Goal: Task Accomplishment & Management: Use online tool/utility

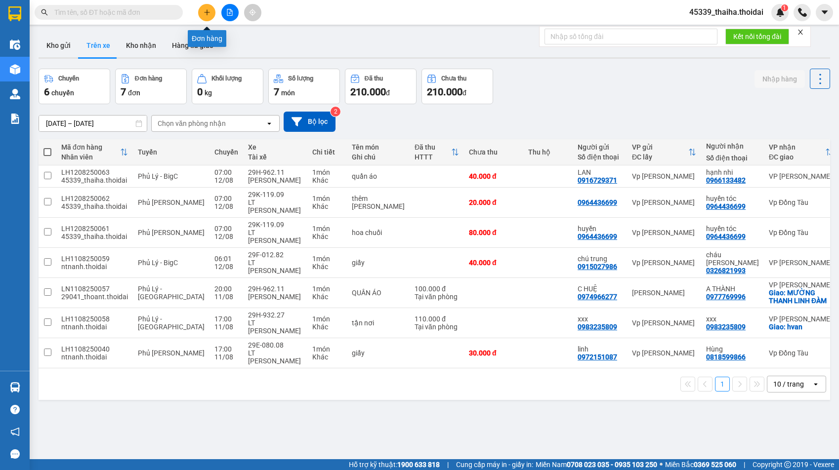
click at [209, 14] on icon "plus" at bounding box center [207, 12] width 7 height 7
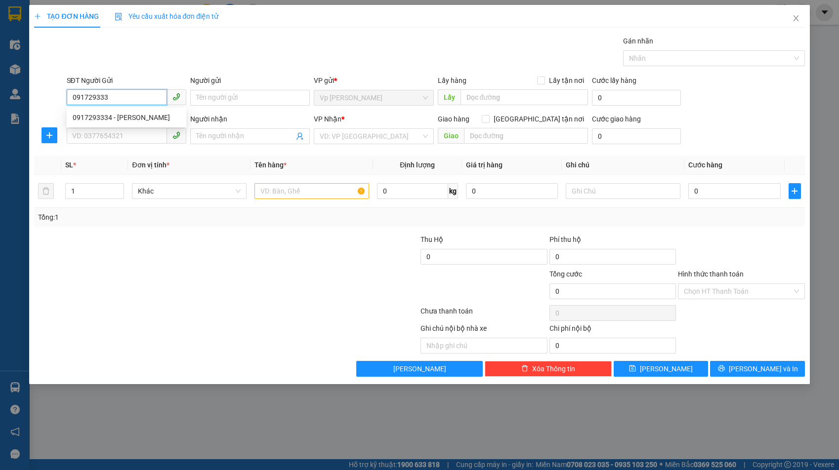
type input "0917293334"
click at [97, 120] on div "0917293334 - [PERSON_NAME]" at bounding box center [127, 117] width 108 height 11
type input "hoài"
type input "0917293334"
click at [101, 136] on input "SĐT Người Nhận *" at bounding box center [117, 136] width 100 height 16
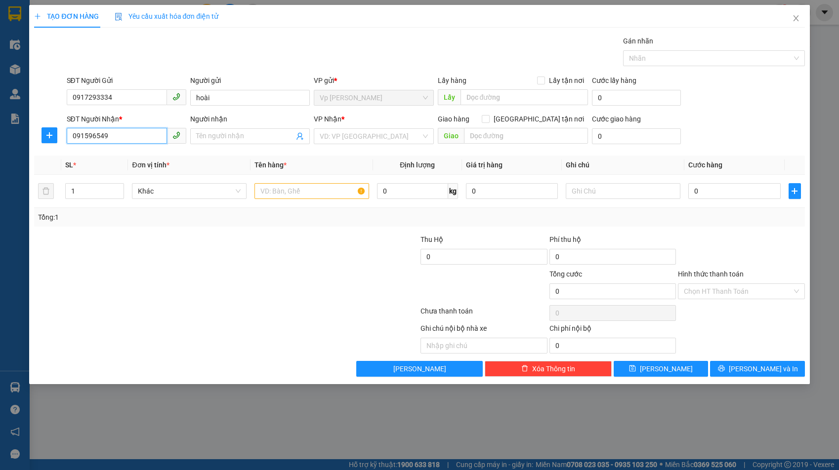
type input "0915965499"
click at [146, 162] on div "0915965499 - [PERSON_NAME]" at bounding box center [127, 156] width 120 height 16
type input "huyền"
type input "0915965499"
click at [320, 194] on input "text" at bounding box center [312, 191] width 115 height 16
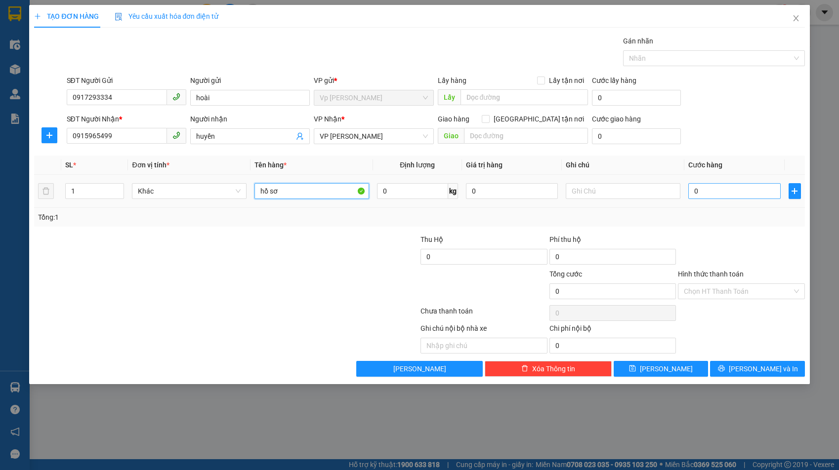
type input "hồ sơ"
click at [727, 196] on input "0" at bounding box center [734, 191] width 92 height 16
type input "3"
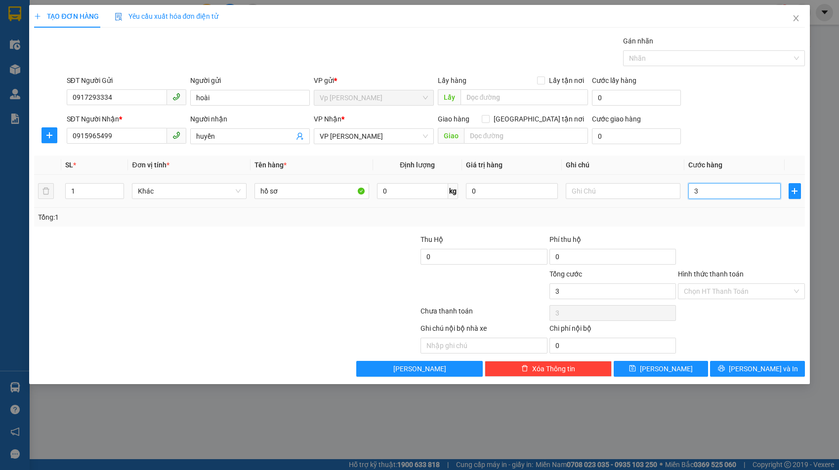
type input "30"
type input "300"
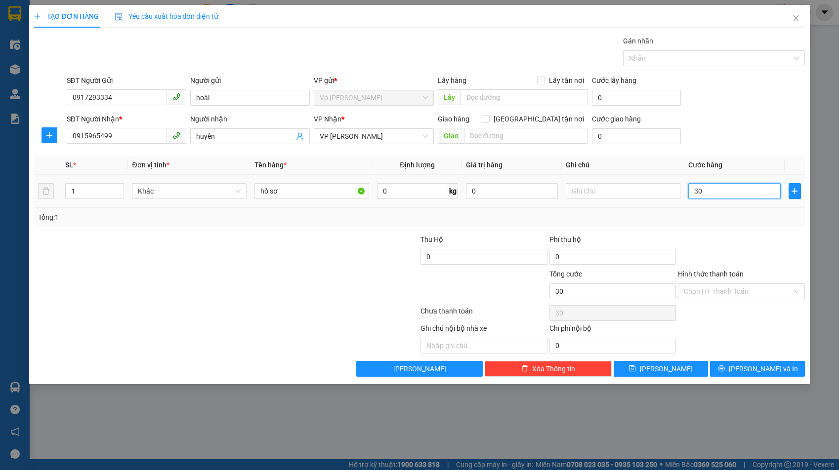
type input "300"
type input "3.000"
type input "30.000"
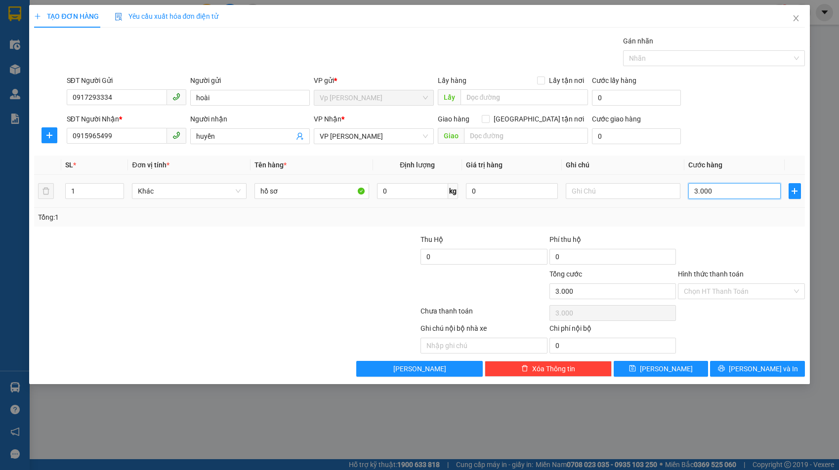
type input "30.000"
click at [737, 288] on input "Hình thức thanh toán" at bounding box center [738, 291] width 108 height 15
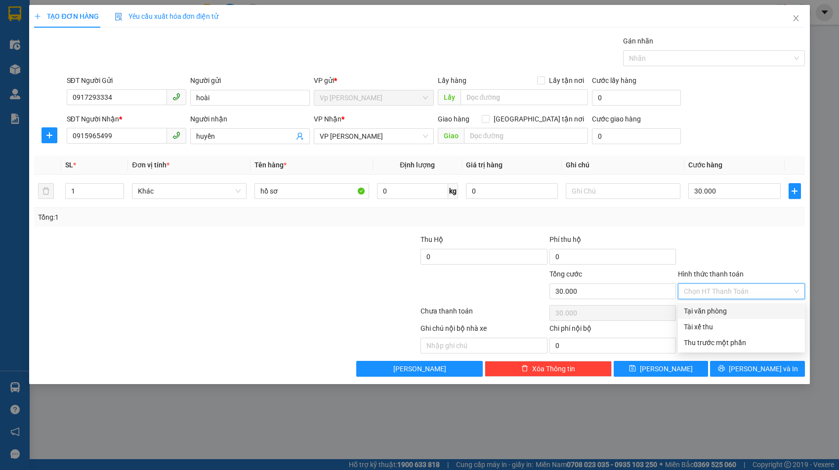
click at [724, 311] on div "Tại văn phòng" at bounding box center [741, 311] width 115 height 11
type input "0"
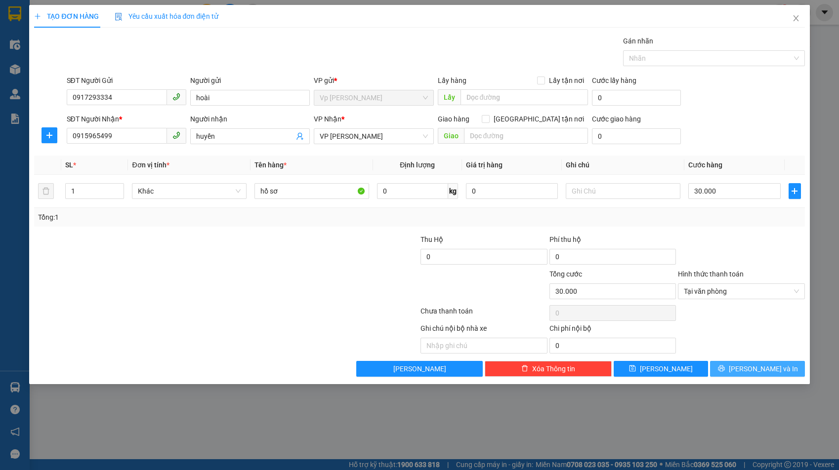
click at [737, 367] on button "[PERSON_NAME] và In" at bounding box center [757, 369] width 94 height 16
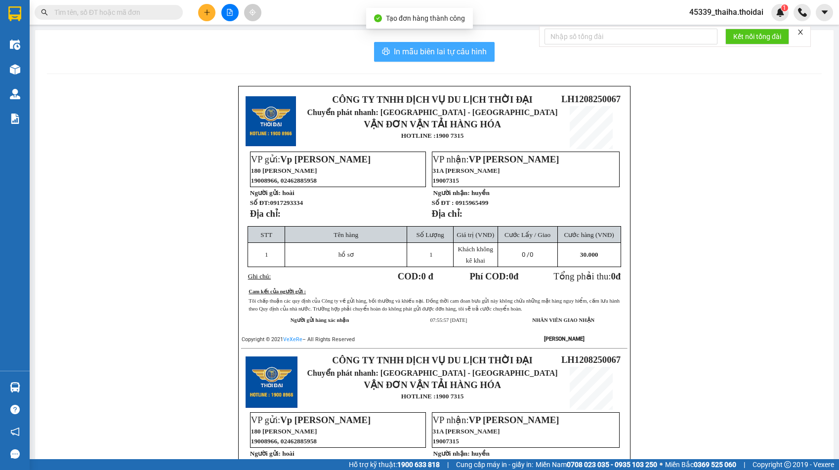
click at [452, 52] on span "In mẫu biên lai tự cấu hình" at bounding box center [440, 51] width 93 height 12
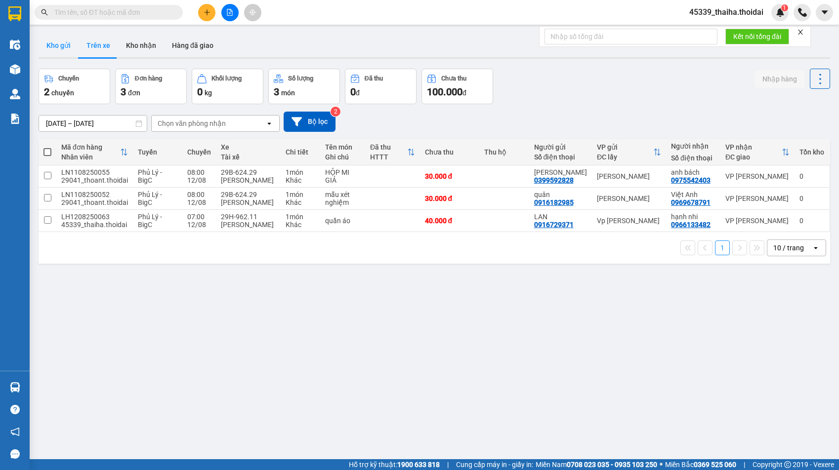
click at [61, 42] on button "Kho gửi" at bounding box center [59, 46] width 40 height 24
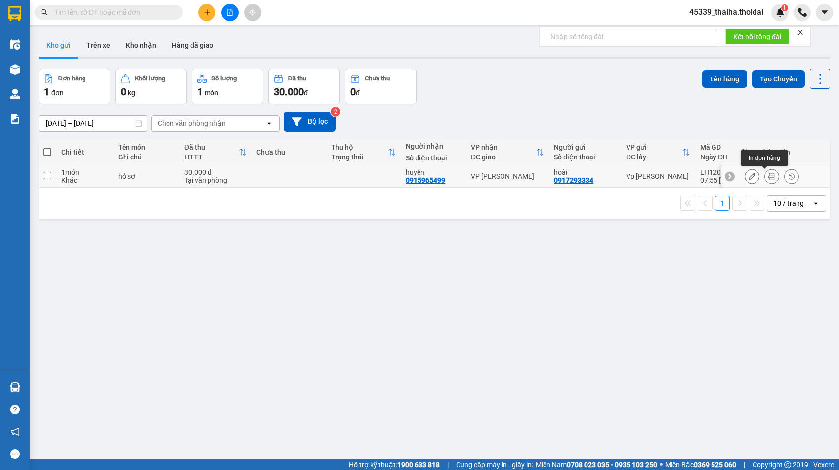
click at [769, 178] on icon at bounding box center [772, 176] width 7 height 7
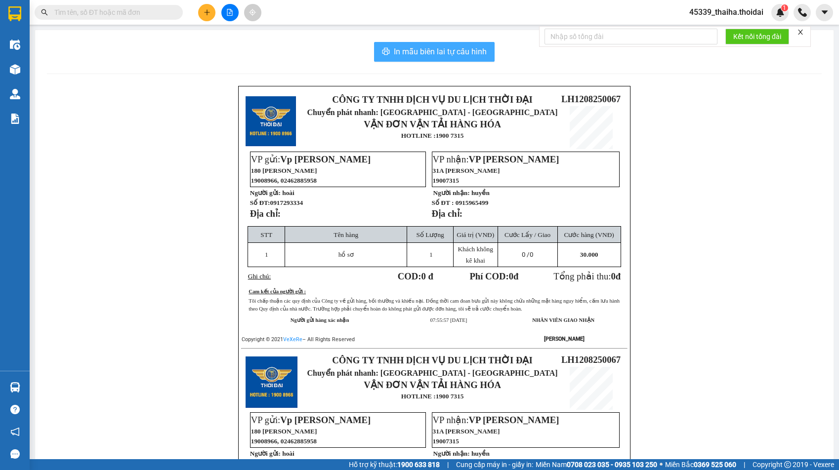
click at [402, 49] on span "In mẫu biên lai tự cấu hình" at bounding box center [440, 51] width 93 height 12
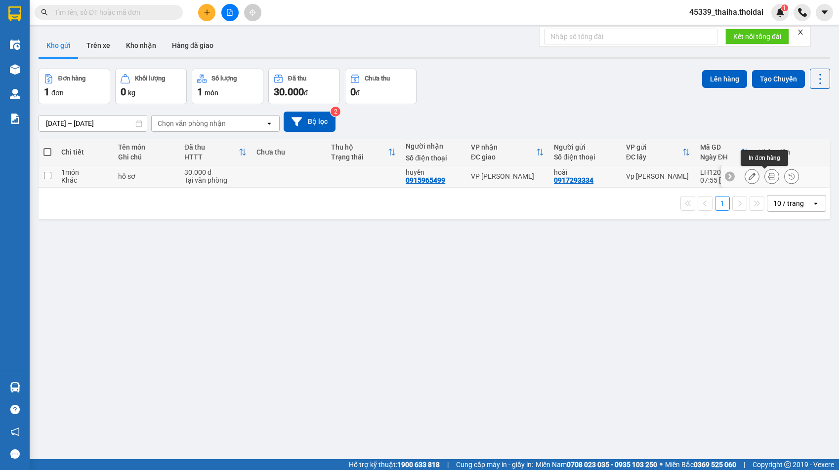
click at [769, 176] on icon at bounding box center [772, 176] width 7 height 7
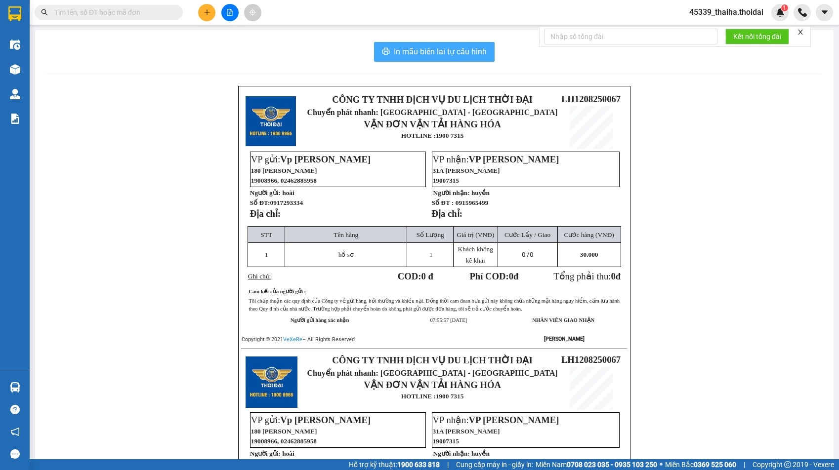
click at [448, 56] on span "In mẫu biên lai tự cấu hình" at bounding box center [440, 51] width 93 height 12
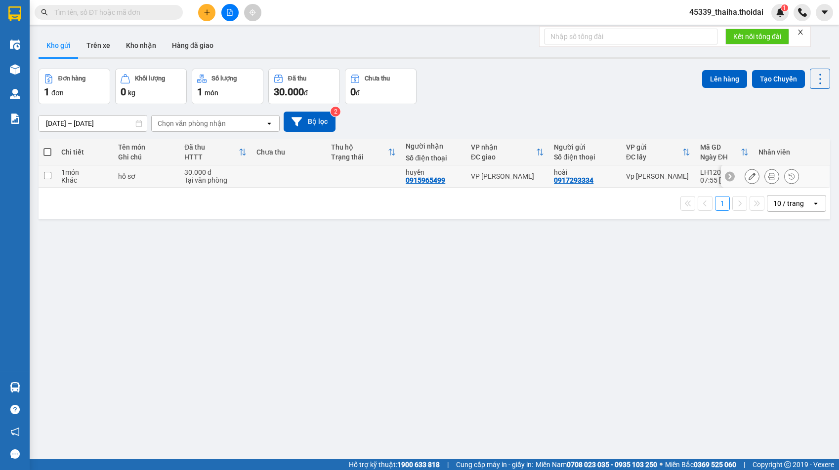
click at [47, 177] on input "checkbox" at bounding box center [47, 175] width 7 height 7
checkbox input "true"
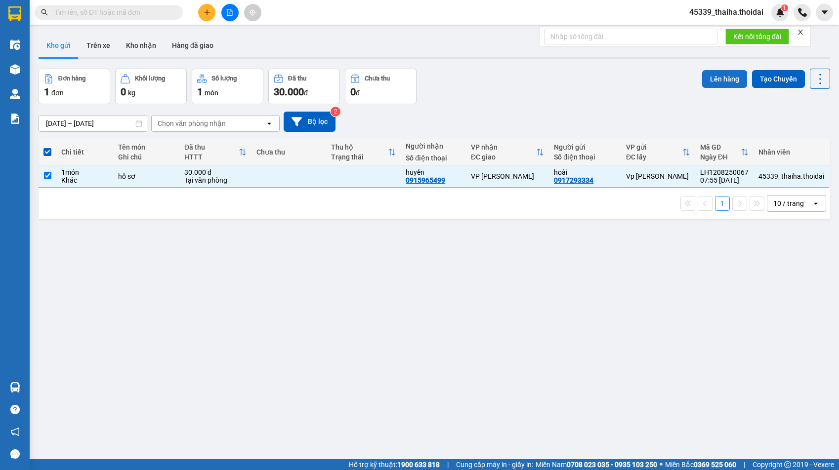
click at [714, 73] on button "Lên hàng" at bounding box center [724, 79] width 45 height 18
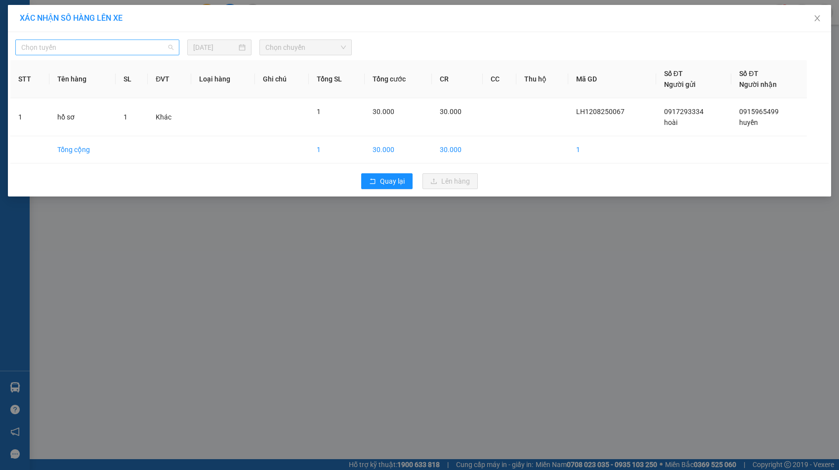
click at [124, 45] on span "Chọn tuyến" at bounding box center [97, 47] width 152 height 15
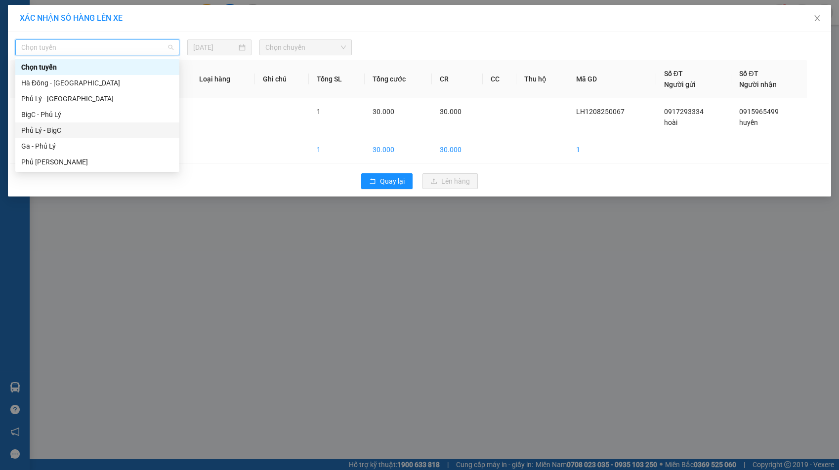
click at [68, 127] on div "Phủ Lý - BigC" at bounding box center [97, 130] width 152 height 11
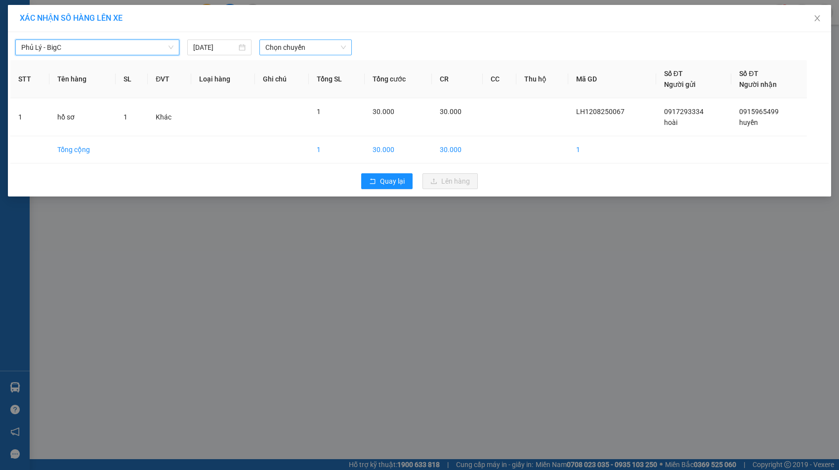
click at [292, 47] on span "Chọn chuyến" at bounding box center [305, 47] width 81 height 15
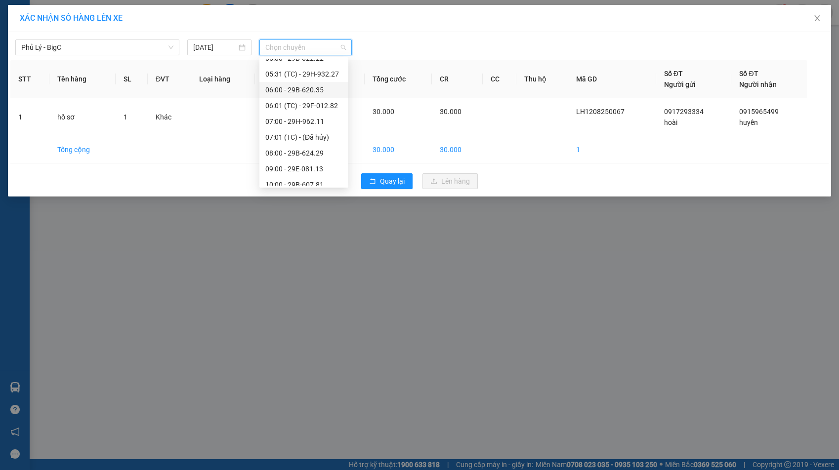
scroll to position [66, 0]
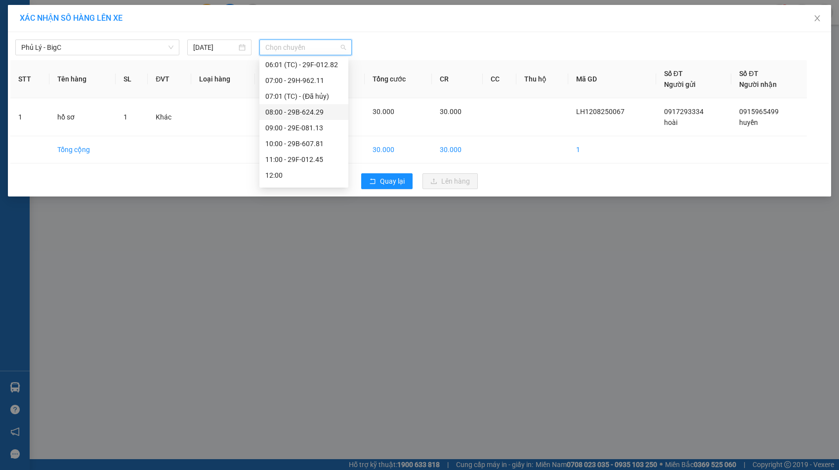
click at [292, 107] on div "08:00 - 29B-624.29" at bounding box center [303, 112] width 77 height 11
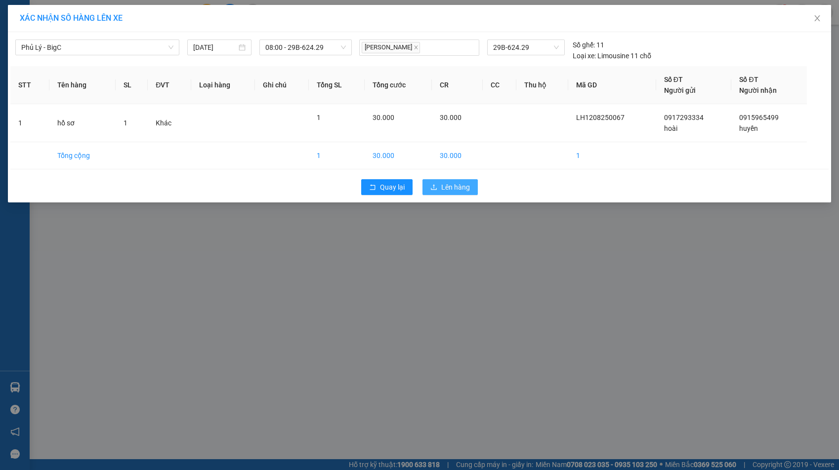
click at [447, 187] on span "Lên hàng" at bounding box center [455, 187] width 29 height 11
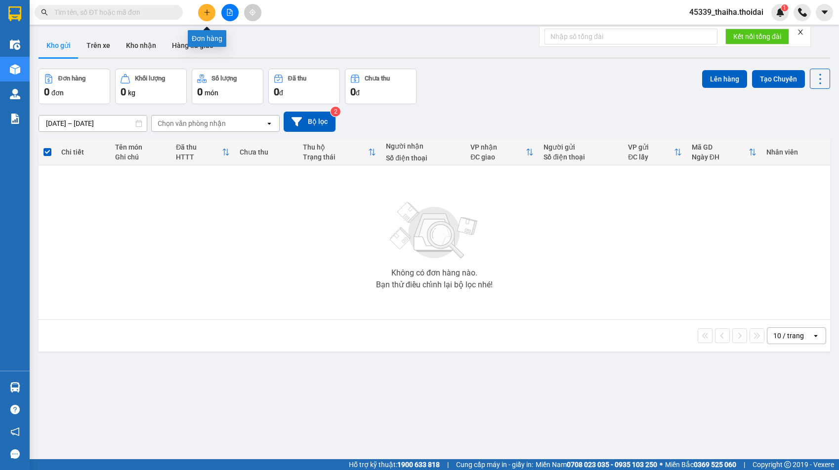
click at [207, 11] on icon "plus" at bounding box center [207, 11] width 0 height 5
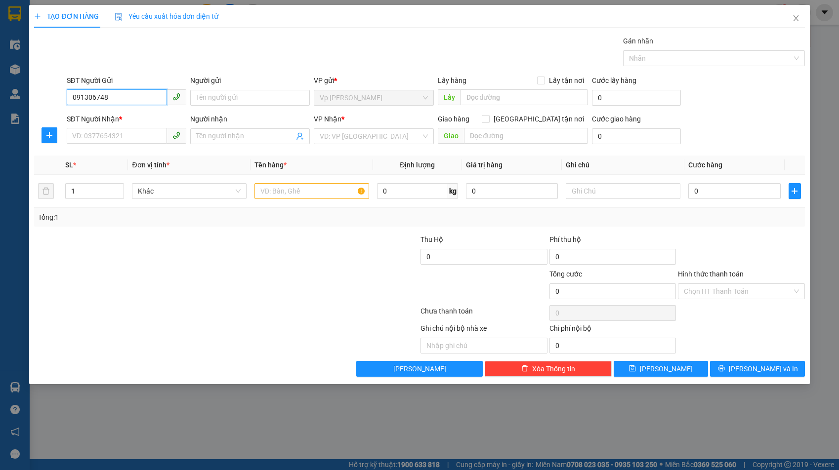
type input "0913067489"
click at [159, 118] on div "0913067489 - [PERSON_NAME]" at bounding box center [127, 117] width 108 height 11
type input "thu hà"
type input "0913067489"
click at [152, 138] on input "SĐT Người Nhận *" at bounding box center [117, 136] width 100 height 16
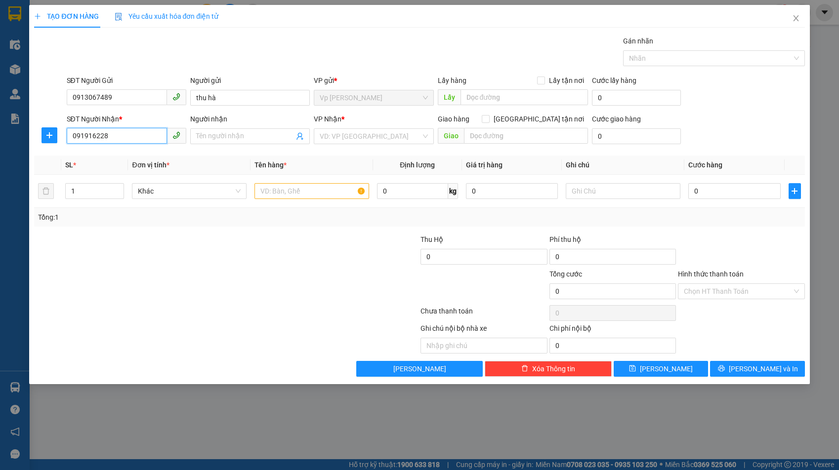
type input "0919162281"
click at [154, 159] on div "0919162281 - [PERSON_NAME]" at bounding box center [127, 156] width 108 height 11
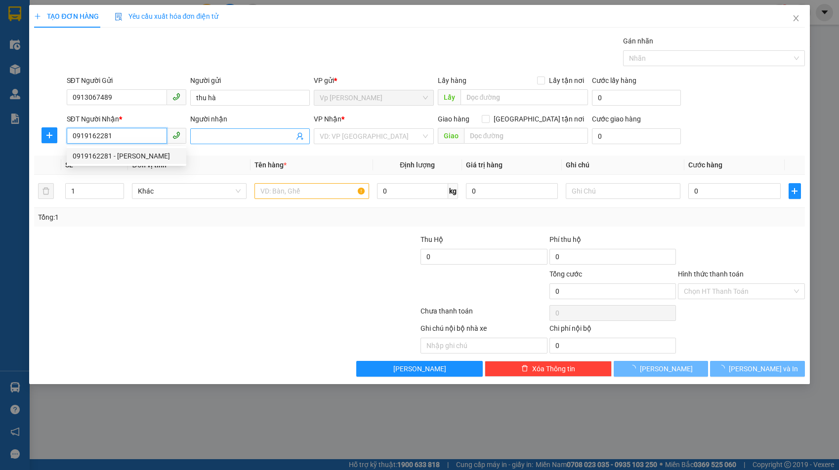
type input "[PERSON_NAME]"
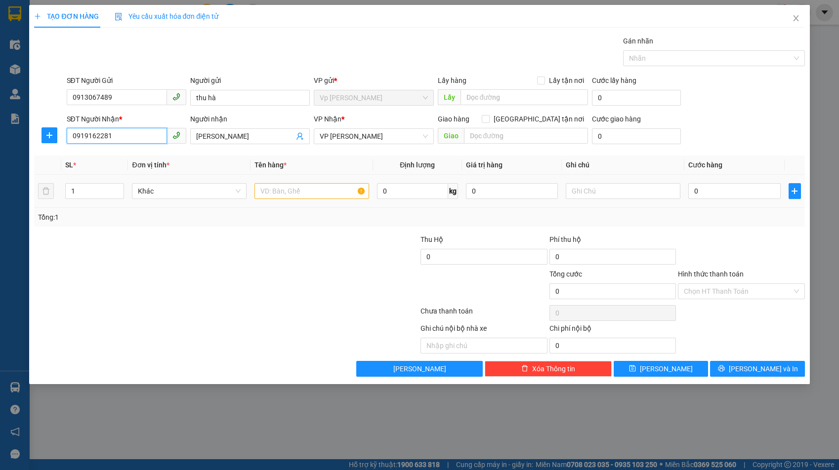
type input "0919162281"
click at [326, 192] on input "text" at bounding box center [312, 191] width 115 height 16
type input "hồ sơ"
click at [719, 194] on input "0" at bounding box center [734, 191] width 92 height 16
type input "3"
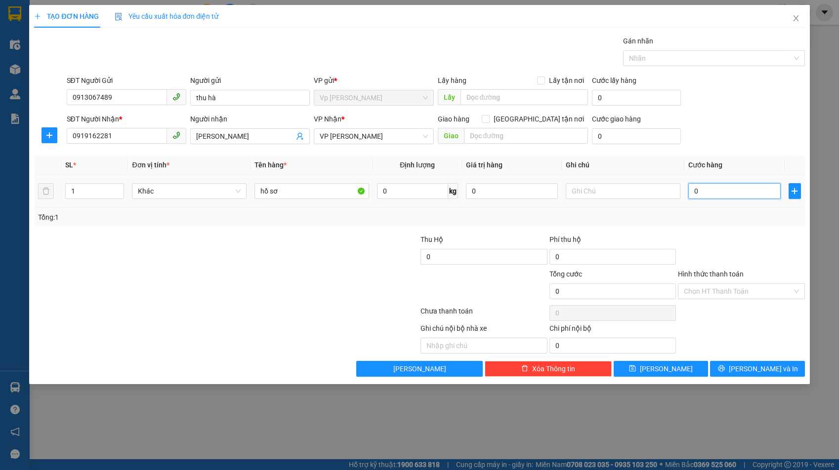
type input "3"
type input "30"
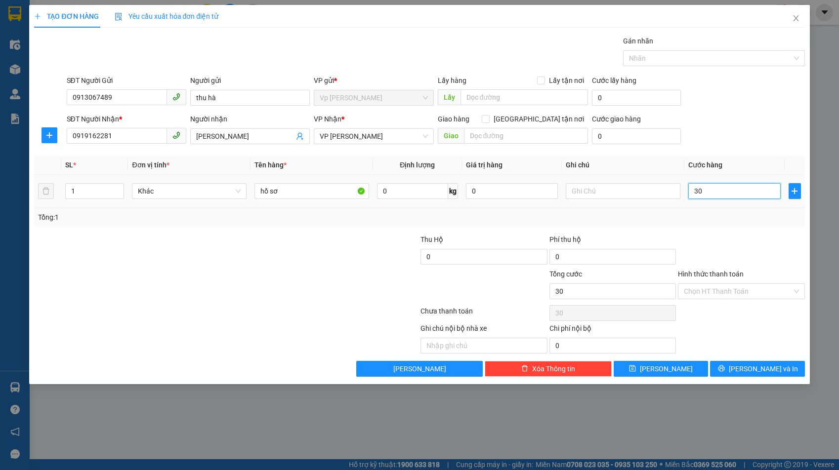
type input "300"
type input "3.000"
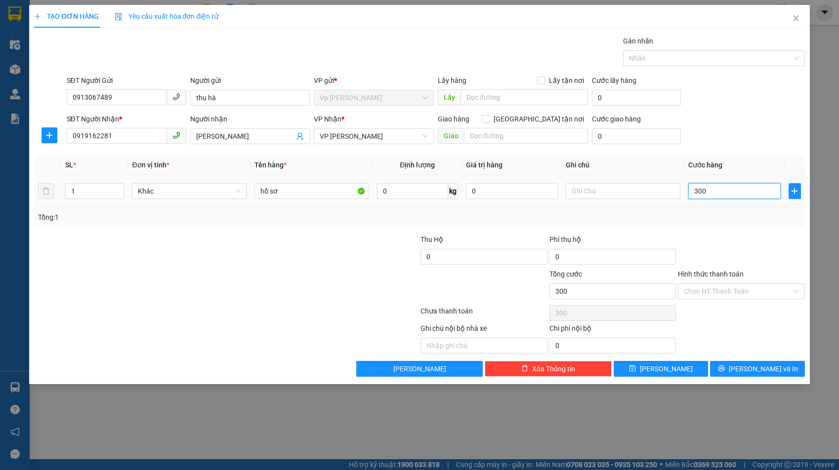
type input "3.000"
type input "30.000"
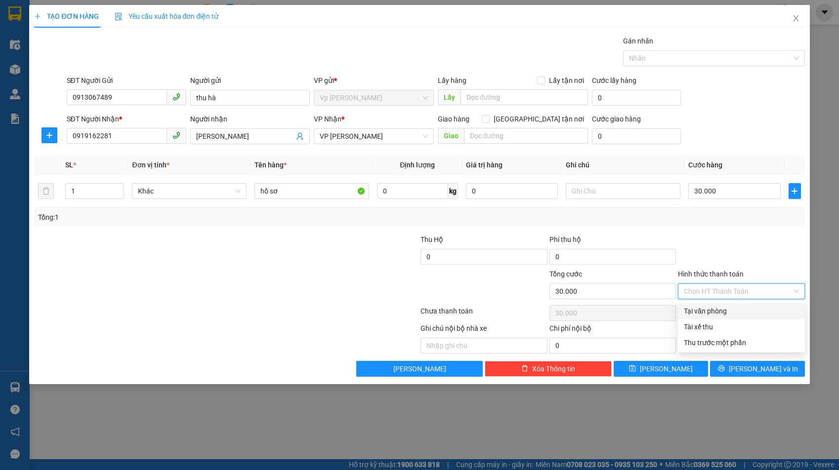
click at [719, 292] on input "Hình thức thanh toán" at bounding box center [738, 291] width 108 height 15
click at [715, 311] on div "Tại văn phòng" at bounding box center [741, 311] width 115 height 11
type input "0"
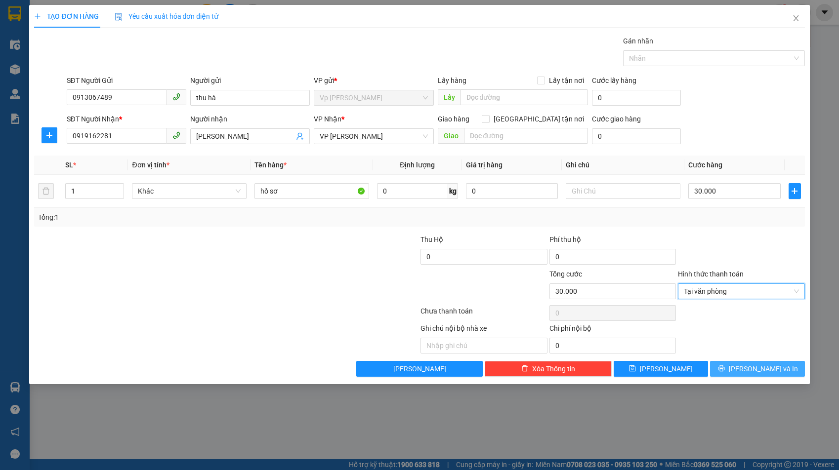
click at [747, 366] on button "[PERSON_NAME] và In" at bounding box center [757, 369] width 94 height 16
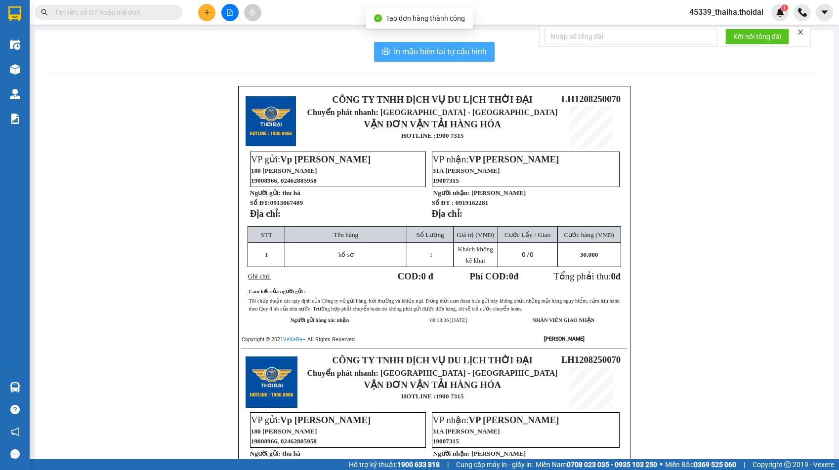
click at [456, 51] on span "In mẫu biên lai tự cấu hình" at bounding box center [440, 51] width 93 height 12
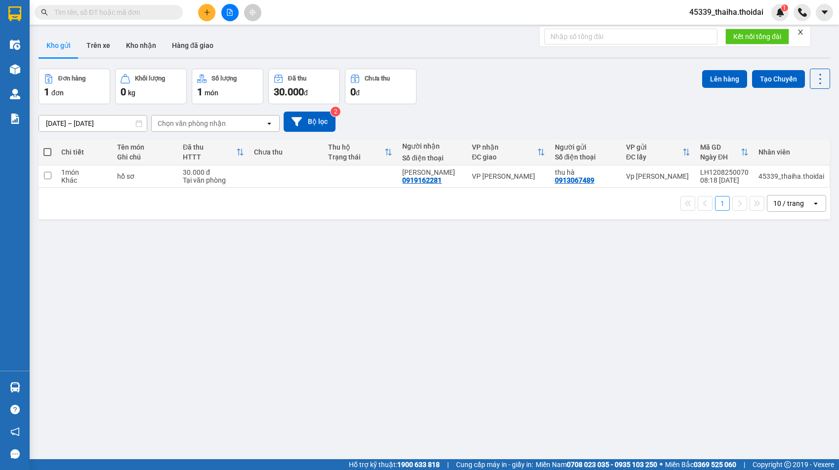
click at [203, 13] on button at bounding box center [206, 12] width 17 height 17
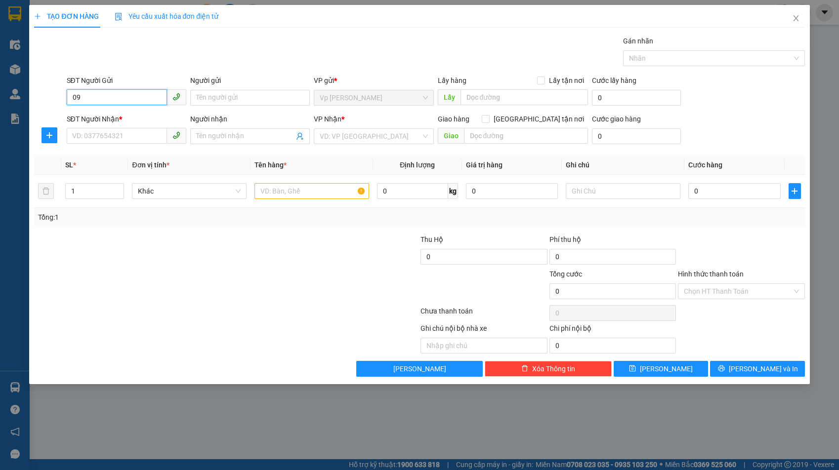
type input "098"
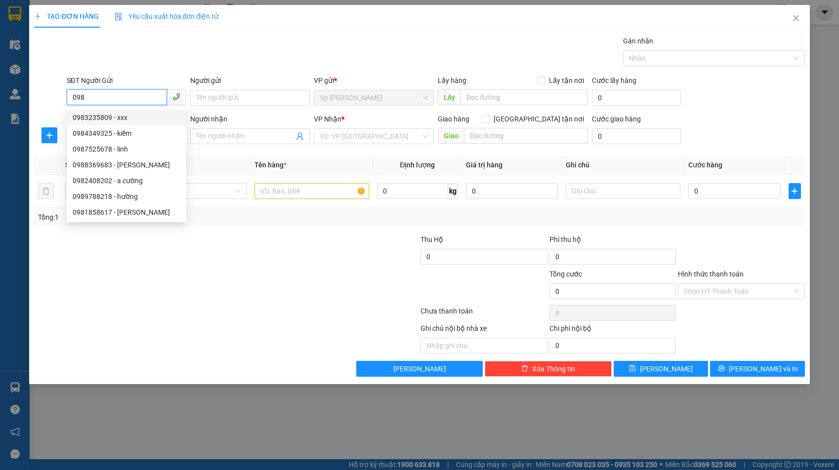
drag, startPoint x: 105, startPoint y: 93, endPoint x: 44, endPoint y: 112, distance: 63.5
click at [44, 112] on form "SĐT Người Gửi 098 Người gửi Tên người gửi VP gửi * Vp [PERSON_NAME] Lấy hàng Lấ…" at bounding box center [419, 111] width 770 height 73
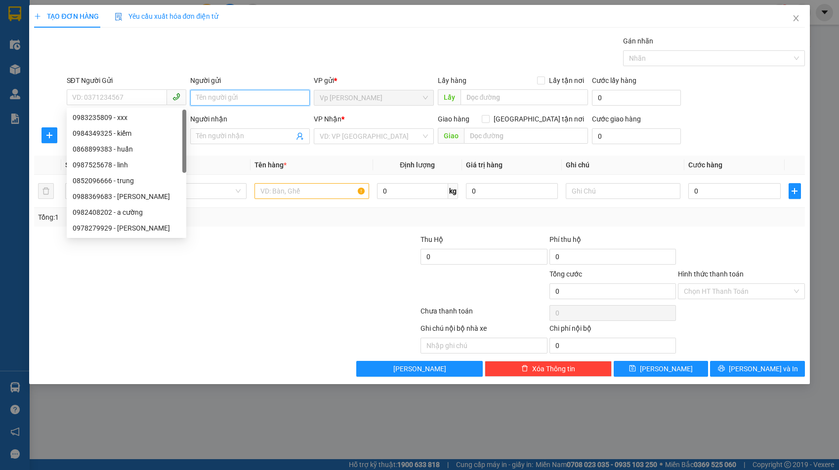
click at [232, 95] on input "Người gửi" at bounding box center [250, 98] width 120 height 16
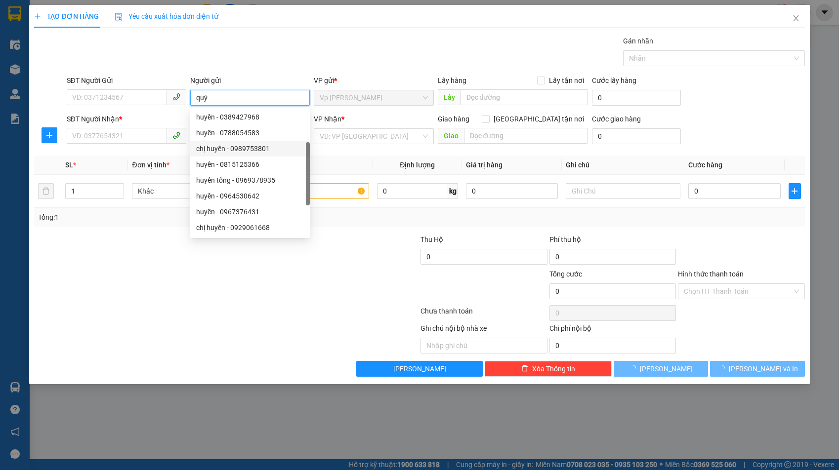
scroll to position [32, 0]
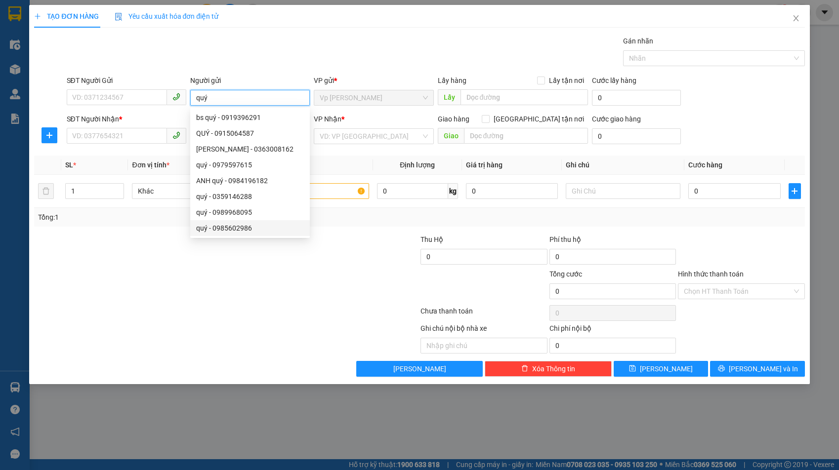
type input "quý"
drag, startPoint x: 223, startPoint y: 100, endPoint x: 157, endPoint y: 111, distance: 67.2
click at [157, 111] on form "SĐT Người Gửi VD: 0371234567 Người gửi quý VP gửi * Vp [PERSON_NAME] Lấy hàng L…" at bounding box center [419, 111] width 770 height 73
click at [145, 97] on input "SĐT Người Gửi" at bounding box center [117, 97] width 100 height 16
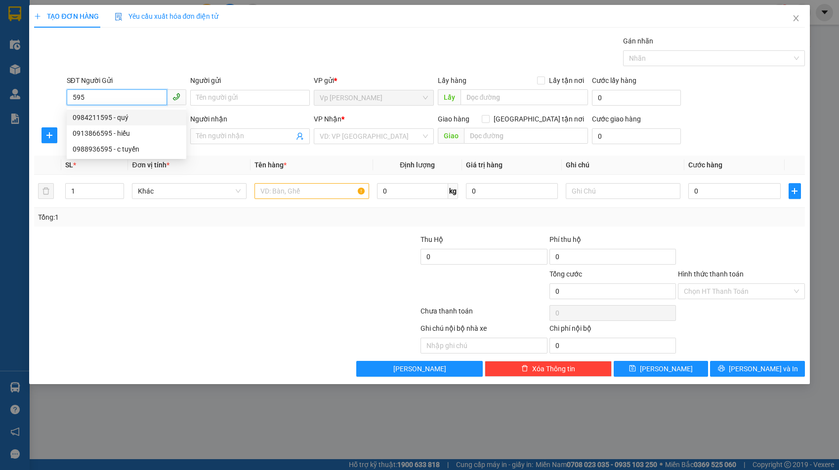
click at [126, 118] on div "0984211595 - quý" at bounding box center [127, 117] width 108 height 11
type input "0984211595"
type input "quý"
type input "0984211595"
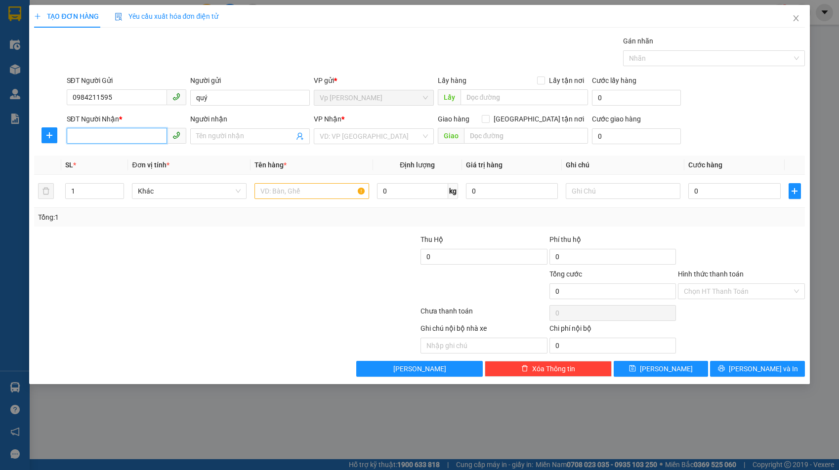
click at [122, 133] on input "SĐT Người Nhận *" at bounding box center [117, 136] width 100 height 16
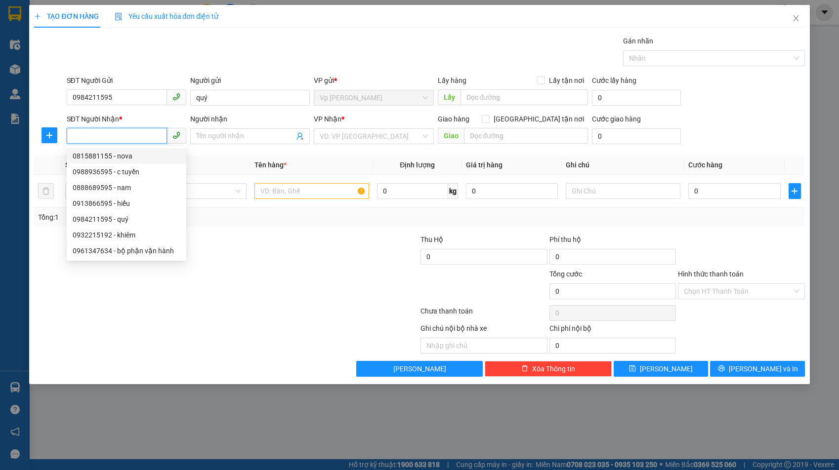
click at [119, 155] on div "0815881155 - nova" at bounding box center [127, 156] width 108 height 11
type input "0815881155"
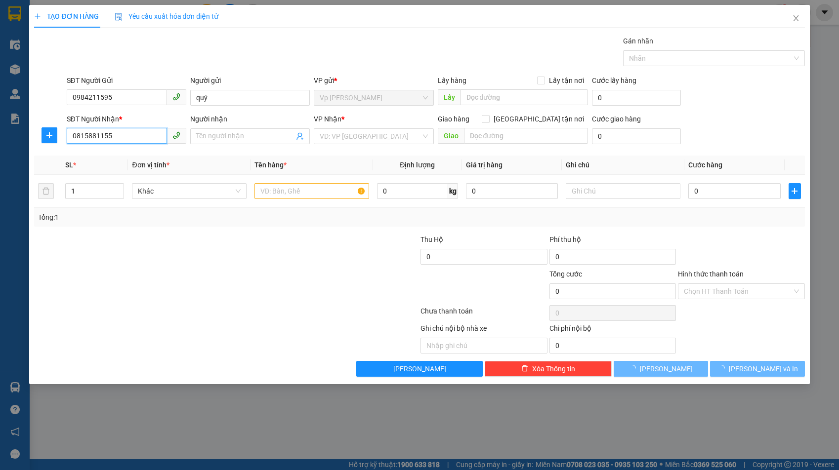
type input "nova"
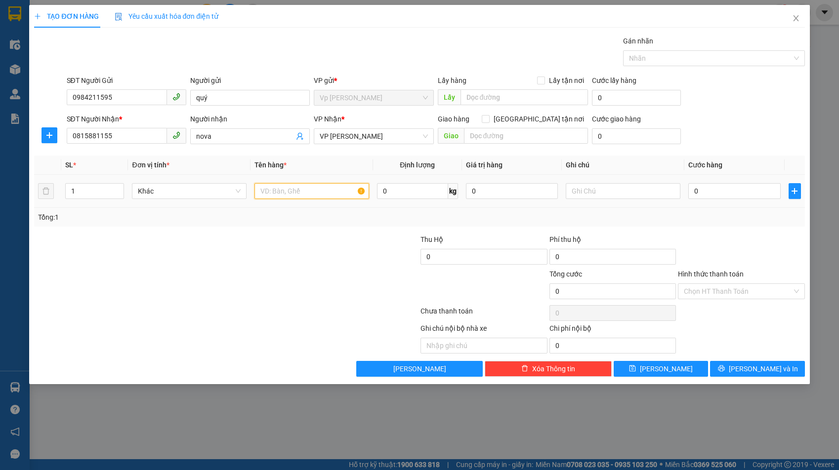
click at [304, 187] on input "text" at bounding box center [312, 191] width 115 height 16
type input "mẫu"
click at [734, 193] on input "0" at bounding box center [734, 191] width 92 height 16
type input "3"
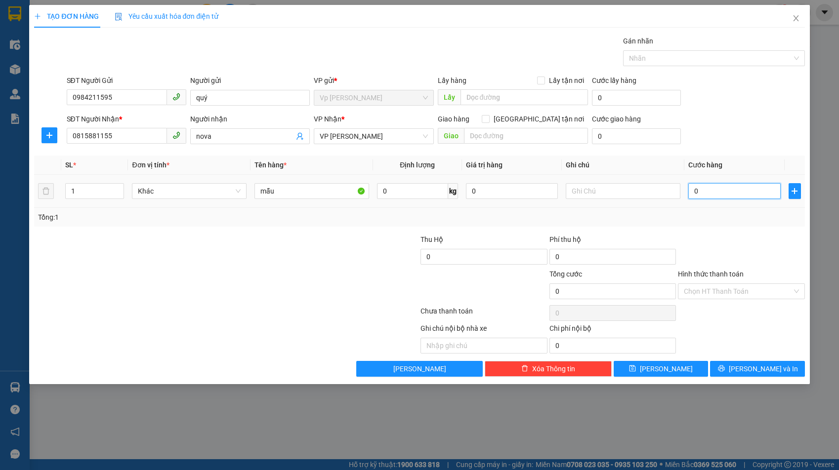
type input "3"
type input "30"
type input "300"
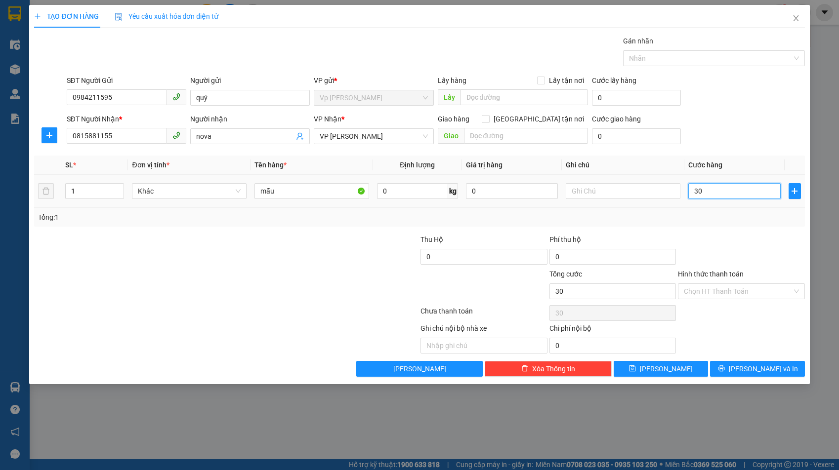
type input "300"
type input "3.000"
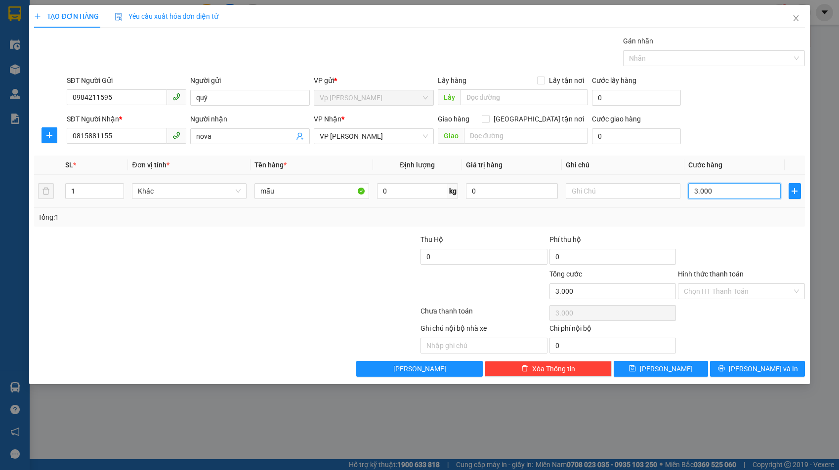
type input "30.000"
click at [760, 364] on span "[PERSON_NAME] và In" at bounding box center [763, 369] width 69 height 11
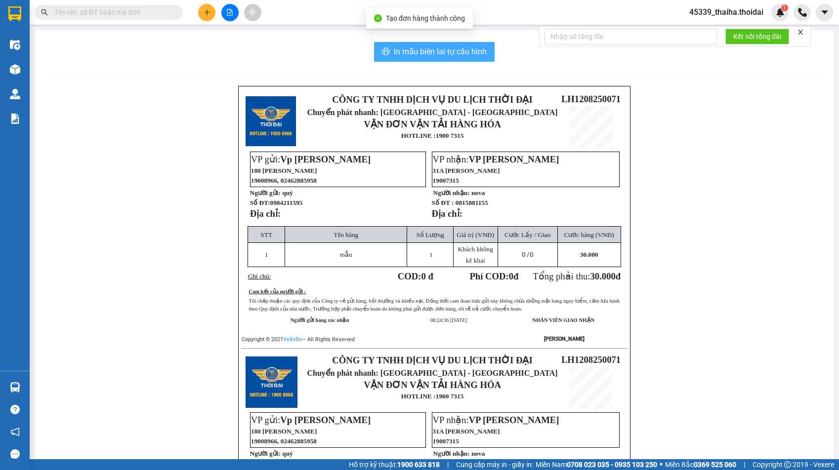
click at [453, 52] on span "In mẫu biên lai tự cấu hình" at bounding box center [440, 51] width 93 height 12
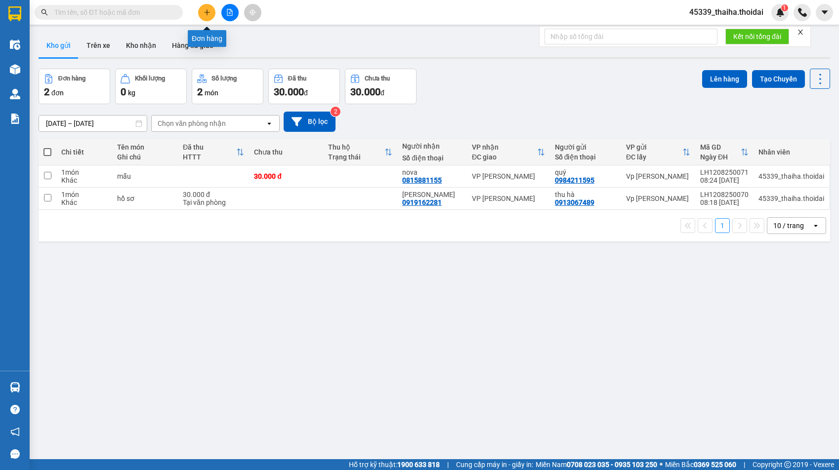
click at [200, 13] on button at bounding box center [206, 12] width 17 height 17
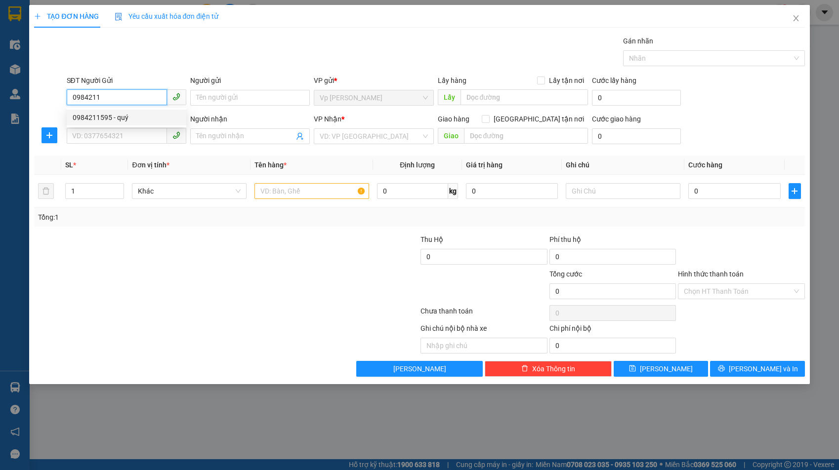
click at [128, 119] on div "0984211595 - quý" at bounding box center [127, 117] width 108 height 11
type input "0984211595"
type input "quý"
type input "0984211595"
click at [130, 135] on input "SĐT Người Nhận *" at bounding box center [117, 136] width 100 height 16
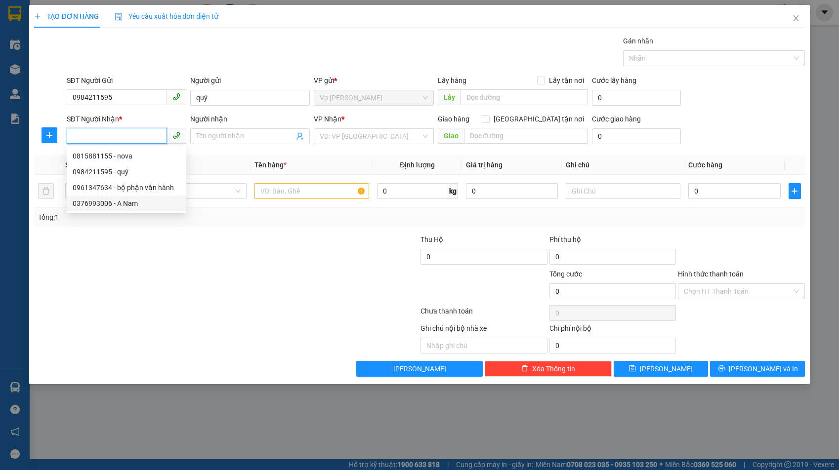
click at [118, 201] on div "0376993006 - A Nam" at bounding box center [127, 203] width 108 height 11
type input "0376993006"
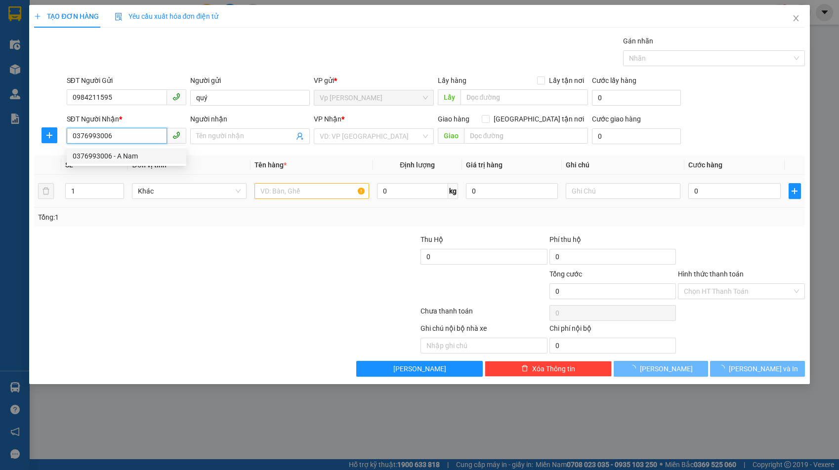
type input "A Nam"
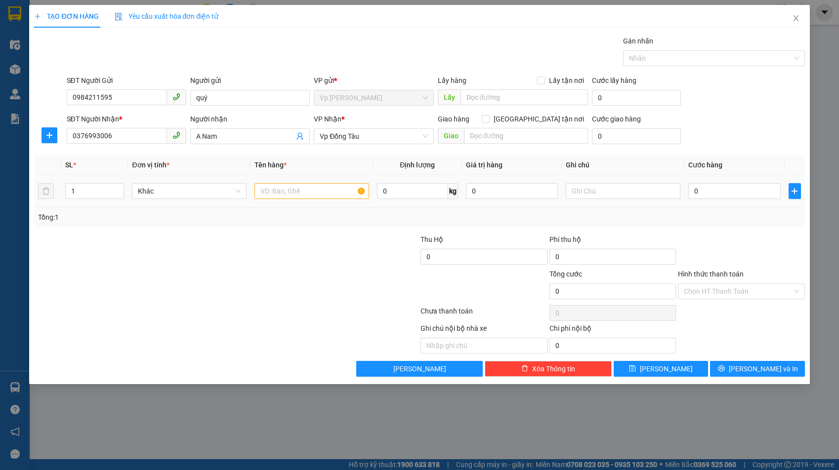
click at [319, 201] on td at bounding box center [312, 191] width 123 height 33
click at [319, 192] on input "text" at bounding box center [312, 191] width 115 height 16
type input "mẫu"
click at [700, 189] on input "0" at bounding box center [734, 191] width 92 height 16
type input "3"
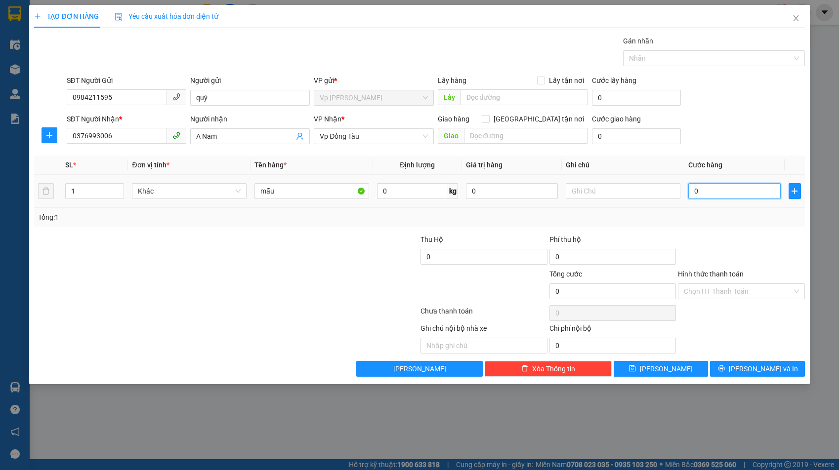
type input "3"
type input "30"
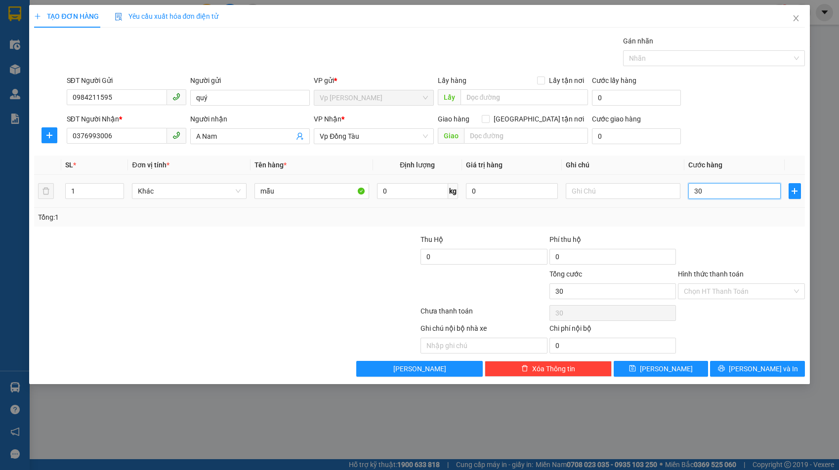
type input "300"
type input "3.000"
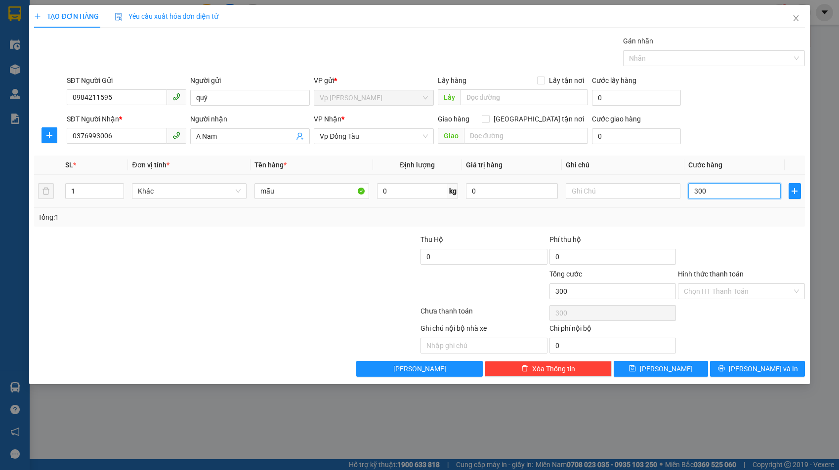
type input "3.000"
type input "30.000"
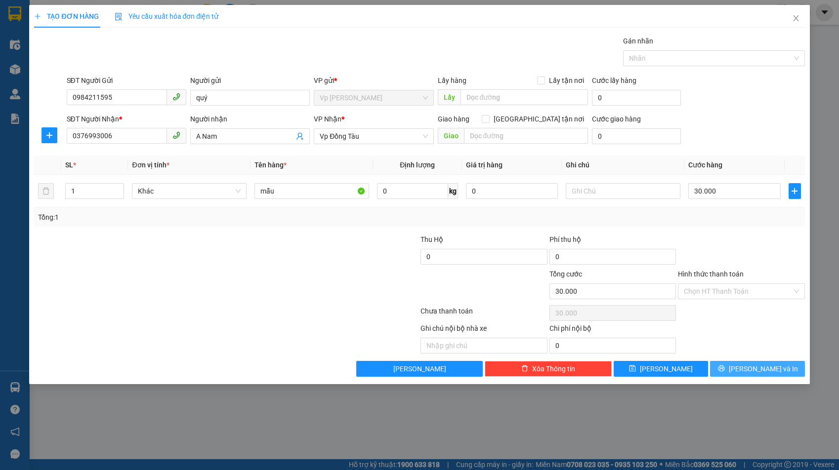
click at [745, 365] on button "[PERSON_NAME] và In" at bounding box center [757, 369] width 94 height 16
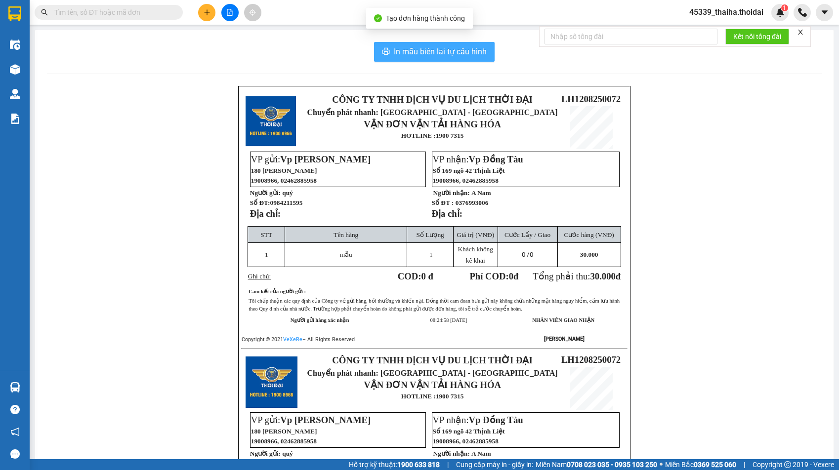
click at [435, 50] on span "In mẫu biên lai tự cấu hình" at bounding box center [440, 51] width 93 height 12
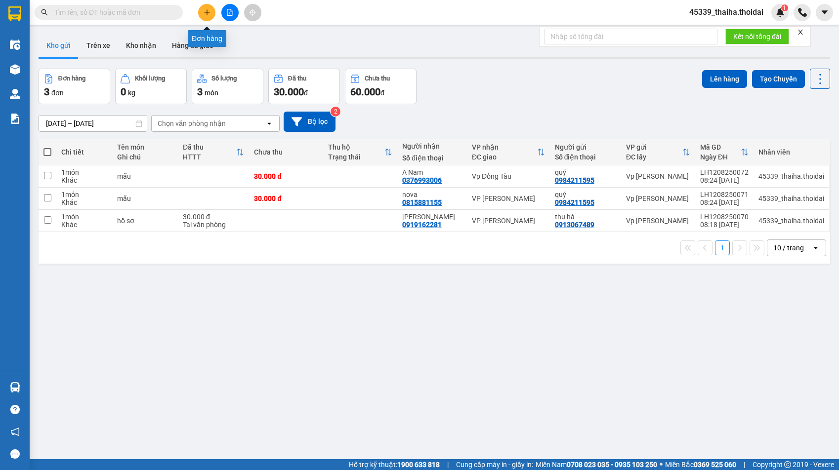
click at [202, 8] on button at bounding box center [206, 12] width 17 height 17
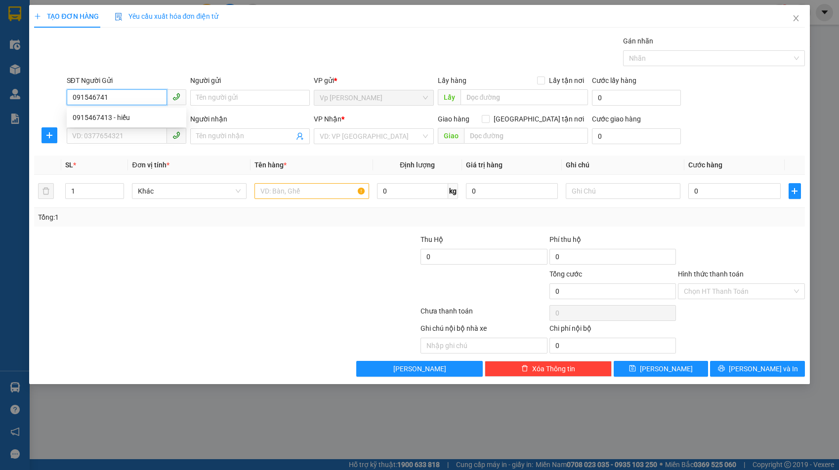
type input "0915467413"
click at [131, 121] on div "0915467413 - hiếu" at bounding box center [127, 117] width 108 height 11
type input "hiếu"
type input "0915467413"
click at [125, 142] on input "SĐT Người Nhận *" at bounding box center [117, 136] width 100 height 16
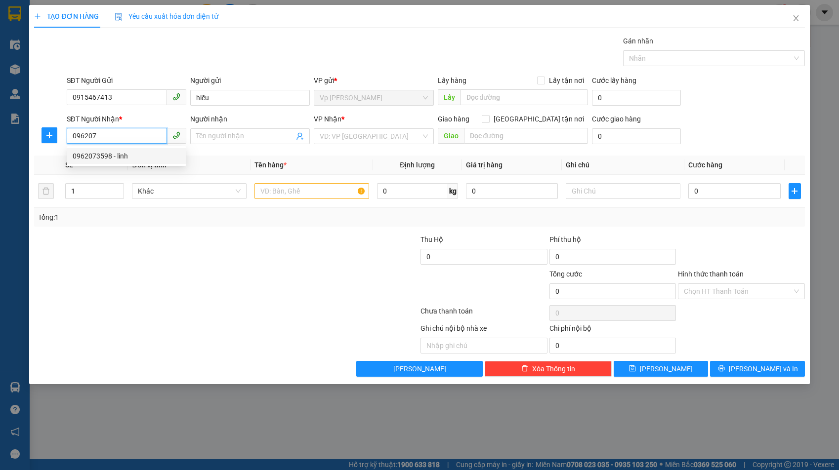
click at [136, 157] on div "0962073598 - linh" at bounding box center [127, 156] width 108 height 11
type input "0962073598"
type input "linh"
type input "0962073598"
click at [307, 195] on input "text" at bounding box center [312, 191] width 115 height 16
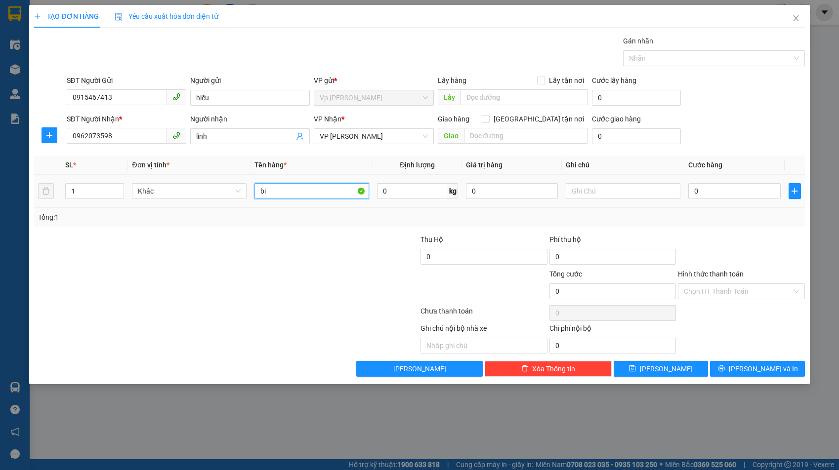
type input "b"
type input "cuộn mika"
click at [727, 188] on input "0" at bounding box center [734, 191] width 92 height 16
type input "4"
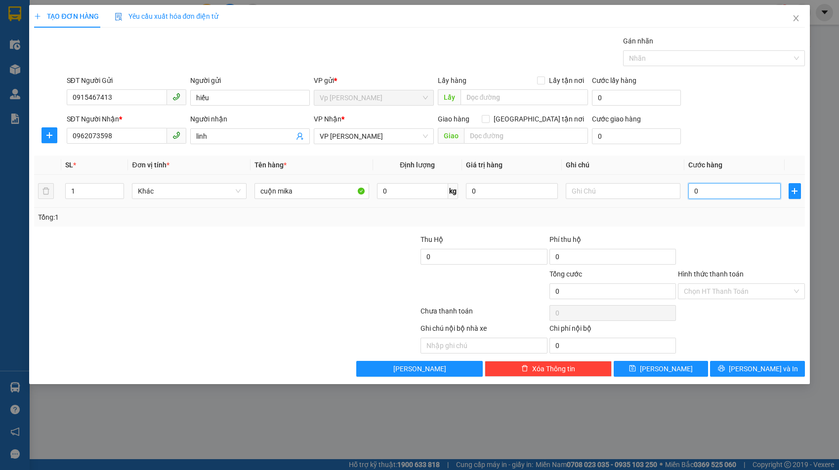
type input "4"
type input "40"
type input "400"
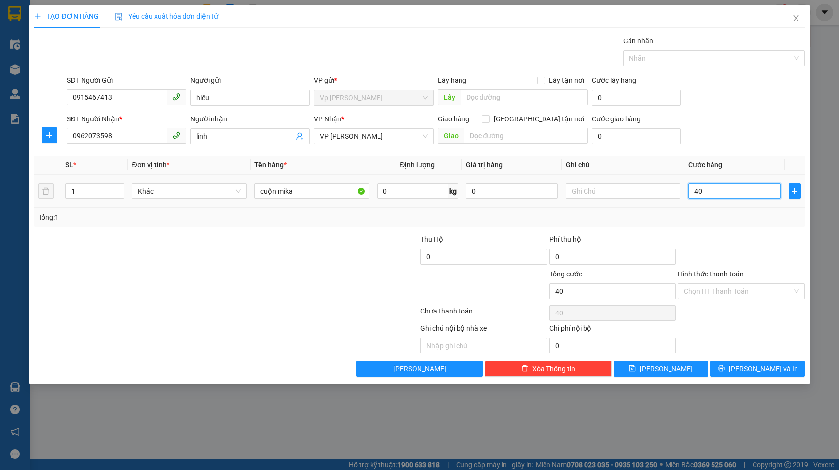
type input "400"
type input "4.000"
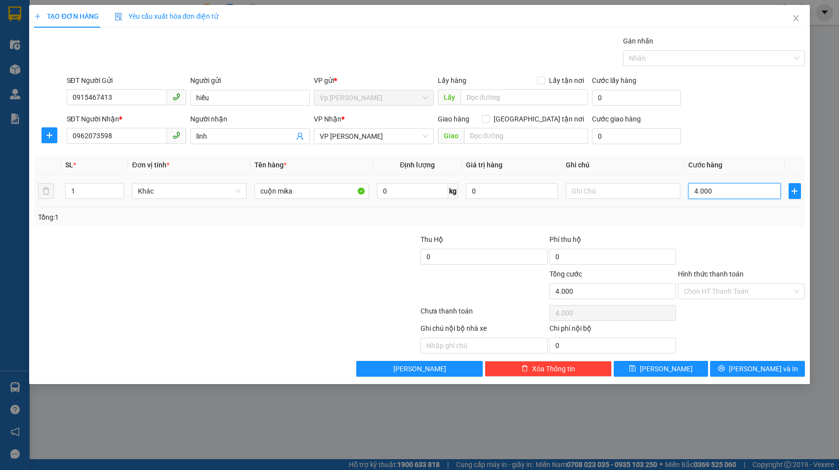
type input "40.000"
click at [713, 285] on input "Hình thức thanh toán" at bounding box center [738, 291] width 108 height 15
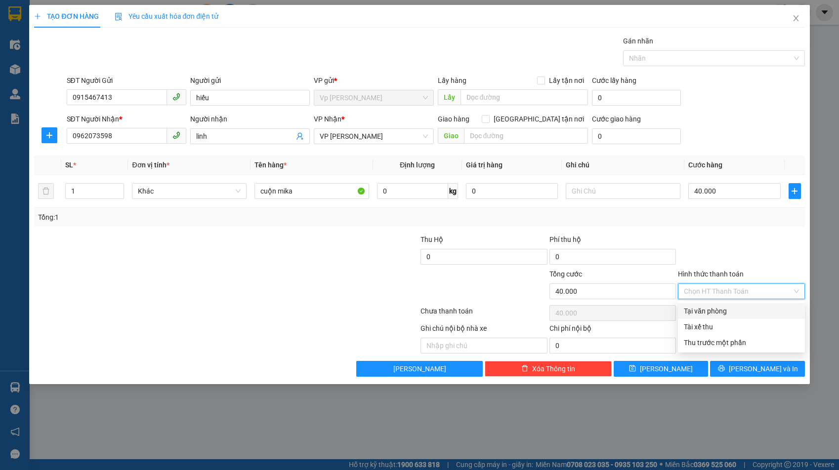
click at [714, 311] on div "Tại văn phòng" at bounding box center [741, 311] width 115 height 11
type input "0"
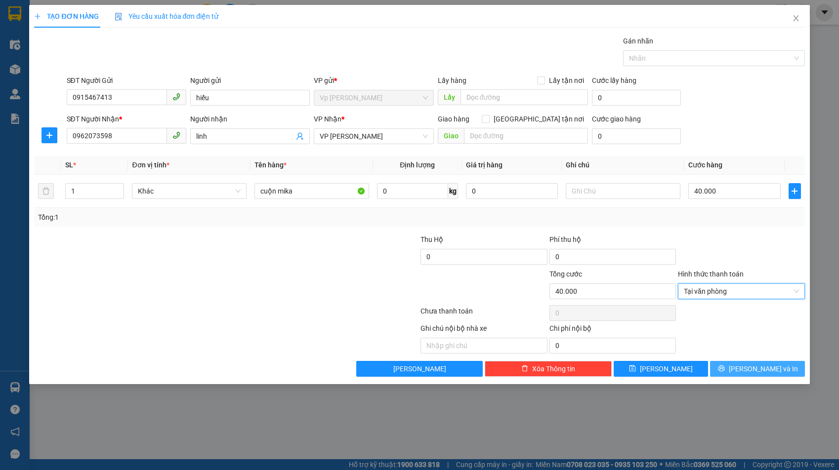
click at [725, 373] on span "printer" at bounding box center [721, 369] width 7 height 8
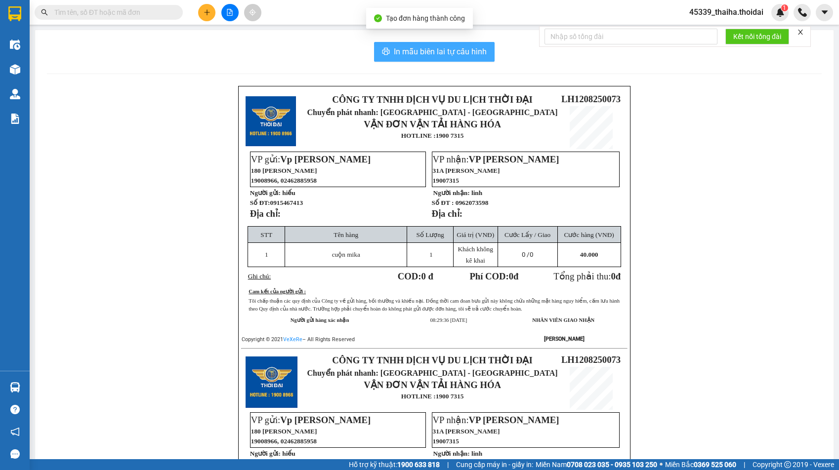
click at [441, 51] on span "In mẫu biên lai tự cấu hình" at bounding box center [440, 51] width 93 height 12
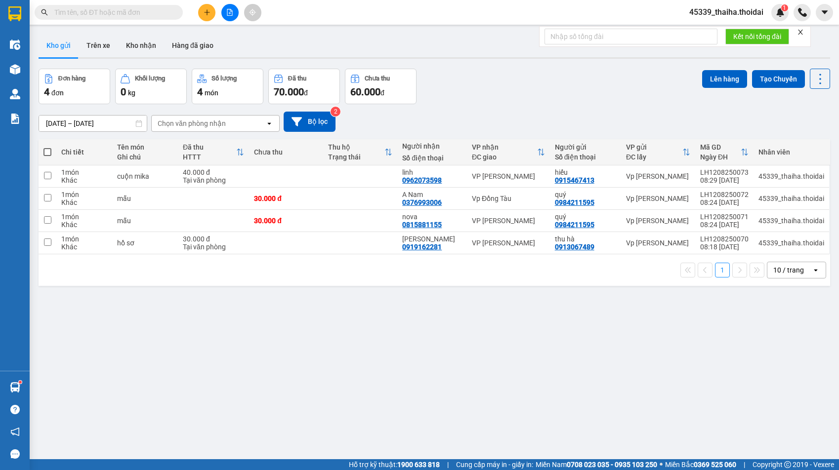
click at [212, 17] on button at bounding box center [206, 12] width 17 height 17
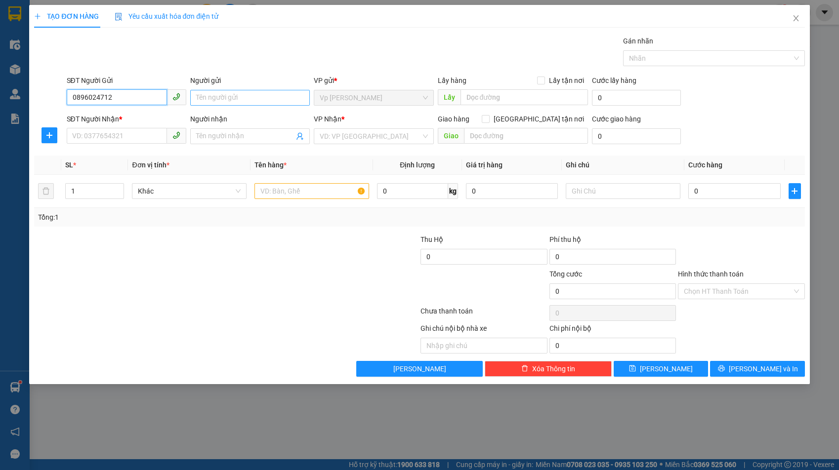
type input "0896024712"
click at [261, 100] on input "Người gửi" at bounding box center [250, 98] width 120 height 16
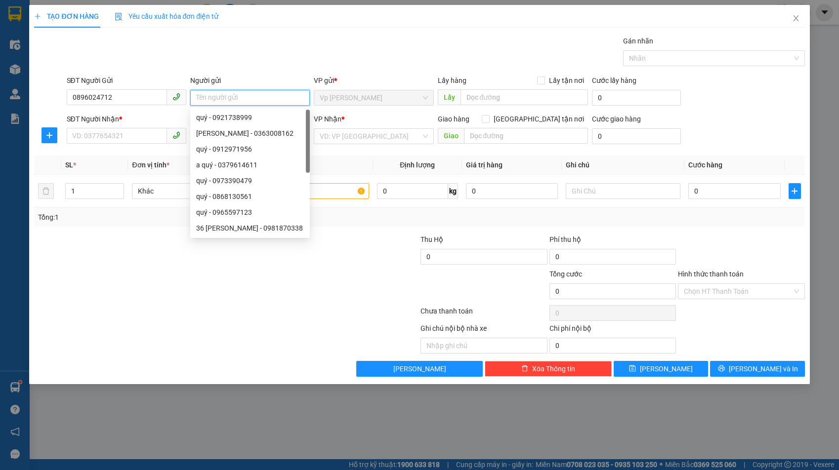
type input "d"
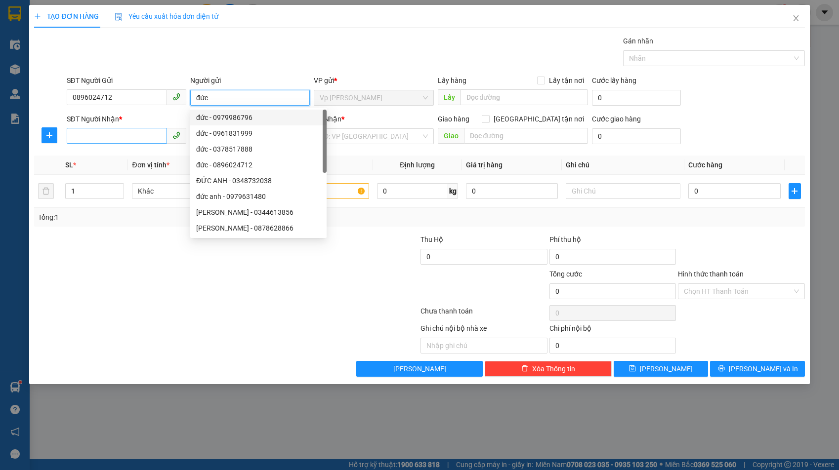
type input "đức"
click at [120, 133] on input "SĐT Người Nhận *" at bounding box center [117, 136] width 100 height 16
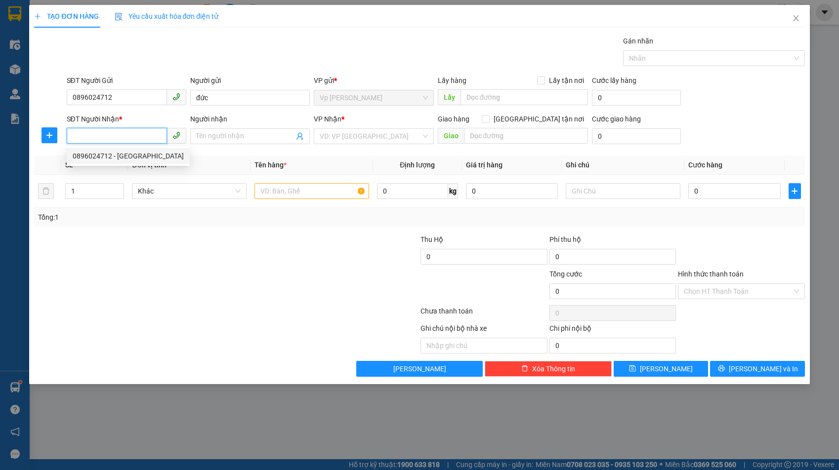
click at [114, 153] on div "0896024712 - [GEOGRAPHIC_DATA]" at bounding box center [128, 156] width 111 height 11
type input "0896024712"
type input "đức"
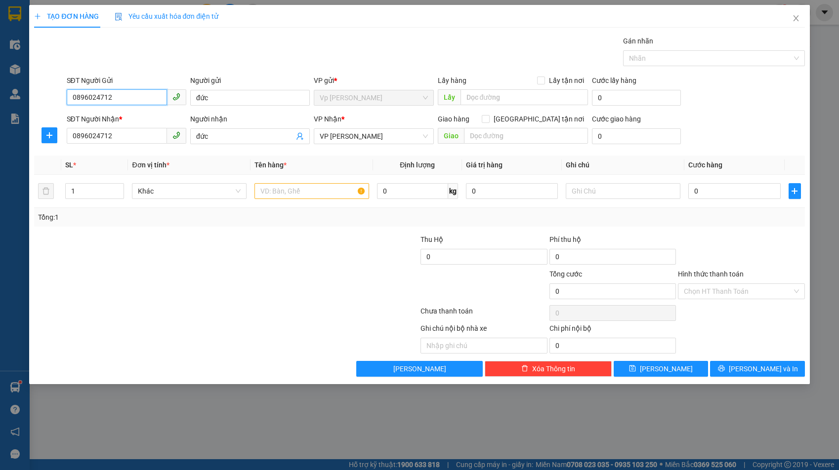
drag, startPoint x: 119, startPoint y: 94, endPoint x: 61, endPoint y: 113, distance: 60.8
click at [61, 113] on form "SĐT Người Gửi 0896024712 0896024712 Người gửi đức VP gửi * Vp [PERSON_NAME] Lấy…" at bounding box center [419, 111] width 770 height 73
type input "0931662939"
click at [145, 124] on div "0931662939 - quynh anh" at bounding box center [127, 118] width 120 height 16
type input "quynh anh"
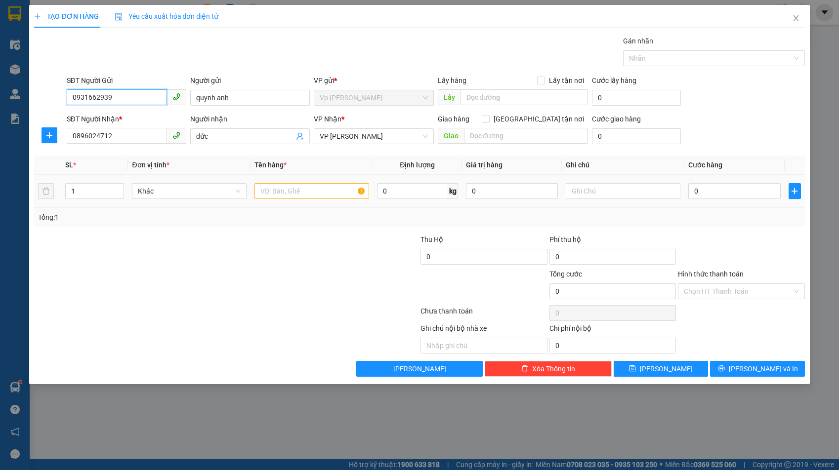
type input "0931662939"
click at [284, 186] on input "text" at bounding box center [312, 191] width 115 height 16
type input "quần áo"
click at [700, 192] on input "0" at bounding box center [734, 191] width 92 height 16
type input "5"
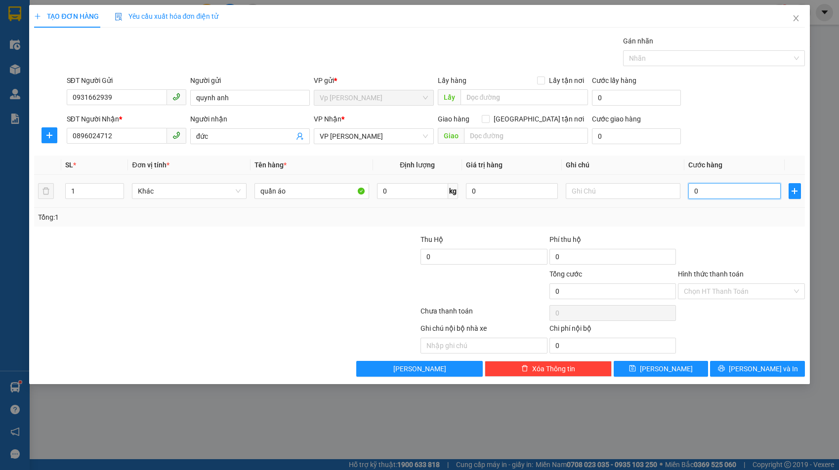
type input "5"
type input "50"
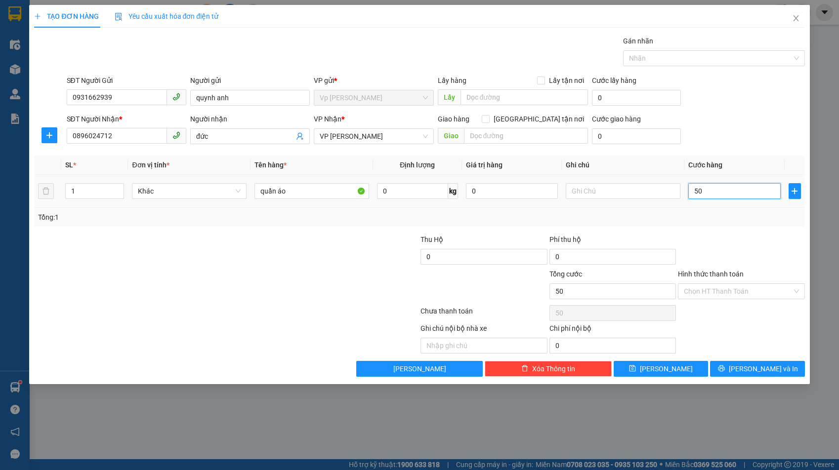
type input "500"
type input "5.000"
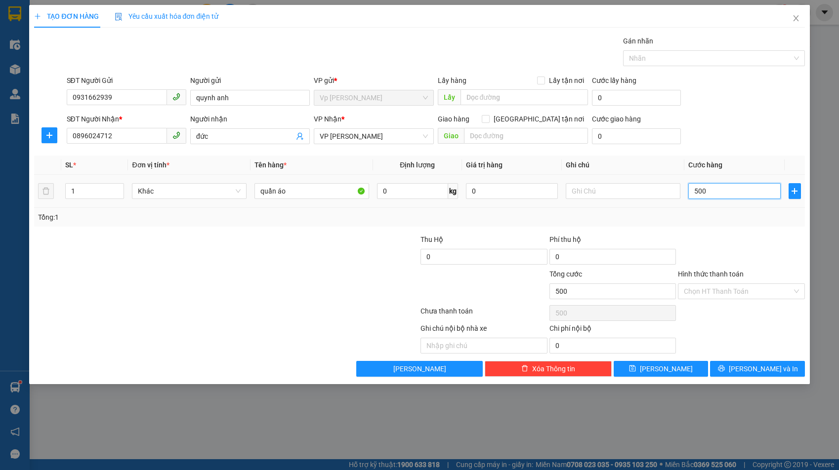
type input "5.000"
type input "50.000"
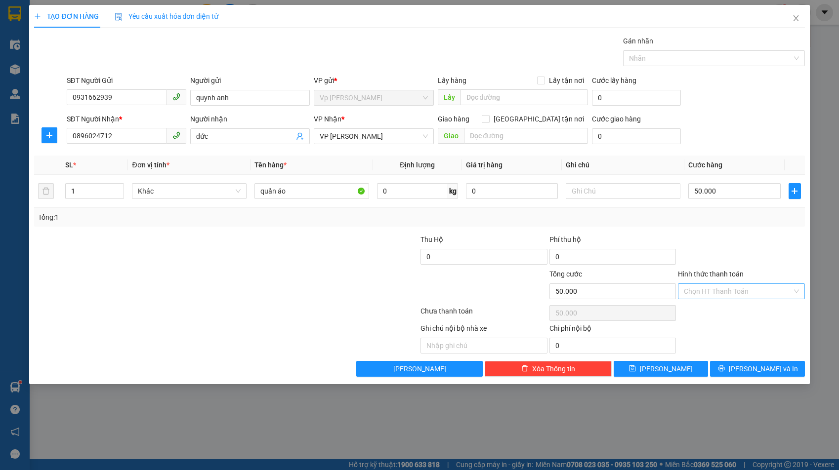
click at [695, 290] on input "Hình thức thanh toán" at bounding box center [738, 291] width 108 height 15
click at [698, 310] on div "Tại văn phòng" at bounding box center [741, 311] width 115 height 11
type input "0"
click at [725, 366] on icon "printer" at bounding box center [722, 369] width 6 height 6
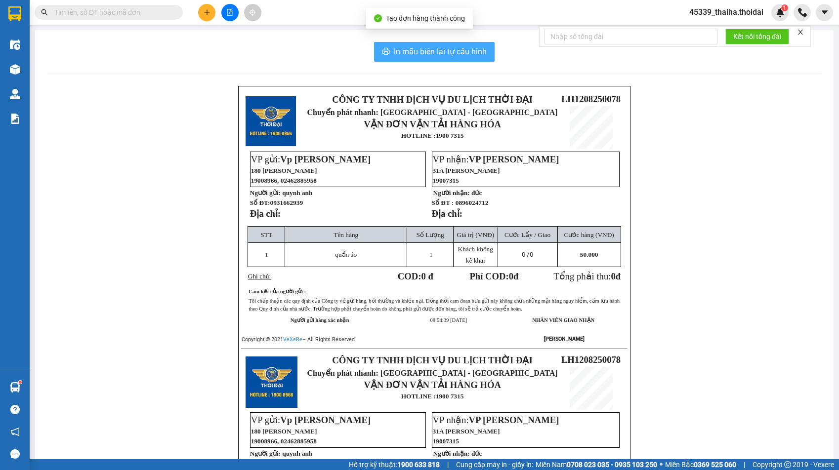
click at [420, 53] on span "In mẫu biên lai tự cấu hình" at bounding box center [440, 51] width 93 height 12
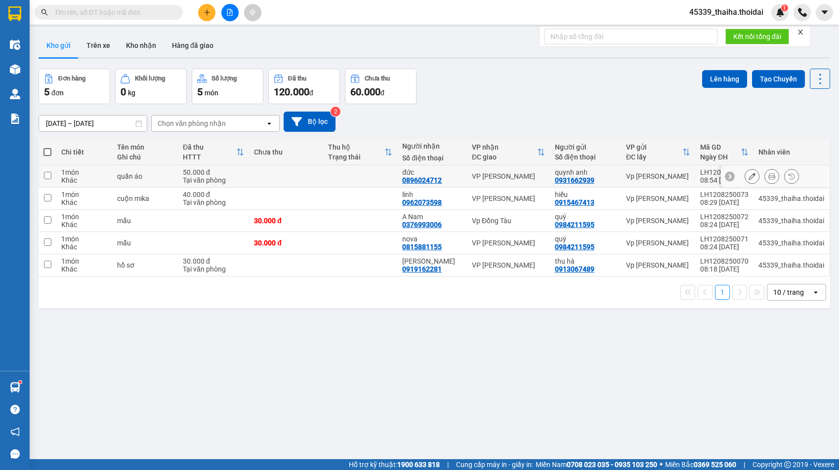
click at [46, 174] on input "checkbox" at bounding box center [47, 175] width 7 height 7
checkbox input "true"
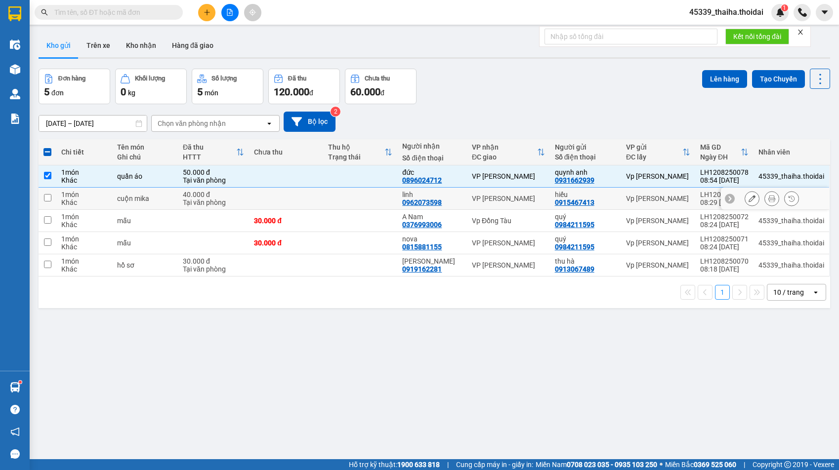
click at [50, 198] on input "checkbox" at bounding box center [47, 197] width 7 height 7
checkbox input "true"
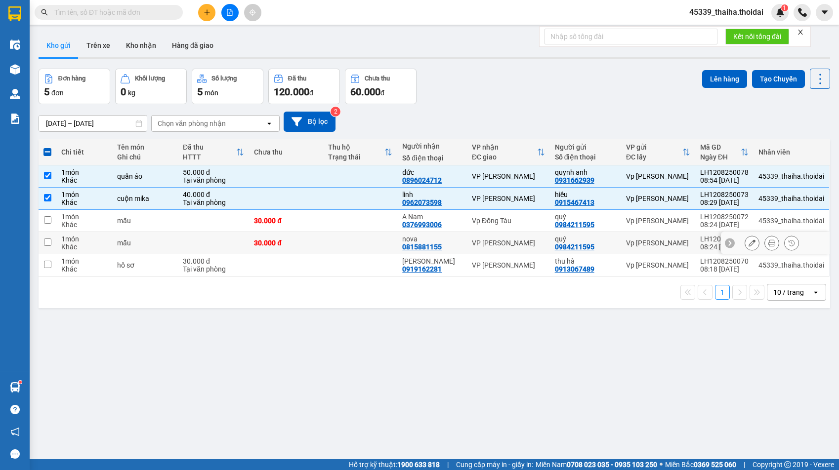
click at [50, 240] on input "checkbox" at bounding box center [47, 242] width 7 height 7
checkbox input "true"
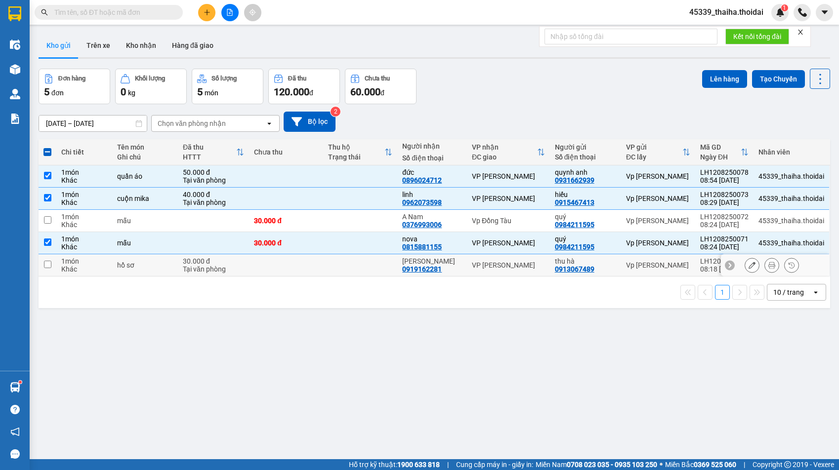
click at [48, 266] on input "checkbox" at bounding box center [47, 264] width 7 height 7
checkbox input "true"
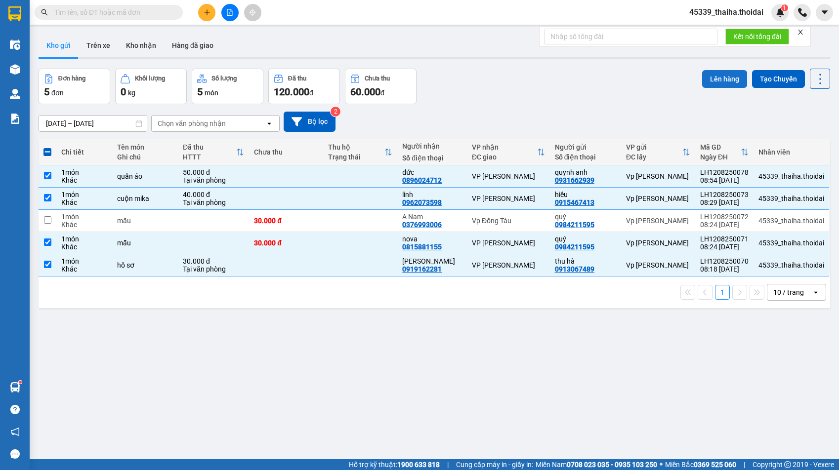
click at [718, 76] on button "Lên hàng" at bounding box center [724, 79] width 45 height 18
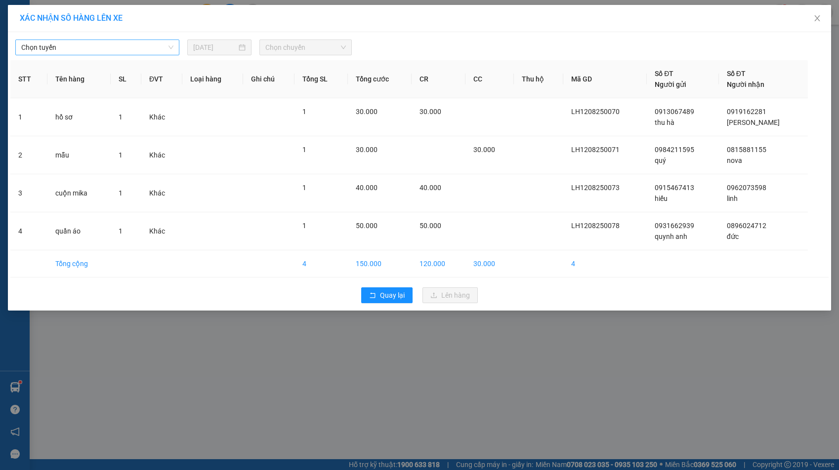
click at [145, 54] on span "Chọn tuyến" at bounding box center [97, 47] width 152 height 15
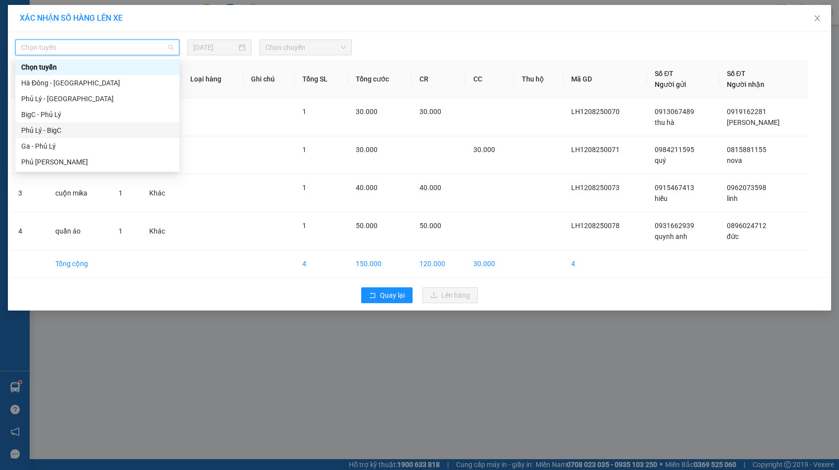
click at [107, 129] on div "Phủ Lý - BigC" at bounding box center [97, 130] width 152 height 11
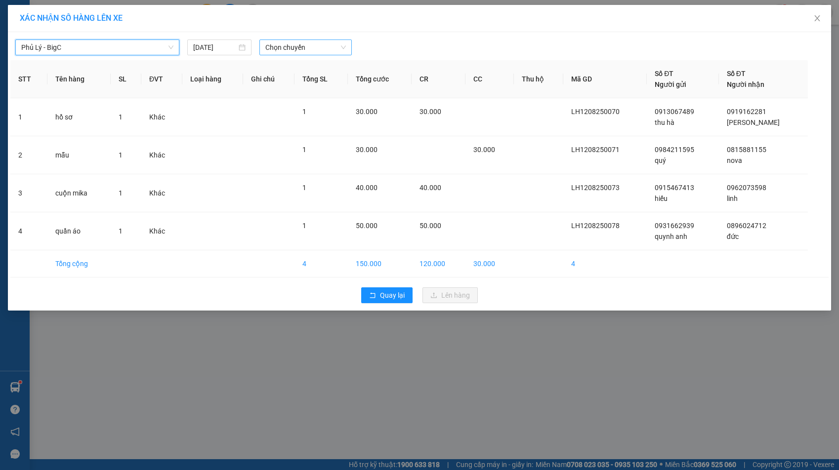
click at [312, 43] on span "Chọn chuyến" at bounding box center [305, 47] width 81 height 15
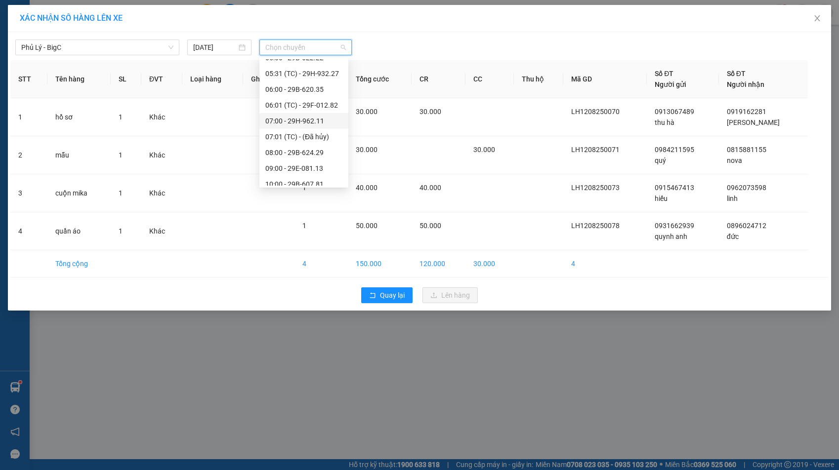
scroll to position [33, 0]
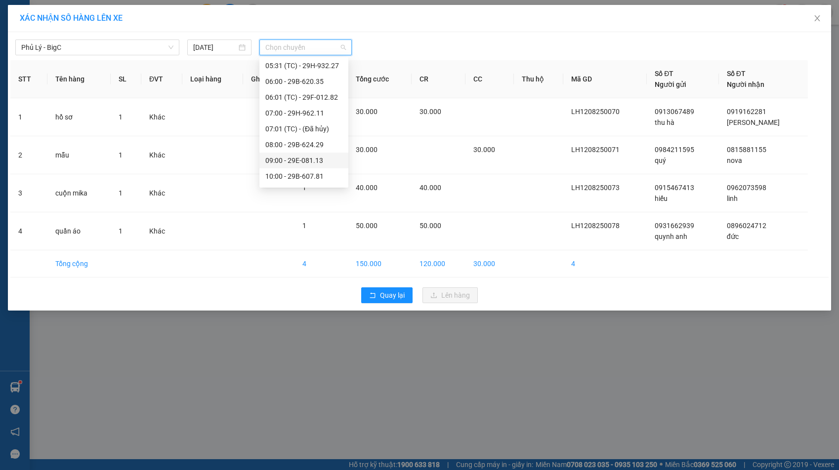
click at [307, 159] on div "09:00 - 29E-081.13" at bounding box center [303, 160] width 77 height 11
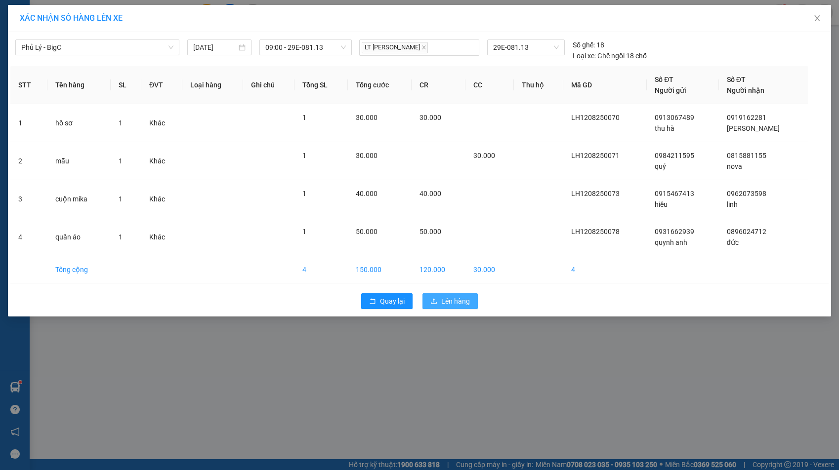
click at [459, 302] on span "Lên hàng" at bounding box center [455, 301] width 29 height 11
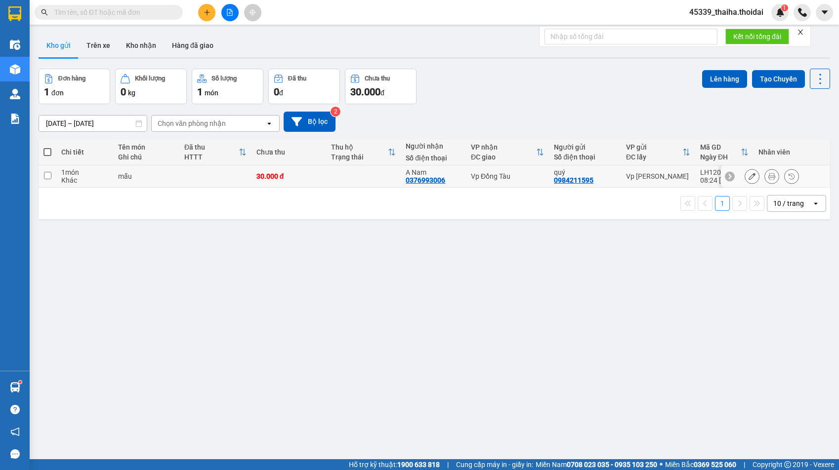
click at [44, 175] on input "checkbox" at bounding box center [47, 175] width 7 height 7
checkbox input "true"
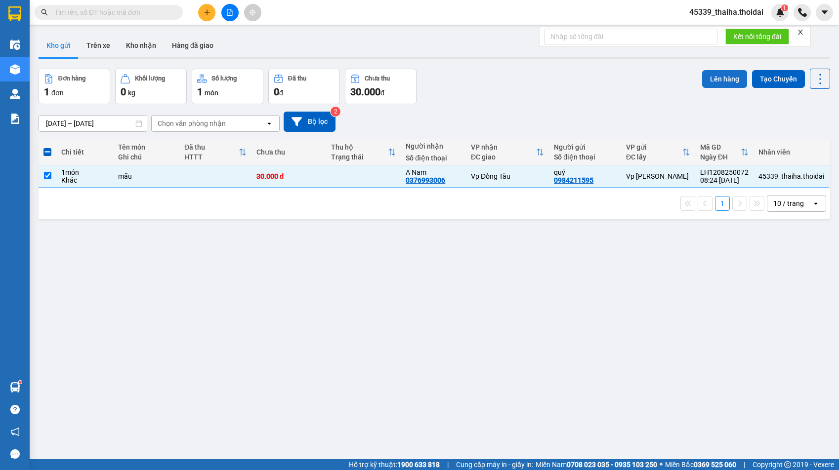
click at [721, 78] on button "Lên hàng" at bounding box center [724, 79] width 45 height 18
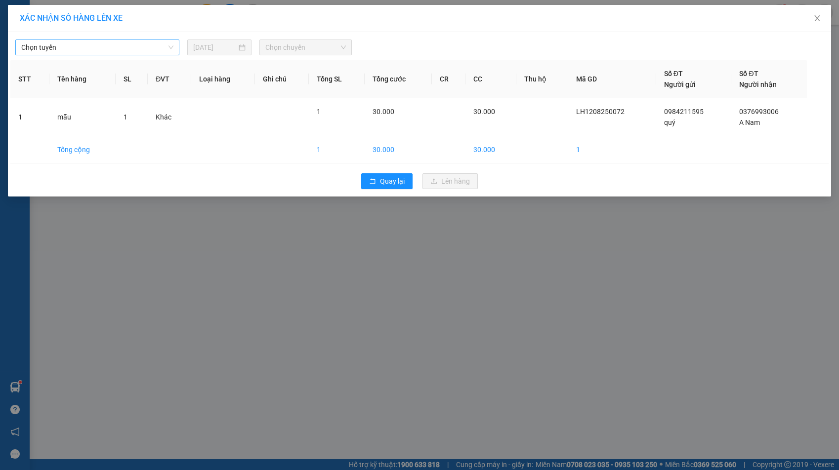
click at [104, 46] on span "Chọn tuyến" at bounding box center [97, 47] width 152 height 15
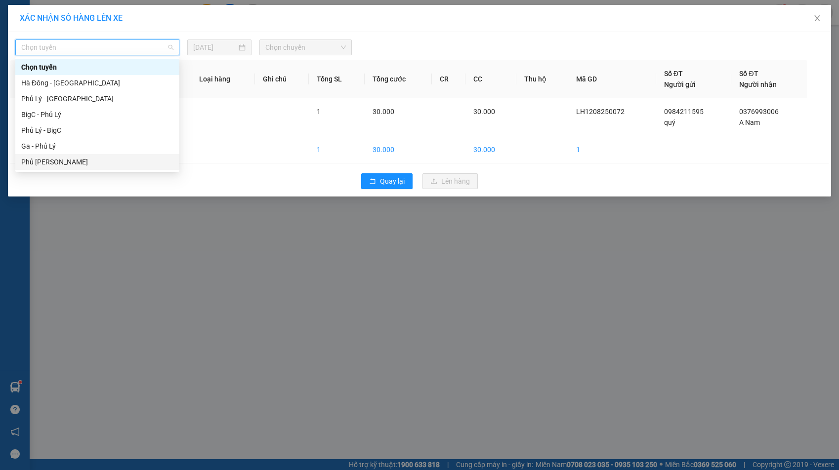
click at [57, 166] on div "Phủ [PERSON_NAME]" at bounding box center [97, 162] width 152 height 11
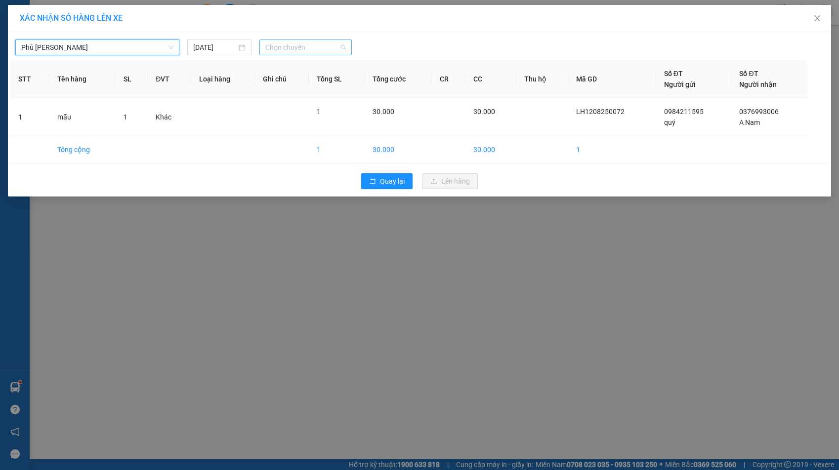
click at [284, 49] on span "Chọn chuyến" at bounding box center [305, 47] width 81 height 15
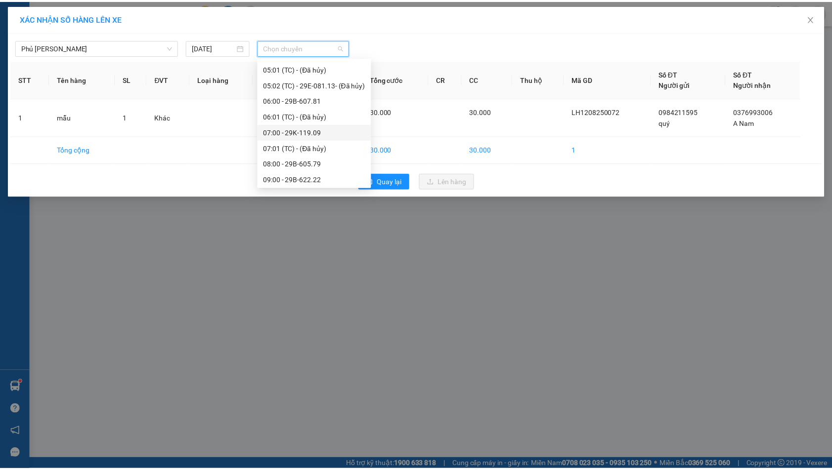
scroll to position [66, 0]
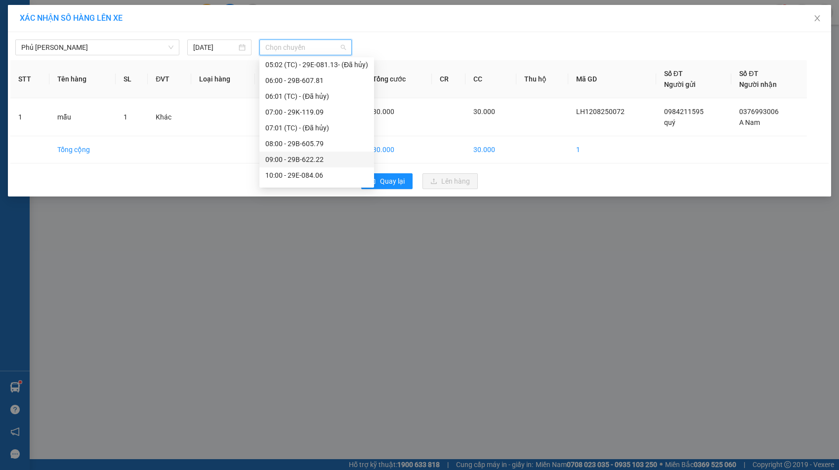
click at [293, 159] on div "09:00 - 29B-622.22" at bounding box center [316, 159] width 103 height 11
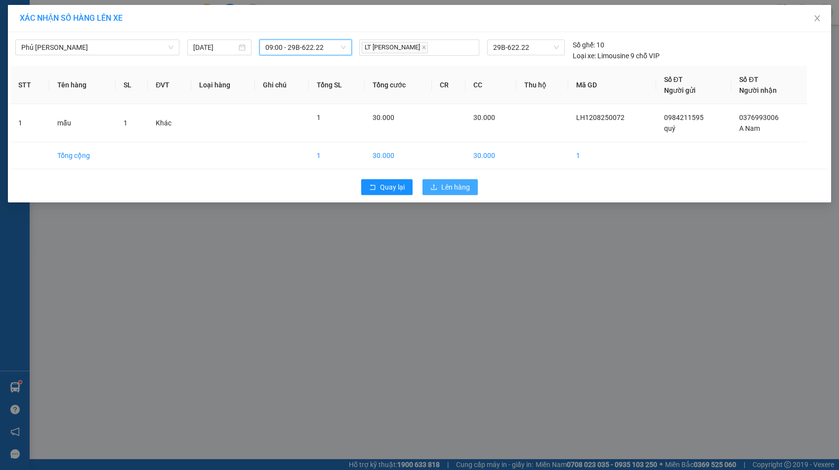
click at [456, 183] on span "Lên hàng" at bounding box center [455, 187] width 29 height 11
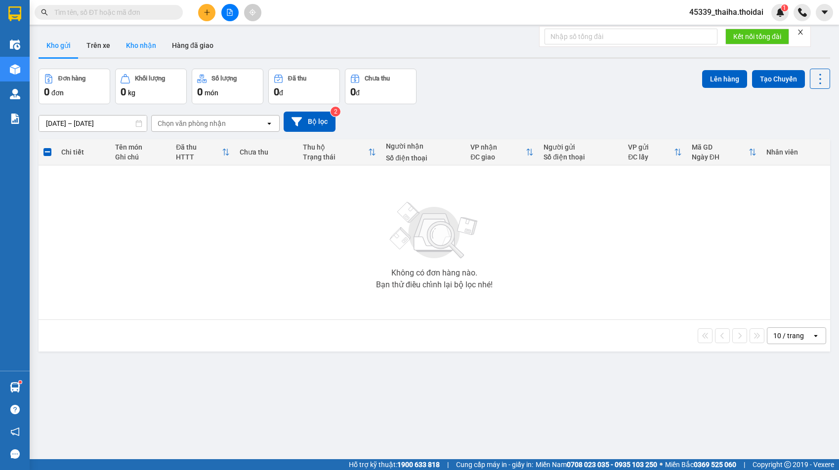
click at [141, 48] on button "Kho nhận" at bounding box center [141, 46] width 46 height 24
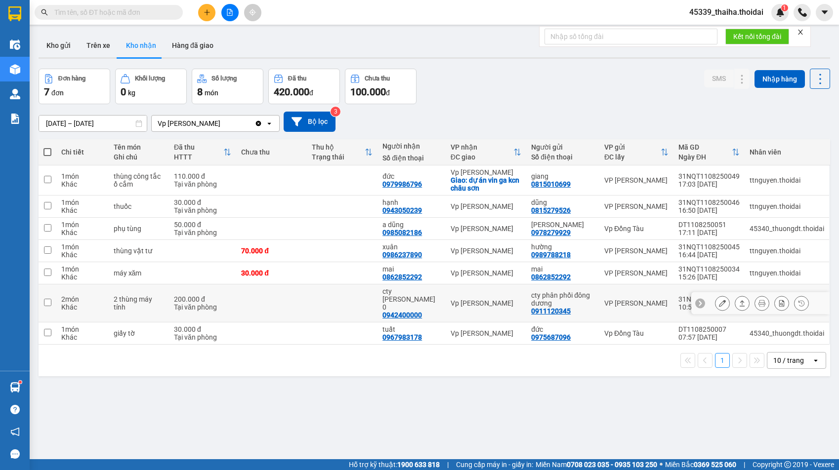
click at [719, 300] on icon at bounding box center [722, 303] width 7 height 7
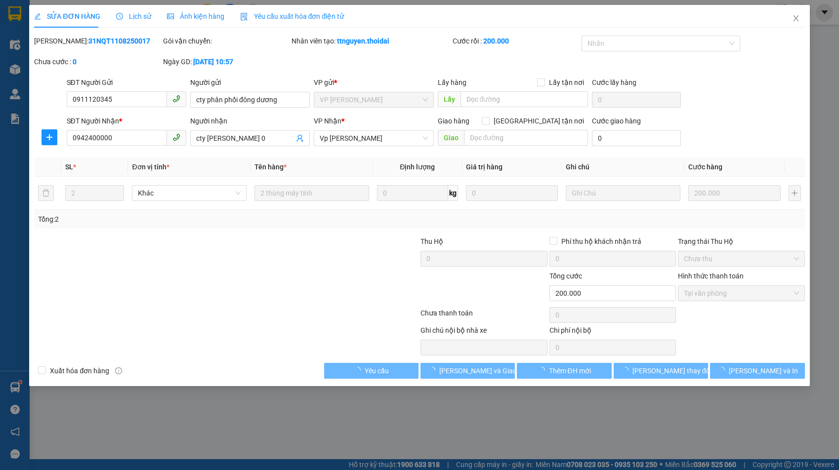
type input "0911120345"
type input "cty phân phối đông dương"
type input "0942400000"
type input "cty [PERSON_NAME] 0"
type input "200.000"
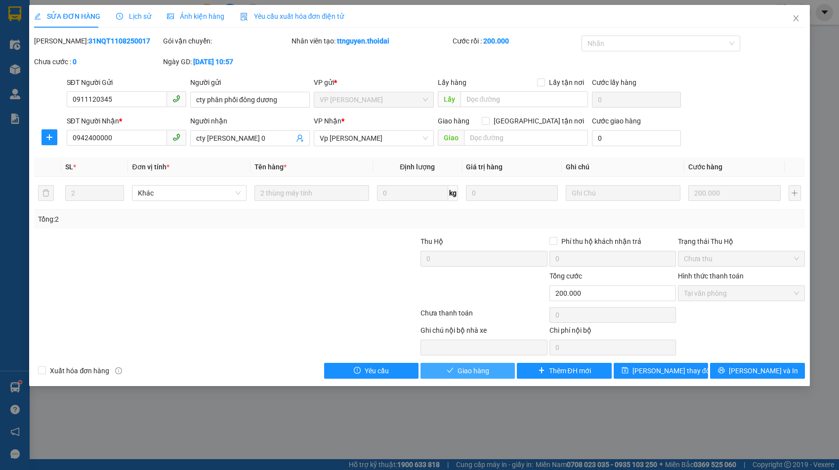
click at [485, 369] on span "Giao hàng" at bounding box center [474, 371] width 32 height 11
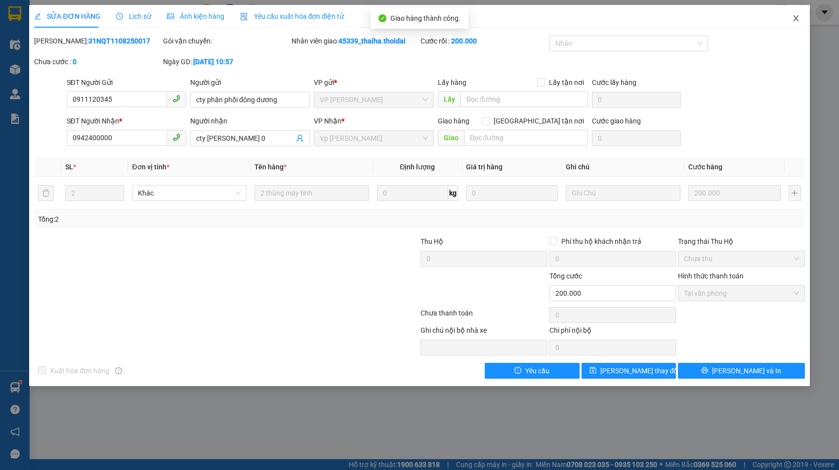
click at [792, 16] on icon "close" at bounding box center [796, 18] width 8 height 8
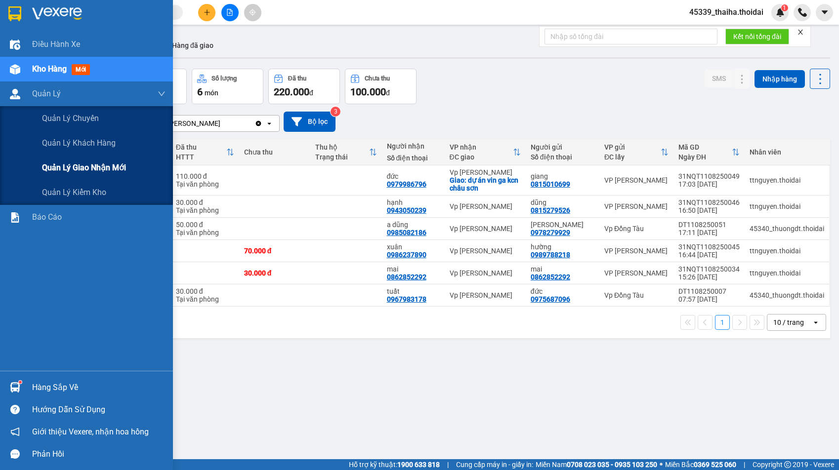
click at [86, 171] on span "Quản lý giao nhận mới" at bounding box center [84, 168] width 84 height 12
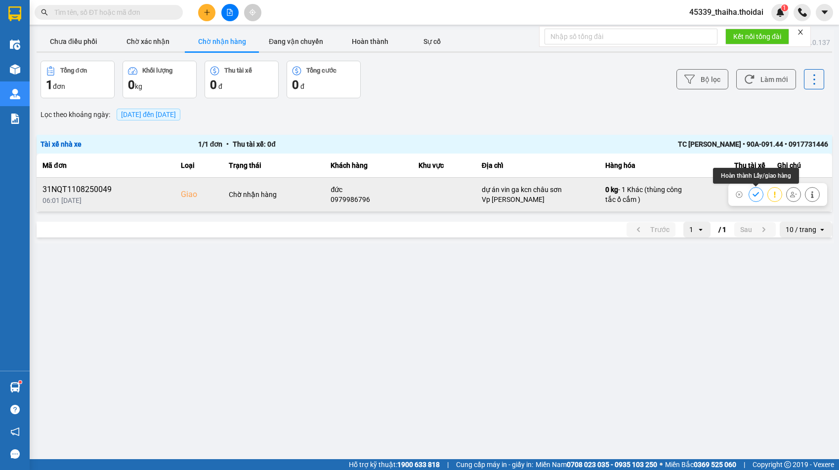
click at [753, 195] on icon at bounding box center [756, 194] width 7 height 7
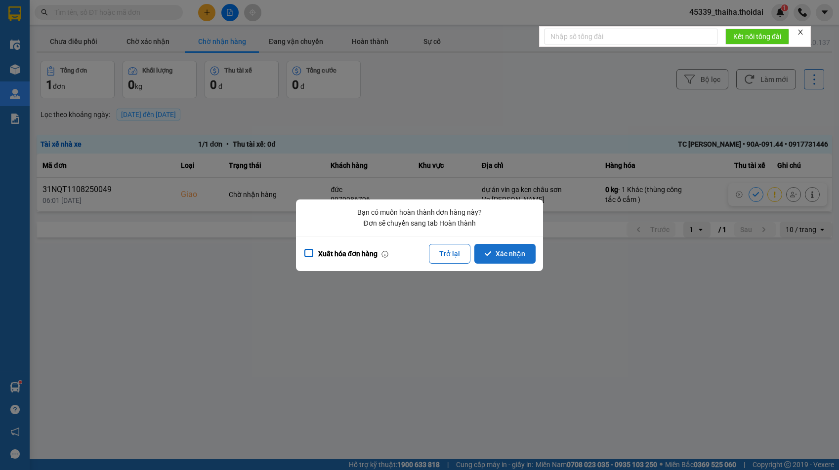
click at [511, 249] on button "Xác nhận" at bounding box center [504, 254] width 61 height 20
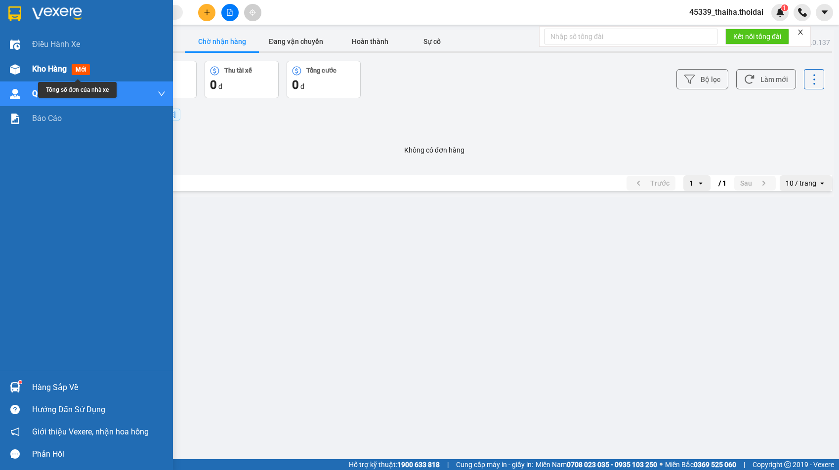
click at [22, 75] on div at bounding box center [14, 69] width 17 height 17
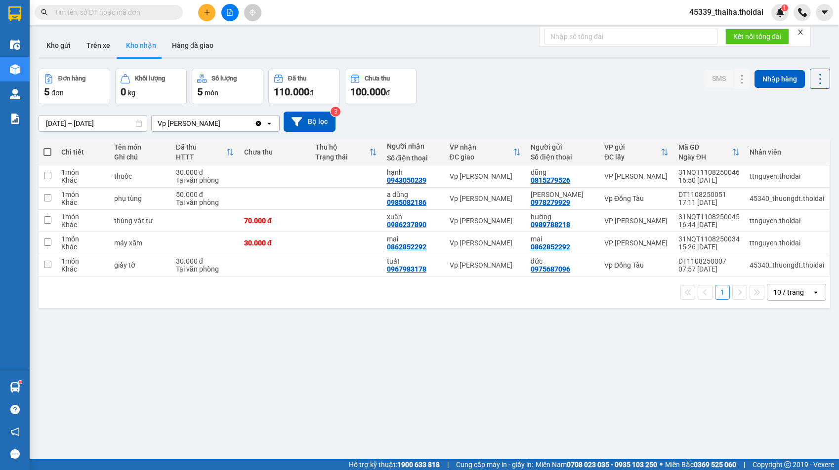
click at [145, 9] on input "text" at bounding box center [112, 12] width 117 height 11
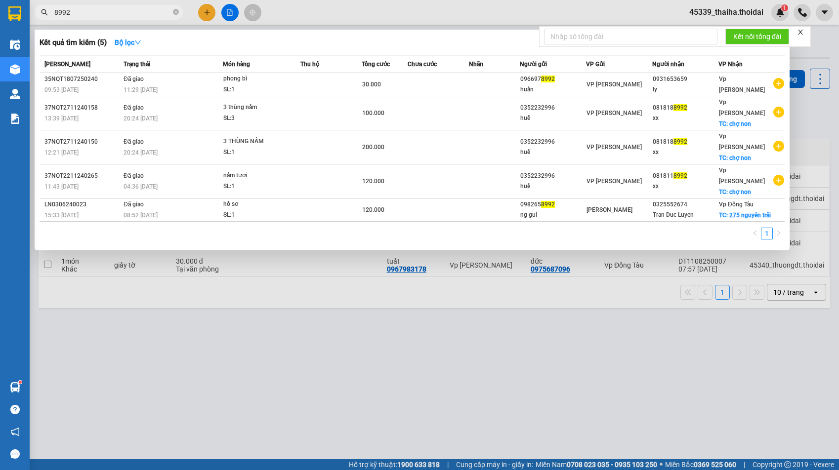
type input "8992"
click at [206, 13] on div at bounding box center [416, 235] width 832 height 470
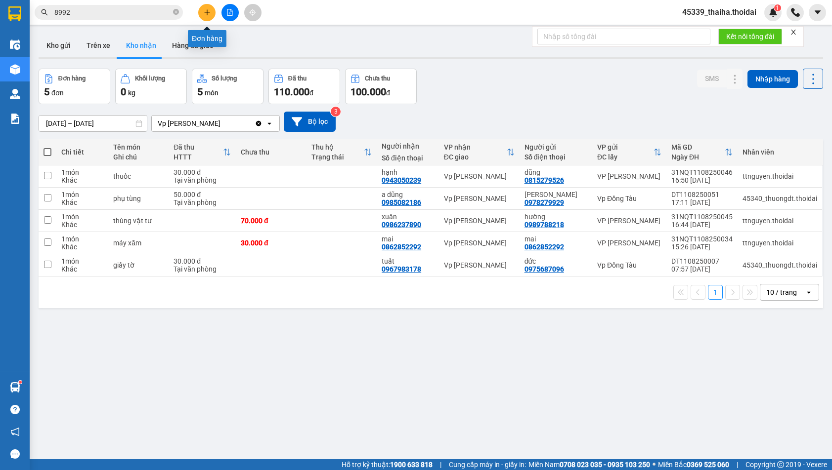
click at [209, 14] on icon "plus" at bounding box center [207, 12] width 7 height 7
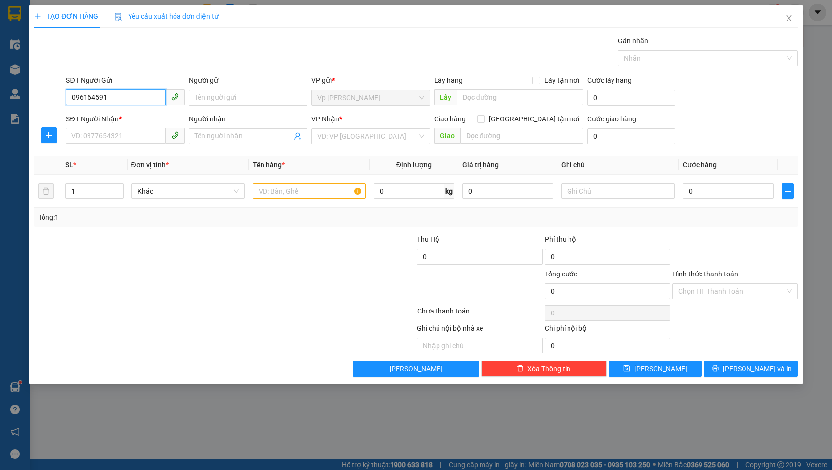
type input "0961645910"
click at [156, 116] on div "0961645910 - trường" at bounding box center [125, 117] width 107 height 11
type input "trường"
type input "0961645910"
click at [148, 136] on input "SĐT Người Nhận *" at bounding box center [115, 136] width 99 height 16
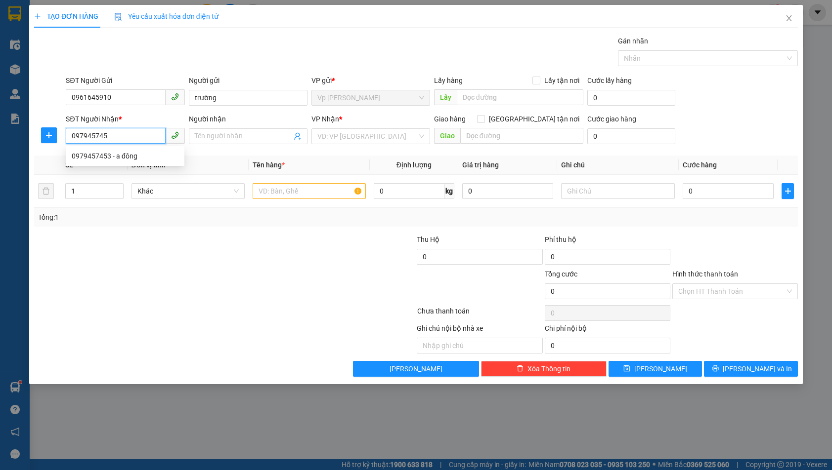
type input "0979457453"
click at [163, 154] on div "0979457453 - a đông" at bounding box center [125, 156] width 107 height 11
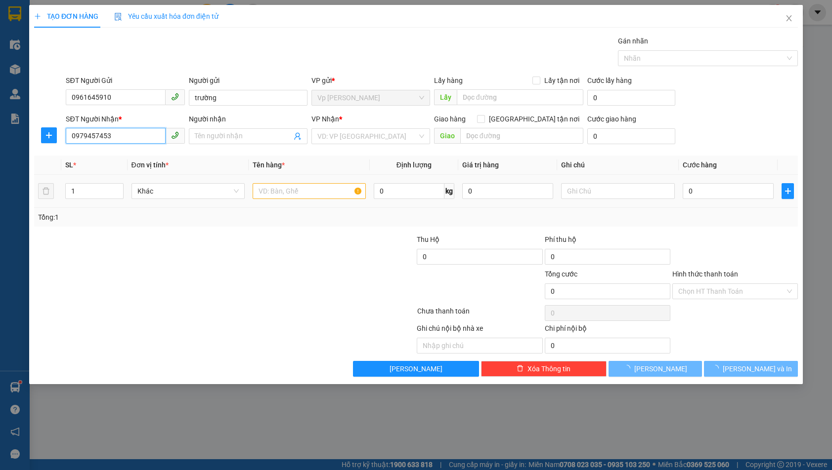
type input "a đông"
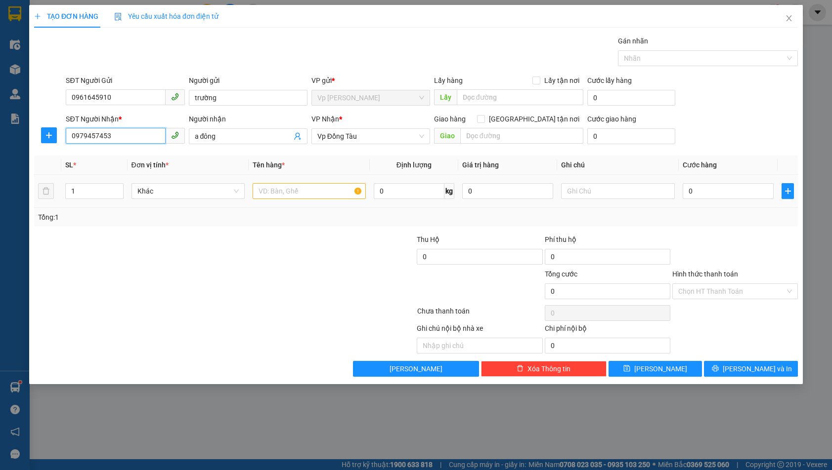
type input "0979457453"
click at [299, 188] on input "text" at bounding box center [309, 191] width 113 height 16
type input "hồ sơ"
click at [739, 189] on input "0" at bounding box center [728, 191] width 91 height 16
type input "3"
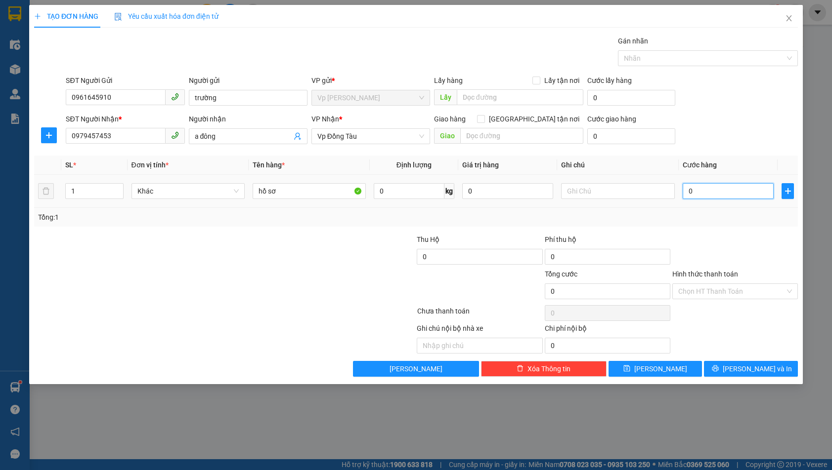
type input "3"
type input "30"
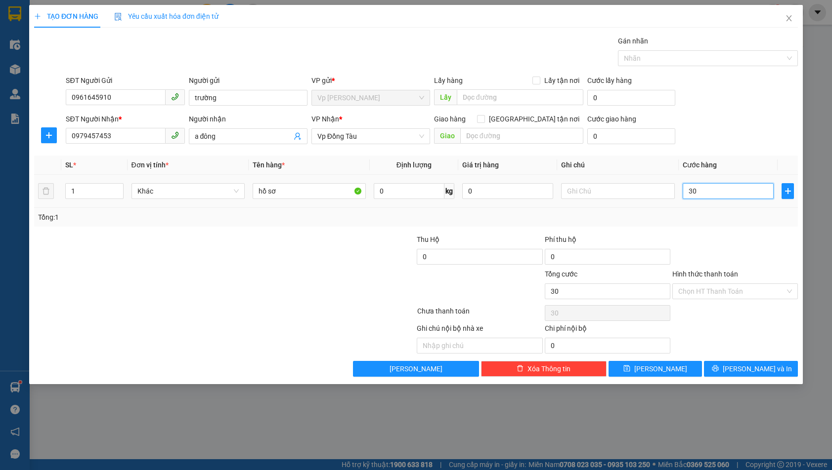
type input "300"
type input "3.000"
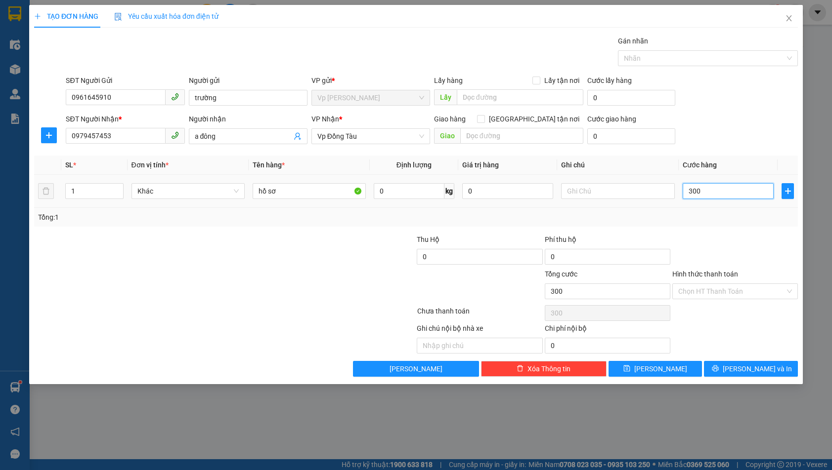
type input "3.000"
type input "30.000"
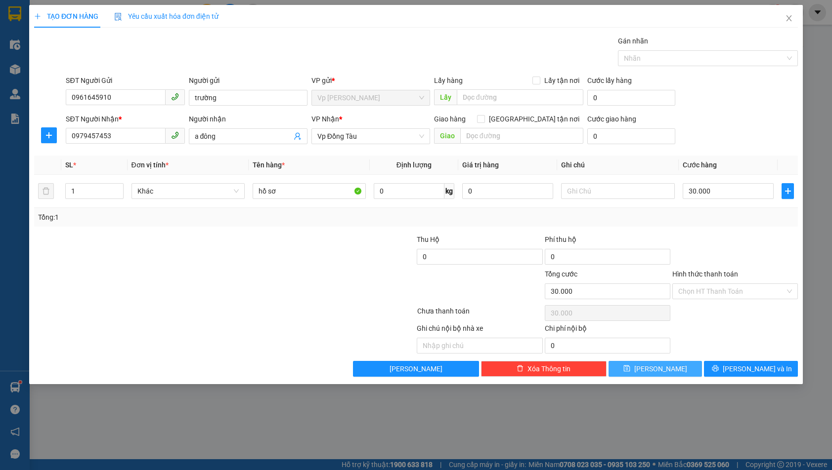
click at [656, 372] on span "[PERSON_NAME]" at bounding box center [660, 369] width 53 height 11
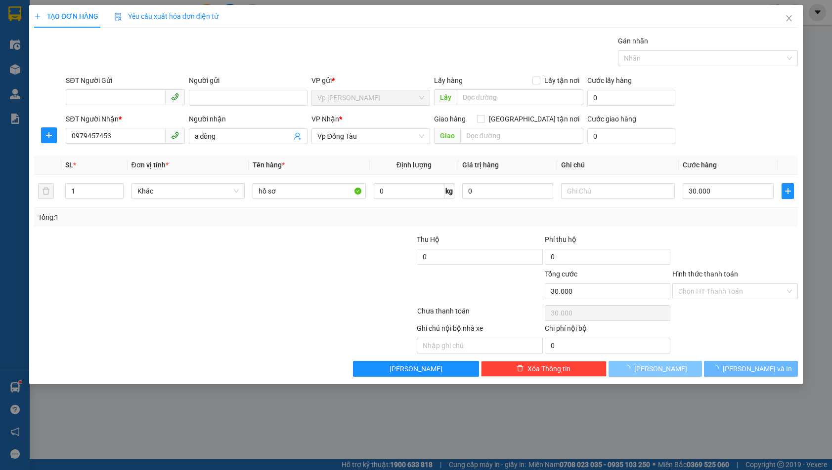
type input "0"
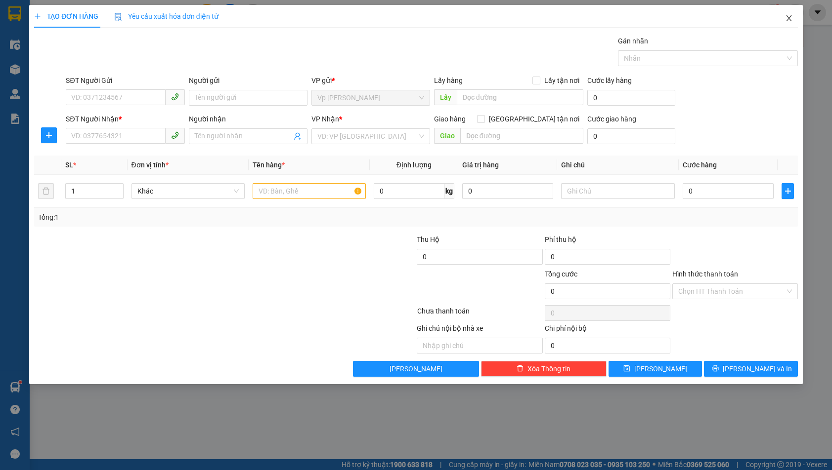
click at [792, 14] on span "Close" at bounding box center [789, 19] width 28 height 28
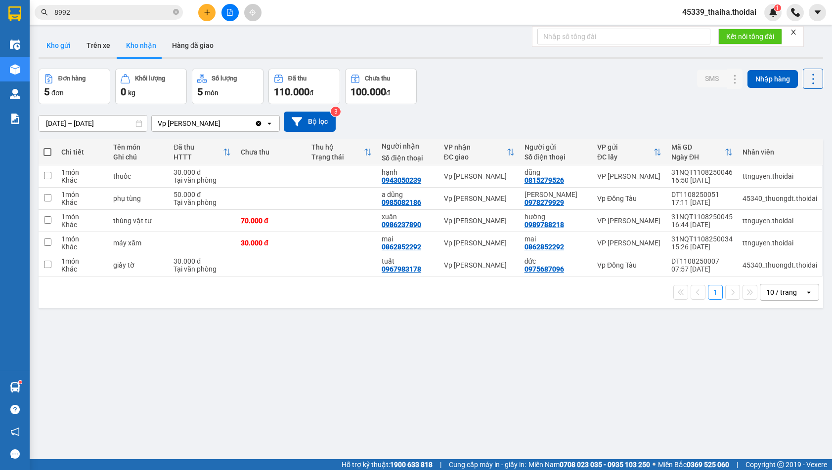
click at [49, 46] on button "Kho gửi" at bounding box center [59, 46] width 40 height 24
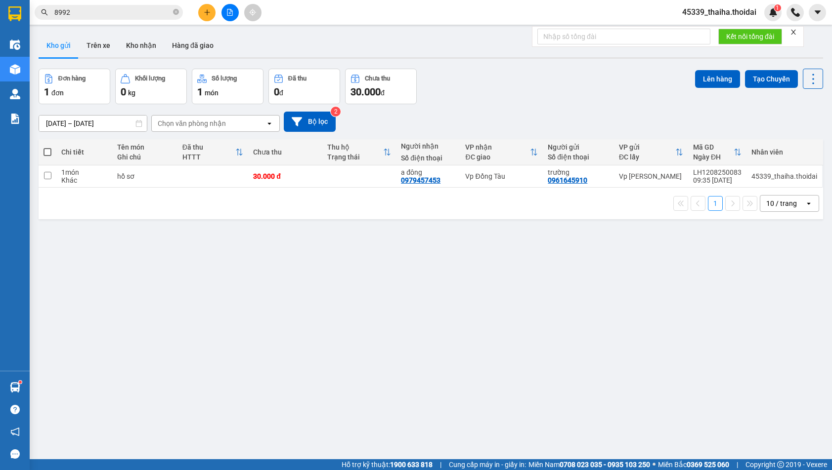
click at [210, 13] on icon "plus" at bounding box center [207, 12] width 7 height 7
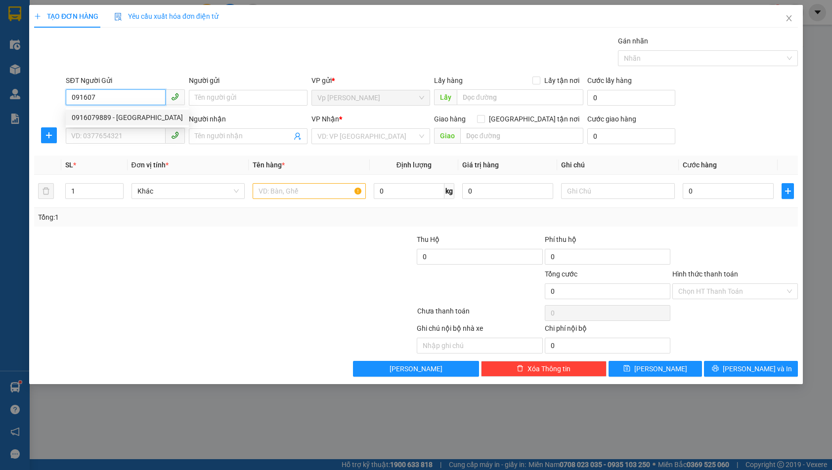
click at [126, 115] on div "0916079889 - [GEOGRAPHIC_DATA]" at bounding box center [127, 117] width 111 height 11
type input "0916079889"
type input "Phượng [GEOGRAPHIC_DATA]"
type input "0916079889"
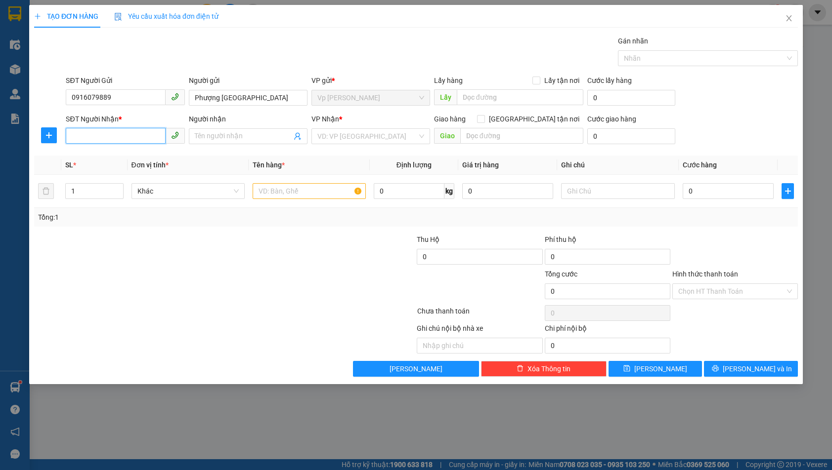
click at [125, 141] on input "SĐT Người Nhận *" at bounding box center [115, 136] width 99 height 16
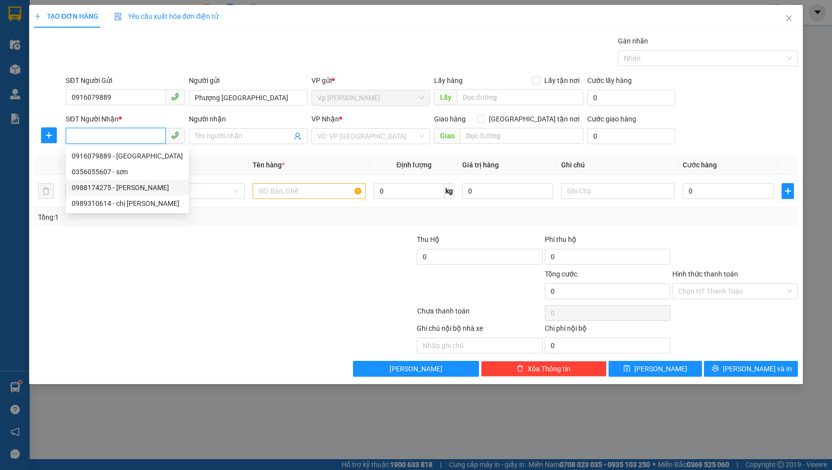
click at [124, 185] on div "0988174275 - [PERSON_NAME]" at bounding box center [127, 187] width 111 height 11
type input "0988174275"
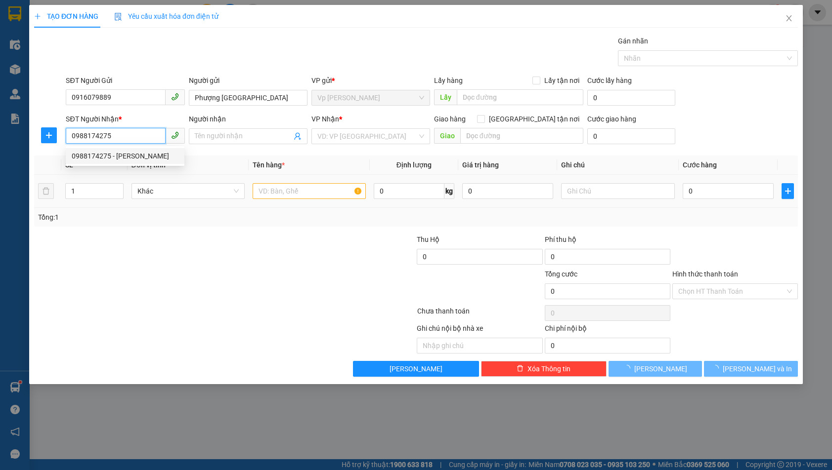
type input "[PERSON_NAME]"
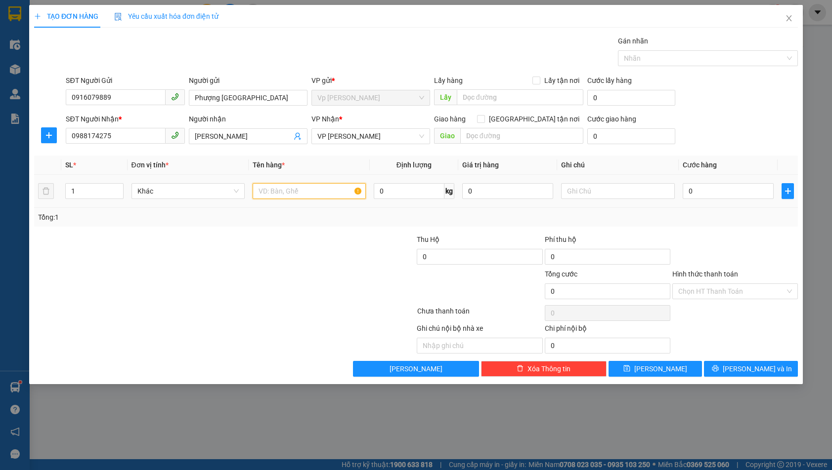
click at [309, 195] on input "text" at bounding box center [309, 191] width 113 height 16
type input "hồ sơ"
click at [716, 186] on input "0" at bounding box center [728, 191] width 91 height 16
type input "3"
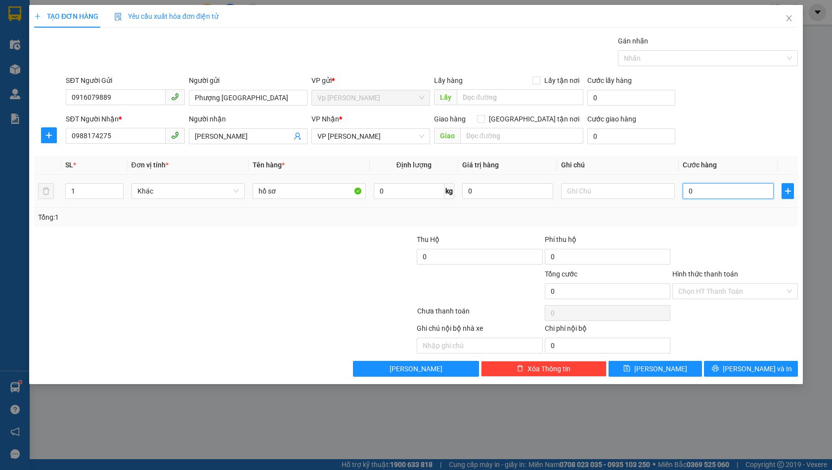
type input "3"
type input "30"
click at [765, 371] on span "[PERSON_NAME] và In" at bounding box center [757, 369] width 69 height 11
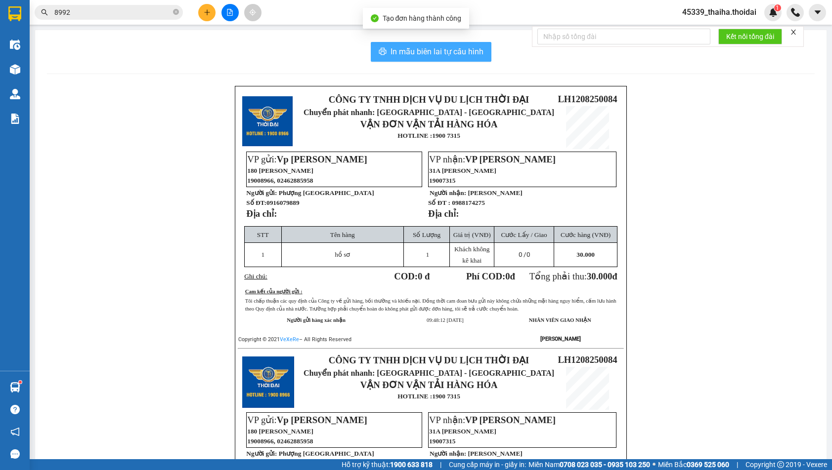
click at [431, 50] on span "In mẫu biên lai tự cấu hình" at bounding box center [436, 51] width 93 height 12
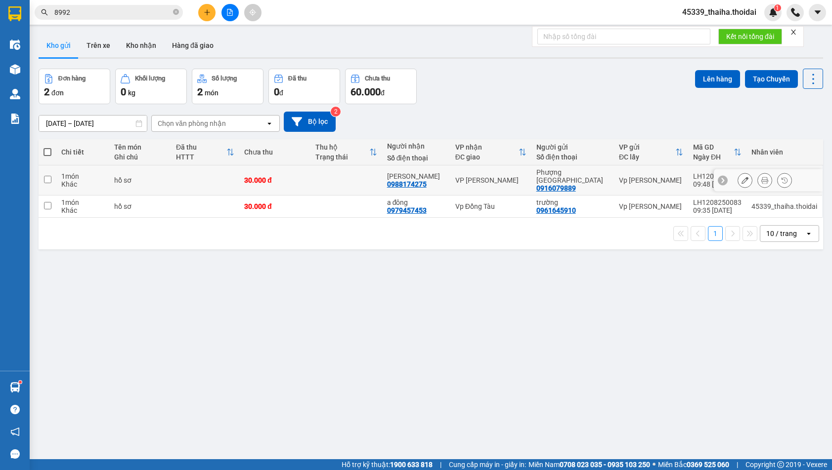
click at [47, 176] on input "checkbox" at bounding box center [47, 179] width 7 height 7
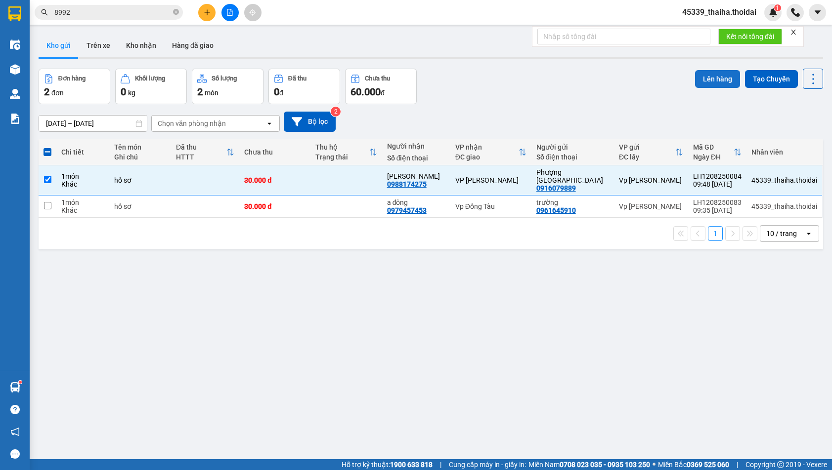
click at [695, 72] on button "Lên hàng" at bounding box center [717, 79] width 45 height 18
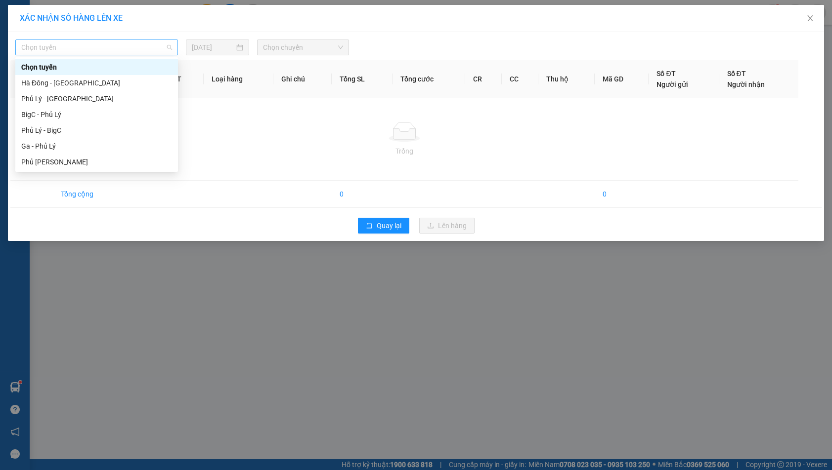
click at [67, 51] on span "Chọn tuyến" at bounding box center [96, 47] width 151 height 15
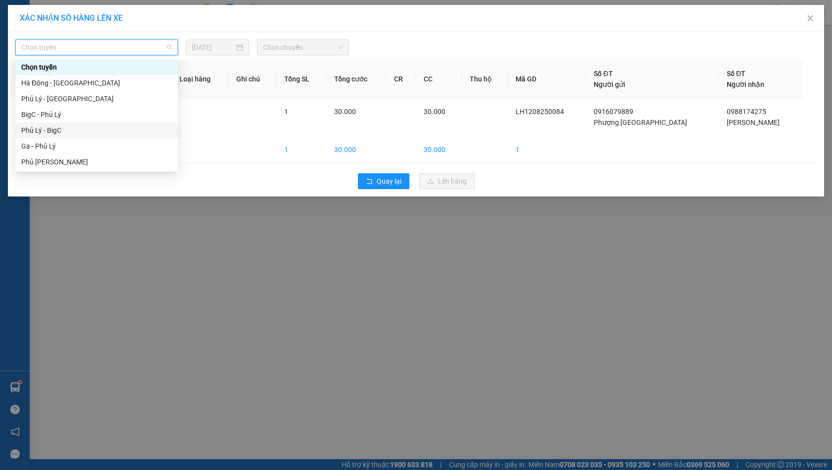
click at [54, 129] on div "Phủ Lý - BigC" at bounding box center [96, 130] width 151 height 11
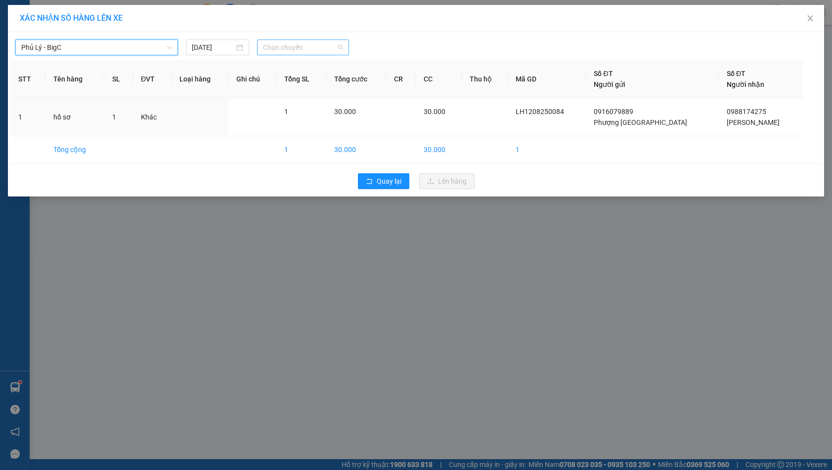
click at [301, 54] on span "Chọn chuyến" at bounding box center [303, 47] width 80 height 15
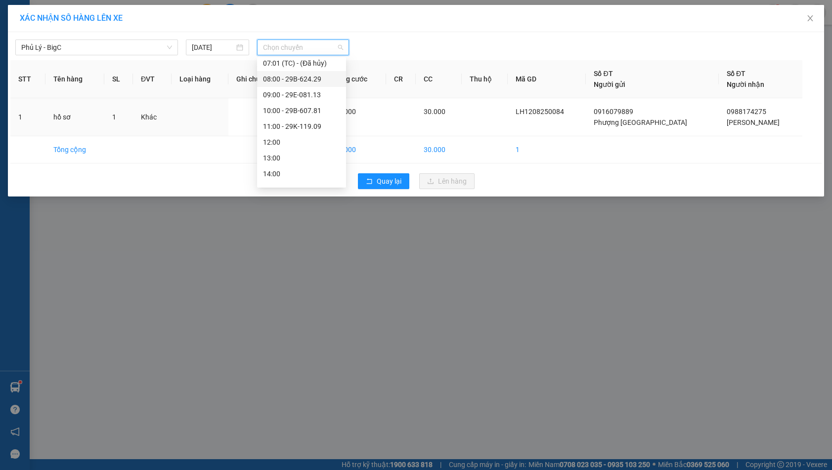
scroll to position [83, 0]
click at [288, 128] on div "10:00 - 29B-607.81" at bounding box center [301, 127] width 77 height 11
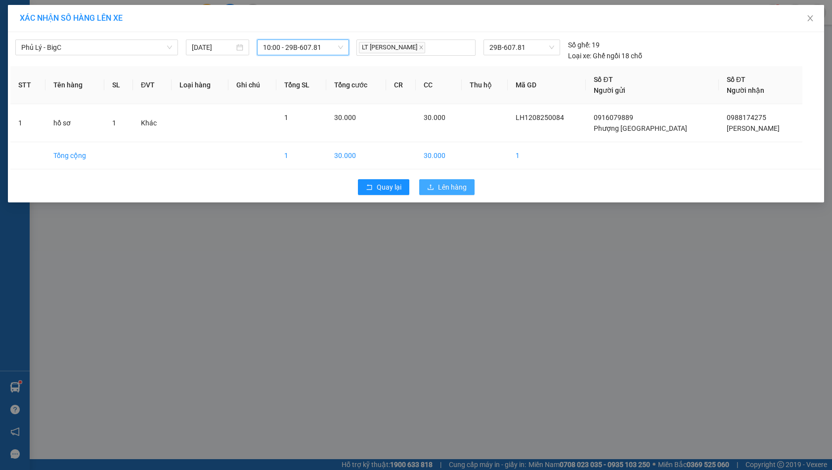
click at [445, 181] on button "Lên hàng" at bounding box center [446, 187] width 55 height 16
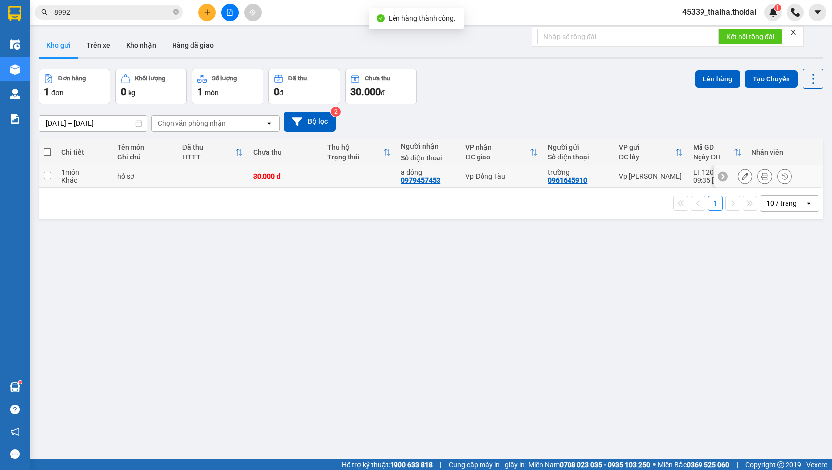
click at [49, 175] on input "checkbox" at bounding box center [47, 175] width 7 height 7
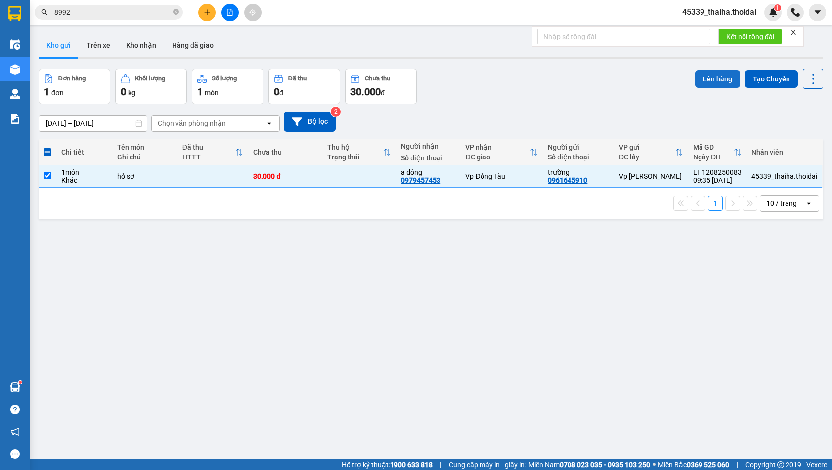
click at [704, 81] on button "Lên hàng" at bounding box center [717, 79] width 45 height 18
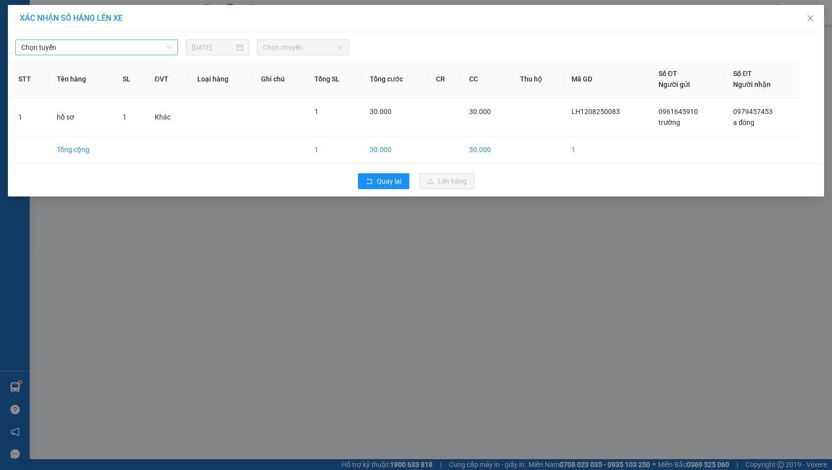
click at [146, 49] on span "Chọn tuyến" at bounding box center [96, 47] width 151 height 15
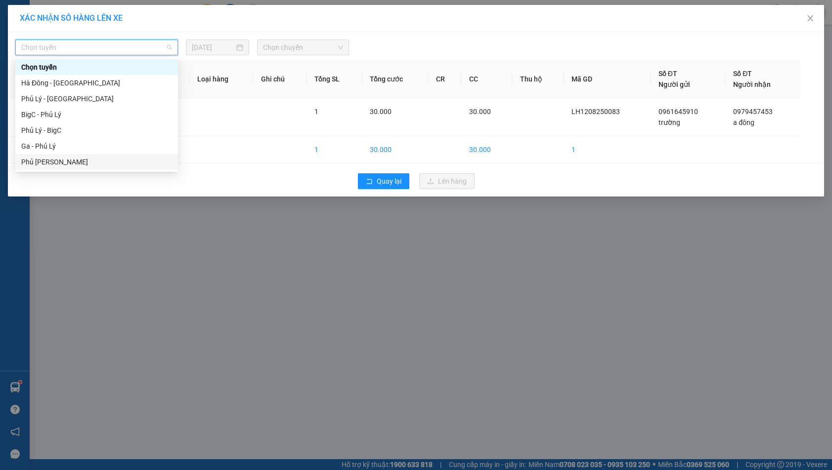
click at [50, 158] on div "Phủ [PERSON_NAME]" at bounding box center [96, 162] width 151 height 11
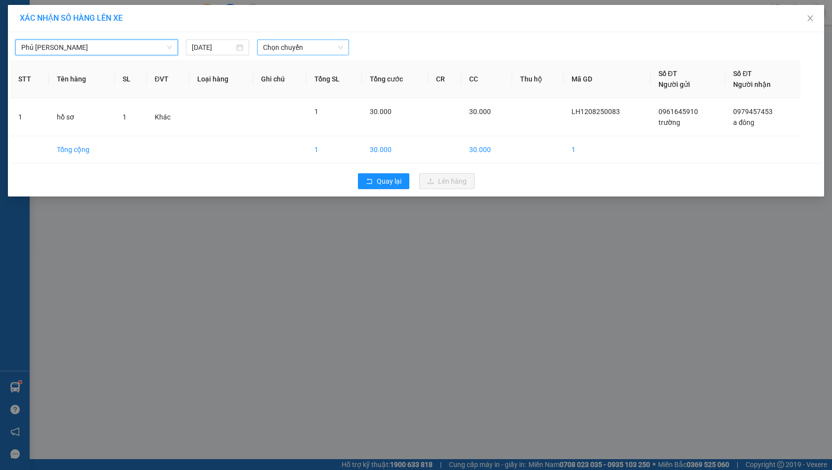
click at [282, 42] on span "Chọn chuyến" at bounding box center [303, 47] width 80 height 15
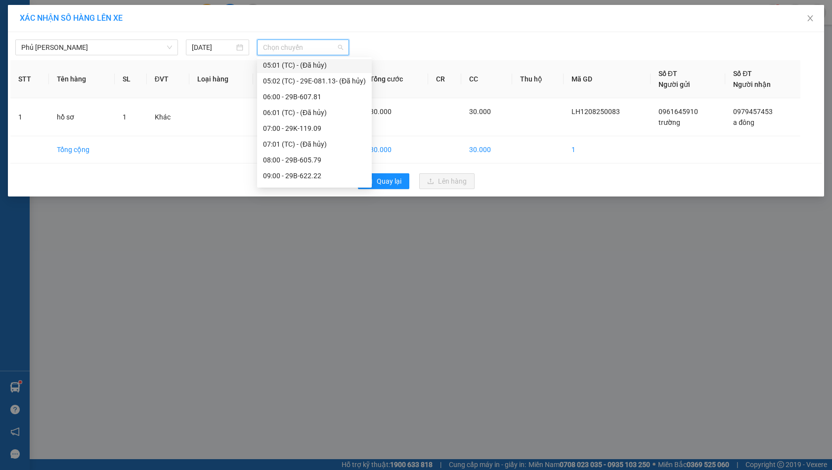
scroll to position [66, 0]
click at [288, 174] on div "10:00 - 29E-084.06" at bounding box center [314, 175] width 103 height 11
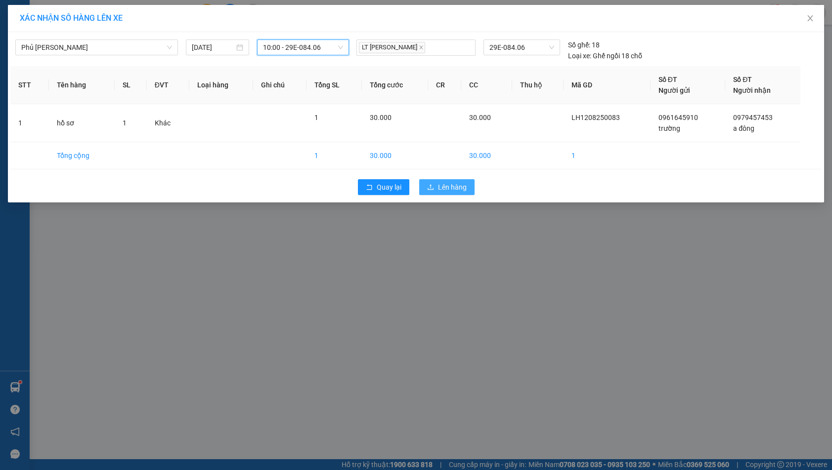
click at [436, 183] on button "Lên hàng" at bounding box center [446, 187] width 55 height 16
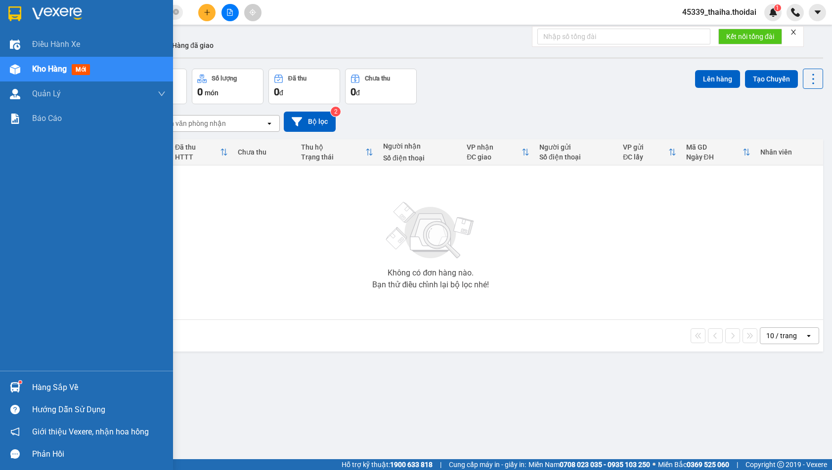
click at [21, 385] on div at bounding box center [14, 387] width 17 height 17
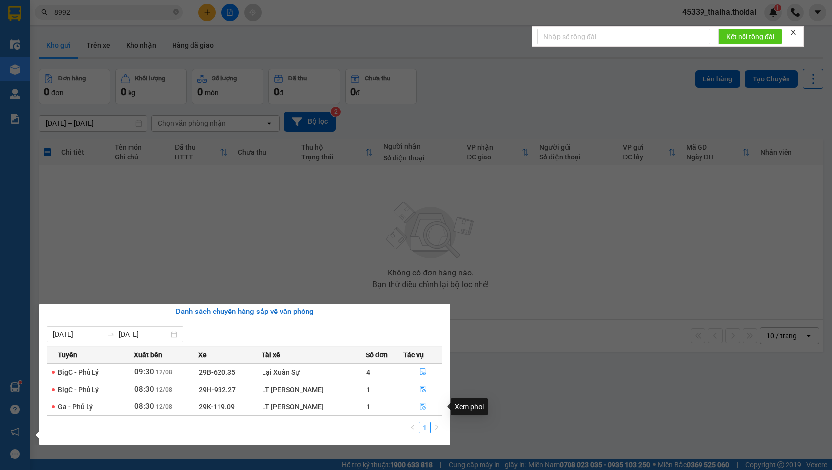
click at [428, 404] on button "button" at bounding box center [423, 407] width 39 height 16
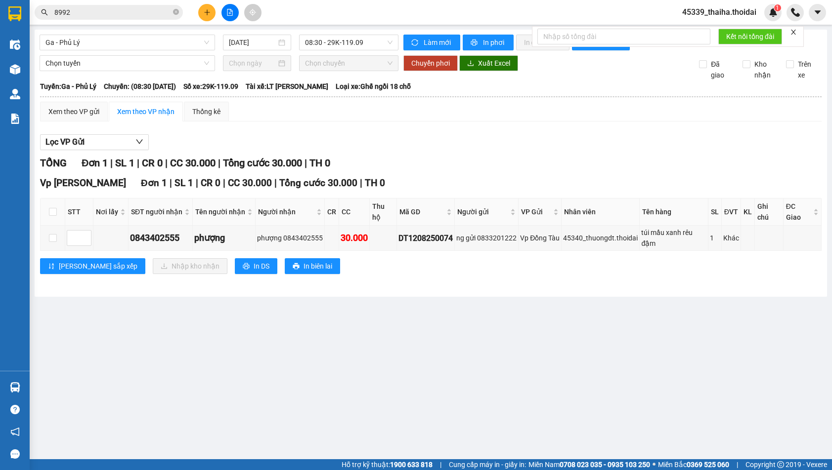
click at [205, 16] on button at bounding box center [206, 12] width 17 height 17
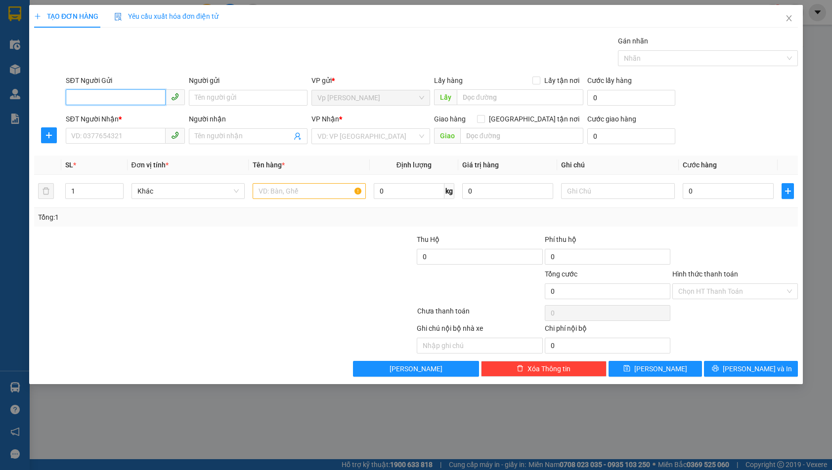
click at [123, 90] on input "SĐT Người Gửi" at bounding box center [115, 97] width 99 height 16
click at [91, 119] on div "0912071963 - hòa" at bounding box center [125, 117] width 107 height 11
click at [105, 133] on input "SĐT Người Nhận *" at bounding box center [115, 136] width 99 height 16
click at [216, 136] on input "Người nhận" at bounding box center [243, 136] width 97 height 11
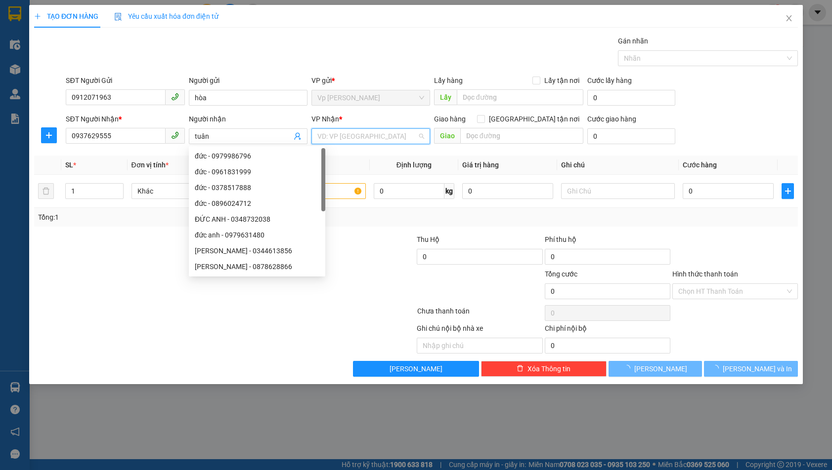
click at [387, 136] on input "search" at bounding box center [367, 136] width 100 height 15
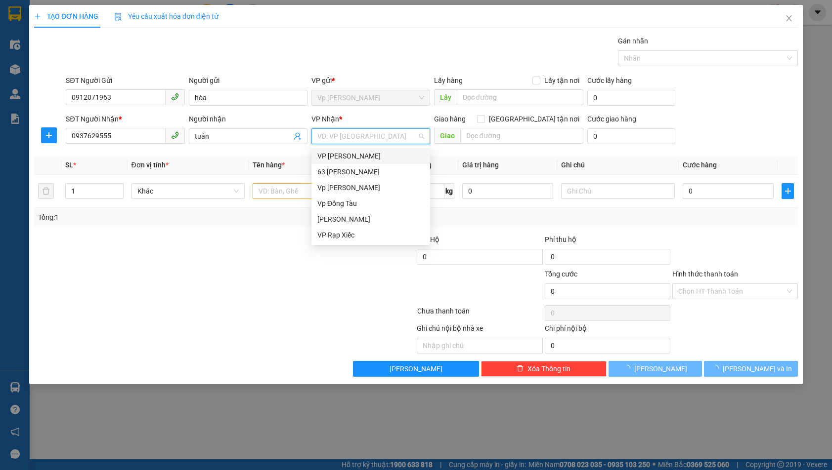
click at [367, 158] on div "VP [PERSON_NAME]" at bounding box center [370, 156] width 107 height 11
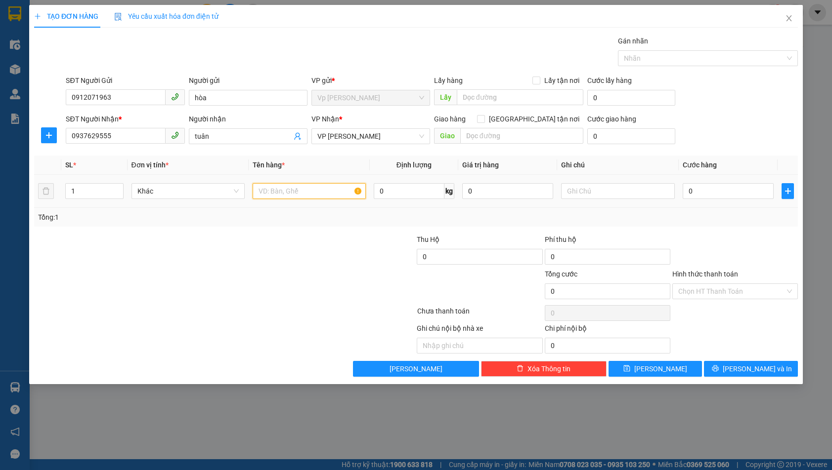
click at [310, 189] on input "text" at bounding box center [309, 191] width 113 height 16
click at [736, 192] on input "0" at bounding box center [728, 191] width 91 height 16
click at [698, 289] on input "Hình thức thanh toán" at bounding box center [731, 291] width 107 height 15
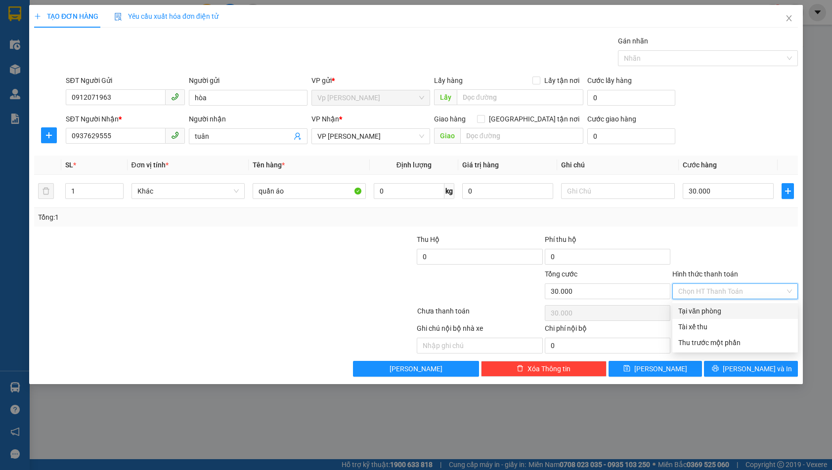
click at [694, 308] on div "Tại văn phòng" at bounding box center [735, 311] width 114 height 11
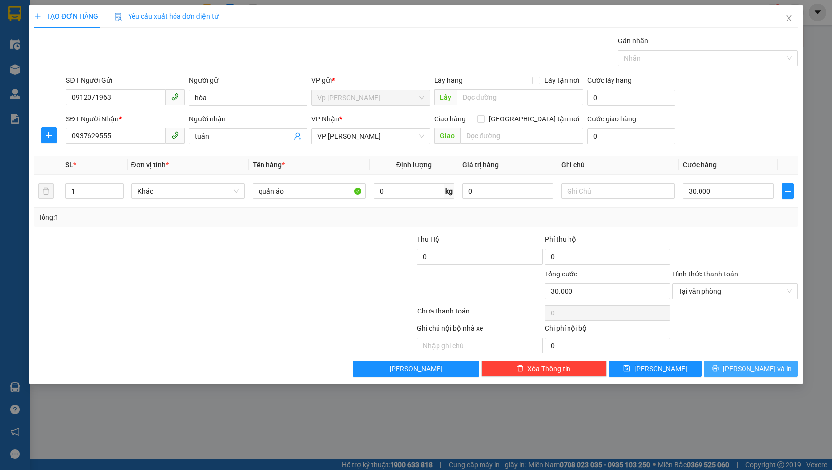
click at [753, 373] on span "[PERSON_NAME] và In" at bounding box center [757, 369] width 69 height 11
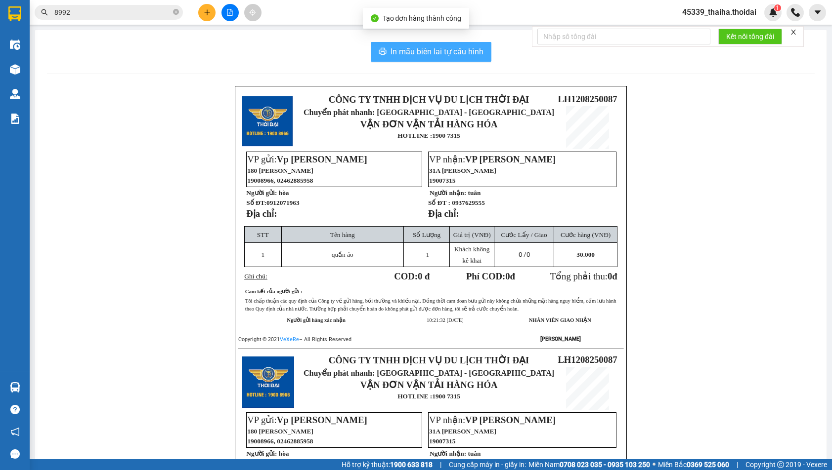
click at [410, 58] on span "In mẫu biên lai tự cấu hình" at bounding box center [436, 51] width 93 height 12
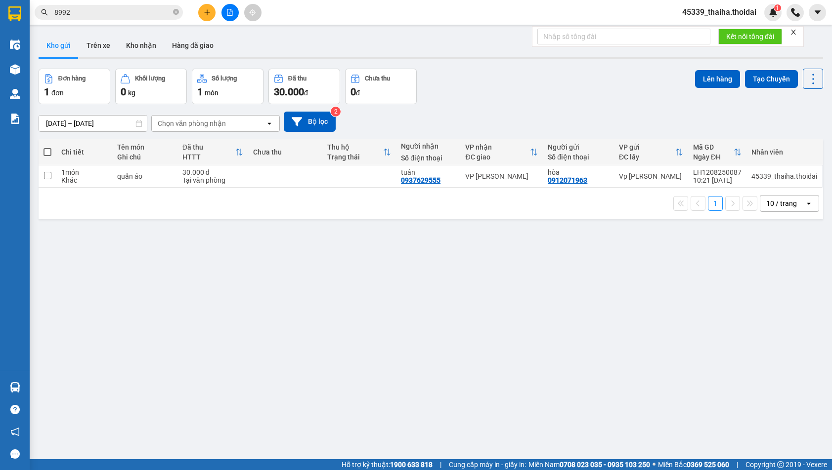
click at [528, 237] on div "ver 1.8.137 Kho gửi Trên xe Kho nhận Hàng đã giao Đơn hàng 1 đơn Khối lượng 0 k…" at bounding box center [431, 265] width 792 height 470
click at [741, 178] on icon at bounding box center [744, 176] width 7 height 7
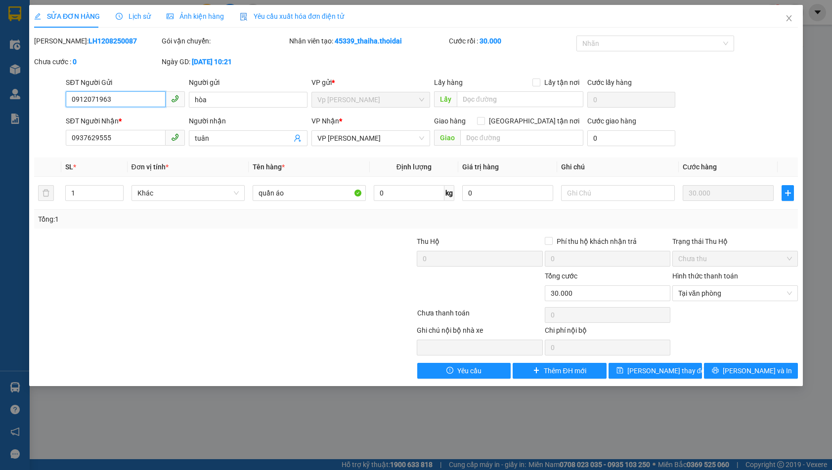
drag, startPoint x: 118, startPoint y: 101, endPoint x: 60, endPoint y: 108, distance: 58.7
click at [60, 108] on div "SĐT Người Gửi 0912071963 0912071963 Người gửi hòa VP gửi * Vp [PERSON_NAME] Lấy…" at bounding box center [416, 94] width 766 height 35
drag, startPoint x: 124, startPoint y: 141, endPoint x: 43, endPoint y: 146, distance: 80.7
click at [43, 146] on div "SĐT Người Nhận * 0937629555 0937629555 Người nhận tuân VP Nhận * VP [PERSON_NAM…" at bounding box center [416, 133] width 766 height 35
paste input "0912071963"
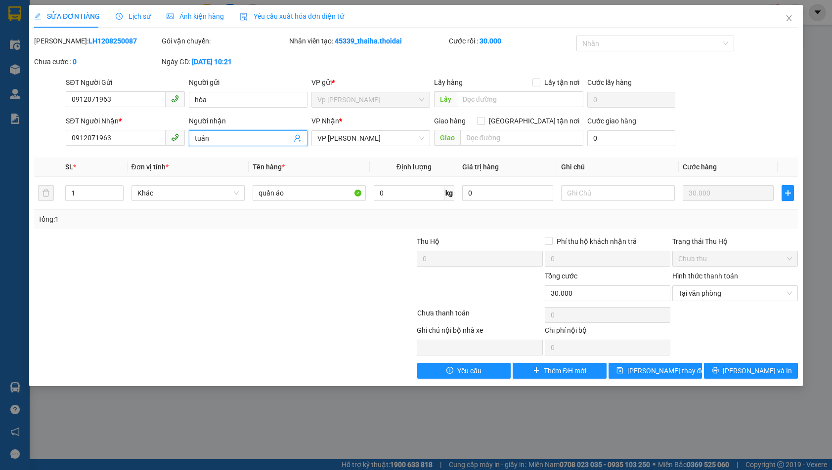
drag, startPoint x: 224, startPoint y: 135, endPoint x: 178, endPoint y: 142, distance: 47.0
click at [178, 142] on div "SĐT Người Nhận * 0912071963 Người nhận tuân VP Nhận * VP [PERSON_NAME] Giao hàn…" at bounding box center [432, 133] width 736 height 35
click at [673, 372] on span "[PERSON_NAME] thay đổi" at bounding box center [666, 371] width 79 height 11
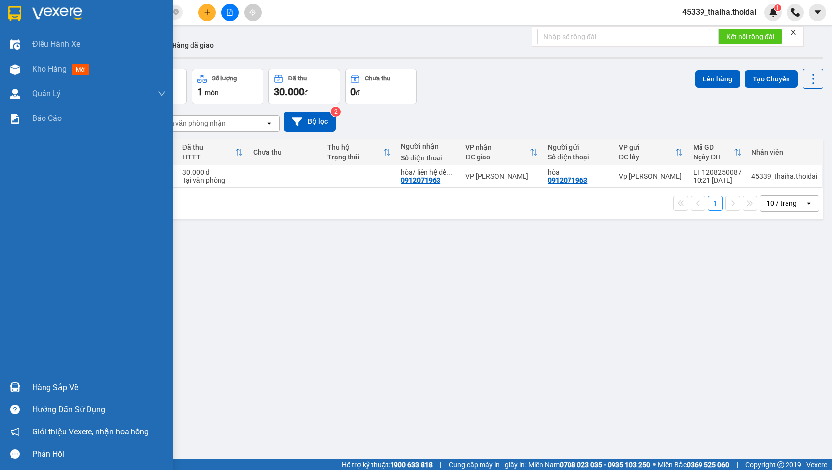
click at [18, 390] on img at bounding box center [15, 388] width 10 height 10
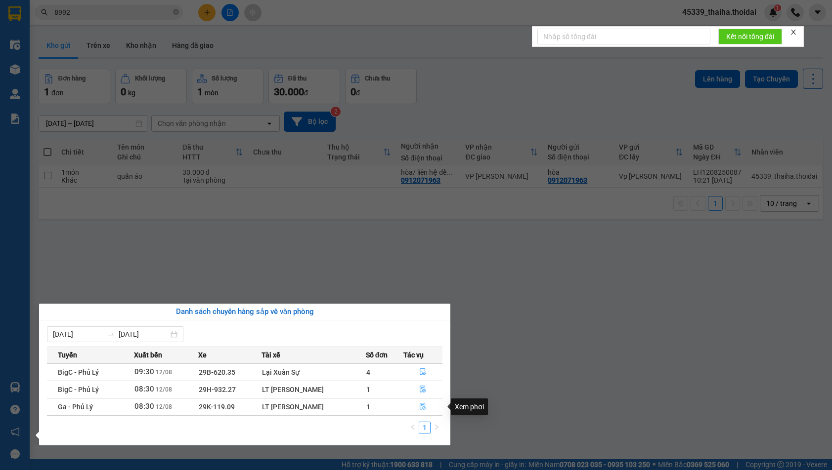
click at [419, 407] on button "button" at bounding box center [423, 407] width 39 height 16
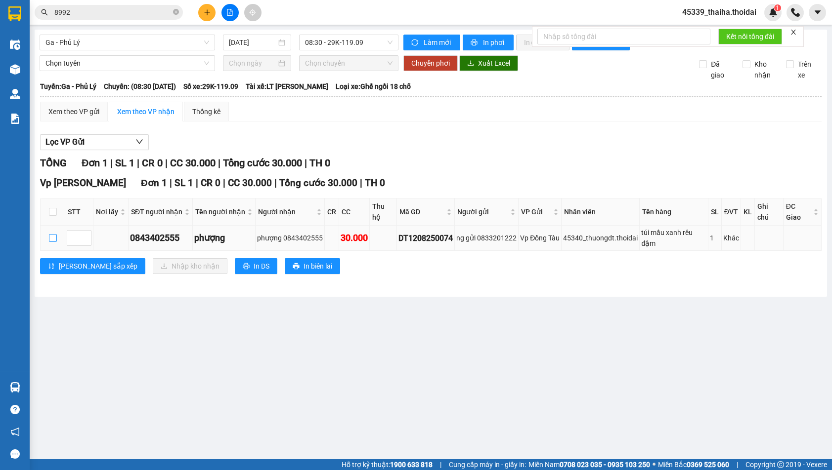
click at [54, 234] on input "checkbox" at bounding box center [53, 238] width 8 height 8
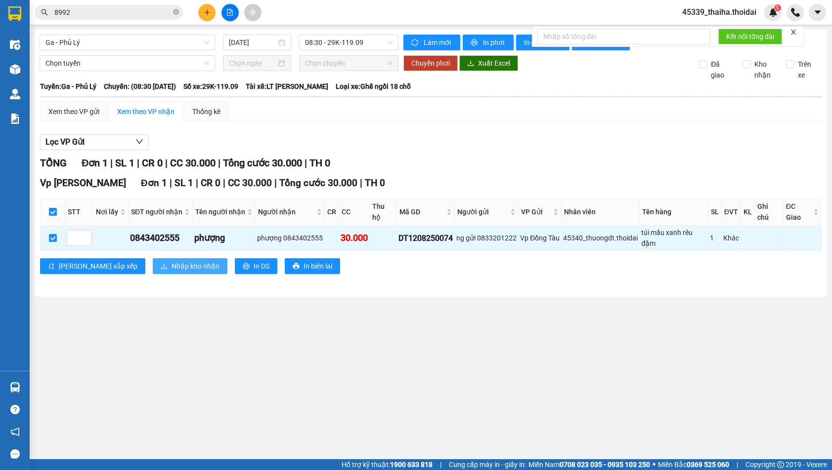
click at [171, 261] on span "Nhập kho nhận" at bounding box center [195, 266] width 48 height 11
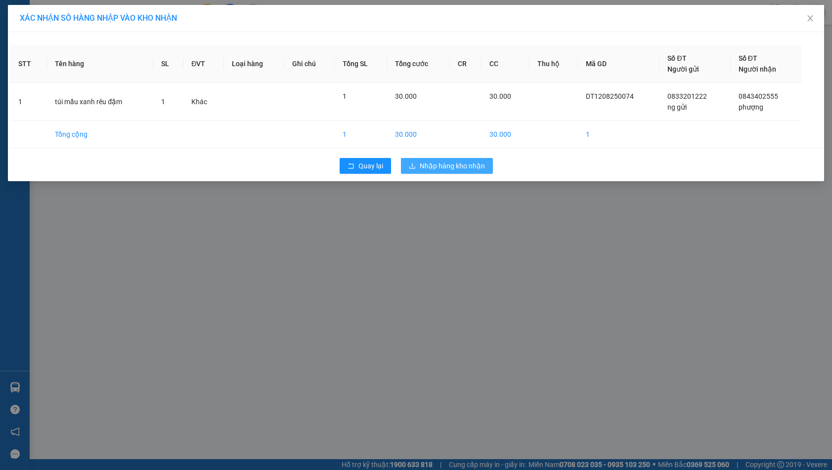
click at [421, 160] on button "Nhập hàng kho nhận" at bounding box center [447, 166] width 92 height 16
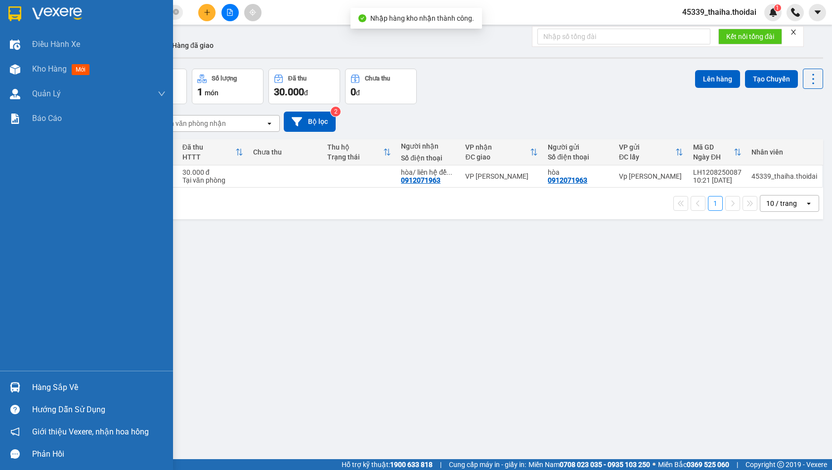
click at [14, 392] on img at bounding box center [15, 388] width 10 height 10
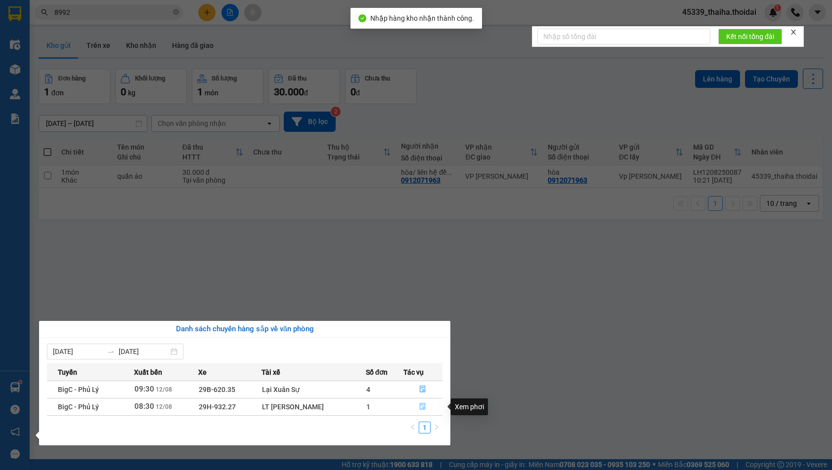
click at [422, 405] on icon "file-done" at bounding box center [423, 407] width 6 height 7
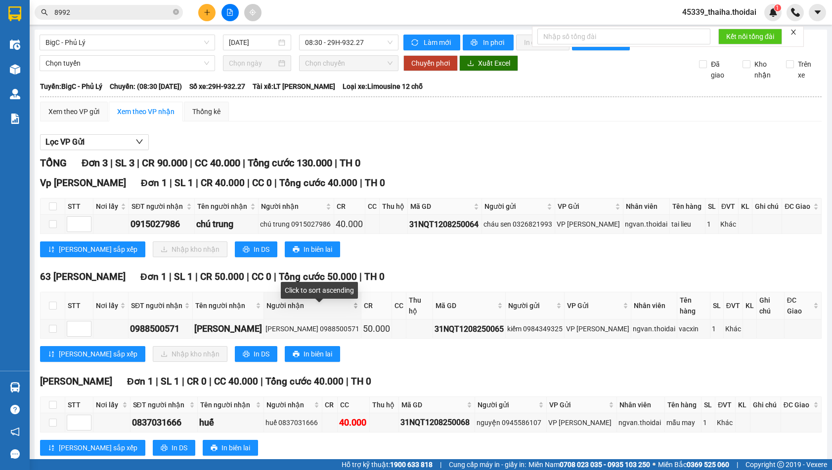
scroll to position [16, 0]
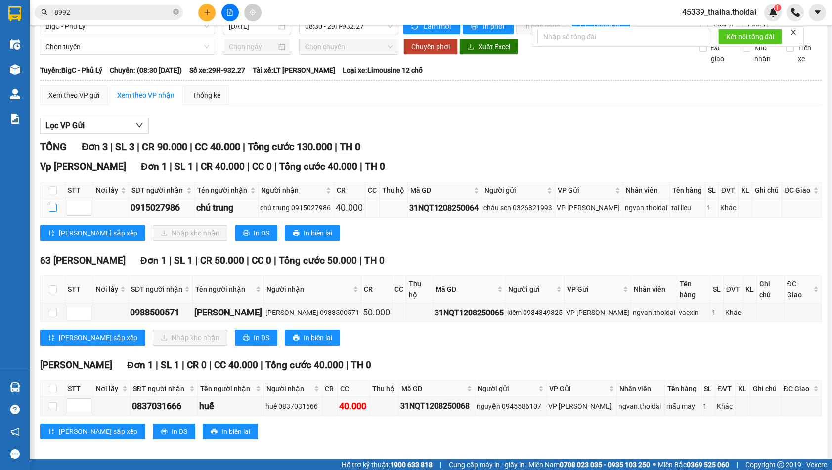
click at [49, 212] on input "checkbox" at bounding box center [53, 208] width 8 height 8
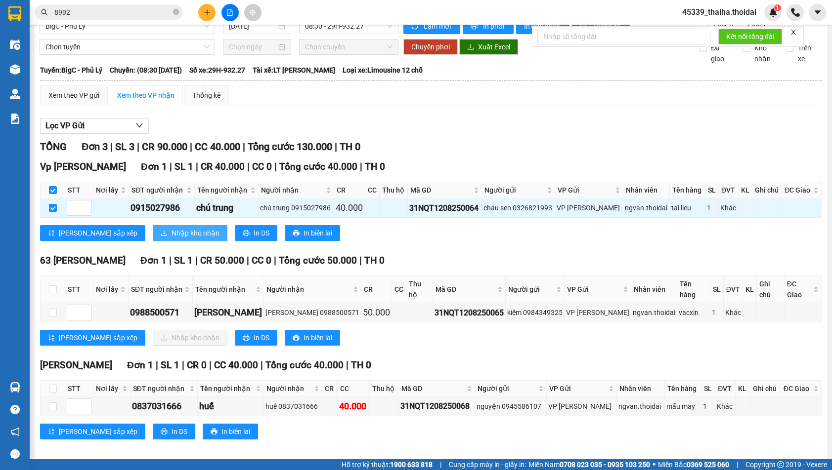
click at [153, 240] on button "Nhập kho nhận" at bounding box center [190, 233] width 75 height 16
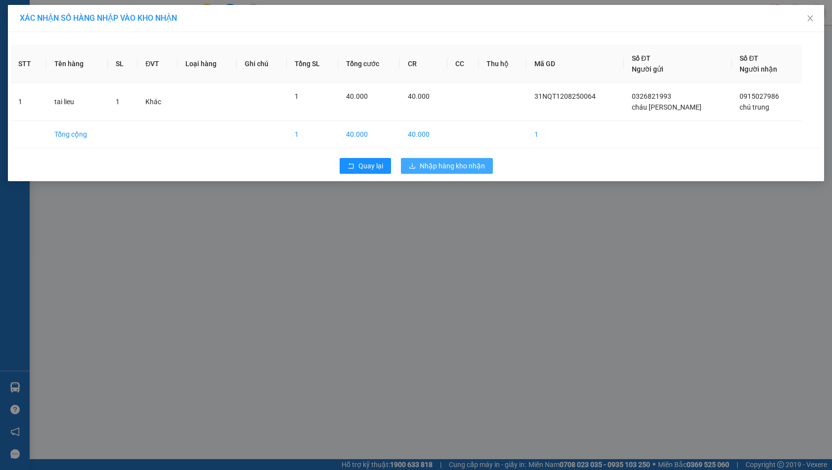
click at [475, 168] on span "Nhập hàng kho nhận" at bounding box center [452, 166] width 65 height 11
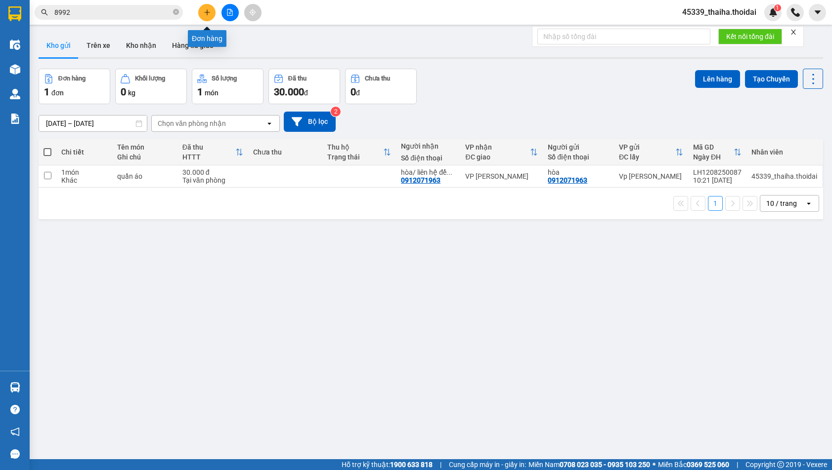
click at [204, 11] on icon "plus" at bounding box center [207, 12] width 7 height 7
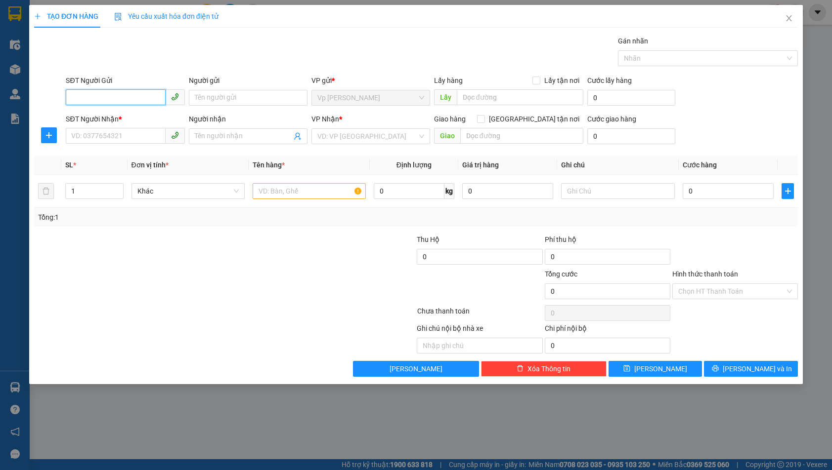
click at [125, 99] on input "SĐT Người Gửi" at bounding box center [115, 97] width 99 height 16
click at [109, 110] on div "0973907066 - [PERSON_NAME]" at bounding box center [125, 118] width 119 height 16
click at [106, 140] on input "SĐT Người Nhận *" at bounding box center [115, 136] width 99 height 16
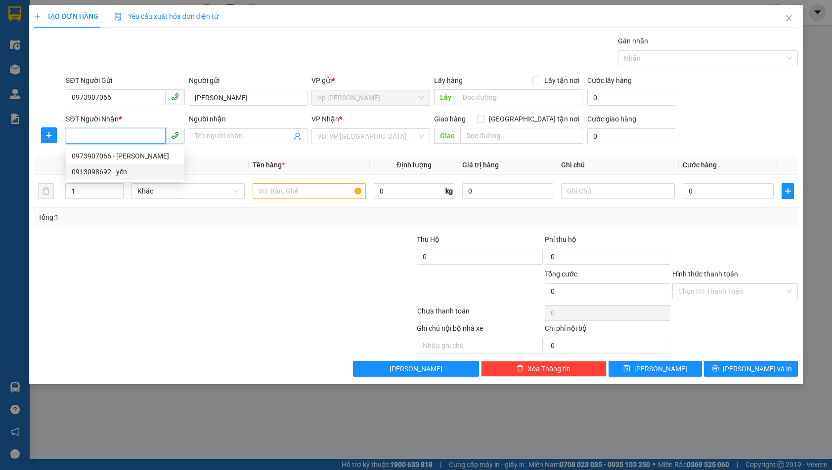
click at [107, 176] on div "0913098692 - yến" at bounding box center [125, 172] width 107 height 11
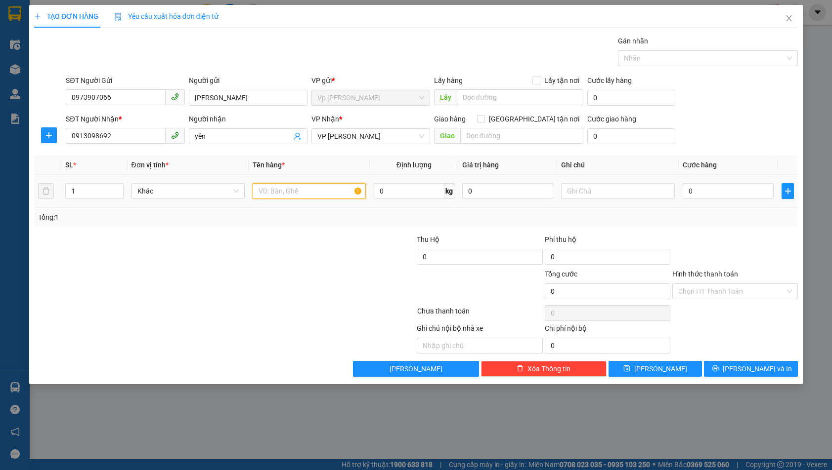
click at [291, 194] on input "text" at bounding box center [309, 191] width 113 height 16
drag, startPoint x: 117, startPoint y: 98, endPoint x: 52, endPoint y: 114, distance: 66.6
click at [52, 114] on form "SĐT Người Gửi 0973907066 0973907066 Người gửi đào thị hòa VP gửi * Vp [PERSON_N…" at bounding box center [416, 111] width 764 height 73
click at [329, 193] on input "text" at bounding box center [309, 191] width 113 height 16
click at [707, 190] on input "0" at bounding box center [728, 191] width 91 height 16
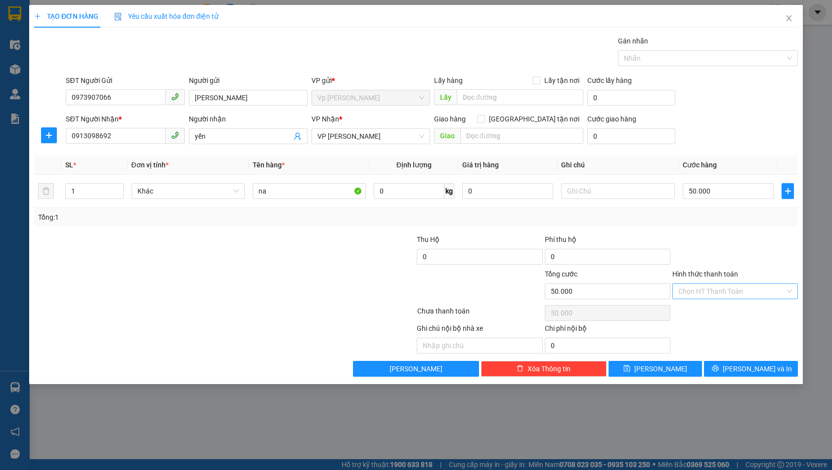
click at [730, 295] on input "Hình thức thanh toán" at bounding box center [731, 291] width 107 height 15
click at [709, 313] on div "Tại văn phòng" at bounding box center [735, 311] width 114 height 11
click at [719, 368] on icon "printer" at bounding box center [715, 369] width 6 height 6
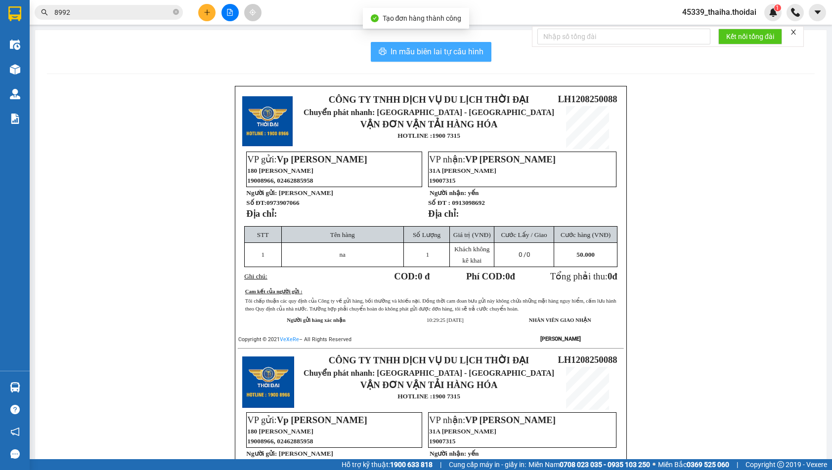
click at [459, 51] on span "In mẫu biên lai tự cấu hình" at bounding box center [436, 51] width 93 height 12
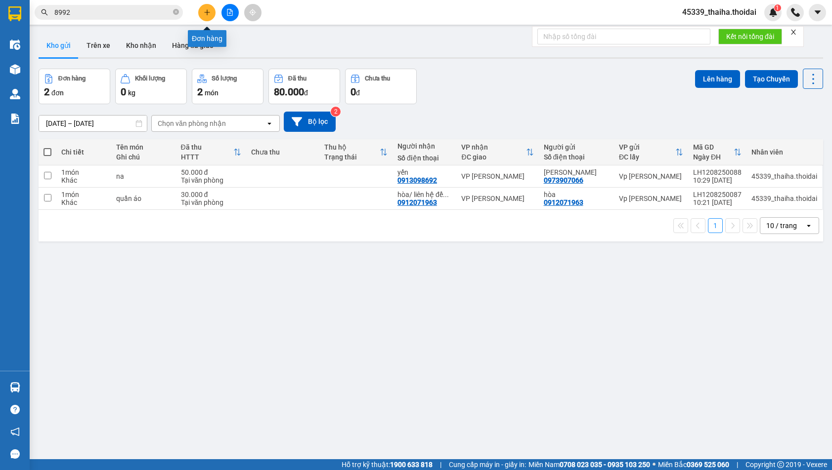
click at [205, 14] on icon "plus" at bounding box center [207, 12] width 7 height 7
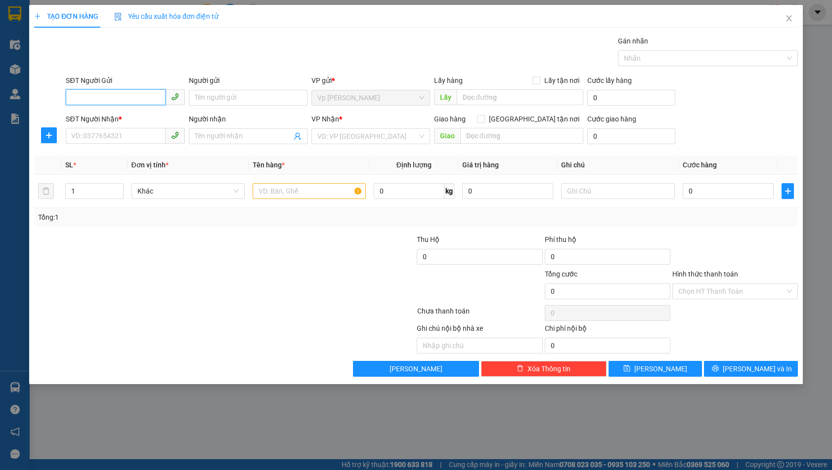
paste input "0973907066"
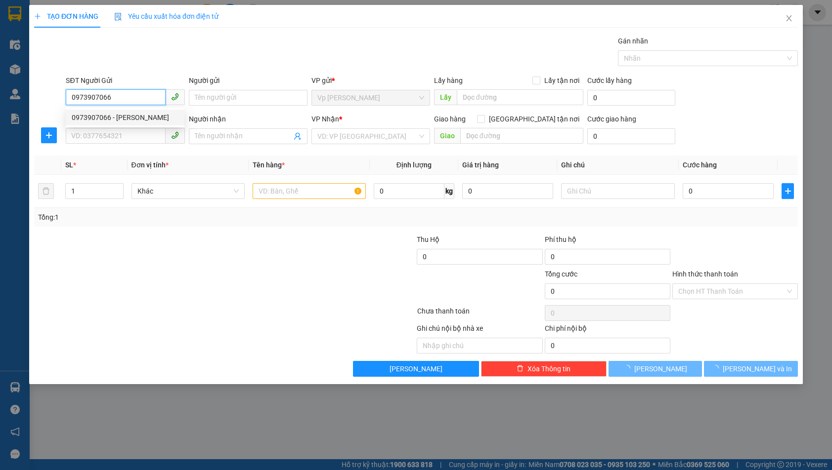
click at [129, 117] on div "0973907066 - [PERSON_NAME]" at bounding box center [125, 117] width 107 height 11
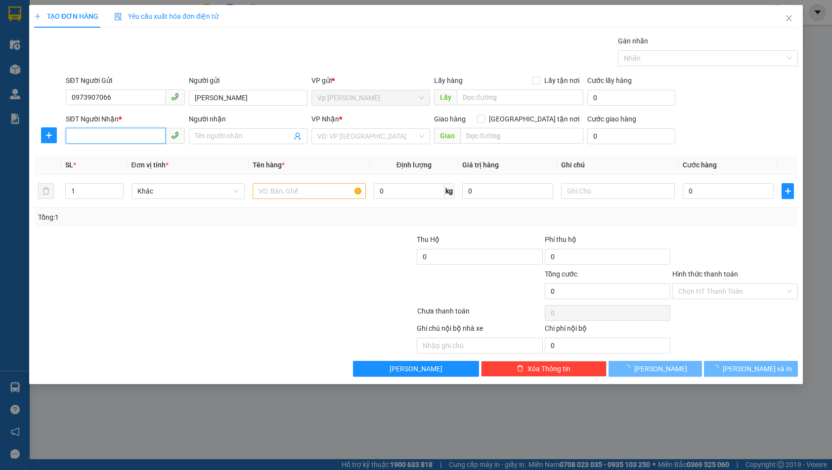
click at [122, 140] on input "SĐT Người Nhận *" at bounding box center [115, 136] width 99 height 16
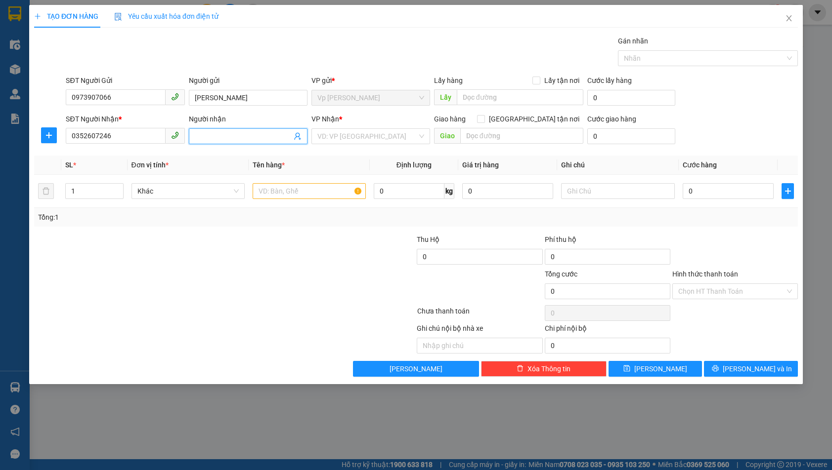
click at [219, 138] on input "Người nhận" at bounding box center [243, 136] width 97 height 11
click at [369, 138] on input "search" at bounding box center [367, 136] width 100 height 15
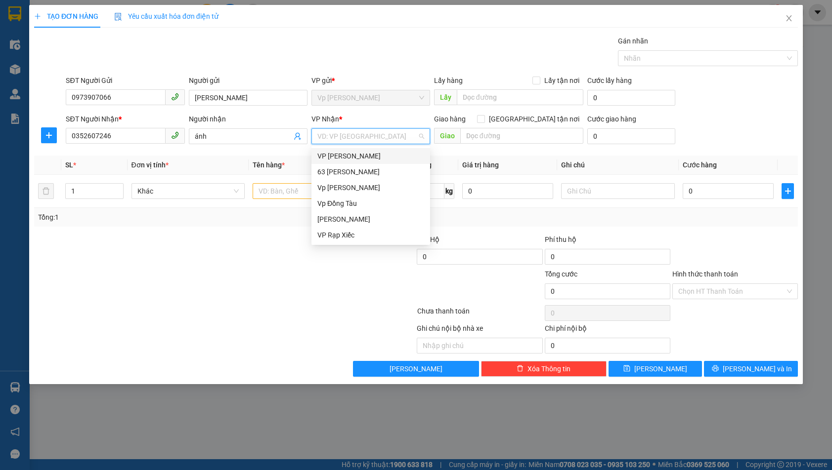
click at [362, 159] on div "VP [PERSON_NAME]" at bounding box center [370, 156] width 107 height 11
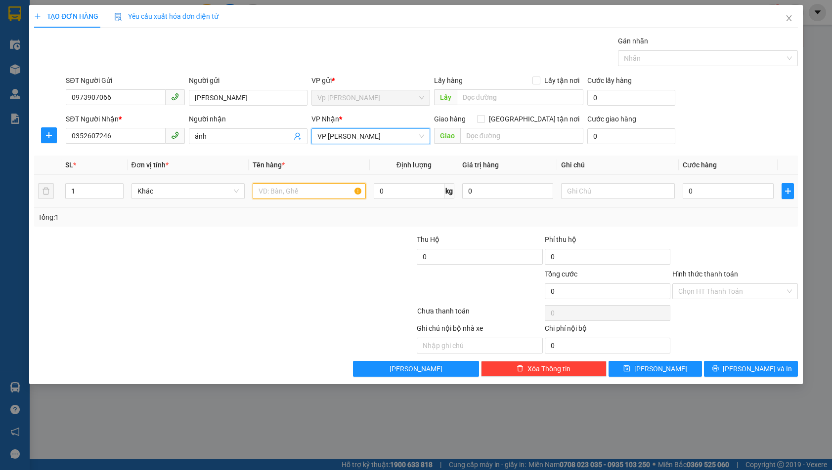
click at [313, 187] on input "text" at bounding box center [309, 191] width 113 height 16
click at [714, 197] on input "0" at bounding box center [728, 191] width 91 height 16
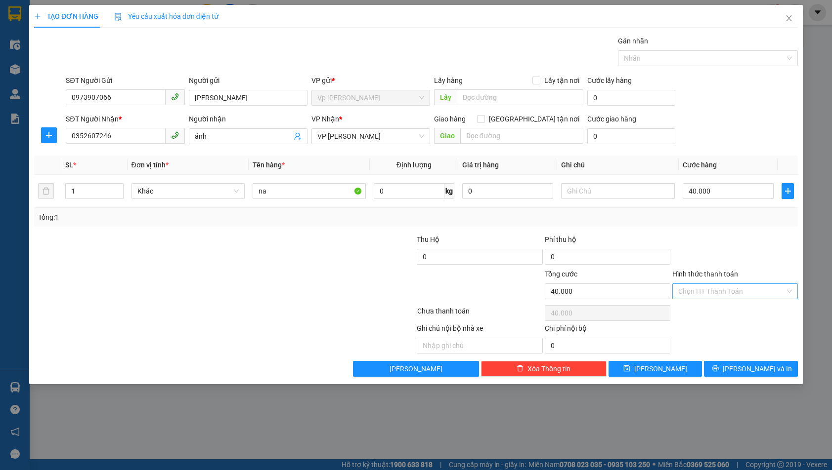
click at [727, 295] on input "Hình thức thanh toán" at bounding box center [731, 291] width 107 height 15
click at [716, 308] on div "Tại văn phòng" at bounding box center [735, 311] width 114 height 11
click at [726, 369] on button "[PERSON_NAME] và In" at bounding box center [751, 369] width 94 height 16
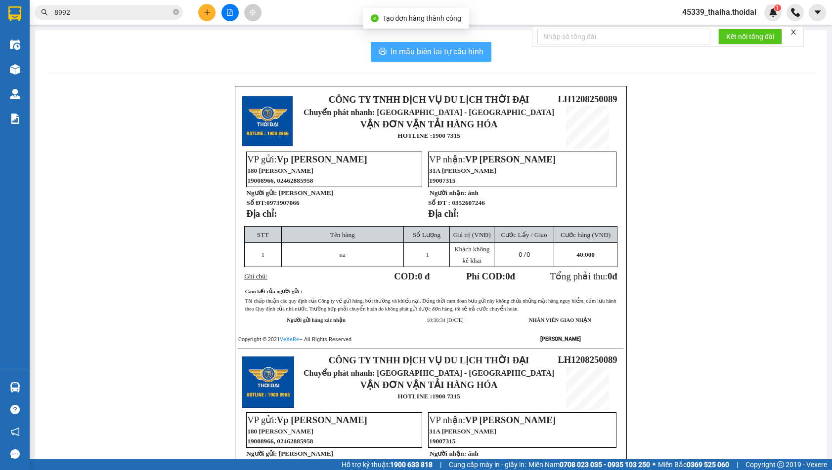
click at [414, 52] on span "In mẫu biên lai tự cấu hình" at bounding box center [436, 51] width 93 height 12
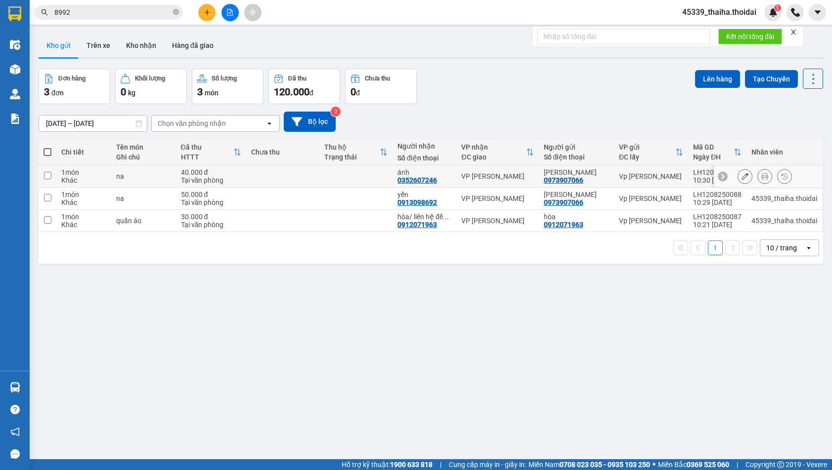
click at [50, 177] on input "checkbox" at bounding box center [47, 175] width 7 height 7
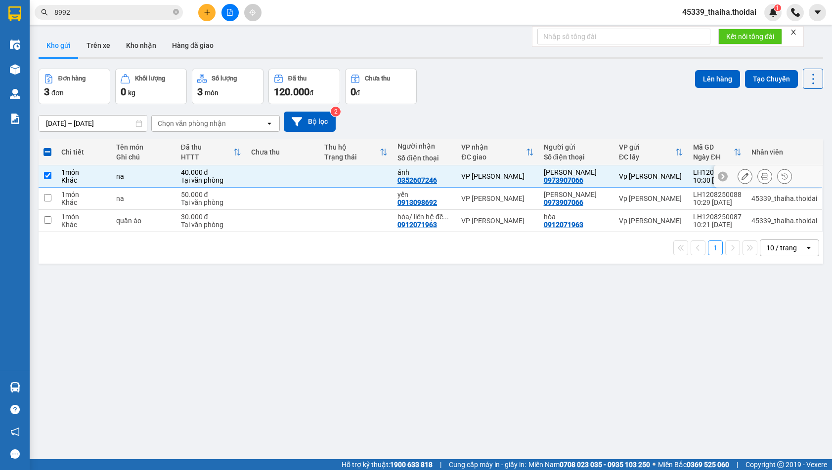
click at [51, 175] on input "checkbox" at bounding box center [47, 175] width 7 height 7
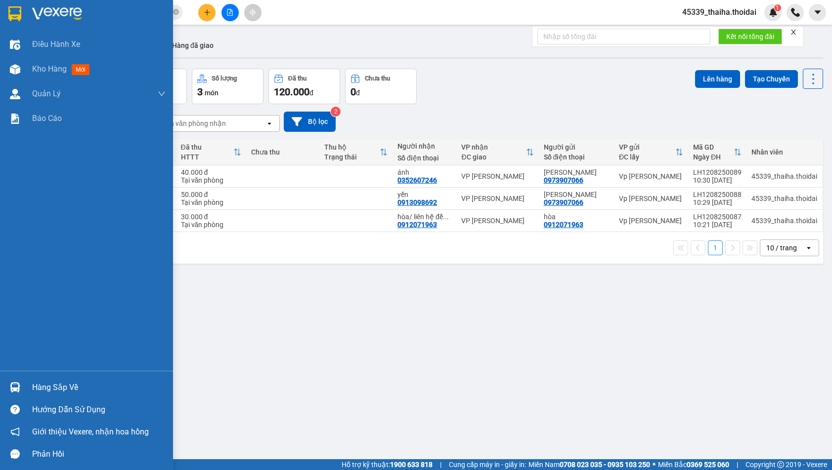
click at [34, 394] on div "Hàng sắp về" at bounding box center [98, 388] width 133 height 15
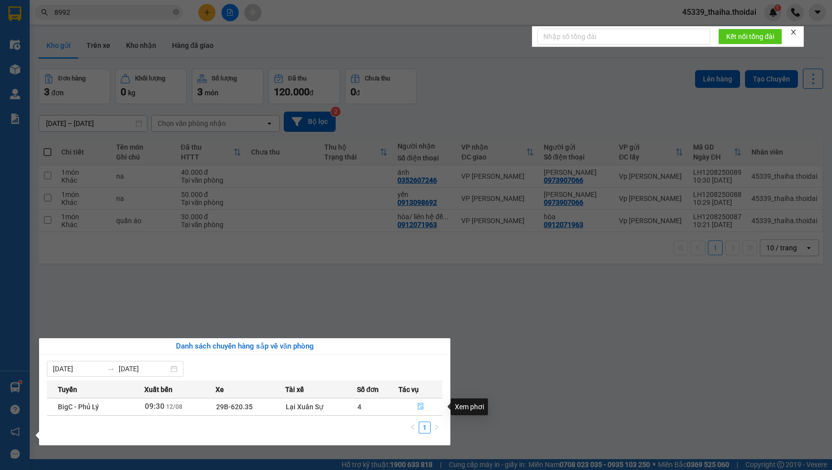
click at [420, 406] on icon "file-done" at bounding box center [420, 406] width 7 height 7
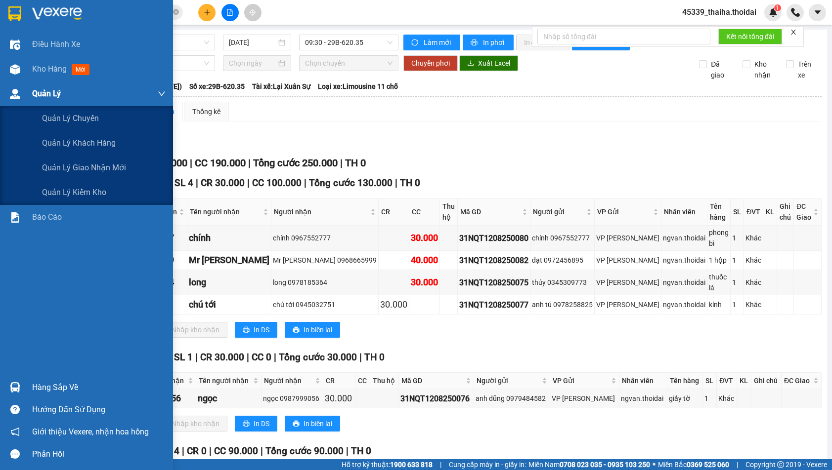
click at [53, 87] on span "Quản Lý" at bounding box center [46, 93] width 29 height 12
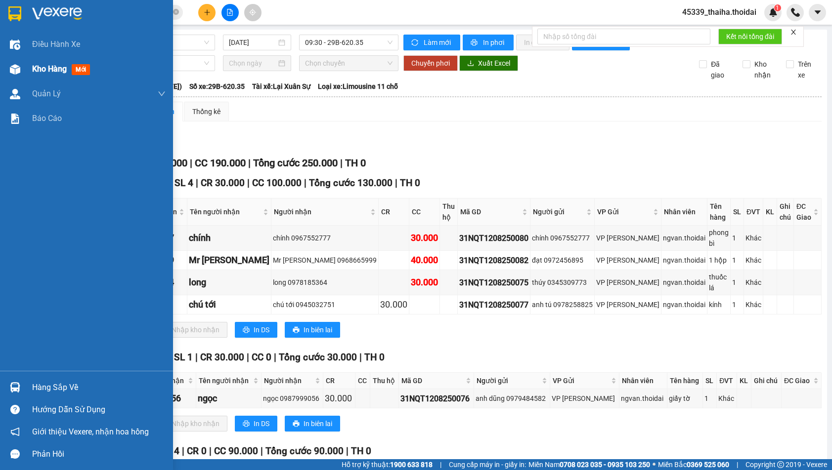
click at [23, 68] on div at bounding box center [14, 69] width 17 height 17
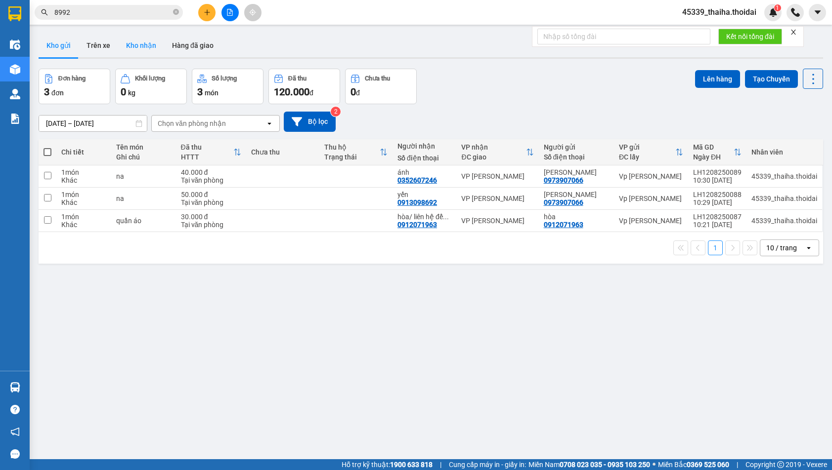
click at [131, 44] on button "Kho nhận" at bounding box center [141, 46] width 46 height 24
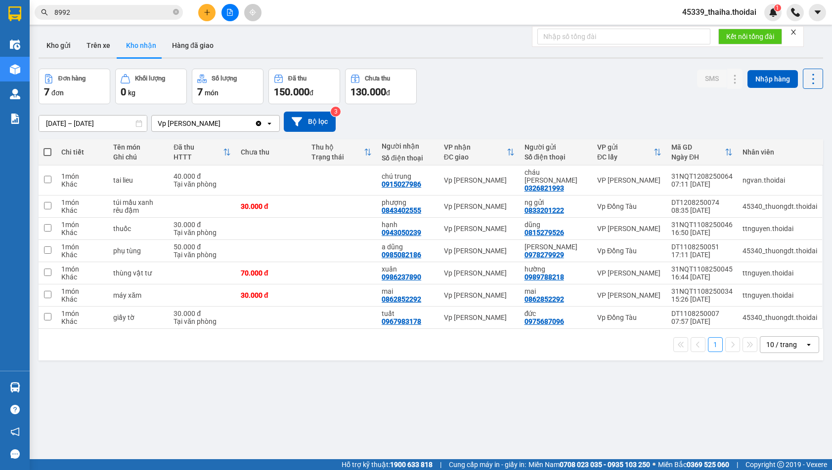
click at [206, 14] on icon "plus" at bounding box center [207, 12] width 7 height 7
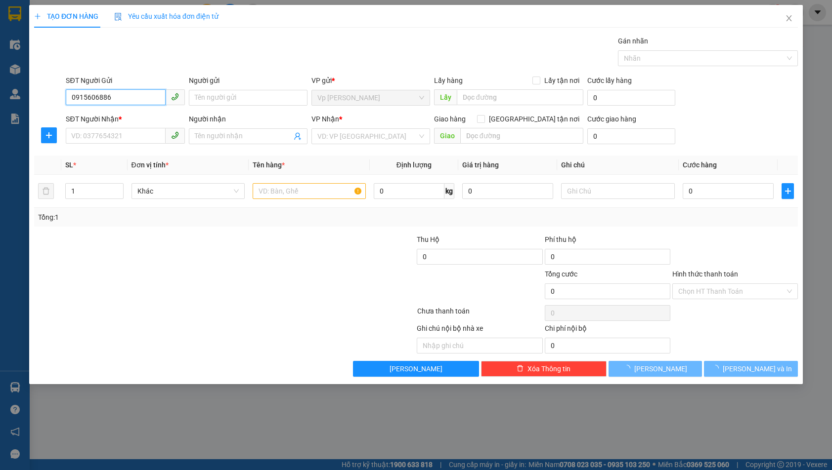
drag, startPoint x: 122, startPoint y: 98, endPoint x: 42, endPoint y: 118, distance: 82.4
click at [42, 118] on form "SĐT Người Gửi 0915606886 0915606886 Người gửi Tên người gửi VP gửi * Vp [PERSON…" at bounding box center [416, 111] width 764 height 73
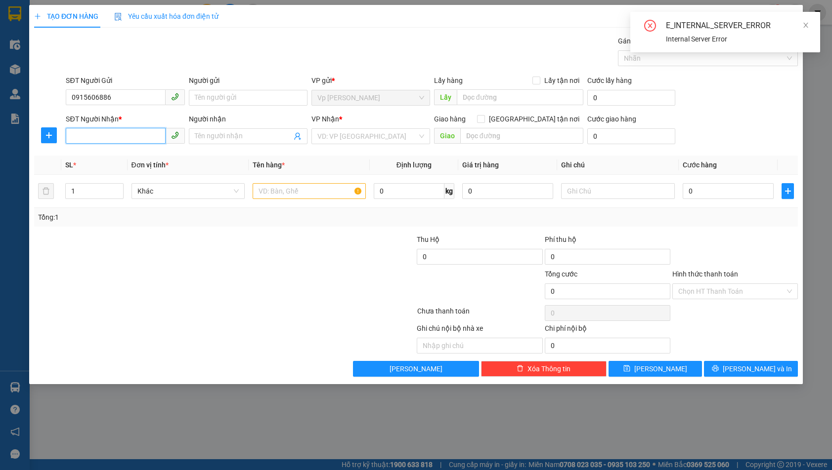
paste input "0915606886"
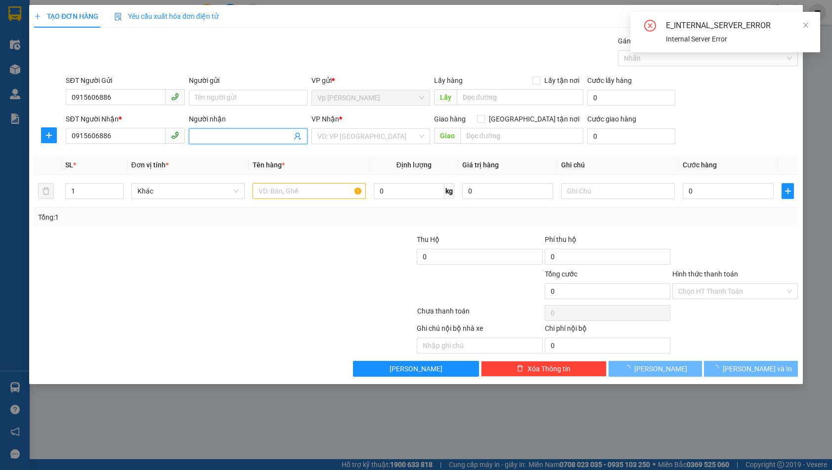
click at [229, 134] on input "Người nhận" at bounding box center [243, 136] width 97 height 11
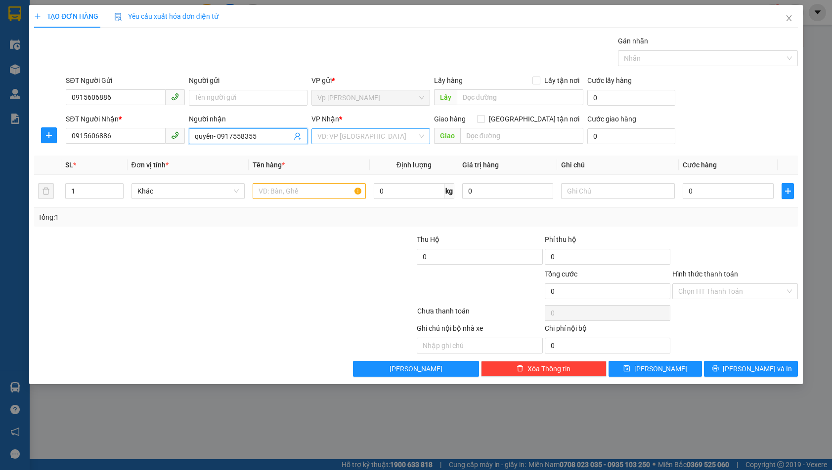
click at [387, 133] on input "search" at bounding box center [367, 136] width 100 height 15
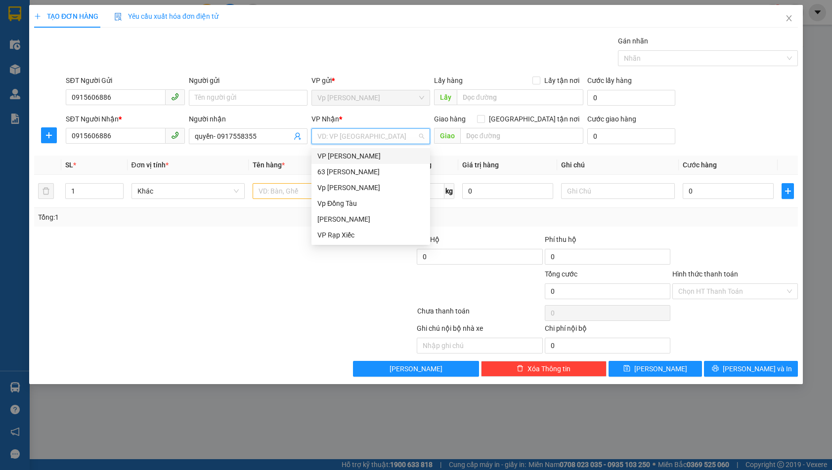
click at [358, 159] on div "VP [PERSON_NAME]" at bounding box center [370, 156] width 107 height 11
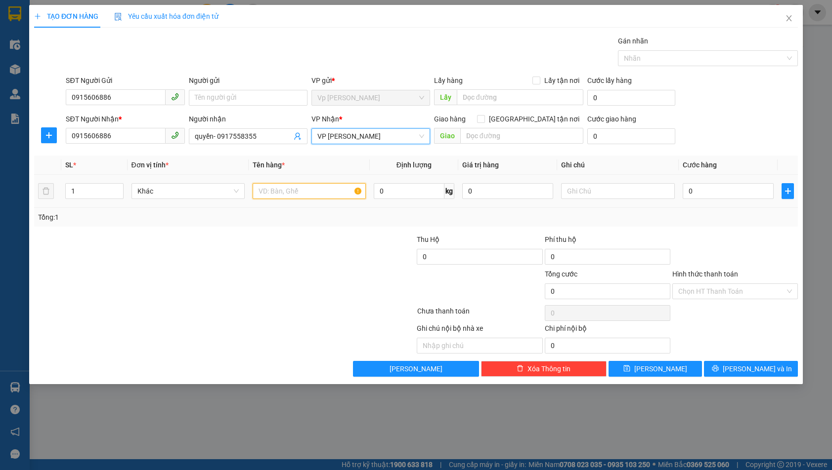
click at [289, 196] on input "text" at bounding box center [309, 191] width 113 height 16
click at [731, 190] on input "0" at bounding box center [728, 191] width 91 height 16
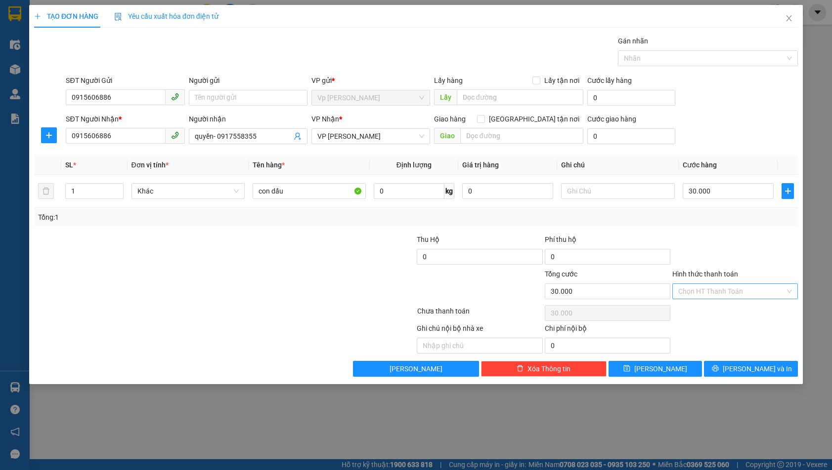
click at [724, 293] on input "Hình thức thanh toán" at bounding box center [731, 291] width 107 height 15
click at [720, 316] on div "Tại văn phòng" at bounding box center [735, 311] width 114 height 11
click at [736, 364] on button "[PERSON_NAME] và In" at bounding box center [751, 369] width 94 height 16
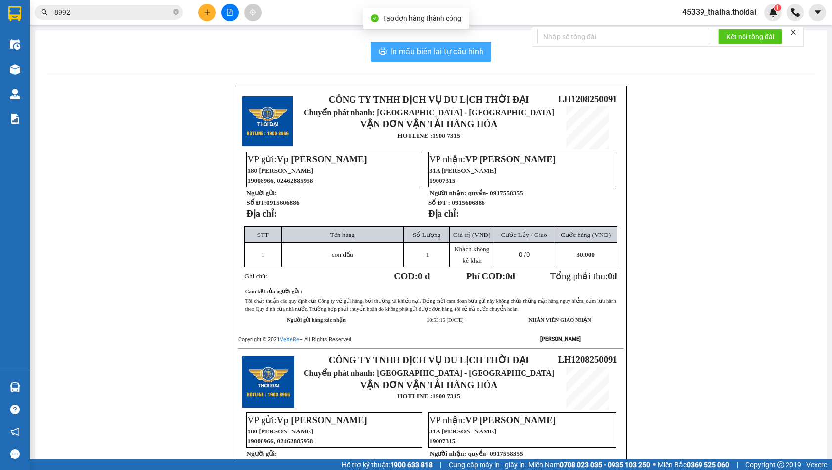
click at [398, 48] on span "In mẫu biên lai tự cấu hình" at bounding box center [436, 51] width 93 height 12
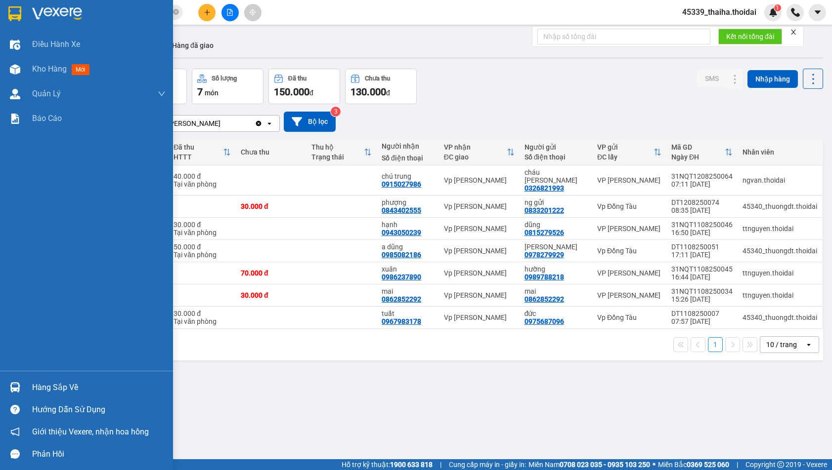
click at [12, 390] on img at bounding box center [15, 388] width 10 height 10
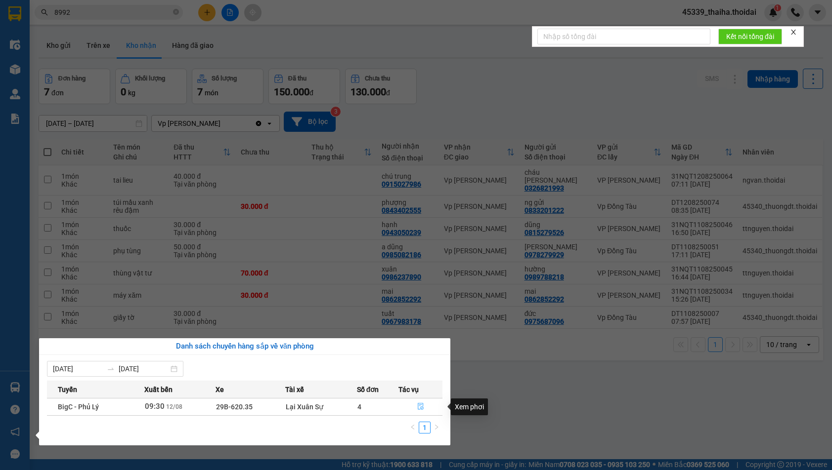
click at [420, 406] on icon "file-done" at bounding box center [420, 406] width 7 height 7
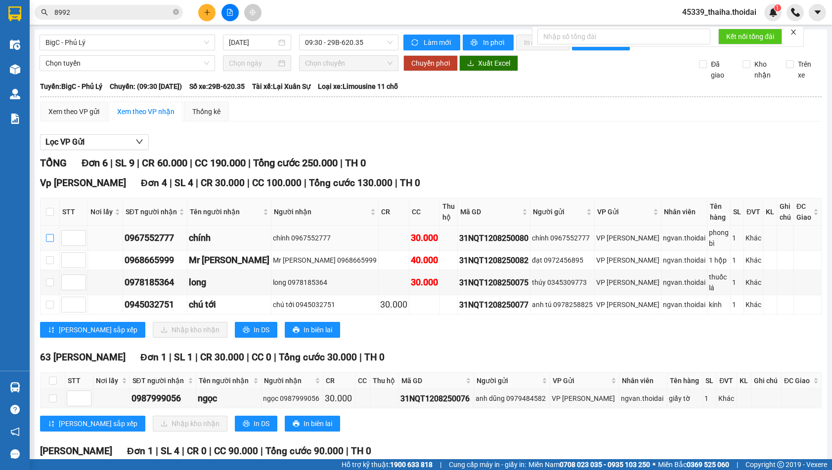
click at [53, 235] on input "checkbox" at bounding box center [50, 238] width 8 height 8
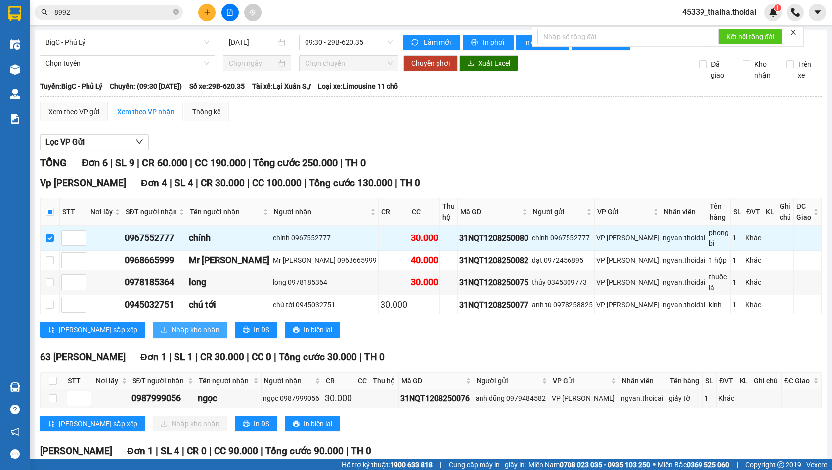
click at [171, 325] on span "Nhập kho nhận" at bounding box center [195, 330] width 48 height 11
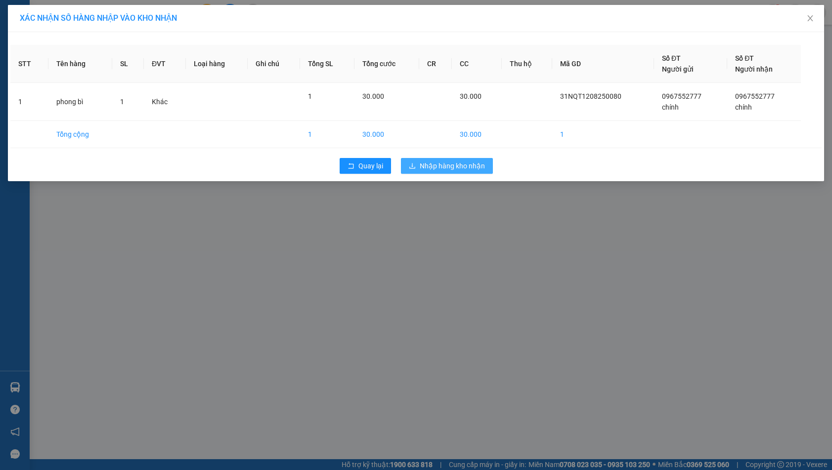
click at [444, 164] on span "Nhập hàng kho nhận" at bounding box center [452, 166] width 65 height 11
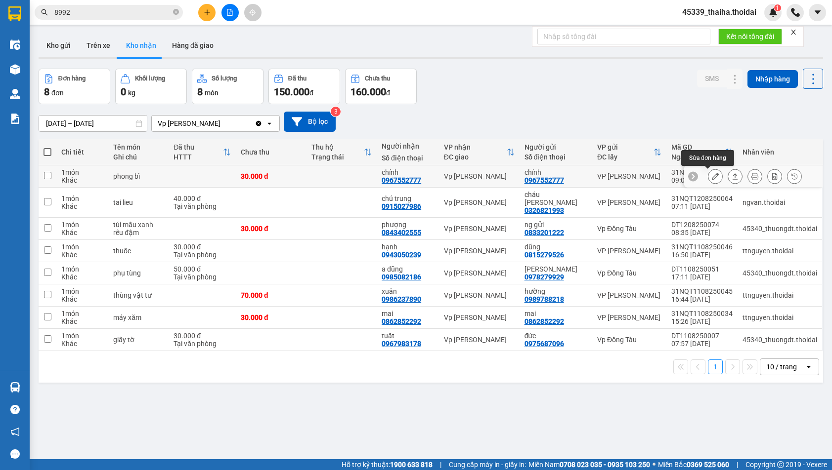
click at [712, 178] on icon at bounding box center [715, 176] width 7 height 7
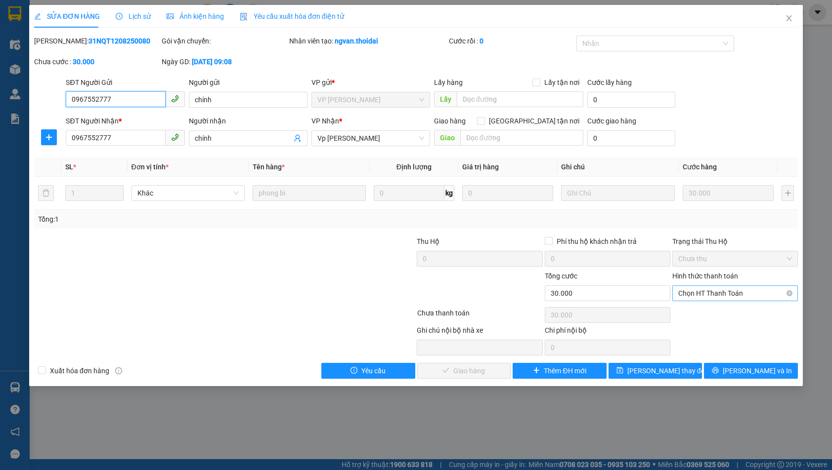
click at [709, 292] on span "Chọn HT Thanh Toán" at bounding box center [735, 293] width 114 height 15
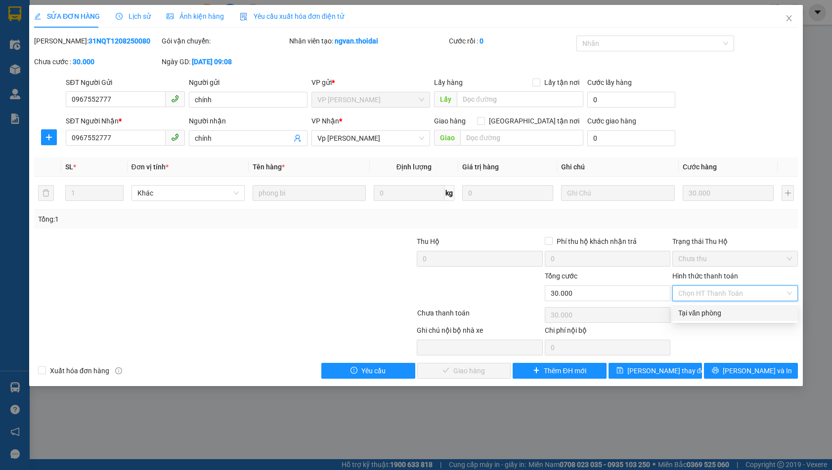
click at [706, 316] on div "Tại văn phòng" at bounding box center [735, 313] width 114 height 11
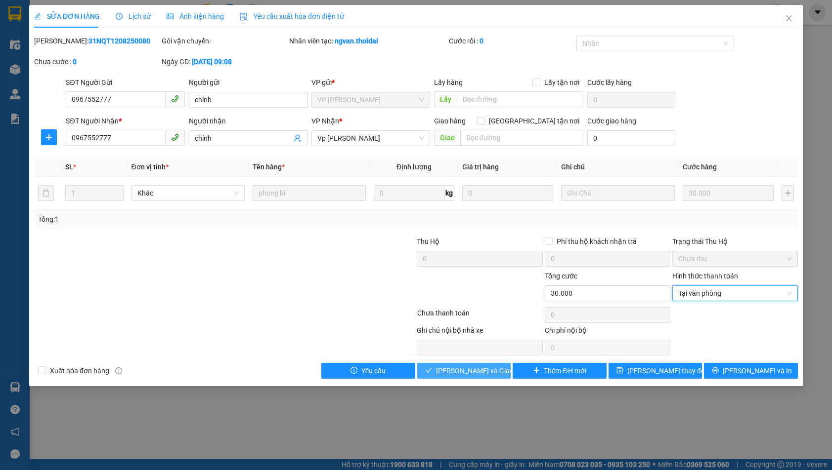
click at [479, 369] on span "[PERSON_NAME] và Giao hàng" at bounding box center [483, 371] width 95 height 11
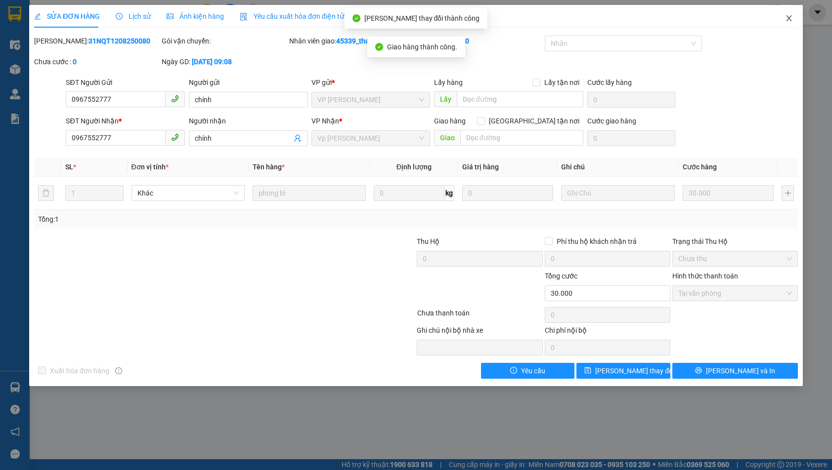
click at [786, 19] on icon "close" at bounding box center [789, 18] width 8 height 8
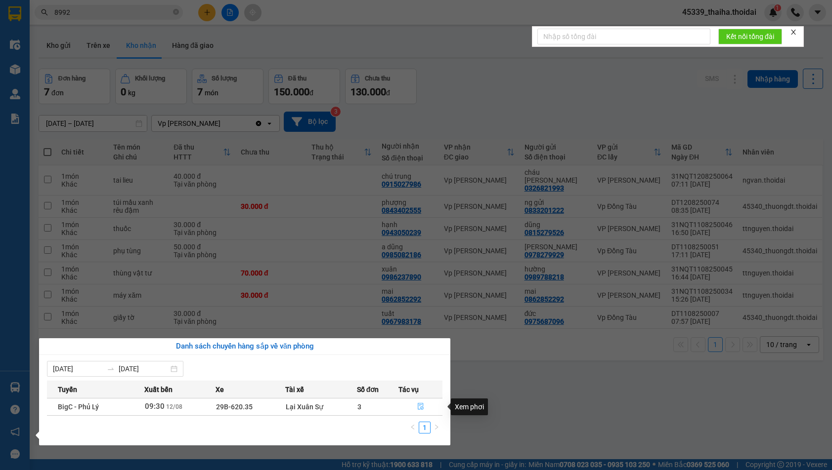
click at [422, 405] on icon "file-done" at bounding box center [421, 407] width 6 height 7
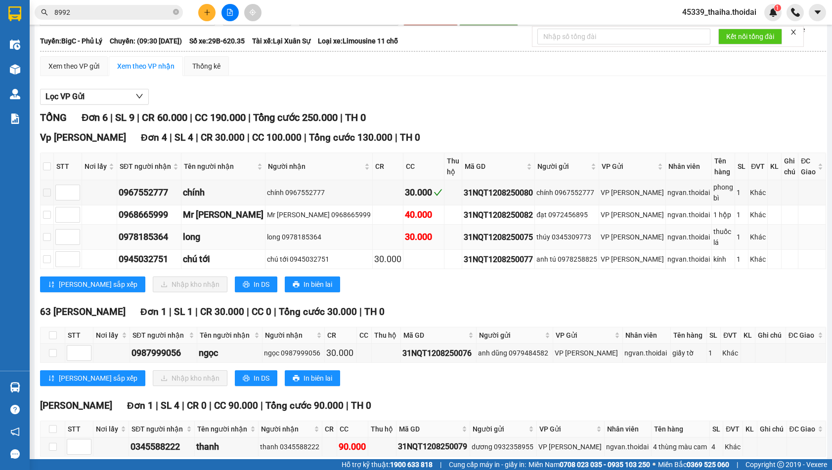
scroll to position [49, 0]
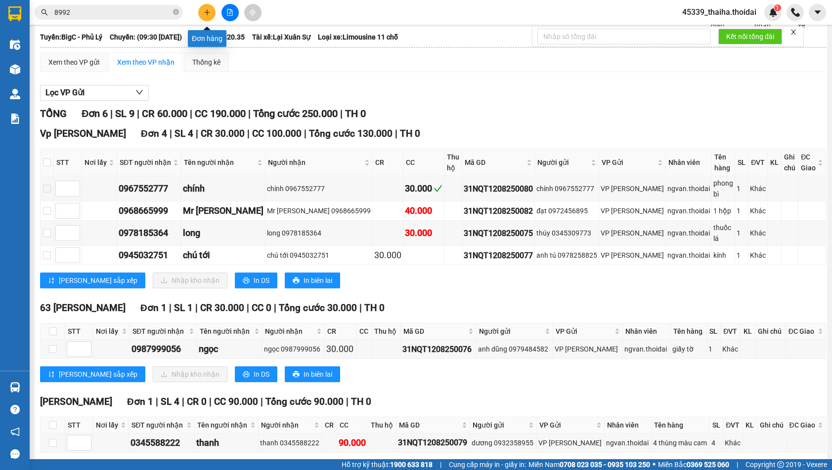
click at [205, 13] on icon "plus" at bounding box center [207, 12] width 7 height 7
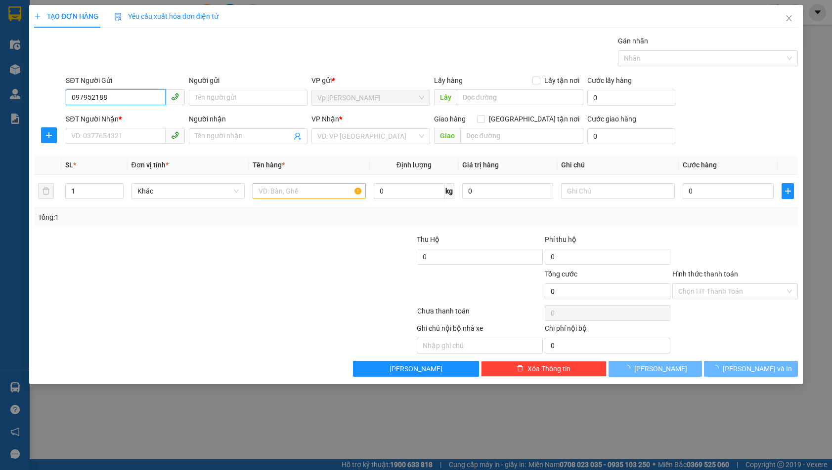
type input "0979521885"
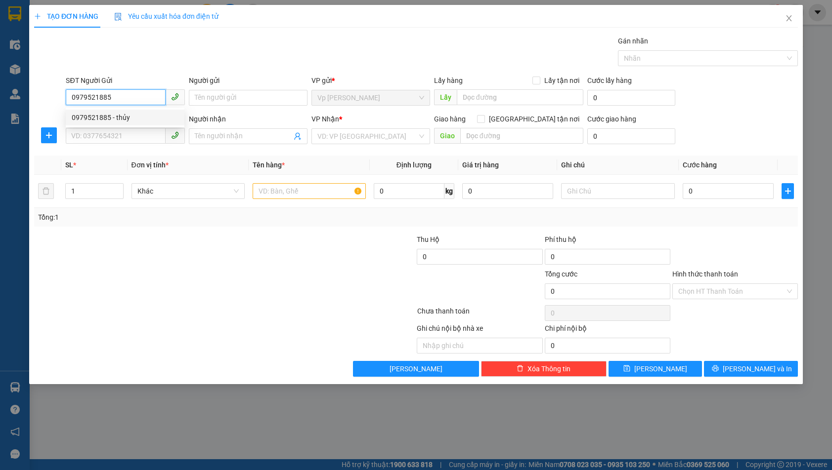
click at [126, 118] on div "0979521885 - thủy" at bounding box center [125, 117] width 107 height 11
type input "thủy"
type input "0979521885"
click at [112, 137] on input "SĐT Người Nhận *" at bounding box center [115, 136] width 99 height 16
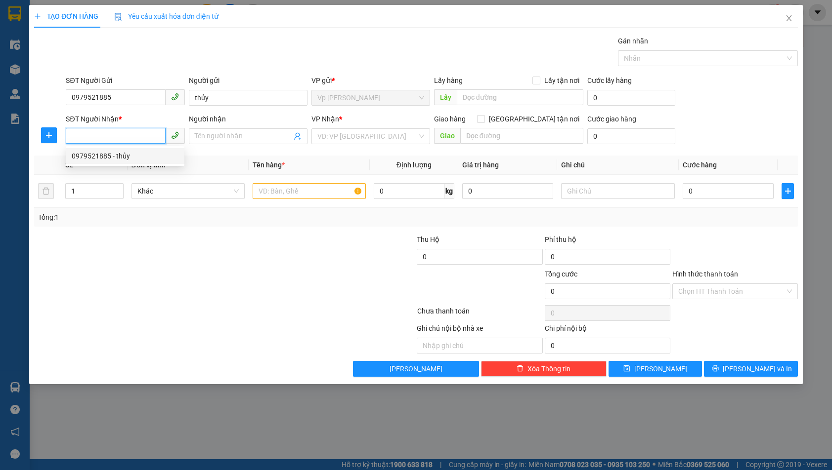
click at [110, 158] on div "0979521885 - thủy" at bounding box center [125, 156] width 107 height 11
type input "0979521885"
type input "thủy"
click at [305, 192] on input "text" at bounding box center [309, 191] width 113 height 16
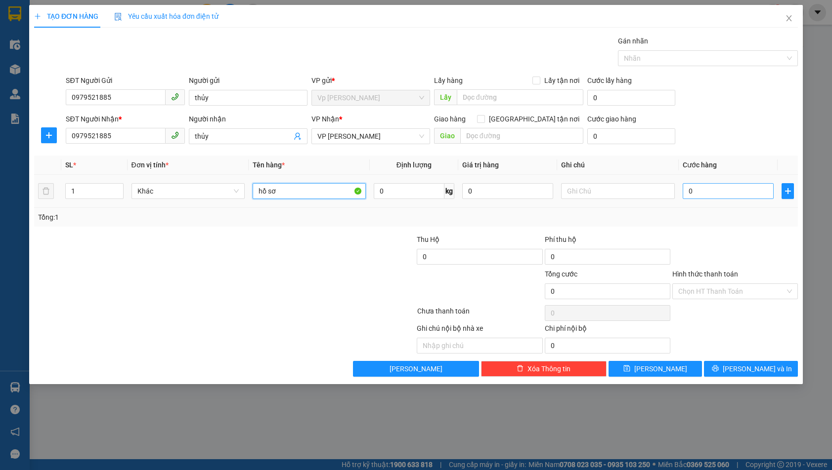
type input "hồ sơ"
click at [742, 193] on input "0" at bounding box center [728, 191] width 91 height 16
type input "3"
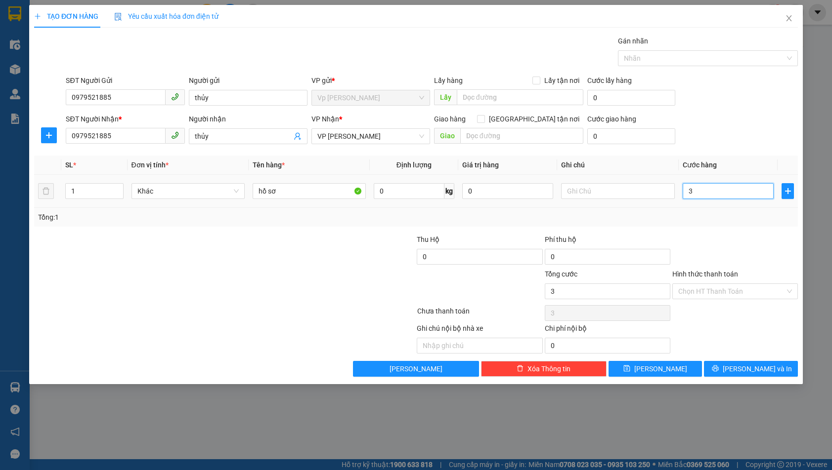
type input "30"
type input "300"
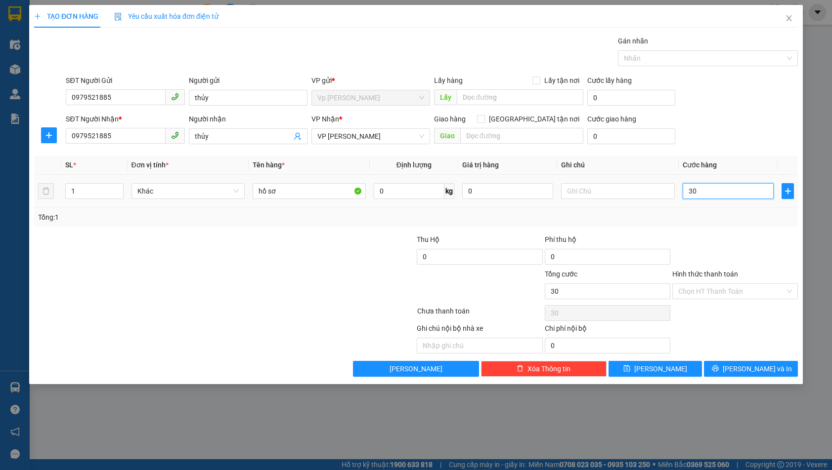
type input "300"
type input "3.000"
type input "30.000"
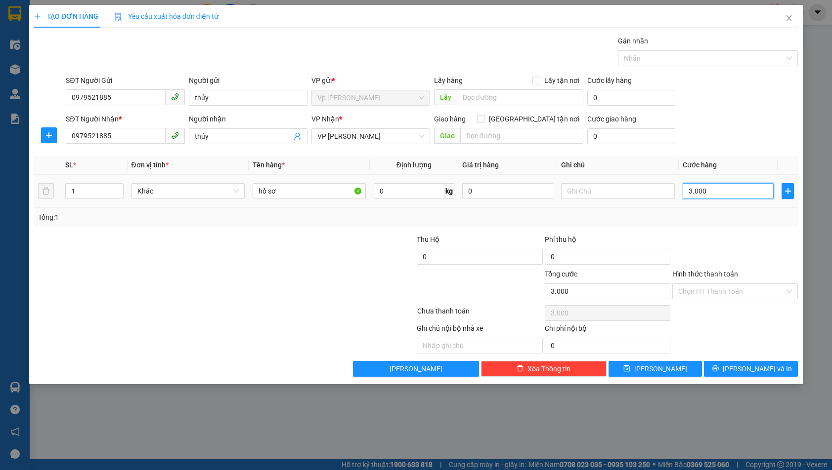
type input "30.000"
click at [729, 292] on input "Hình thức thanh toán" at bounding box center [731, 291] width 107 height 15
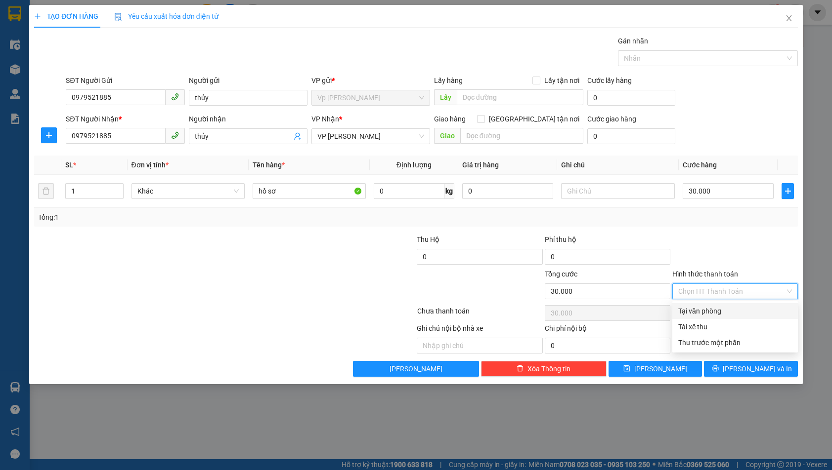
click at [718, 309] on div "Tại văn phòng" at bounding box center [735, 311] width 114 height 11
type input "0"
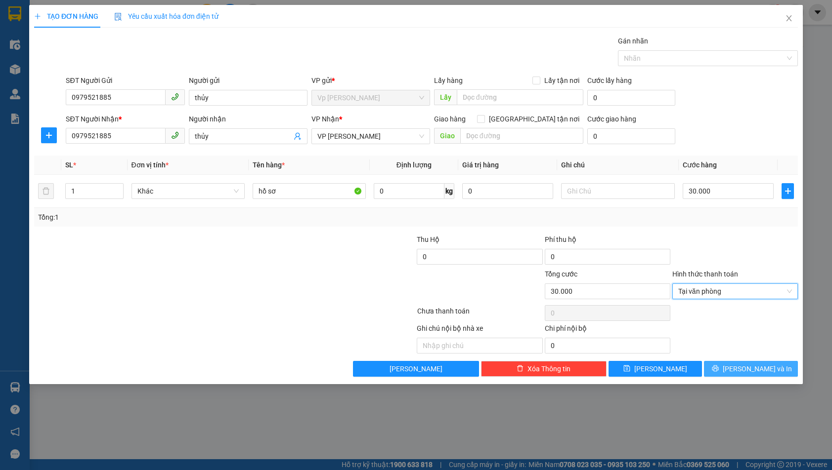
click at [726, 367] on button "[PERSON_NAME] và In" at bounding box center [751, 369] width 94 height 16
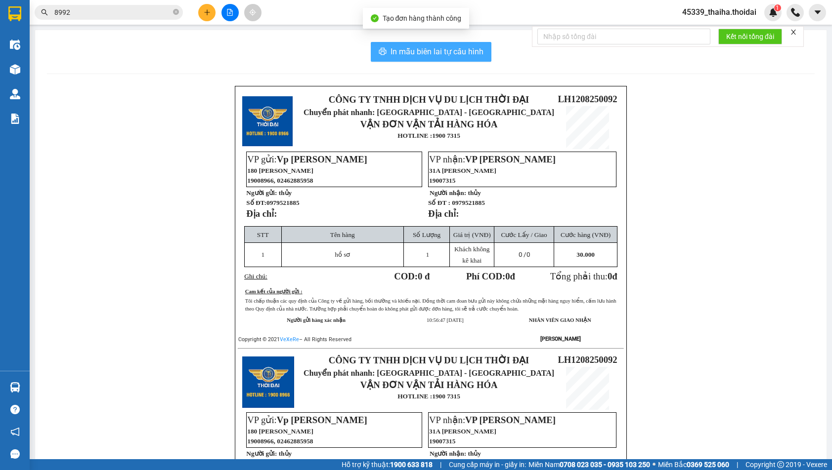
click at [423, 50] on span "In mẫu biên lai tự cấu hình" at bounding box center [436, 51] width 93 height 12
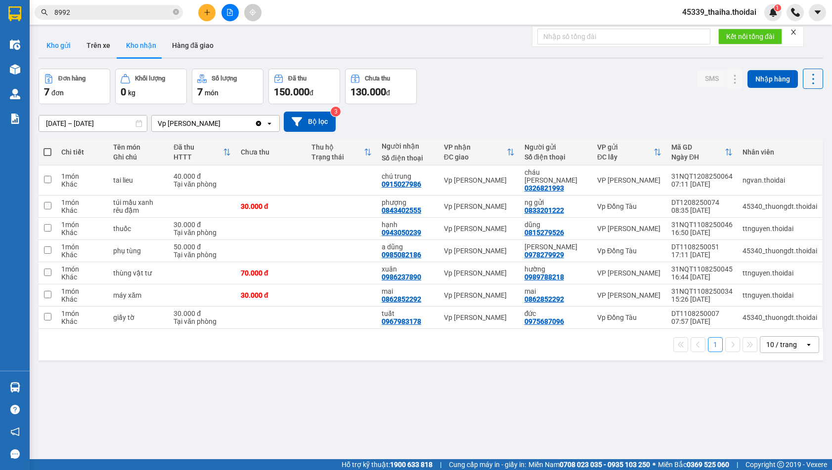
click at [55, 47] on button "Kho gửi" at bounding box center [59, 46] width 40 height 24
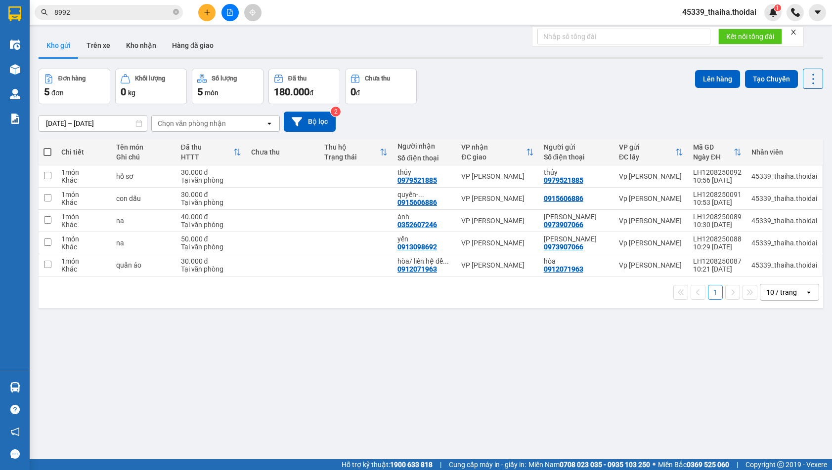
click at [48, 155] on span at bounding box center [47, 152] width 8 height 8
click at [47, 147] on input "checkbox" at bounding box center [47, 147] width 0 height 0
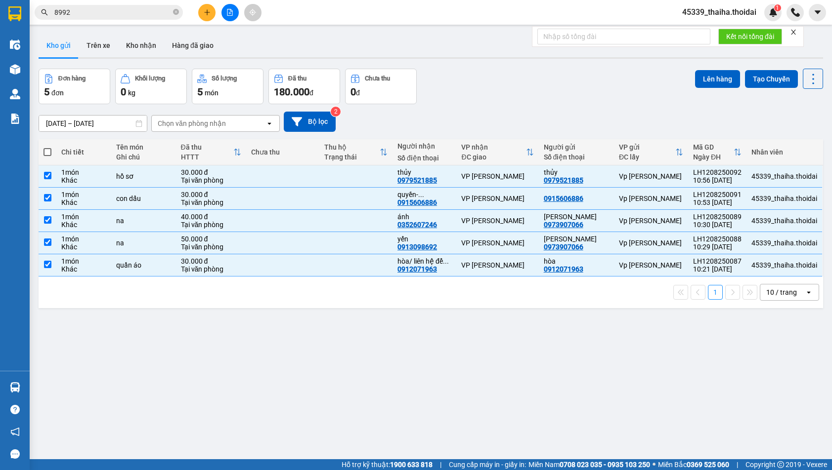
checkbox input "true"
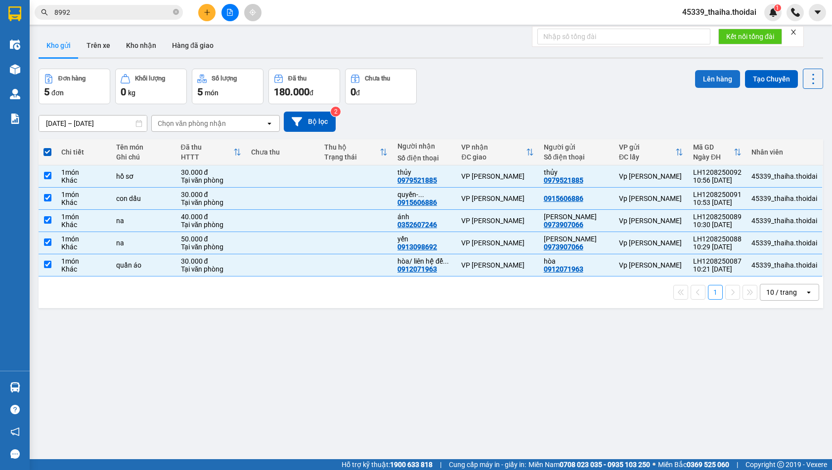
click at [705, 81] on button "Lên hàng" at bounding box center [717, 79] width 45 height 18
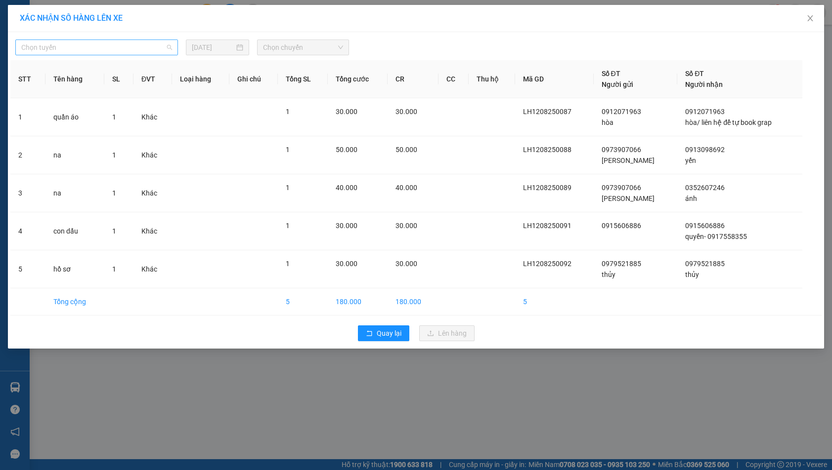
click at [84, 48] on span "Chọn tuyến" at bounding box center [96, 47] width 151 height 15
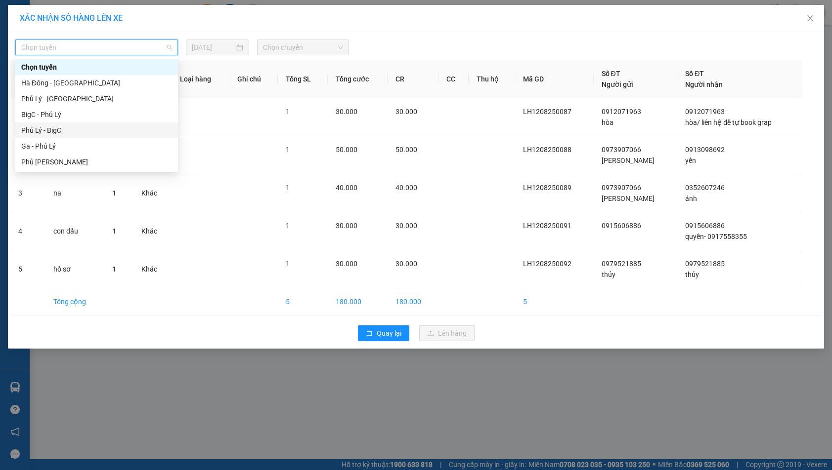
click at [57, 132] on div "Phủ Lý - BigC" at bounding box center [96, 130] width 151 height 11
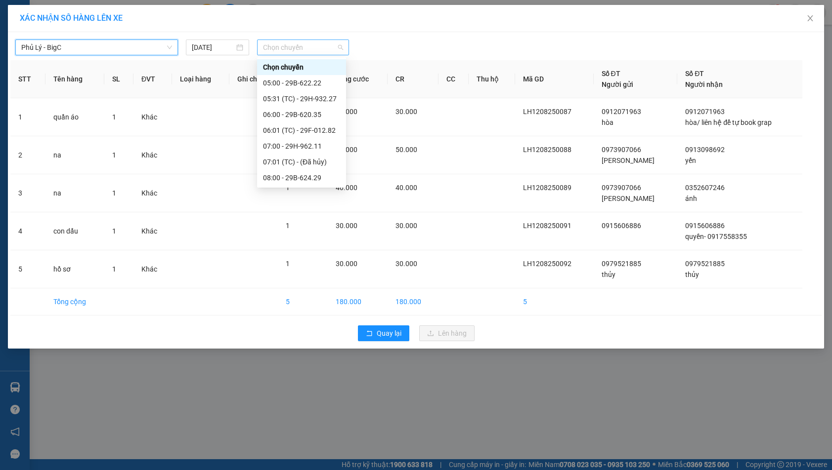
click at [298, 50] on span "Chọn chuyến" at bounding box center [303, 47] width 80 height 15
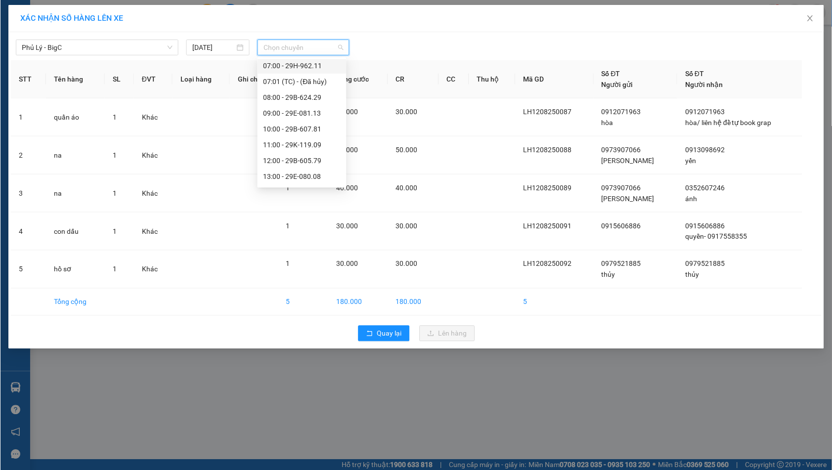
scroll to position [83, 0]
click at [288, 139] on div "11:00 - 29K-119.09" at bounding box center [301, 142] width 77 height 11
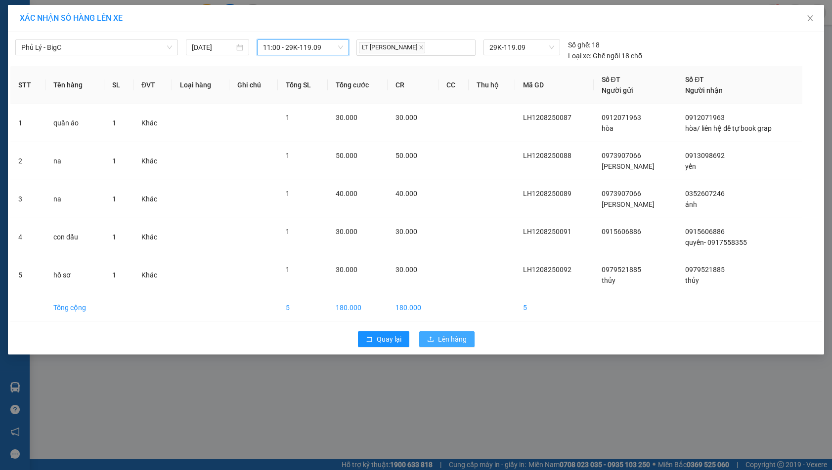
click at [457, 337] on span "Lên hàng" at bounding box center [452, 339] width 29 height 11
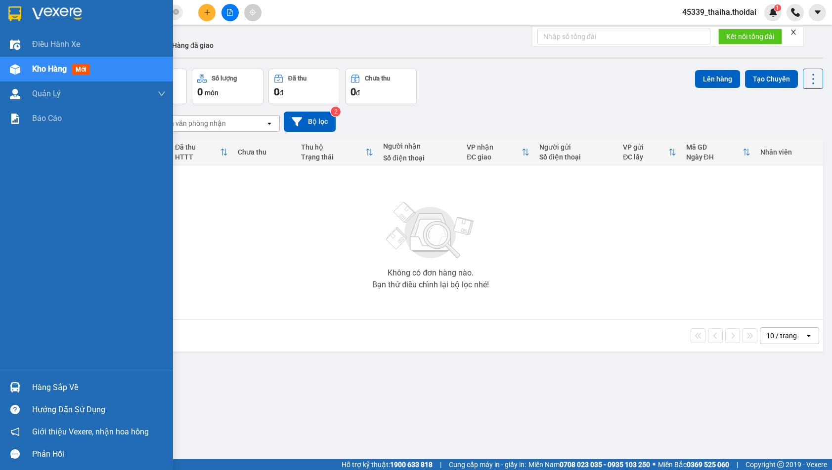
click at [23, 382] on div at bounding box center [14, 387] width 17 height 17
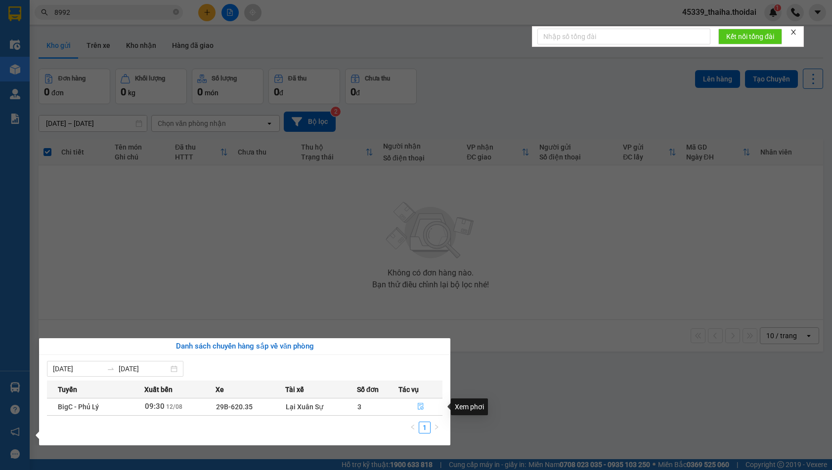
click at [417, 408] on icon "file-done" at bounding box center [420, 406] width 7 height 7
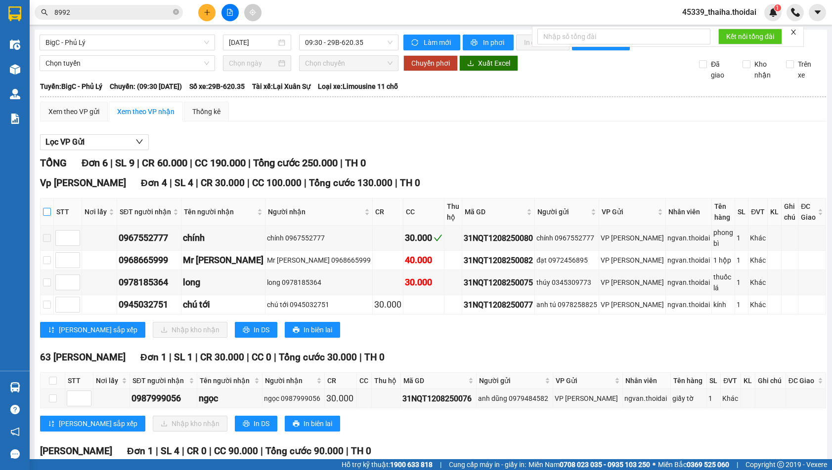
click at [51, 216] on input "checkbox" at bounding box center [47, 212] width 8 height 8
checkbox input "true"
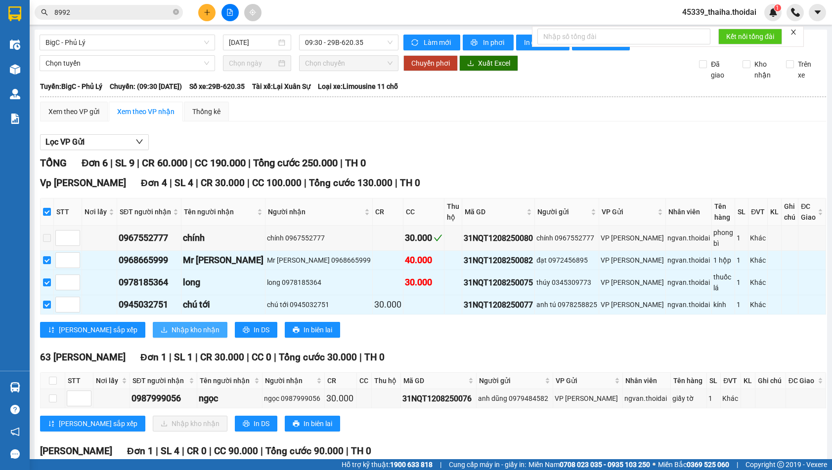
click at [171, 325] on span "Nhập kho nhận" at bounding box center [195, 330] width 48 height 11
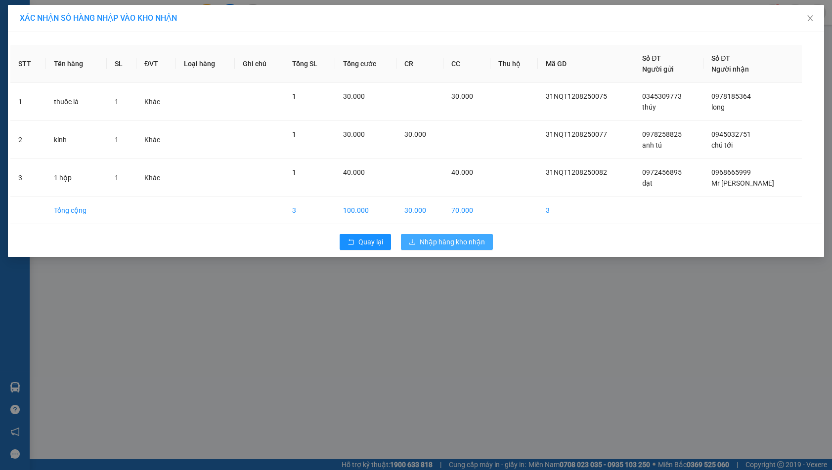
click at [439, 244] on span "Nhập hàng kho nhận" at bounding box center [452, 242] width 65 height 11
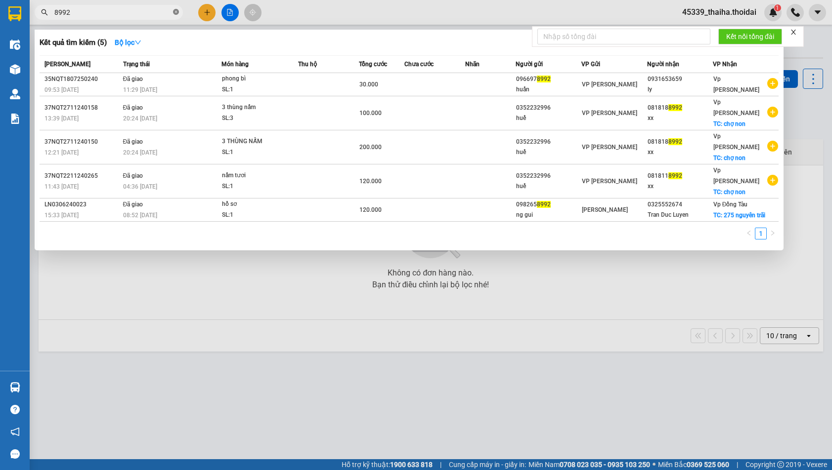
click at [176, 14] on icon "close-circle" at bounding box center [176, 12] width 6 height 6
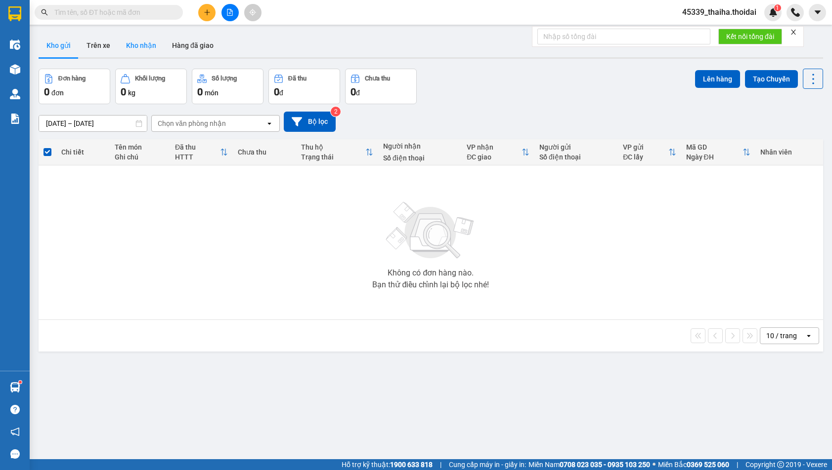
click at [139, 45] on button "Kho nhận" at bounding box center [141, 46] width 46 height 24
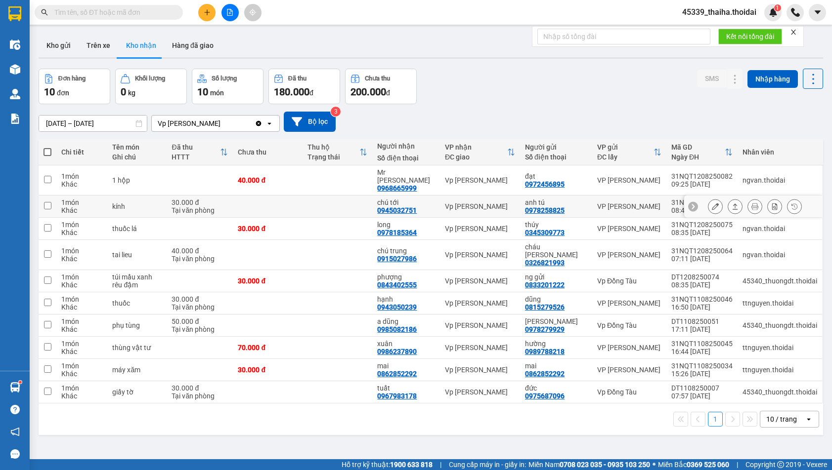
click at [708, 199] on button at bounding box center [715, 206] width 14 height 17
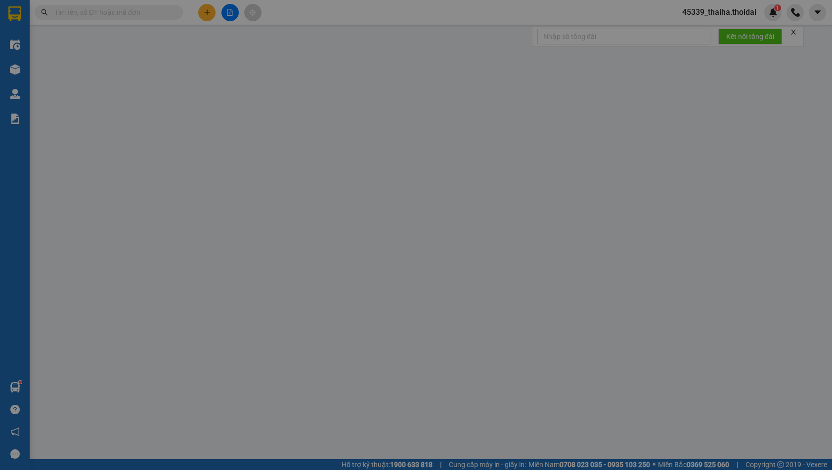
type input "0978258825"
type input "anh tú"
type input "0945032751"
type input "chú tới"
type input "30.000"
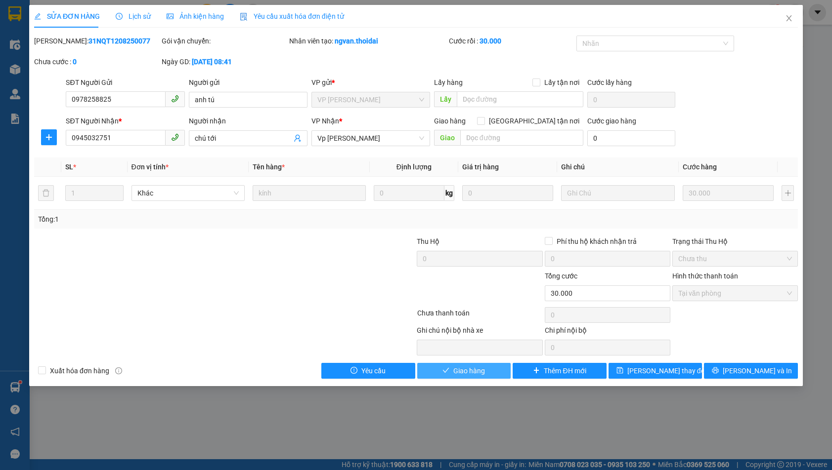
click at [482, 375] on span "Giao hàng" at bounding box center [469, 371] width 32 height 11
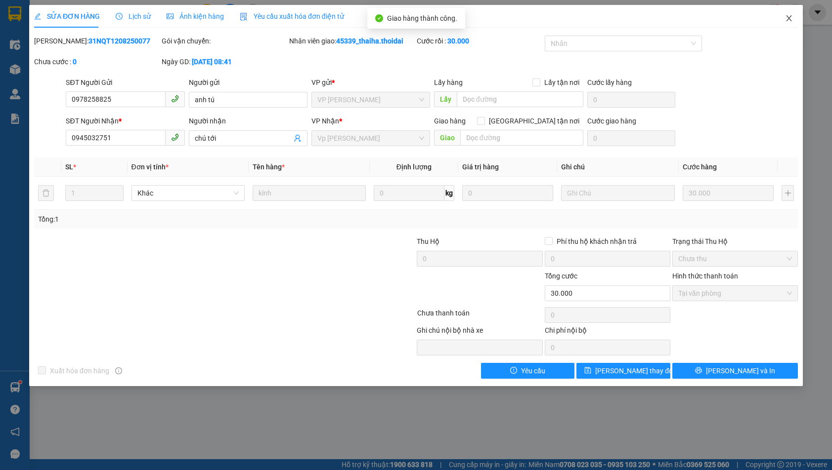
click at [786, 20] on icon "close" at bounding box center [789, 18] width 8 height 8
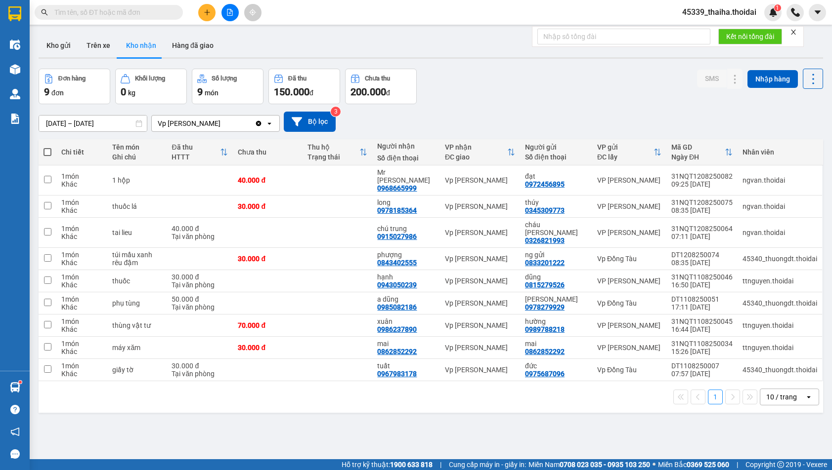
click at [128, 15] on input "text" at bounding box center [112, 12] width 117 height 11
click at [159, 14] on input "text" at bounding box center [112, 12] width 117 height 11
click at [140, 11] on input "text" at bounding box center [112, 12] width 117 height 11
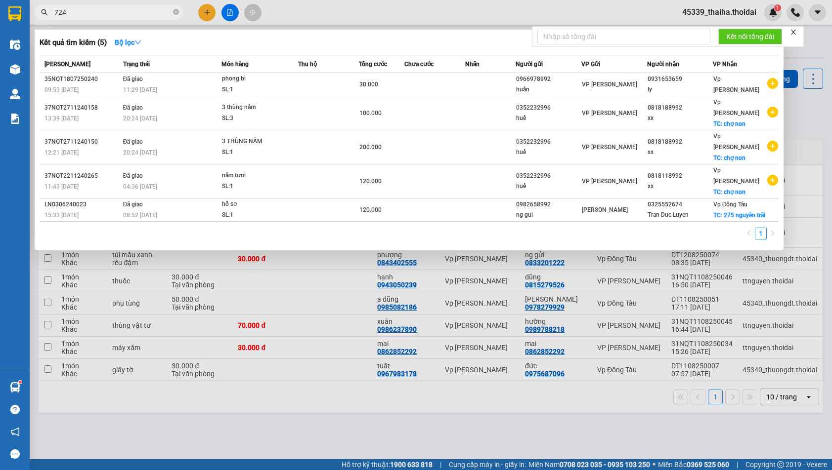
type input "7246"
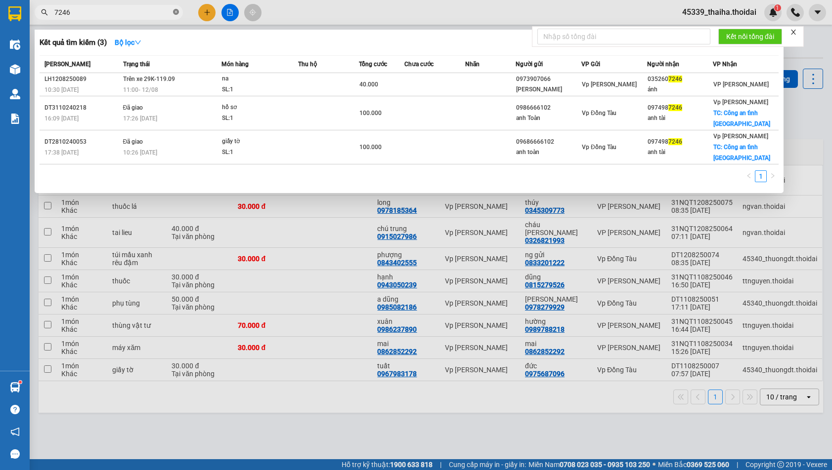
click at [175, 11] on icon "close-circle" at bounding box center [176, 12] width 6 height 6
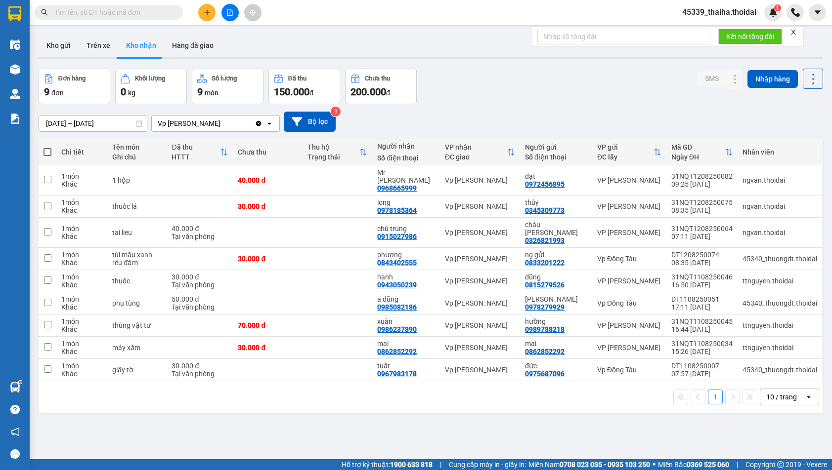
click at [288, 11] on div "Kết quả tìm kiếm ( 3 ) Bộ lọc Mã ĐH Trạng thái Món hàng Thu hộ Tổng cước Chưa c…" at bounding box center [416, 12] width 832 height 25
click at [137, 11] on input "text" at bounding box center [112, 12] width 117 height 11
click at [205, 13] on icon "plus" at bounding box center [207, 12] width 7 height 7
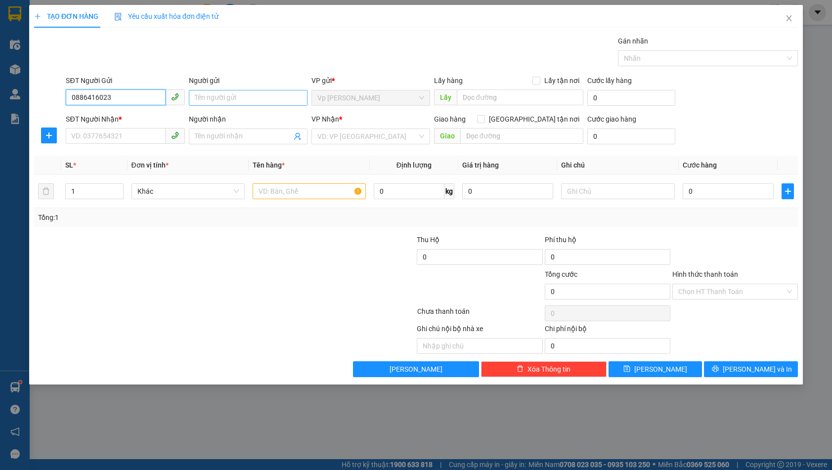
type input "0886416023"
click at [229, 100] on input "Người gửi" at bounding box center [248, 98] width 119 height 16
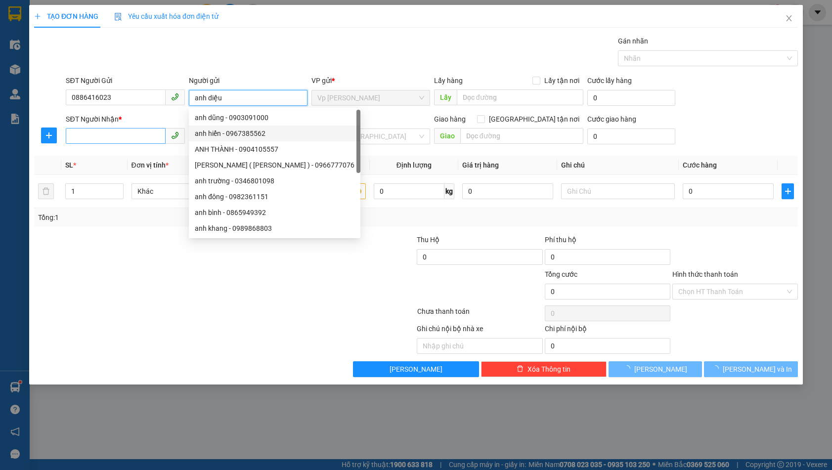
type input "anh diệu"
click at [121, 134] on input "SĐT Người Nhận *" at bounding box center [115, 136] width 99 height 16
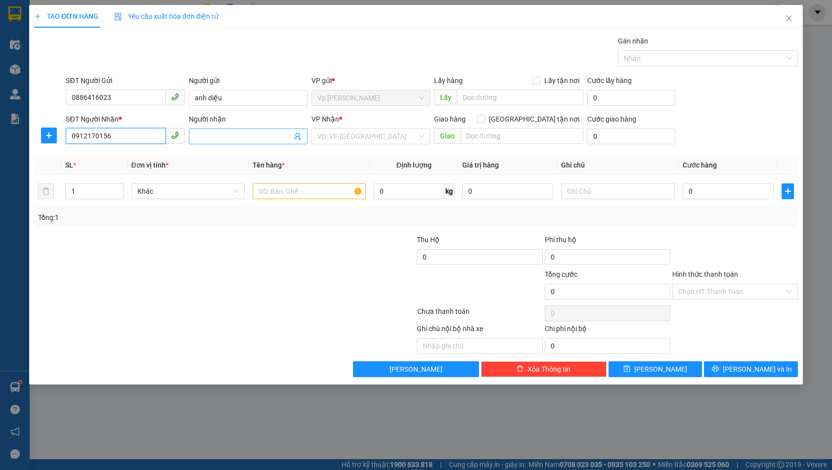
type input "0912170156"
click at [225, 134] on input "Người nhận" at bounding box center [243, 136] width 97 height 11
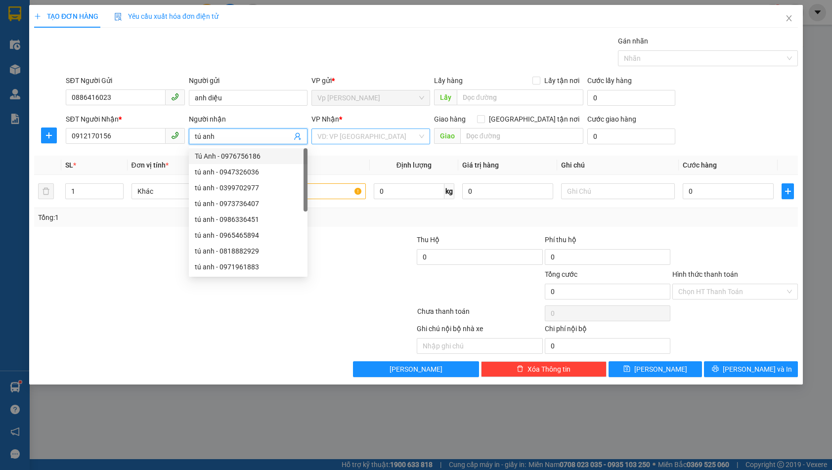
type input "tú anh"
click at [357, 138] on input "search" at bounding box center [367, 136] width 100 height 15
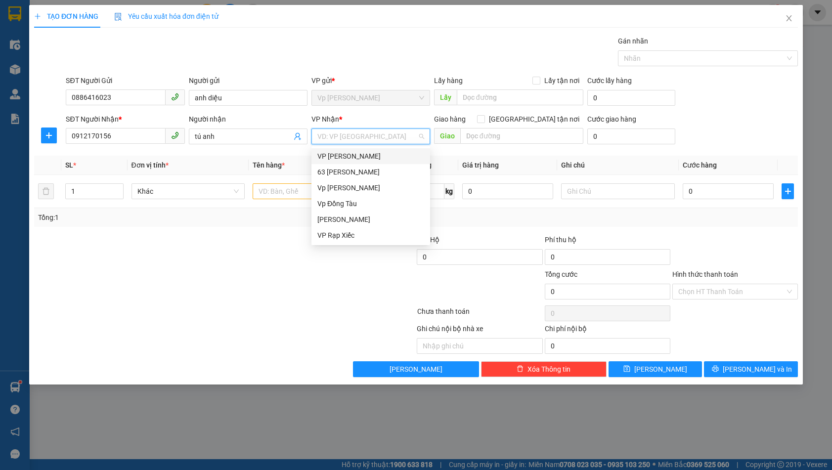
click at [356, 159] on div "VP [PERSON_NAME]" at bounding box center [370, 156] width 107 height 11
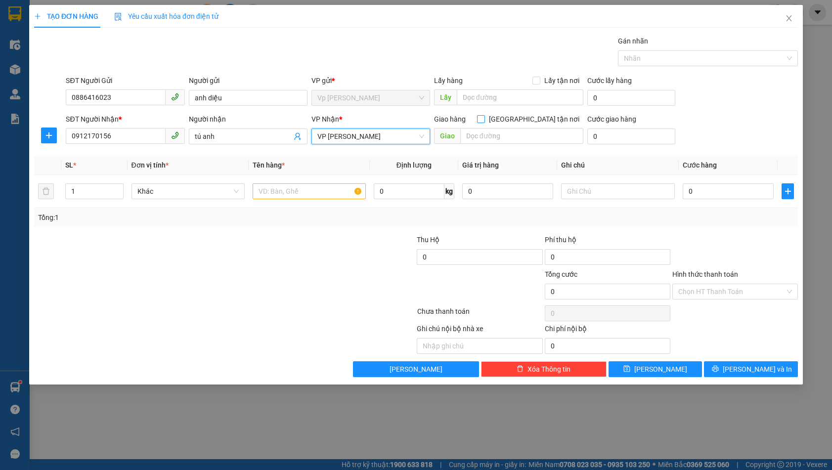
click at [484, 120] on input "[GEOGRAPHIC_DATA] tận nơi" at bounding box center [480, 118] width 7 height 7
checkbox input "true"
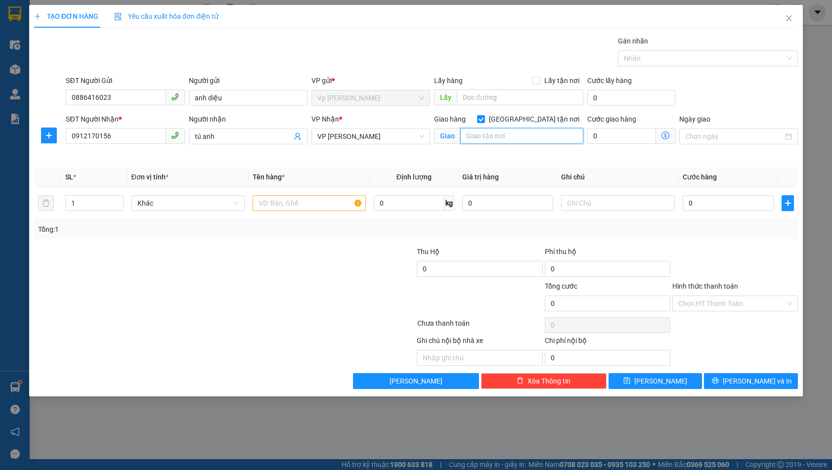
click at [532, 141] on input "text" at bounding box center [521, 136] width 123 height 16
type input "275nt"
click at [333, 203] on input "text" at bounding box center [309, 203] width 113 height 16
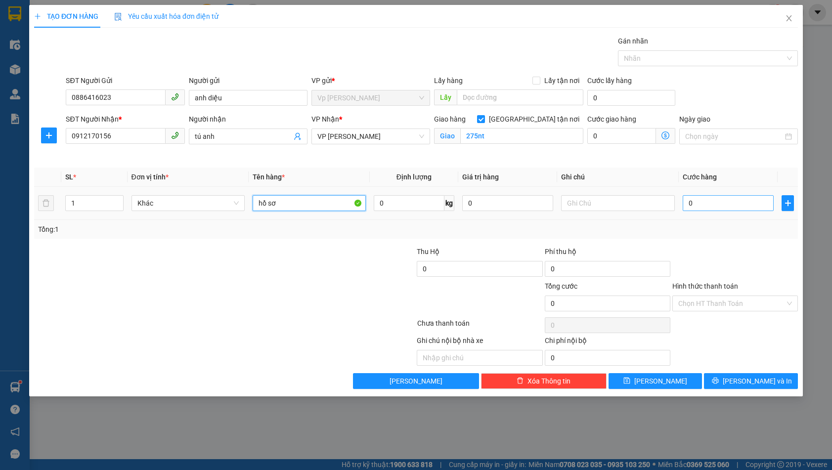
type input "hồ sơ"
click at [707, 203] on input "0" at bounding box center [728, 203] width 91 height 16
type input "1"
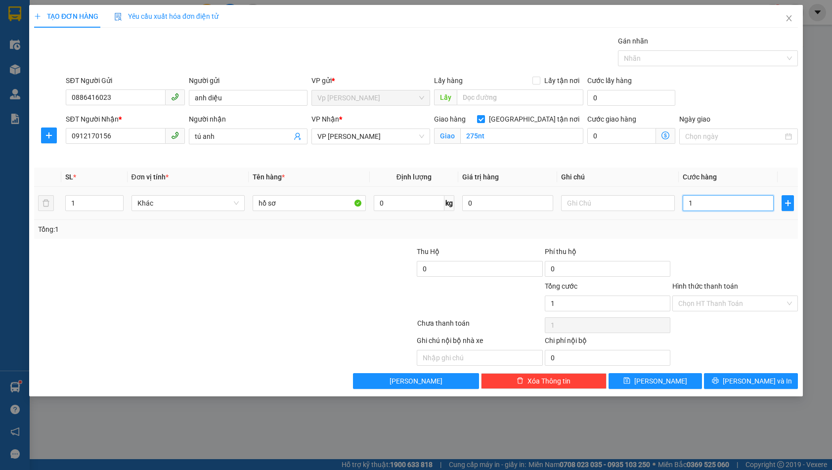
type input "10"
type input "100"
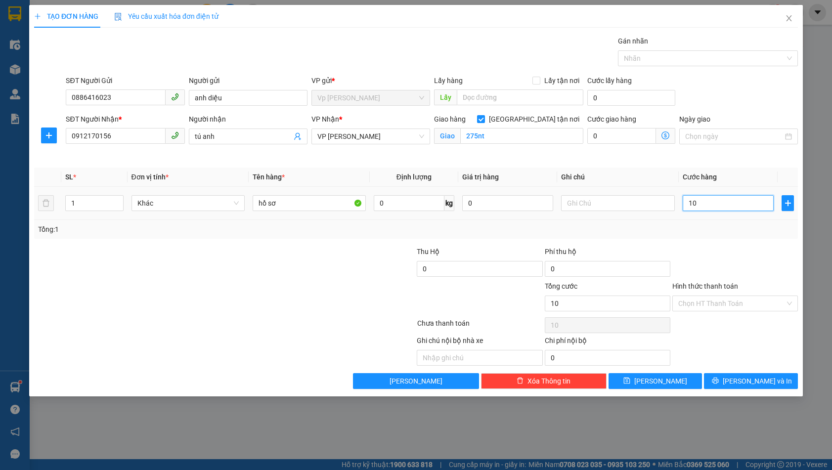
type input "100"
type input "1.000"
type input "10.000"
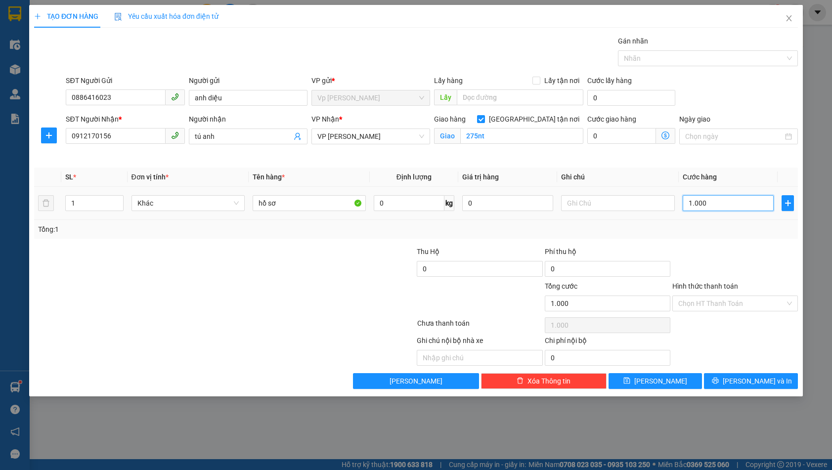
type input "10.000"
type input "100.000"
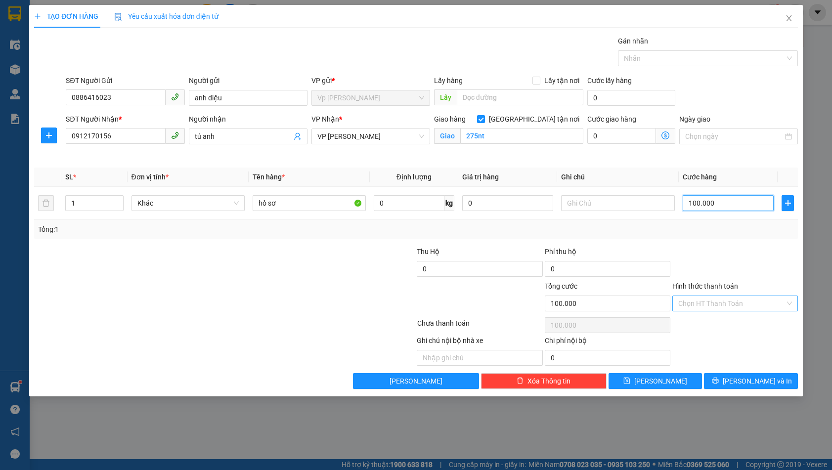
type input "100.000"
click at [707, 303] on input "Hình thức thanh toán" at bounding box center [731, 303] width 107 height 15
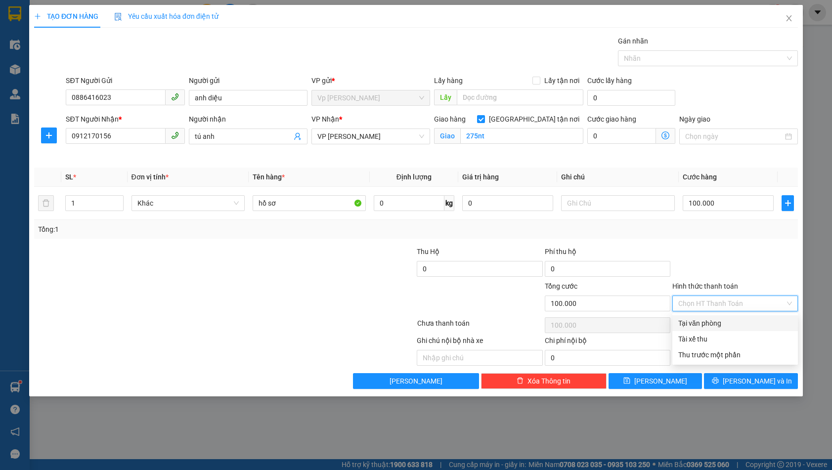
click at [700, 328] on div "Tại văn phòng" at bounding box center [735, 323] width 114 height 11
type input "0"
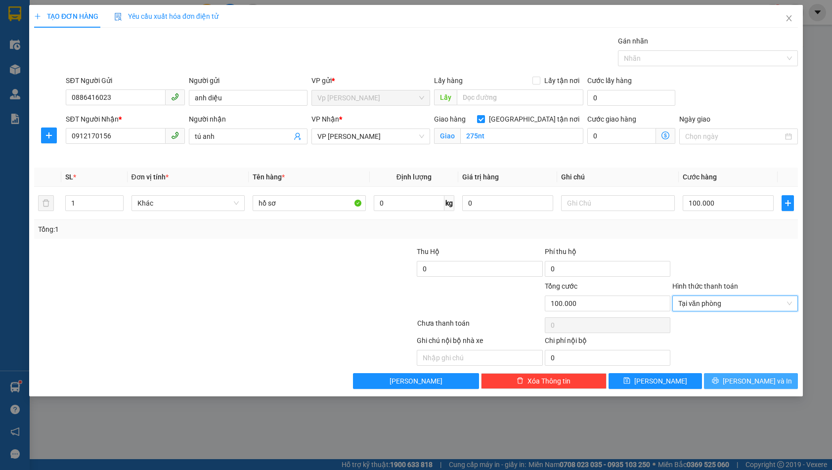
click at [747, 388] on button "[PERSON_NAME] và In" at bounding box center [751, 381] width 94 height 16
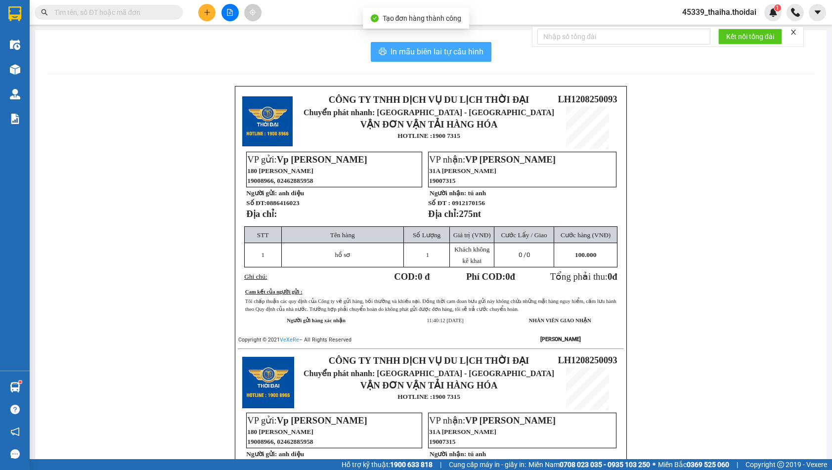
click at [417, 54] on span "In mẫu biên lai tự cấu hình" at bounding box center [436, 51] width 93 height 12
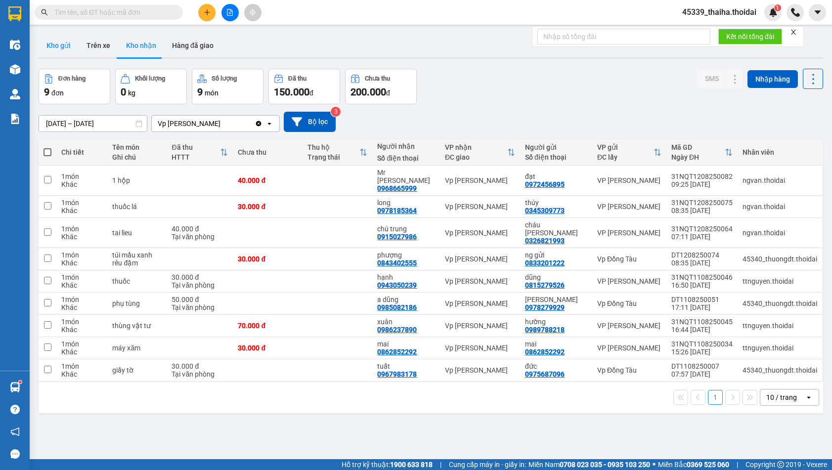
click at [67, 37] on button "Kho gửi" at bounding box center [59, 46] width 40 height 24
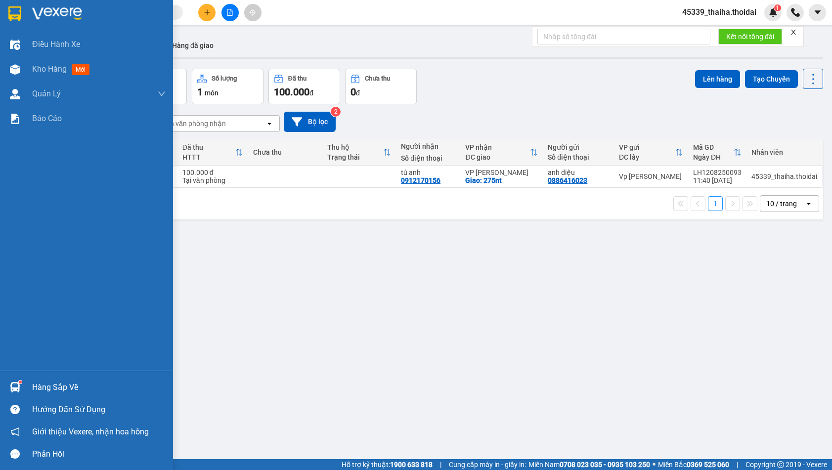
click at [19, 382] on sup at bounding box center [20, 382] width 3 height 3
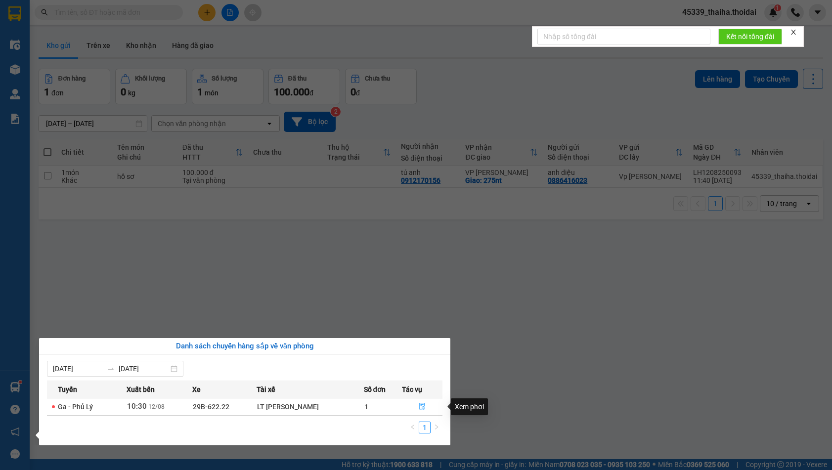
click at [418, 406] on button "button" at bounding box center [422, 407] width 40 height 16
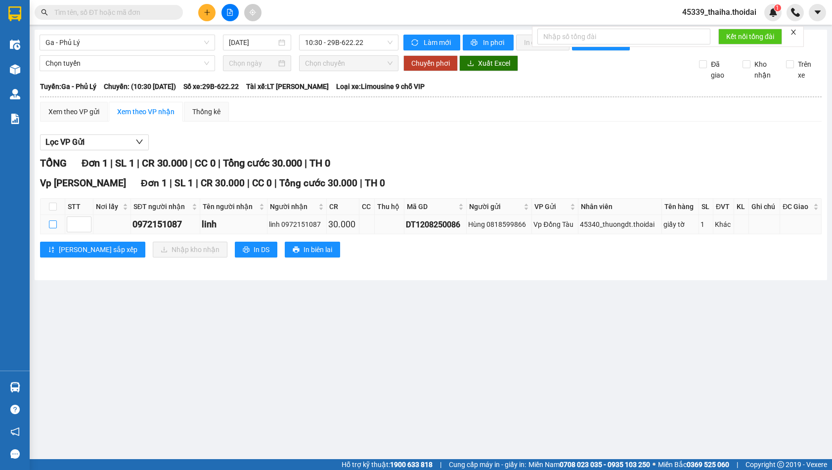
click at [54, 228] on input "checkbox" at bounding box center [53, 224] width 8 height 8
checkbox input "true"
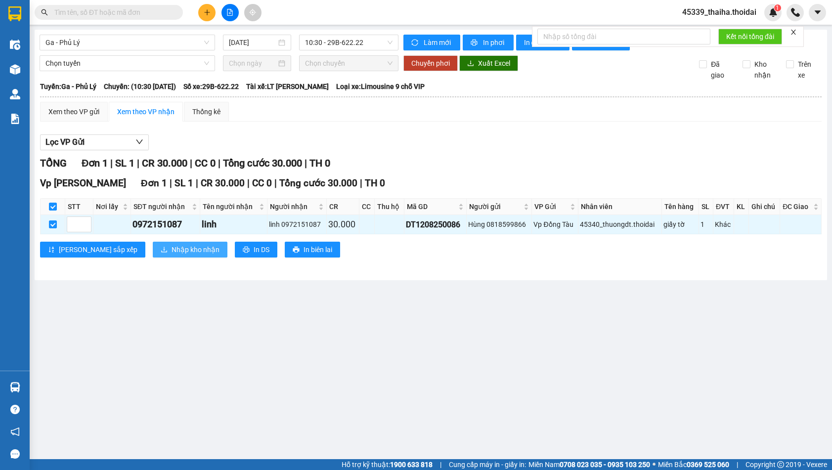
click at [153, 257] on button "Nhập kho nhận" at bounding box center [190, 250] width 75 height 16
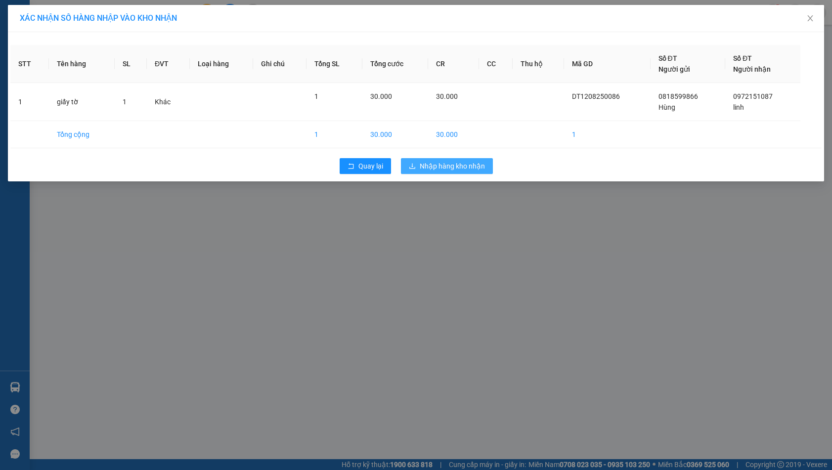
click at [424, 163] on span "Nhập hàng kho nhận" at bounding box center [452, 166] width 65 height 11
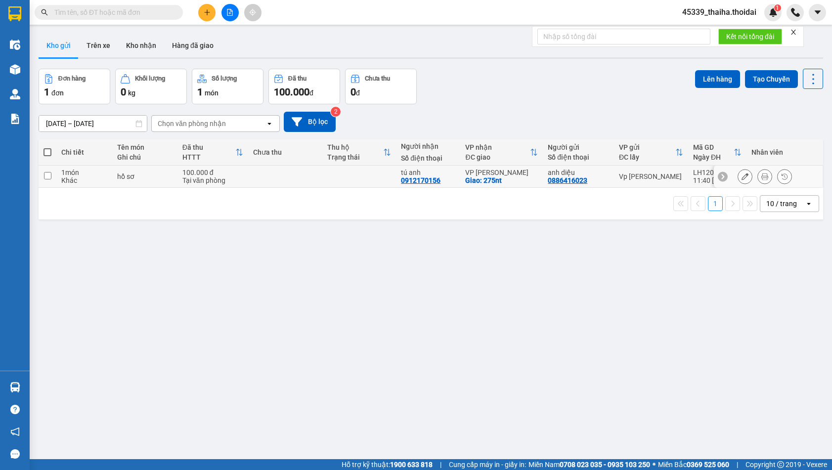
click at [51, 176] on input "checkbox" at bounding box center [47, 175] width 7 height 7
checkbox input "true"
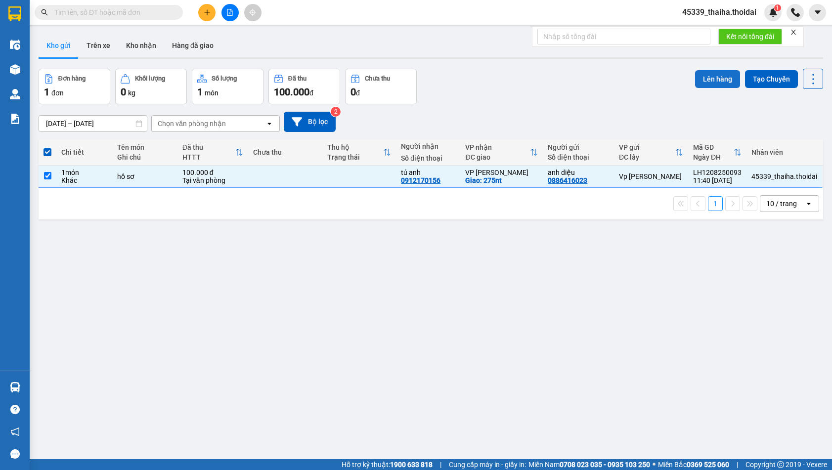
click at [702, 79] on button "Lên hàng" at bounding box center [717, 79] width 45 height 18
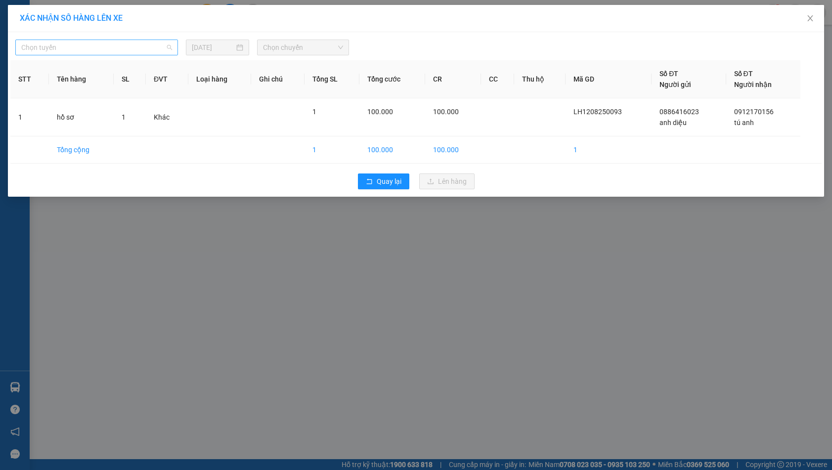
click at [91, 45] on span "Chọn tuyến" at bounding box center [96, 47] width 151 height 15
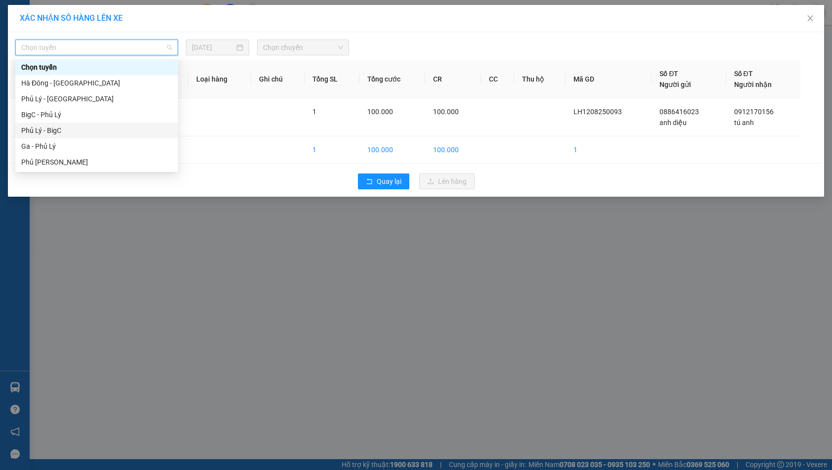
click at [63, 130] on div "Phủ Lý - BigC" at bounding box center [96, 130] width 151 height 11
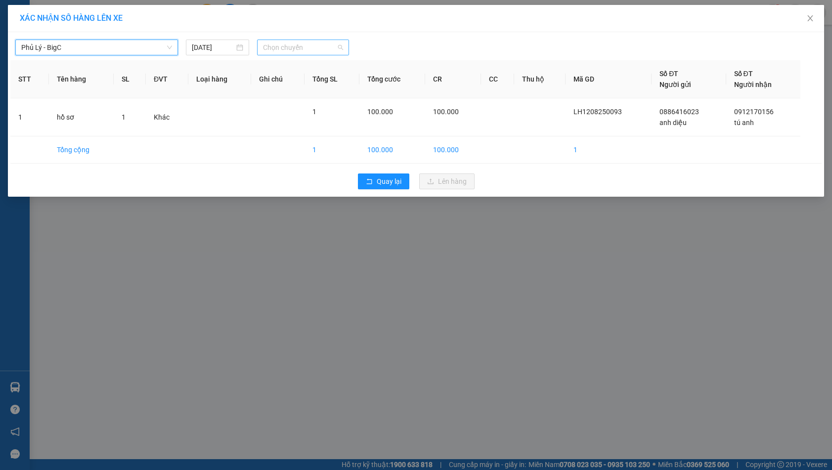
click at [304, 47] on span "Chọn chuyến" at bounding box center [303, 47] width 80 height 15
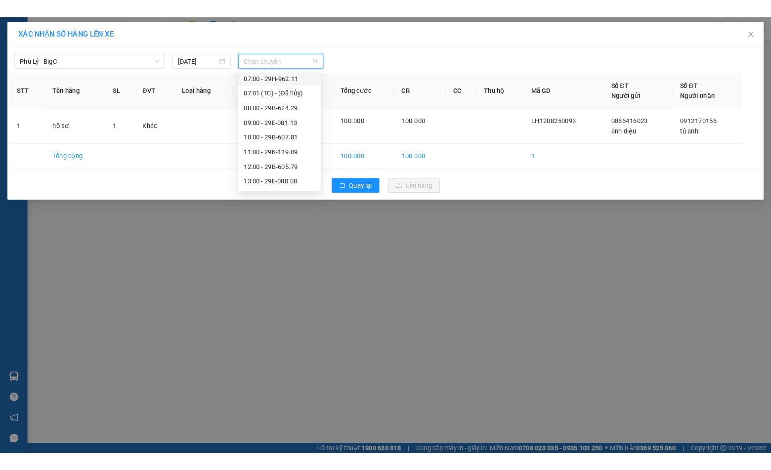
scroll to position [99, 0]
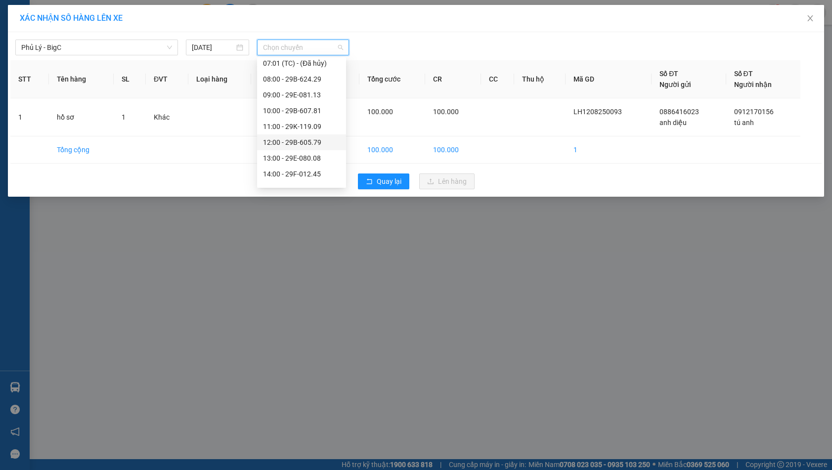
click at [300, 145] on div "12:00 - 29B-605.79" at bounding box center [301, 142] width 77 height 11
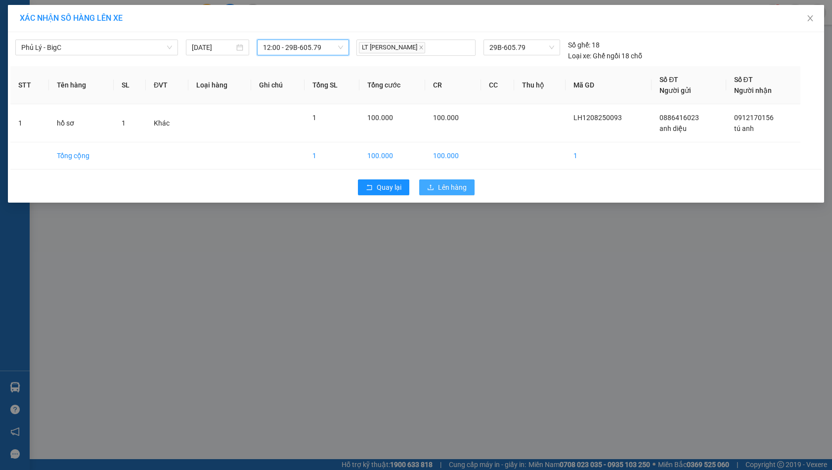
click at [453, 189] on span "Lên hàng" at bounding box center [452, 187] width 29 height 11
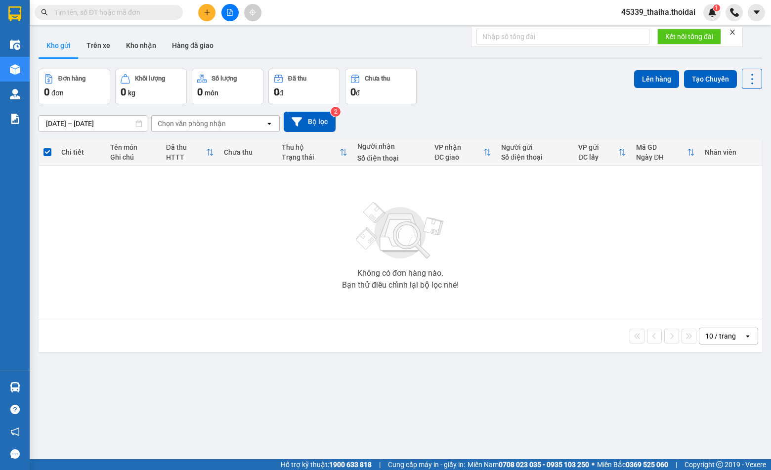
click at [205, 18] on button at bounding box center [206, 12] width 17 height 17
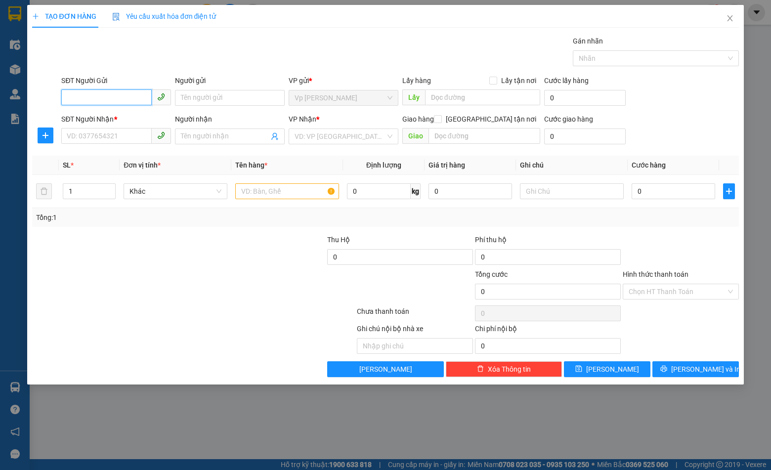
click at [104, 97] on input "SĐT Người Gửi" at bounding box center [106, 97] width 90 height 16
click at [97, 91] on input "SĐT Người Gửi" at bounding box center [106, 97] width 90 height 16
type input "0"
click at [130, 131] on input "SĐT Người Nhận *" at bounding box center [106, 136] width 90 height 16
type input "0915053565"
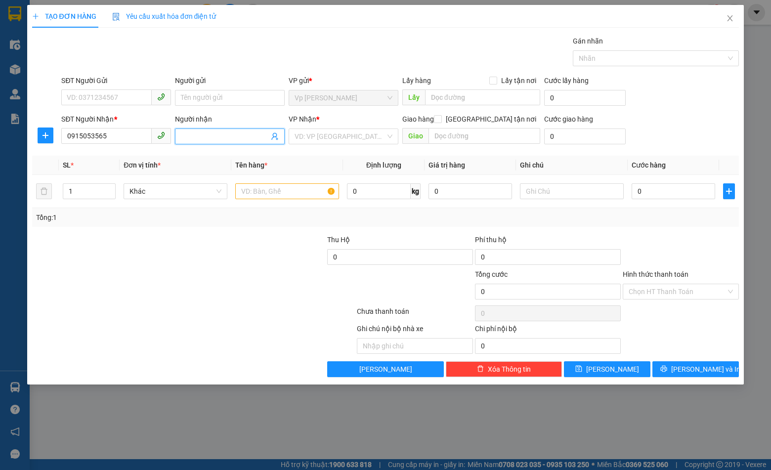
click at [210, 137] on input "Người nhận" at bounding box center [225, 136] width 88 height 11
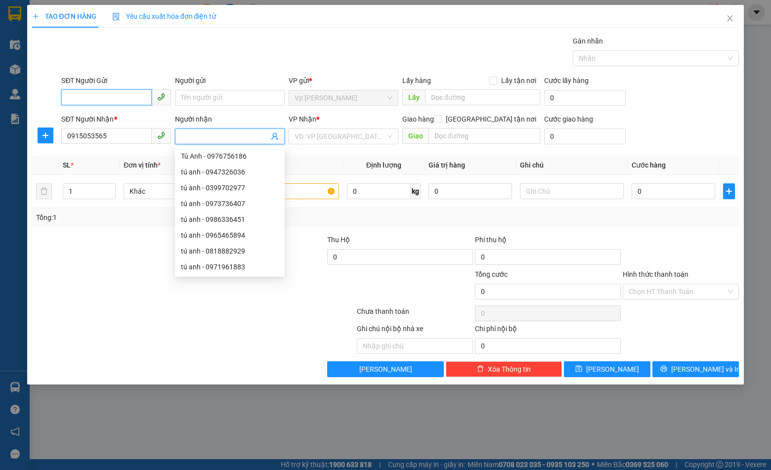
click at [127, 100] on input "SĐT Người Gửi" at bounding box center [106, 97] width 90 height 16
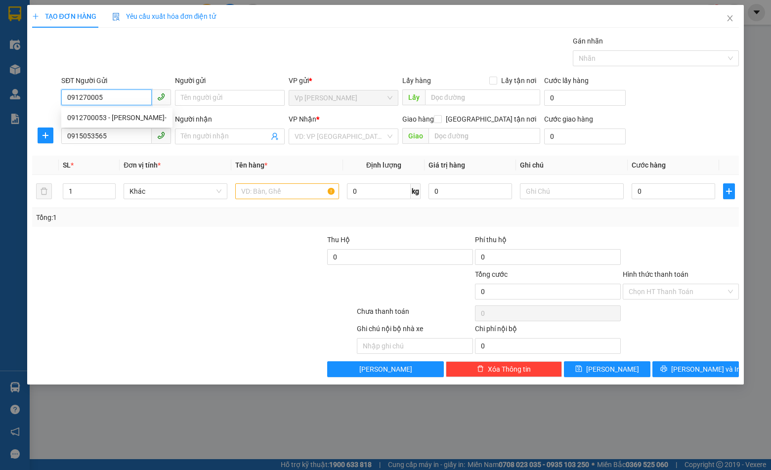
type input "0912700053"
click at [111, 114] on div "0912700053 - cường jimmy-" at bounding box center [116, 117] width 99 height 11
type input "cường jimmy-"
type input "0912700053"
click at [233, 136] on input "Người nhận" at bounding box center [225, 136] width 88 height 11
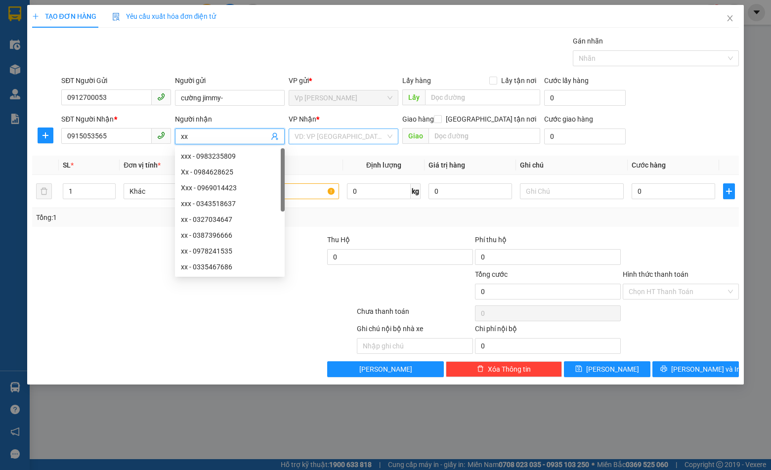
type input "xx"
click at [372, 136] on input "search" at bounding box center [340, 136] width 91 height 15
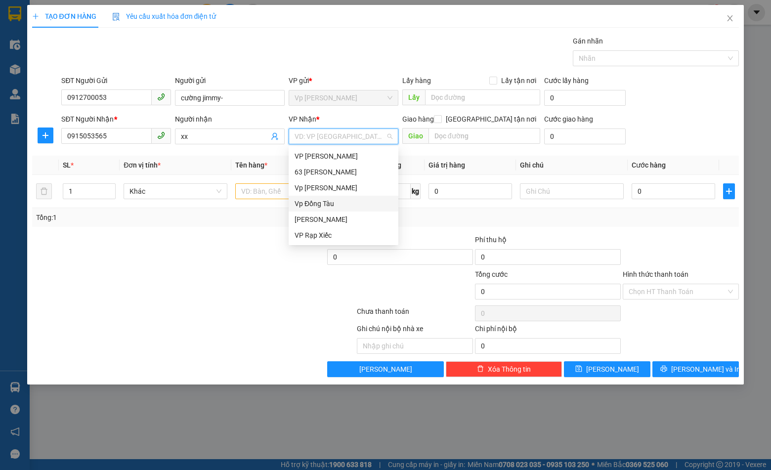
click at [321, 207] on div "Vp Đồng Tàu" at bounding box center [344, 203] width 98 height 11
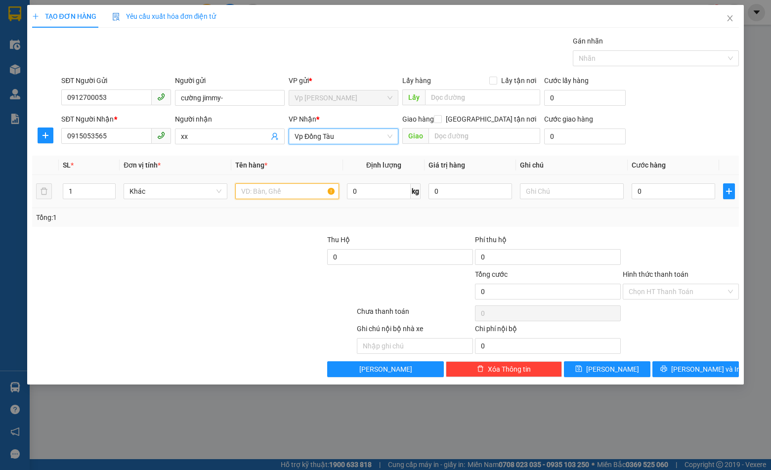
click at [278, 190] on input "text" at bounding box center [287, 191] width 104 height 16
type input "h"
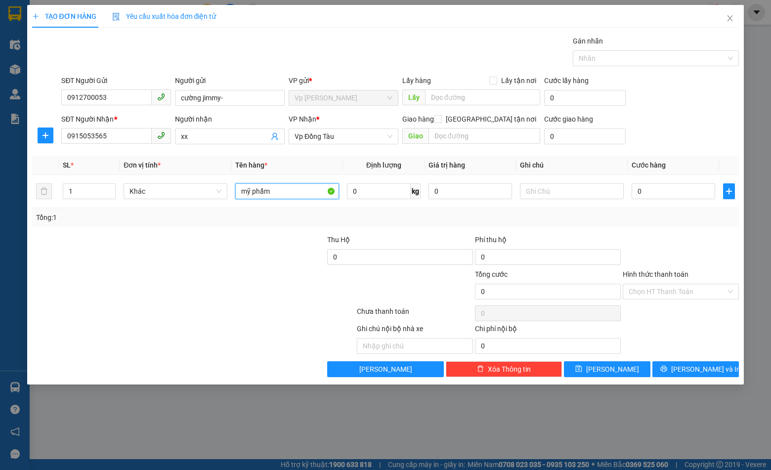
type input "mỹ phẩm"
click at [647, 197] on input "0" at bounding box center [674, 191] width 84 height 16
type input "3"
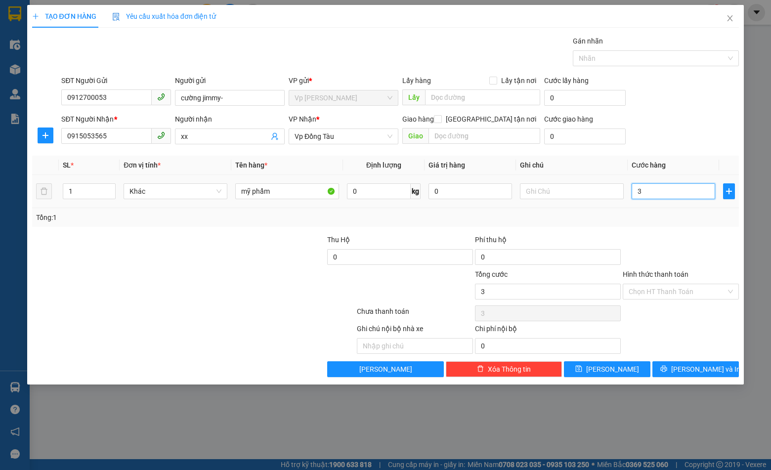
type input "30"
type input "300"
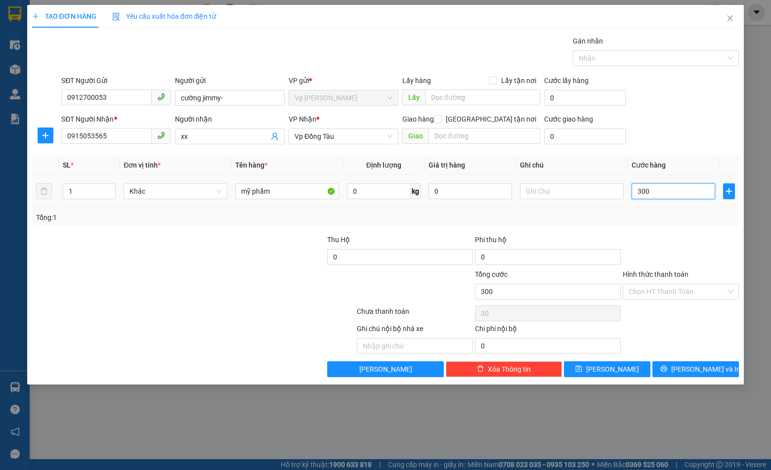
type input "300"
type input "3.000"
type input "30.000"
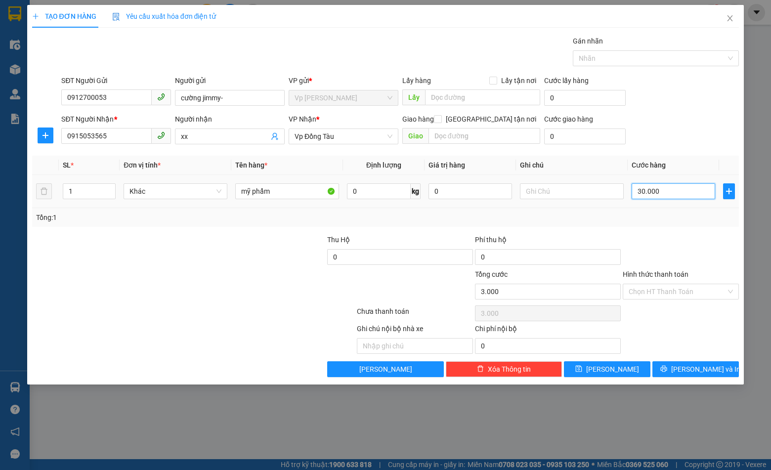
type input "30.000"
click at [669, 289] on input "Hình thức thanh toán" at bounding box center [677, 291] width 97 height 15
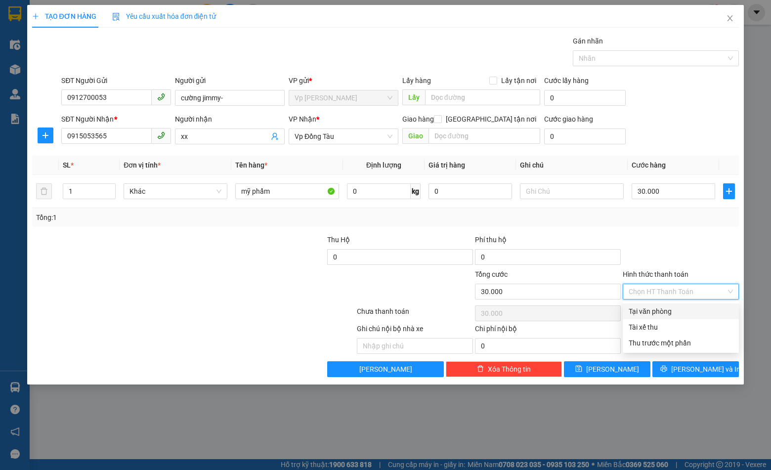
click at [666, 311] on div "Tại văn phòng" at bounding box center [681, 311] width 104 height 11
type input "0"
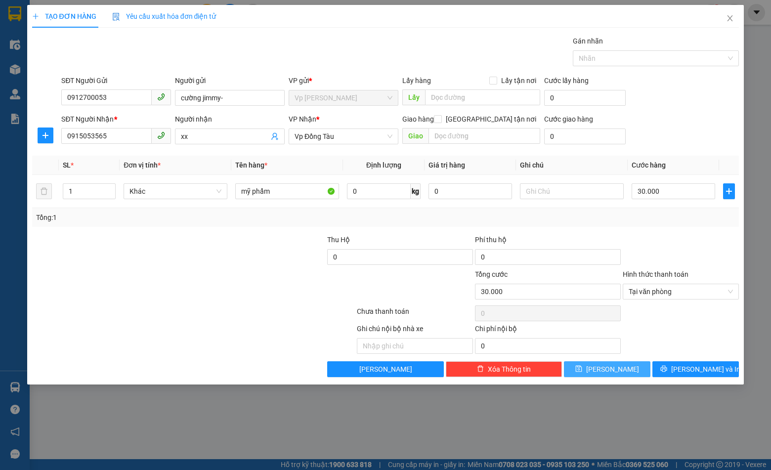
click at [612, 373] on span "[PERSON_NAME]" at bounding box center [612, 369] width 53 height 11
type input "0"
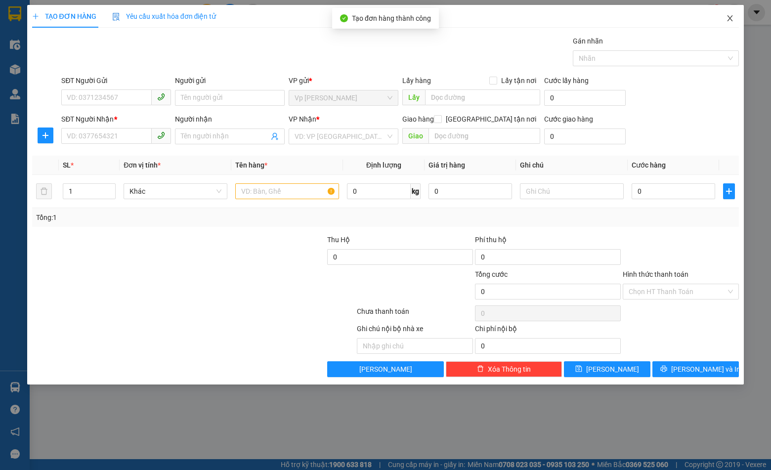
click at [726, 21] on icon "close" at bounding box center [730, 18] width 8 height 8
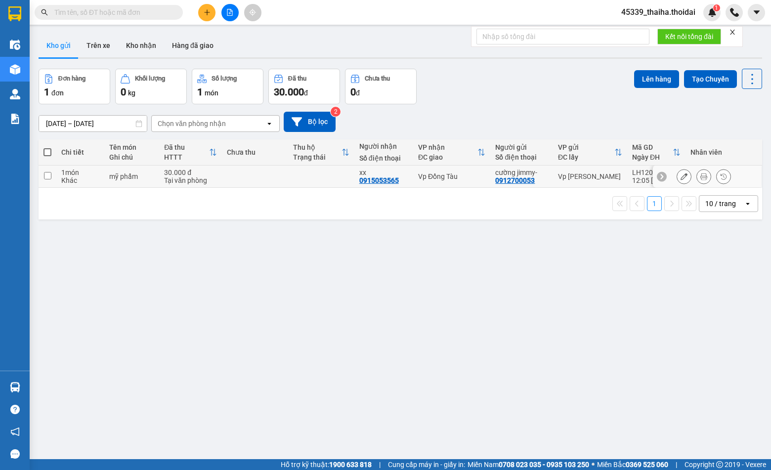
click at [50, 177] on input "checkbox" at bounding box center [47, 175] width 7 height 7
checkbox input "true"
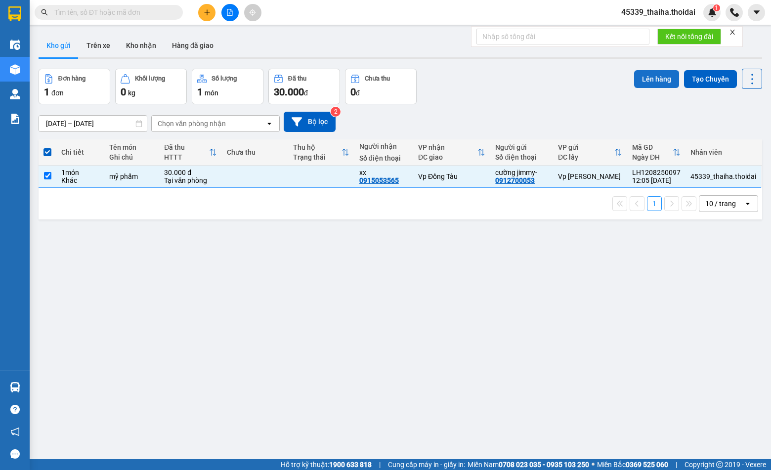
click at [642, 78] on button "Lên hàng" at bounding box center [656, 79] width 45 height 18
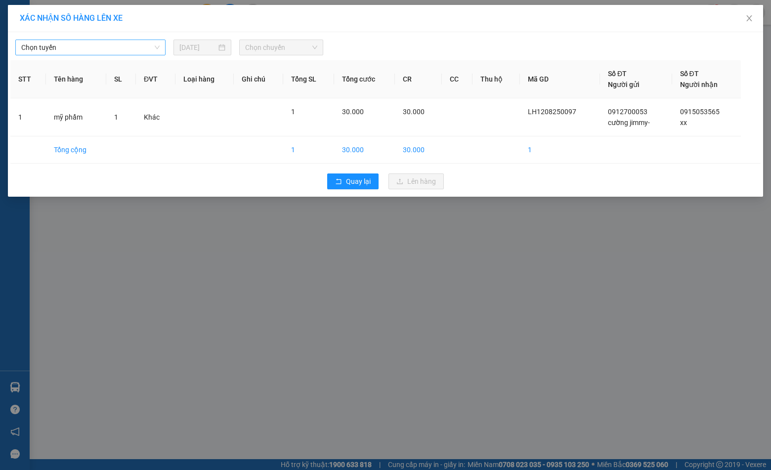
click at [90, 43] on span "Chọn tuyến" at bounding box center [90, 47] width 138 height 15
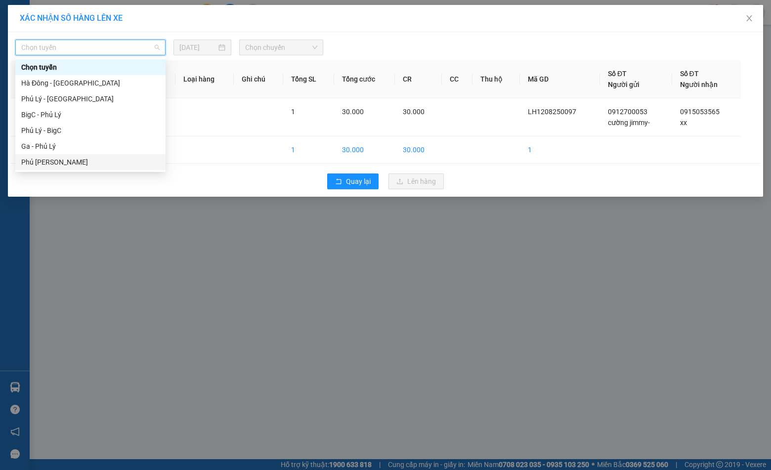
click at [43, 164] on div "Phủ [PERSON_NAME]" at bounding box center [90, 162] width 138 height 11
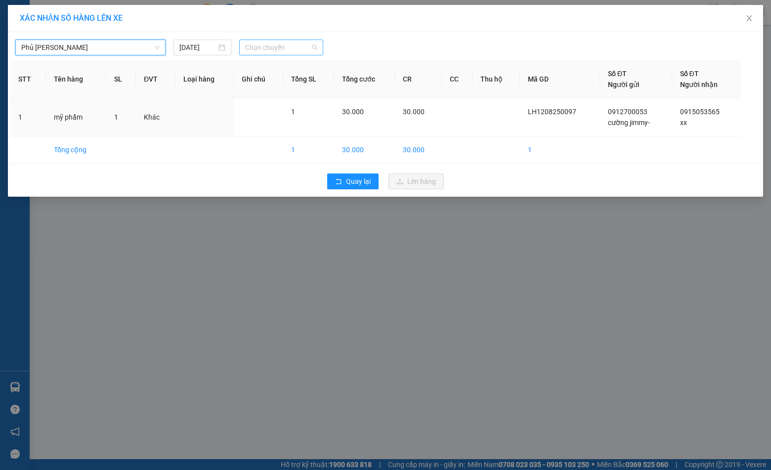
click at [262, 47] on span "Chọn chuyến" at bounding box center [281, 47] width 72 height 15
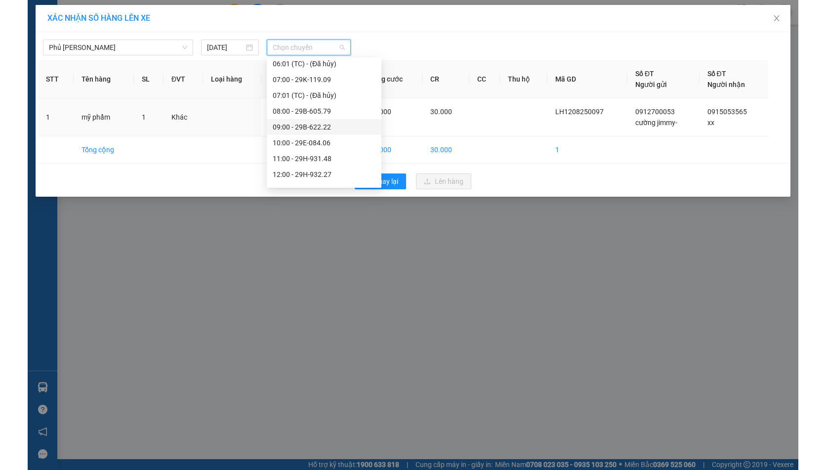
scroll to position [115, 0]
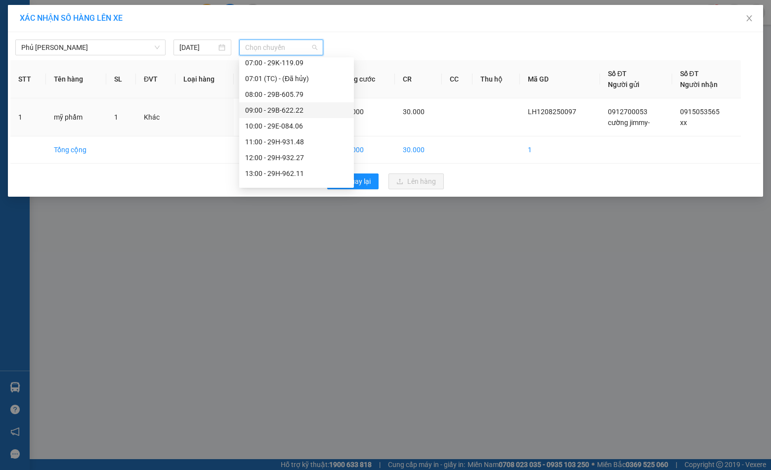
click at [288, 159] on div "12:00 - 29H-932.27" at bounding box center [296, 157] width 103 height 11
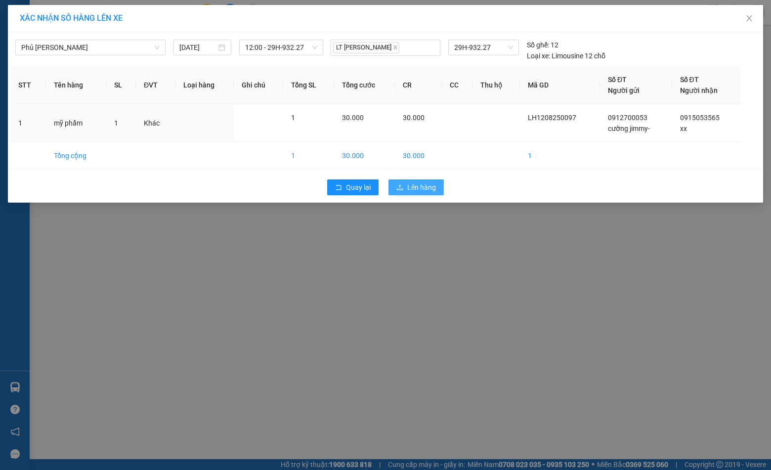
click at [436, 188] on button "Lên hàng" at bounding box center [415, 187] width 55 height 16
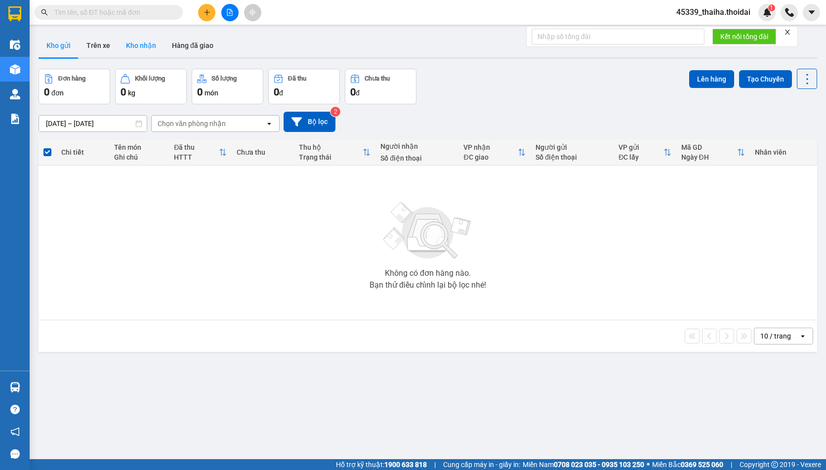
click at [137, 46] on button "Kho nhận" at bounding box center [141, 46] width 46 height 24
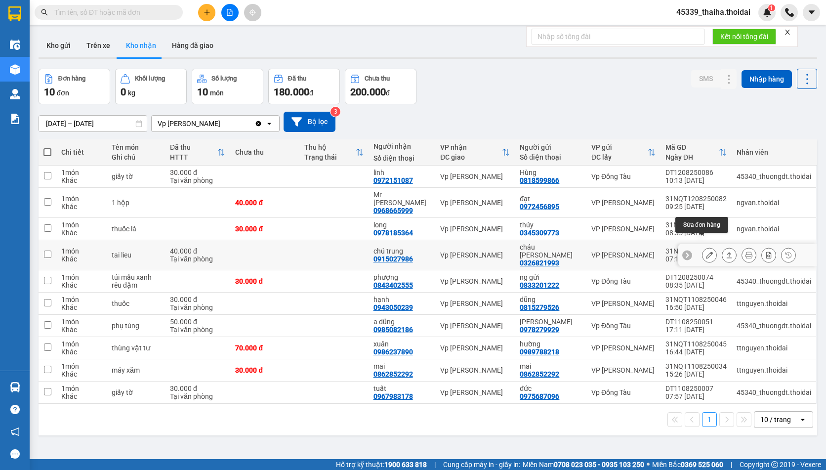
click at [706, 252] on icon at bounding box center [709, 255] width 7 height 7
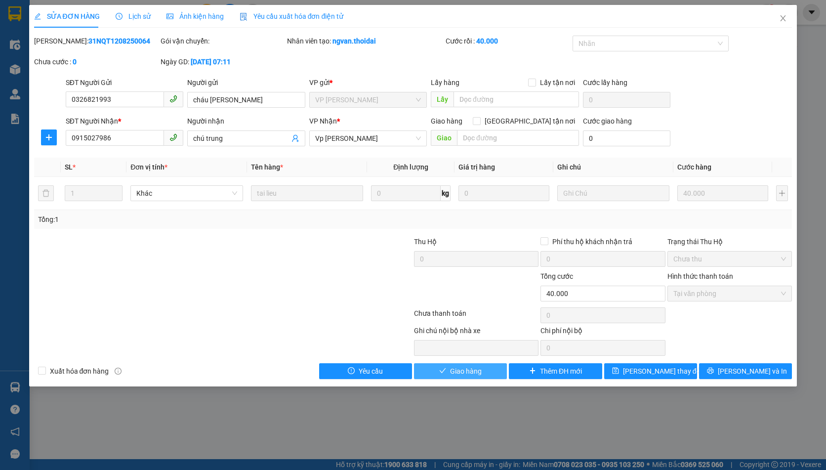
click at [460, 372] on span "Giao hàng" at bounding box center [466, 371] width 32 height 11
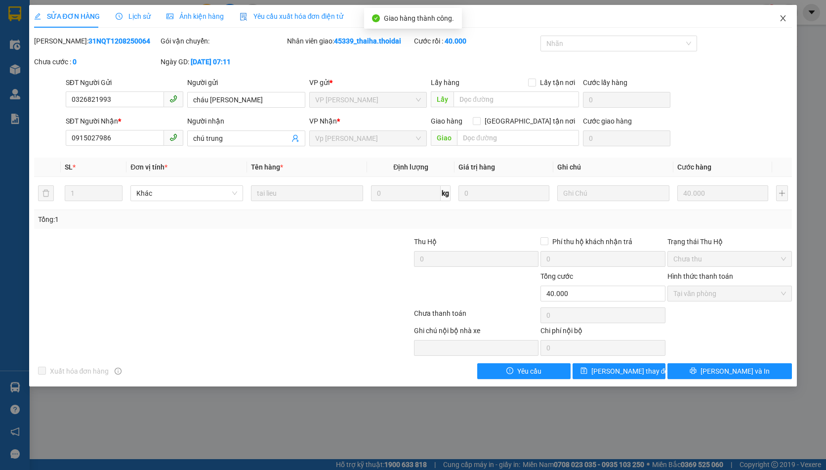
click at [785, 19] on icon "close" at bounding box center [783, 18] width 8 height 8
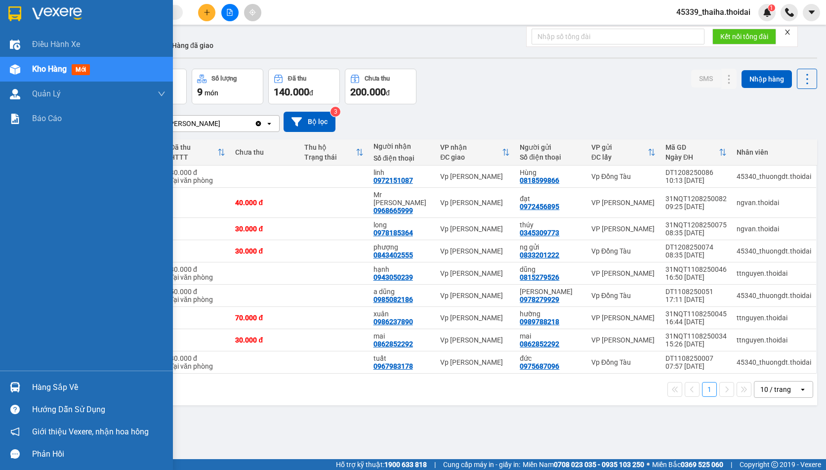
click at [18, 385] on img at bounding box center [15, 387] width 10 height 10
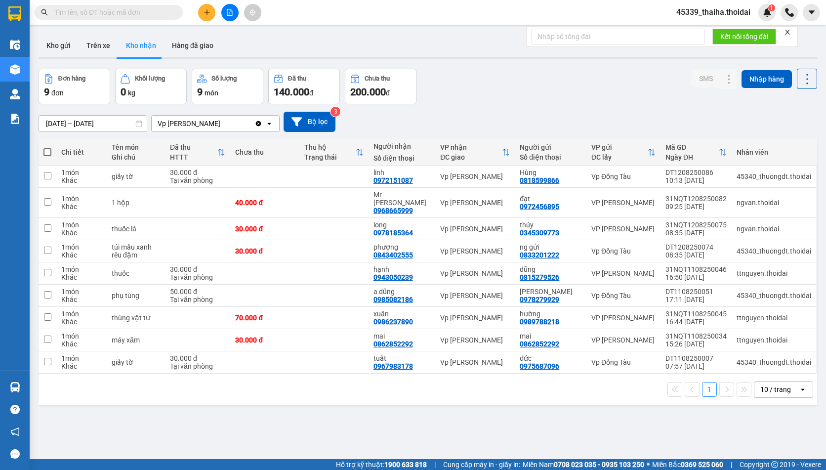
click at [515, 426] on section "Kết quả tìm kiếm ( 3 ) Bộ lọc Mã ĐH Trạng thái Món hàng Thu hộ Tổng cước Chưa c…" at bounding box center [413, 235] width 826 height 470
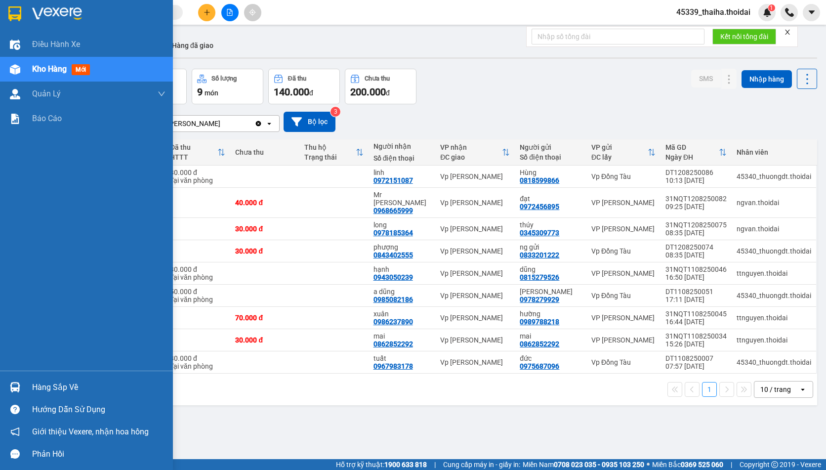
click at [10, 391] on img at bounding box center [15, 387] width 10 height 10
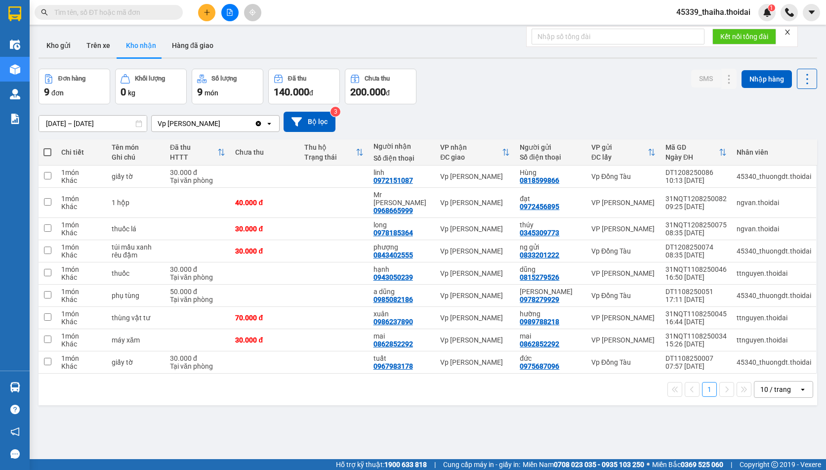
click at [439, 108] on section "Kết quả tìm kiếm ( 3 ) Bộ lọc Mã ĐH Trạng thái Món hàng Thu hộ Tổng cước Chưa c…" at bounding box center [413, 235] width 826 height 470
click at [204, 11] on icon "plus" at bounding box center [207, 12] width 7 height 7
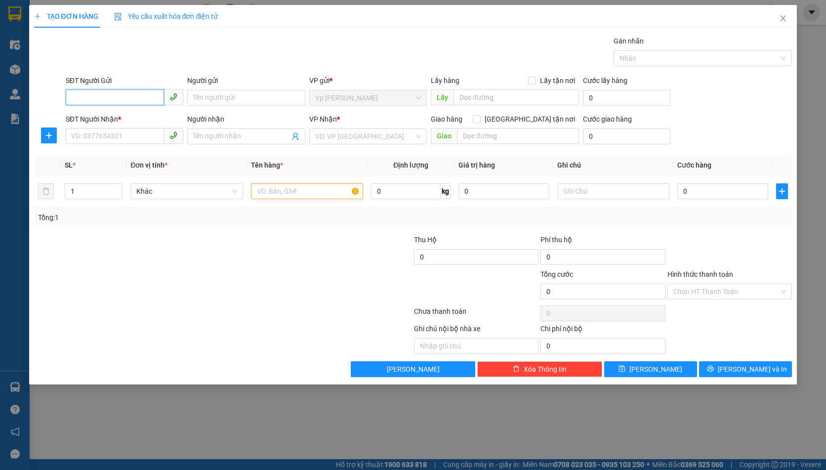
click at [123, 93] on input "SĐT Người Gửi" at bounding box center [115, 97] width 98 height 16
click at [130, 98] on input "SĐT Người Gửi" at bounding box center [115, 97] width 98 height 16
type input "0928466777"
click at [267, 101] on input "Người gửi" at bounding box center [246, 98] width 118 height 16
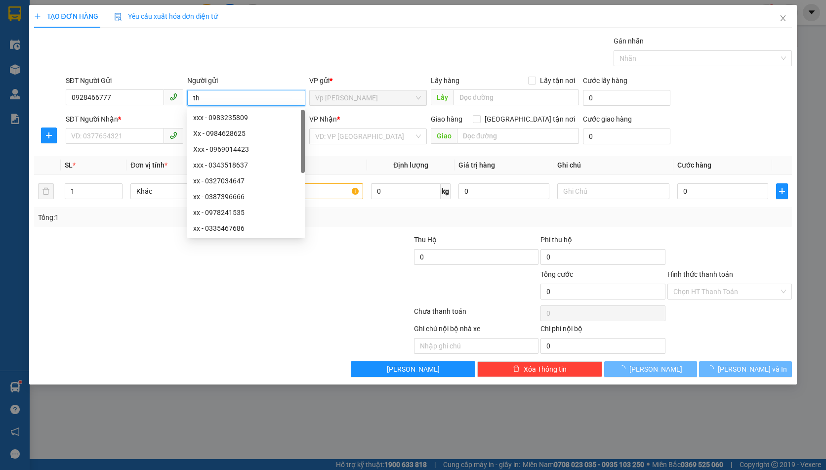
type input "t"
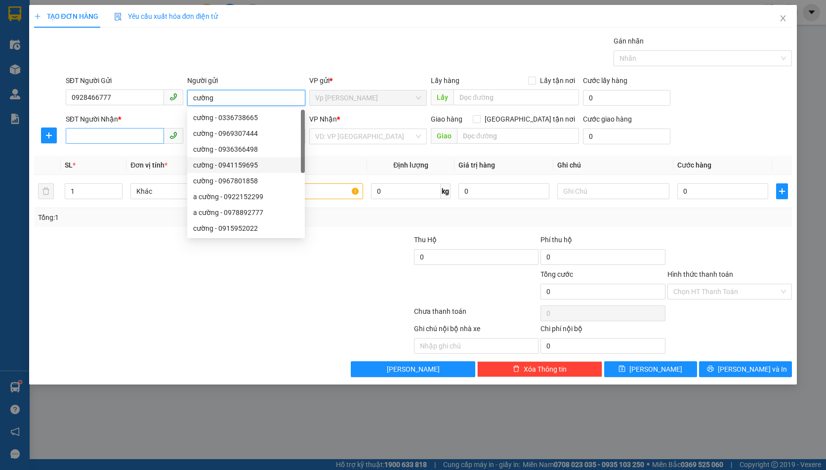
type input "cường"
click at [124, 136] on input "SĐT Người Nhận *" at bounding box center [115, 136] width 98 height 16
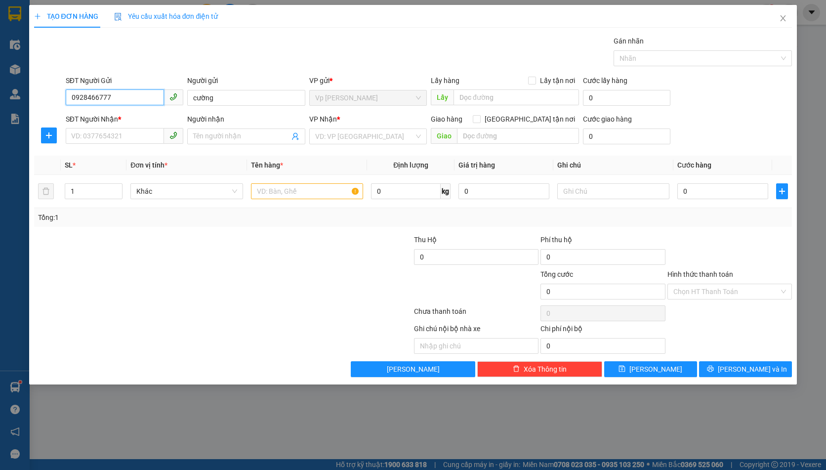
drag, startPoint x: 134, startPoint y: 99, endPoint x: 50, endPoint y: 123, distance: 87.3
click at [50, 123] on form "SĐT Người Gửi 0928466777 0928466777 Người gửi cường VP gửi * Vp Lê Hoàn Lấy hàn…" at bounding box center [413, 111] width 759 height 73
paste input "0928466777"
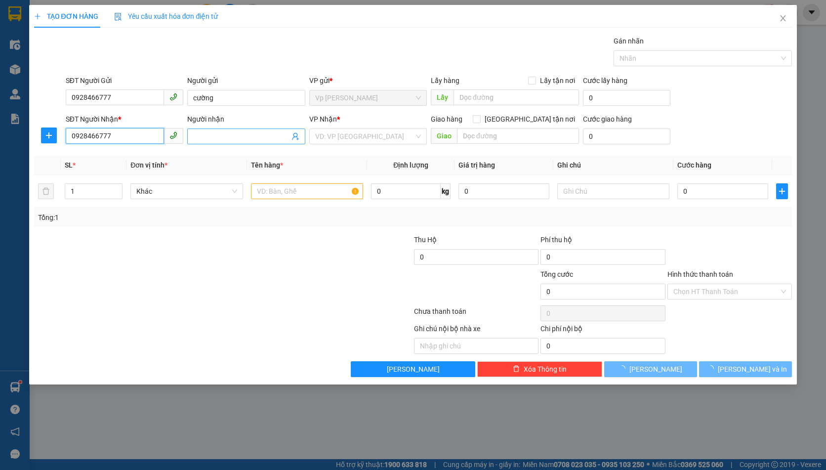
type input "0928466777"
click at [226, 138] on input "Người nhận" at bounding box center [241, 136] width 96 height 11
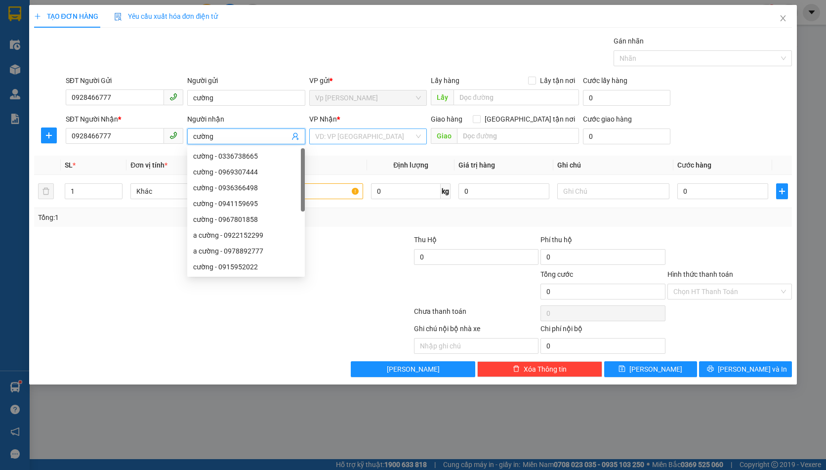
type input "cường"
click at [364, 135] on input "search" at bounding box center [364, 136] width 99 height 15
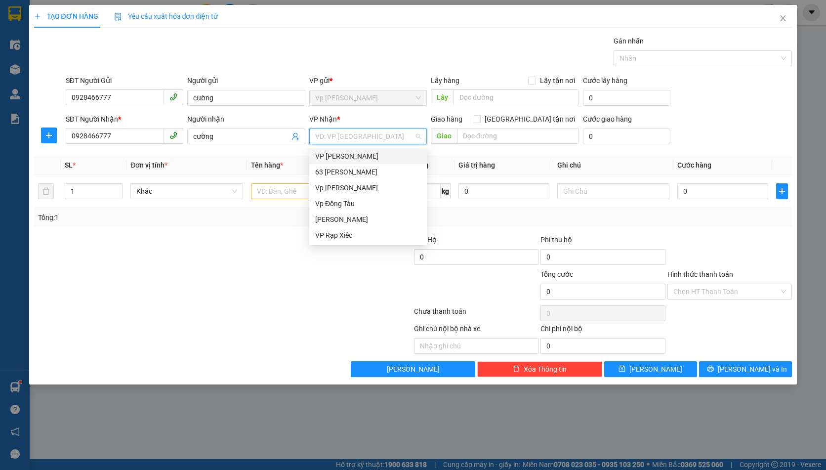
click at [369, 155] on div "VP [PERSON_NAME]" at bounding box center [368, 156] width 106 height 11
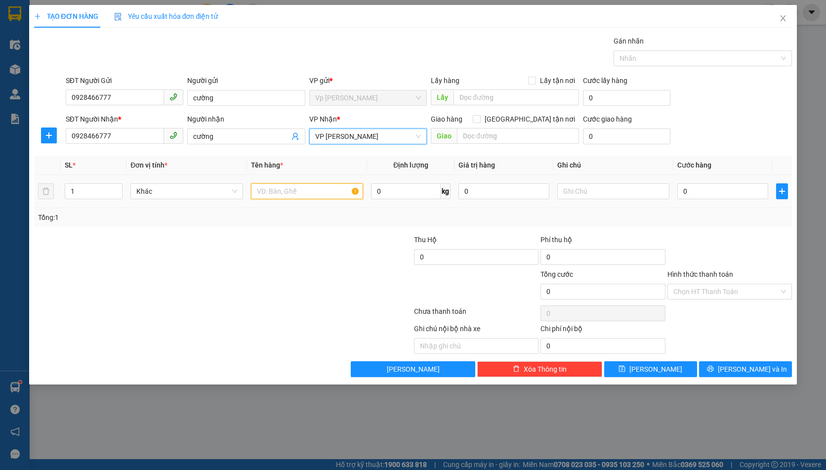
click at [309, 190] on input "text" at bounding box center [307, 191] width 113 height 16
type input "hồ sơ"
click at [708, 189] on input "0" at bounding box center [723, 191] width 90 height 16
type input "3"
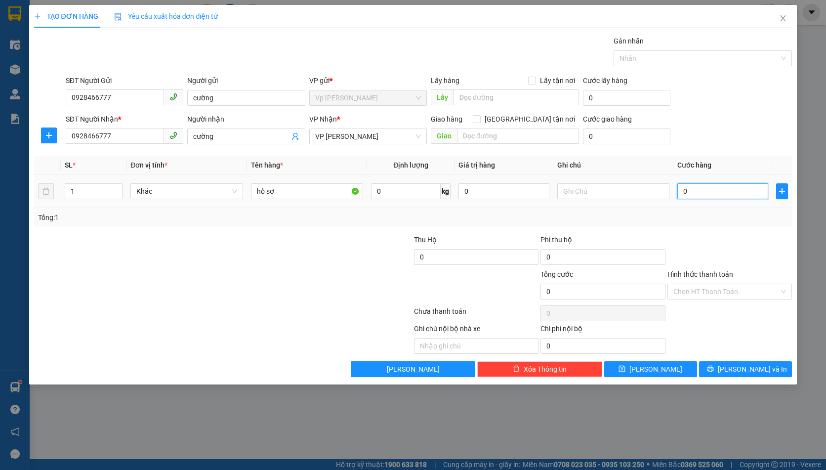
type input "3"
type input "30"
type input "300"
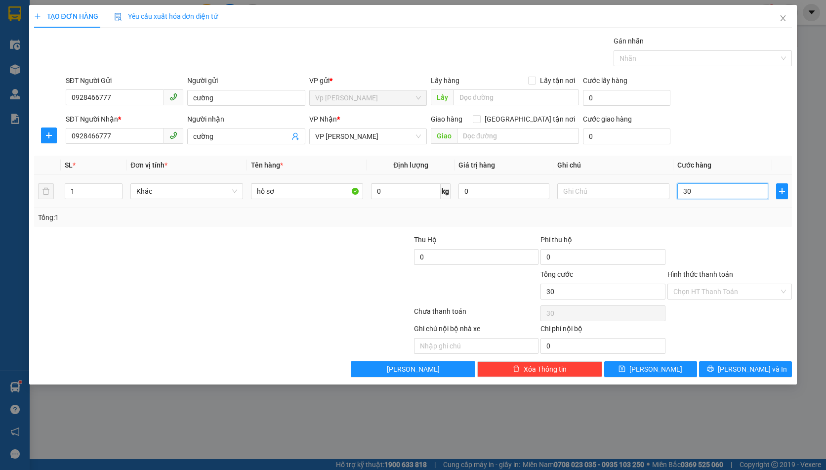
type input "300"
type input "3.000"
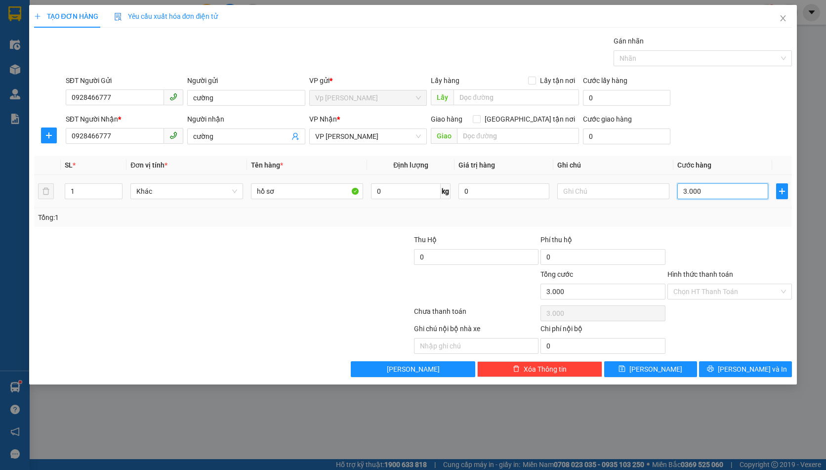
type input "30.000"
click at [707, 288] on input "Hình thức thanh toán" at bounding box center [727, 291] width 106 height 15
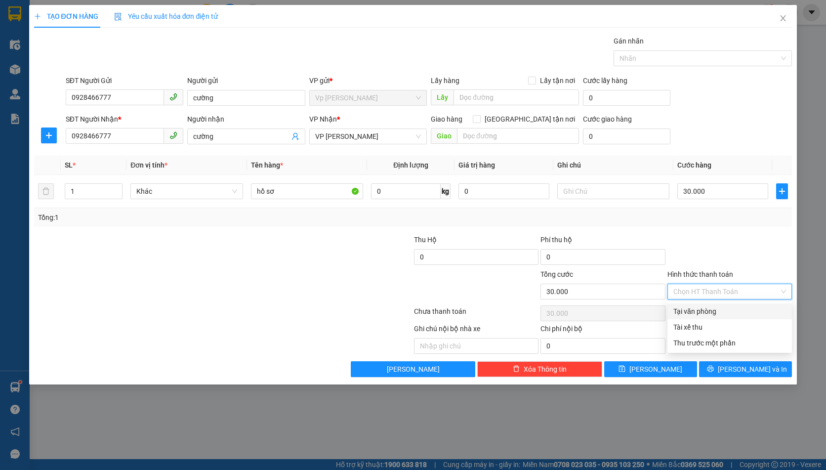
click at [696, 310] on div "Tại văn phòng" at bounding box center [730, 311] width 113 height 11
type input "0"
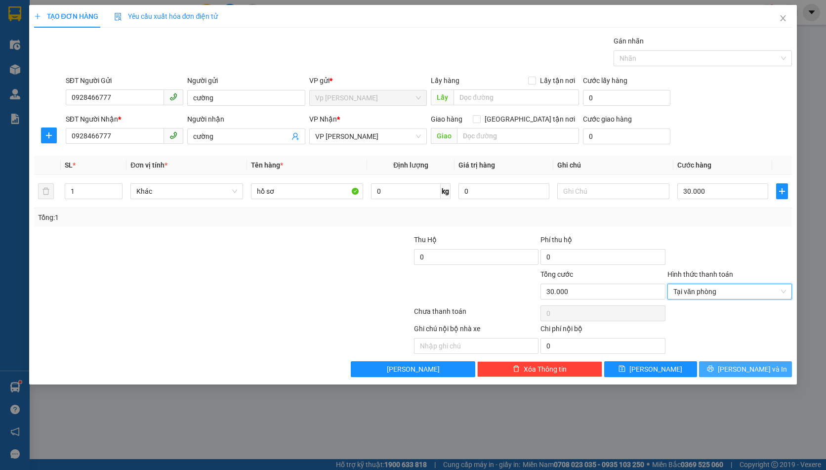
click at [721, 367] on button "[PERSON_NAME] và In" at bounding box center [745, 369] width 93 height 16
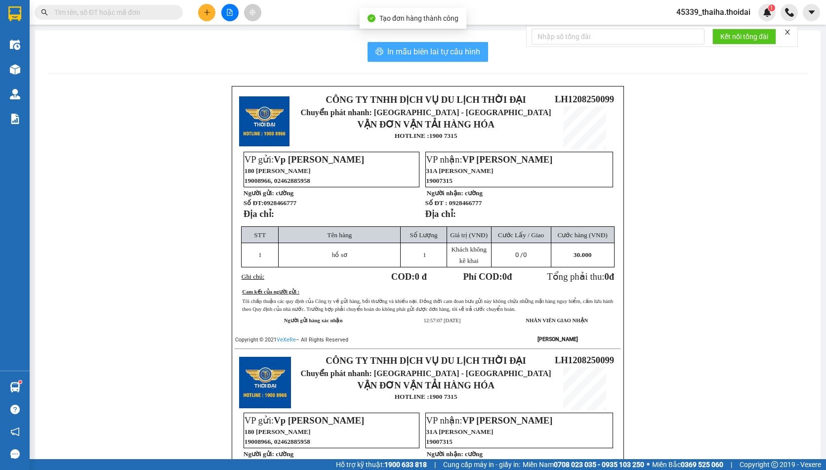
click at [421, 53] on span "In mẫu biên lai tự cấu hình" at bounding box center [433, 51] width 93 height 12
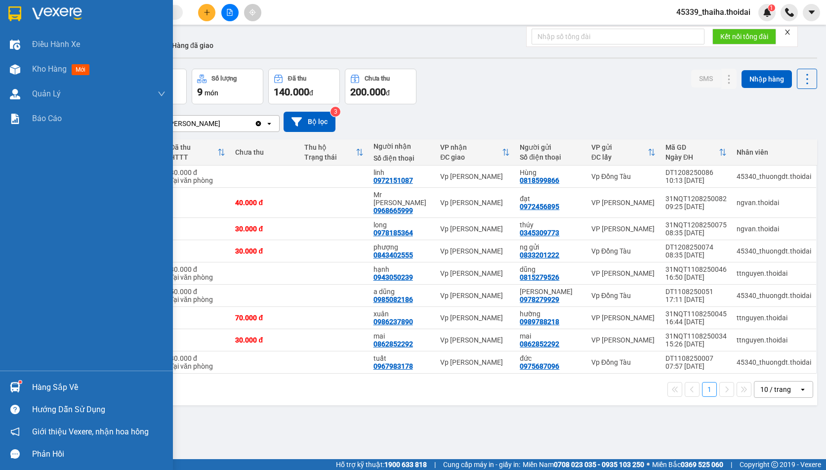
click at [23, 384] on div at bounding box center [14, 387] width 17 height 17
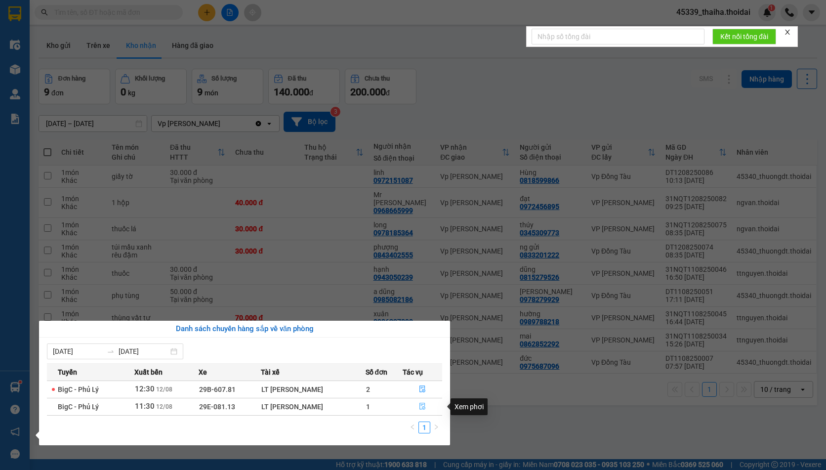
click at [420, 405] on icon "file-done" at bounding box center [422, 406] width 7 height 7
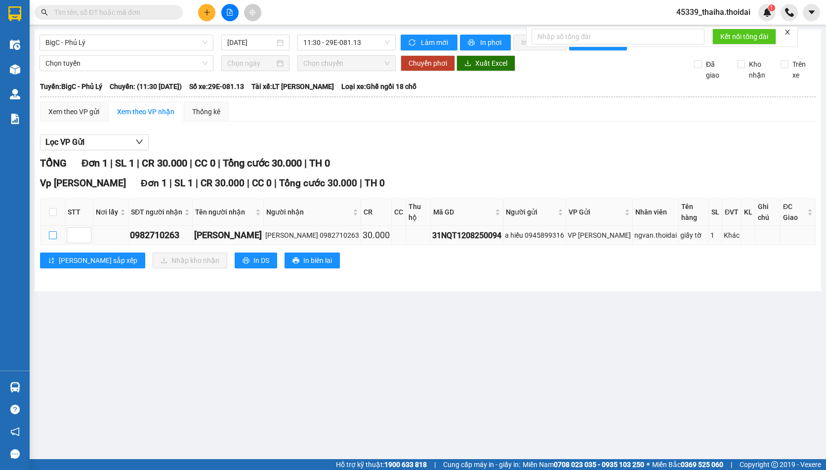
click at [54, 238] on label at bounding box center [53, 235] width 8 height 11
click at [54, 238] on input "checkbox" at bounding box center [53, 235] width 8 height 8
checkbox input "true"
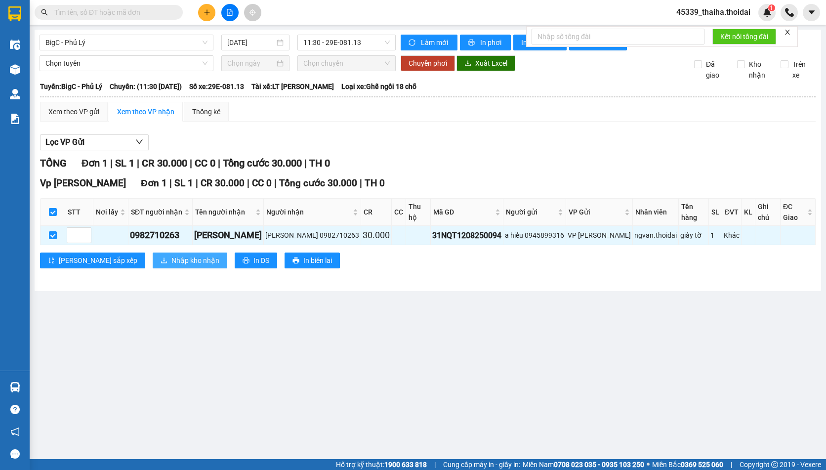
click at [171, 259] on span "Nhập kho nhận" at bounding box center [195, 260] width 48 height 11
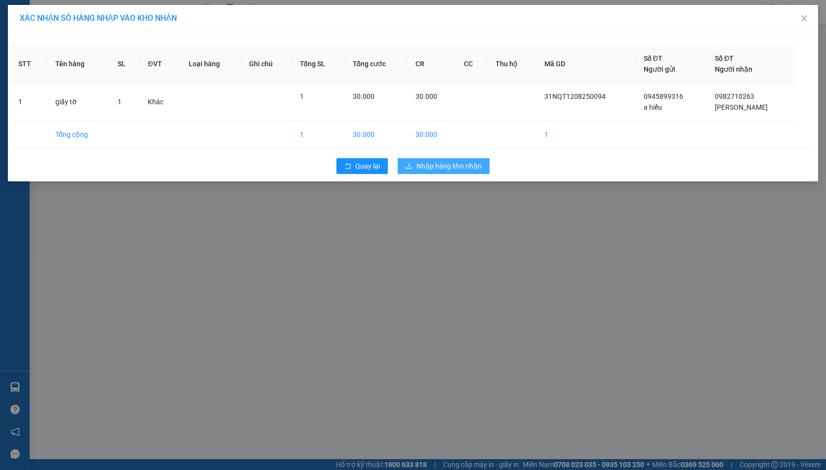
click at [477, 163] on span "Nhập hàng kho nhận" at bounding box center [449, 166] width 65 height 11
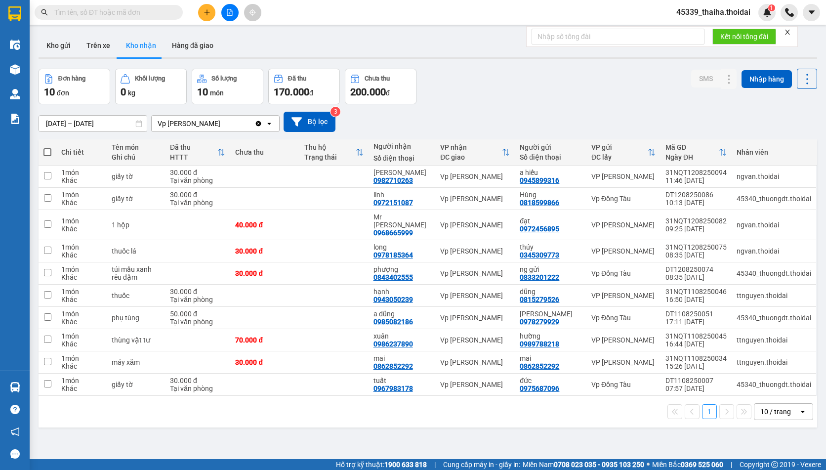
click at [208, 15] on icon "plus" at bounding box center [207, 12] width 7 height 7
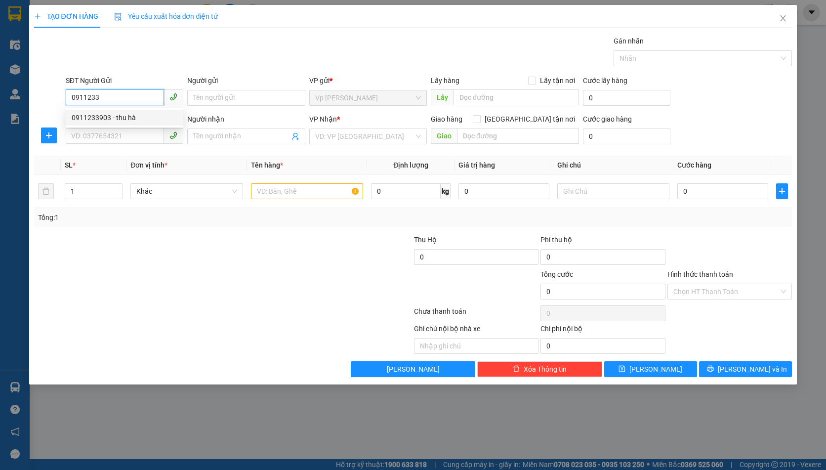
click at [88, 112] on div "0911233903 - thu hà" at bounding box center [125, 118] width 118 height 16
type input "0911233903"
type input "thu hà"
type input "0911233903"
click at [97, 137] on input "SĐT Người Nhận *" at bounding box center [115, 136] width 98 height 16
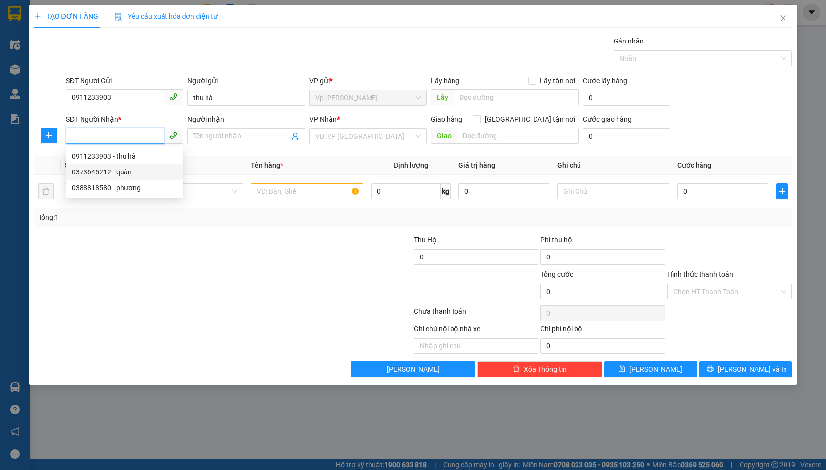
click at [97, 172] on div "0373645212 - quân" at bounding box center [125, 172] width 106 height 11
type input "0373645212"
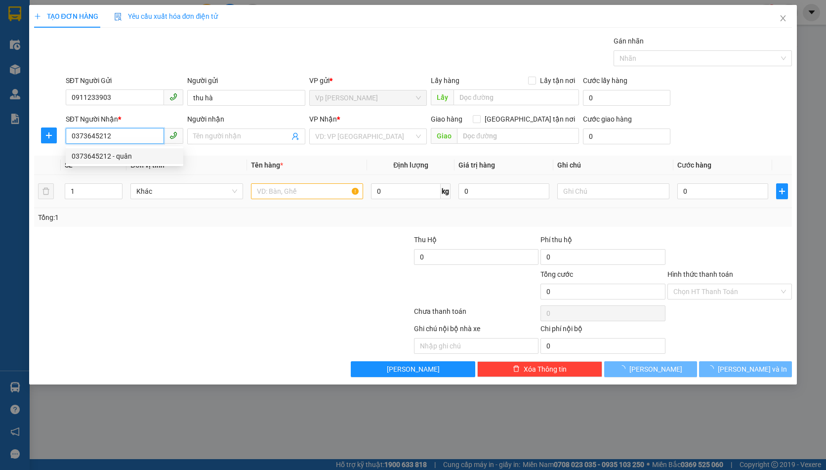
type input "quân"
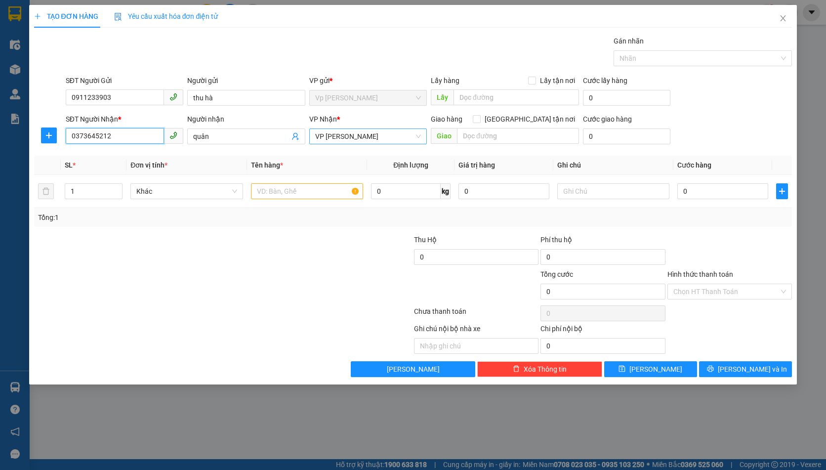
click at [361, 135] on span "VP [PERSON_NAME]" at bounding box center [368, 136] width 106 height 15
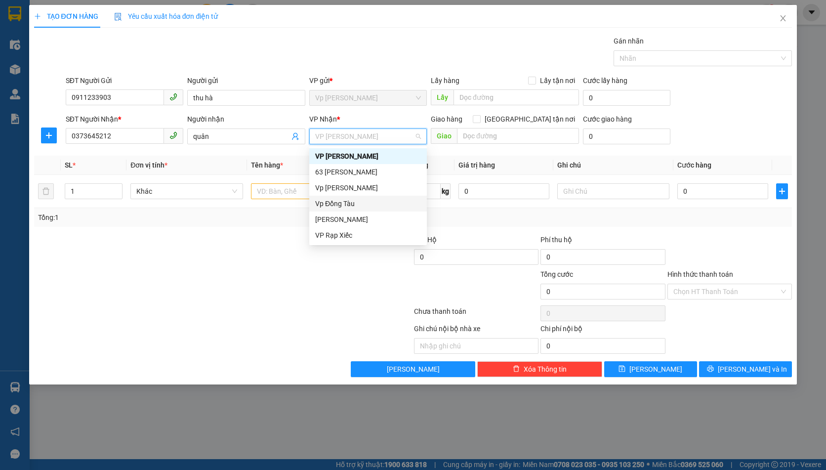
click at [351, 202] on div "Vp Đồng Tàu" at bounding box center [368, 203] width 106 height 11
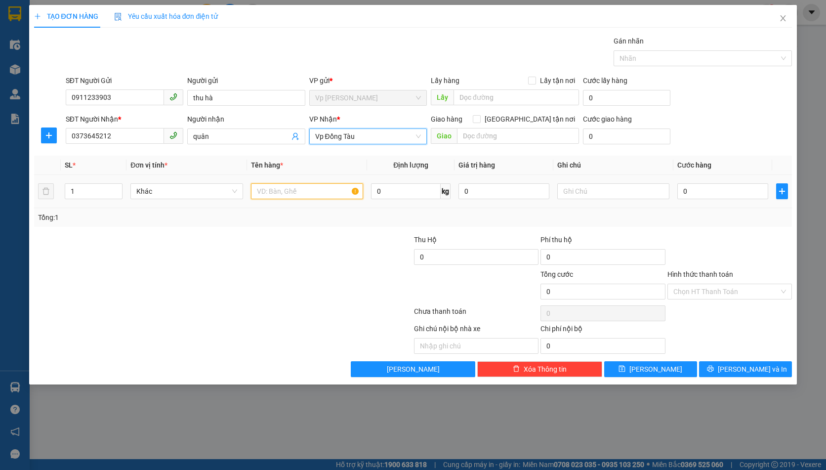
click at [306, 191] on input "text" at bounding box center [307, 191] width 113 height 16
type input "quần áo"
click at [715, 187] on input "0" at bounding box center [723, 191] width 90 height 16
type input "3"
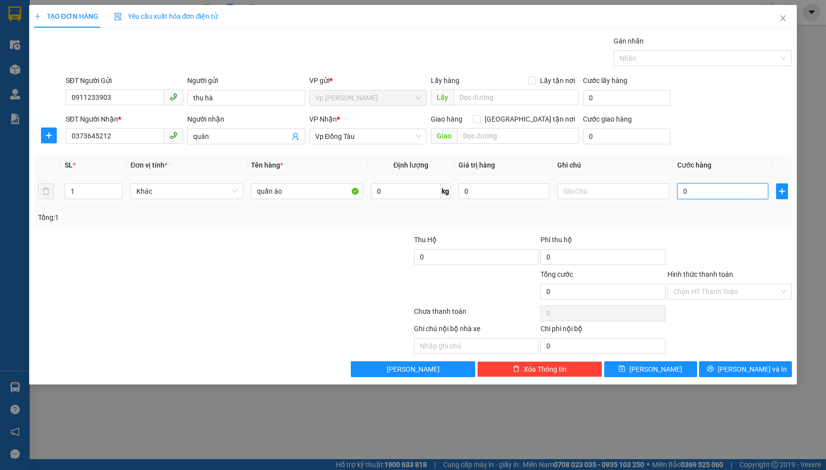
type input "3"
type input "30"
type input "300"
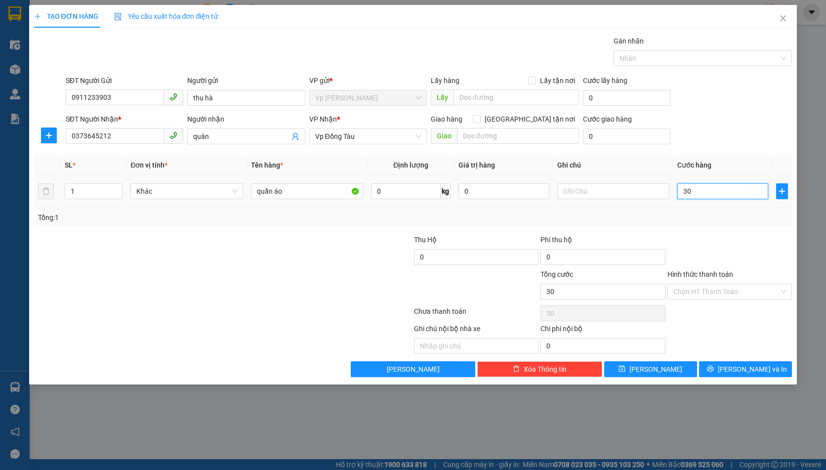
type input "300"
type input "3.000"
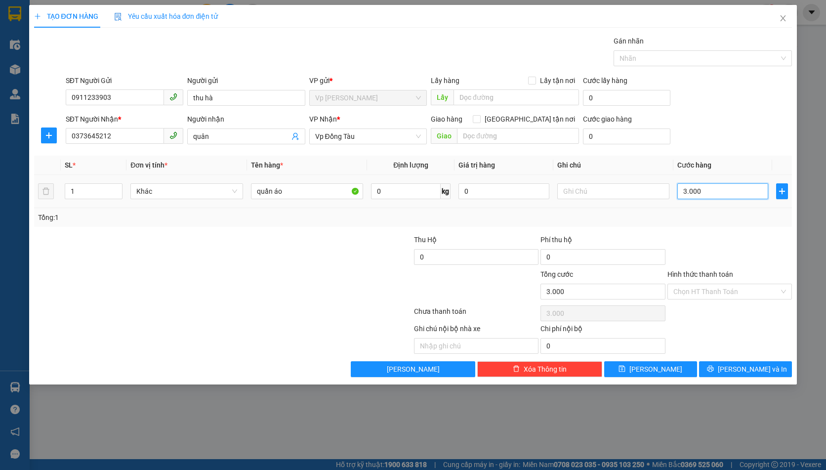
type input "30.000"
click at [710, 301] on div "Hình thức thanh toán Chọn HT Thanh Toán" at bounding box center [730, 286] width 125 height 35
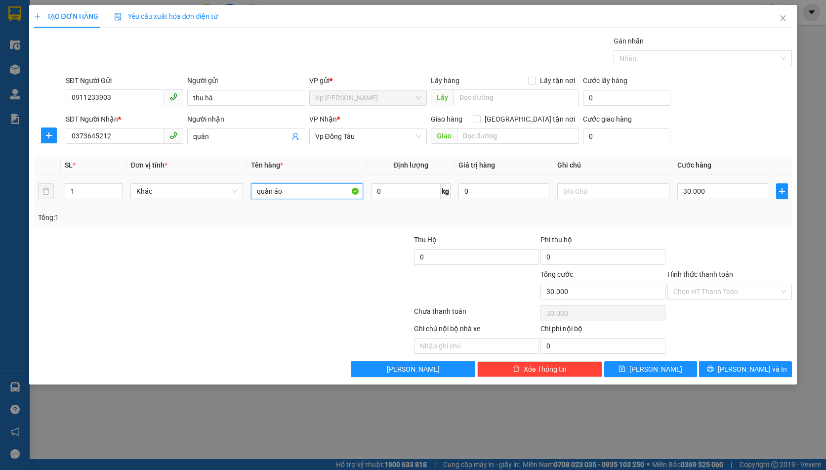
drag, startPoint x: 288, startPoint y: 192, endPoint x: 248, endPoint y: 207, distance: 43.2
click at [248, 207] on td "quần áo" at bounding box center [307, 191] width 121 height 33
type input "d"
type input "đồ cá nhân"
click at [689, 291] on input "Hình thức thanh toán" at bounding box center [727, 291] width 106 height 15
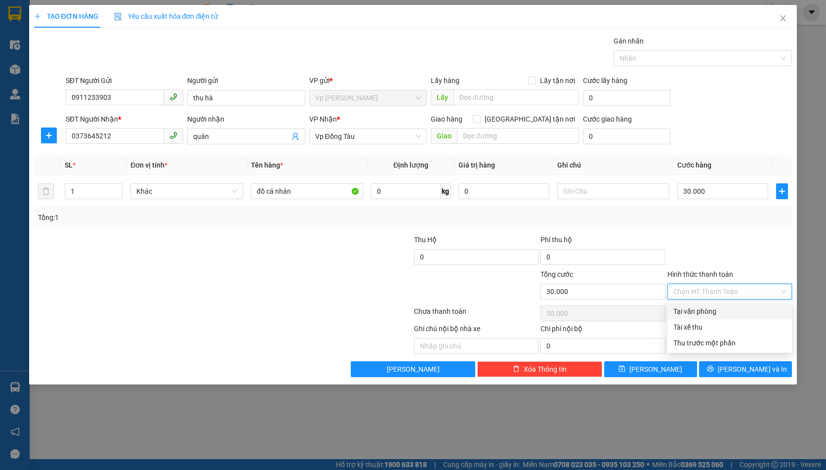
click at [694, 313] on div "Tại văn phòng" at bounding box center [730, 311] width 113 height 11
type input "0"
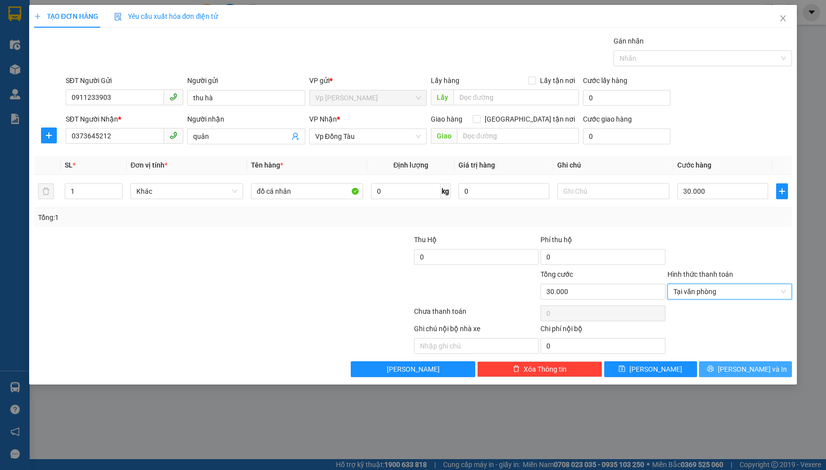
click at [744, 368] on span "[PERSON_NAME] và In" at bounding box center [752, 369] width 69 height 11
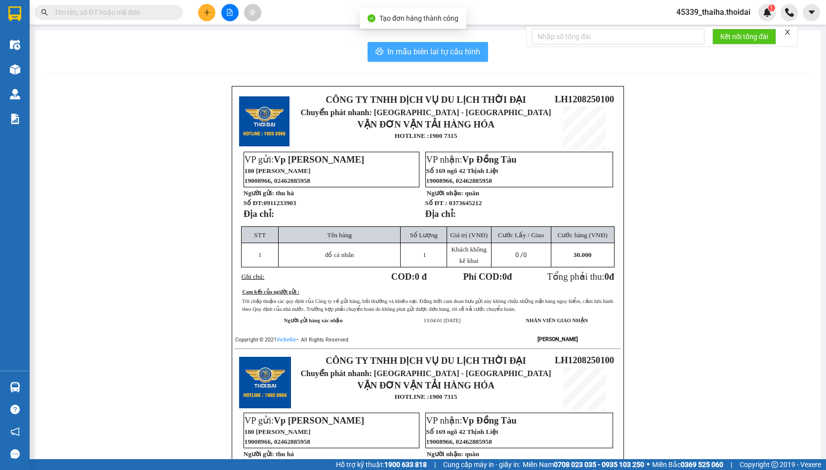
click at [398, 47] on span "In mẫu biên lai tự cấu hình" at bounding box center [433, 51] width 93 height 12
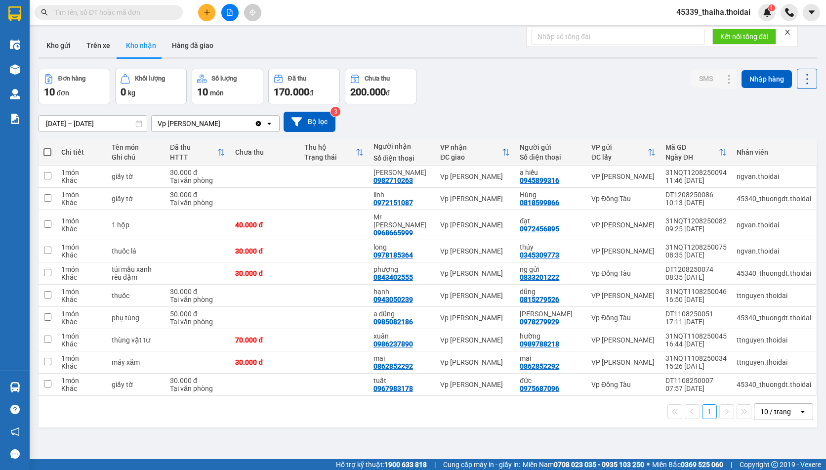
click at [479, 56] on div "Kho gửi Trên xe Kho nhận Hàng đã giao" at bounding box center [428, 47] width 779 height 26
click at [57, 46] on button "Kho gửi" at bounding box center [59, 46] width 40 height 24
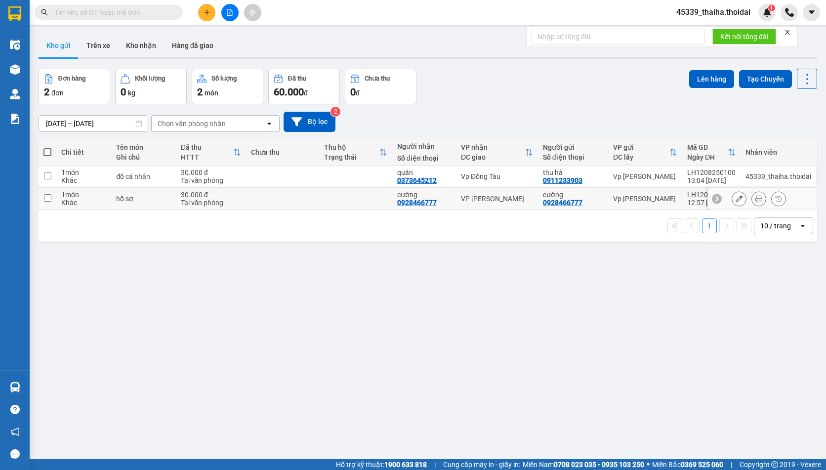
click at [50, 201] on input "checkbox" at bounding box center [47, 197] width 7 height 7
checkbox input "true"
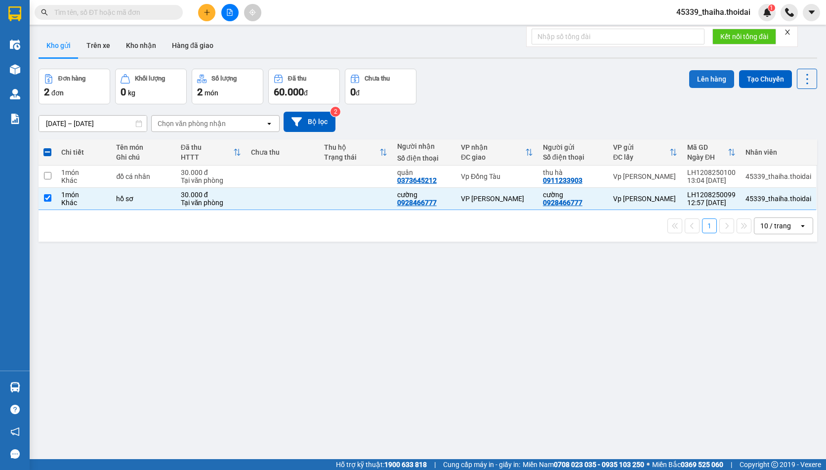
click at [699, 76] on button "Lên hàng" at bounding box center [711, 79] width 45 height 18
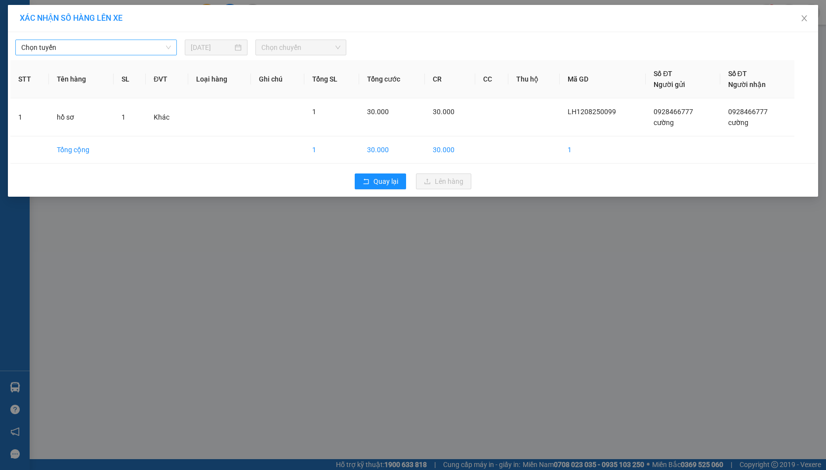
click at [122, 43] on span "Chọn tuyến" at bounding box center [96, 47] width 150 height 15
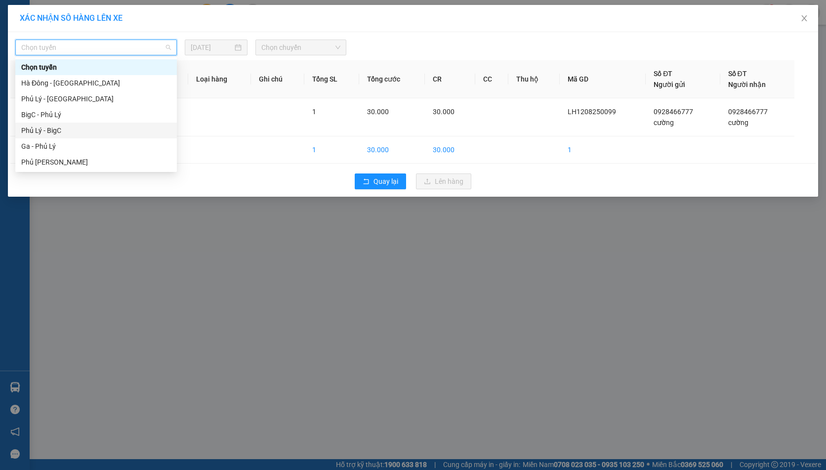
click at [85, 128] on div "Phủ Lý - BigC" at bounding box center [96, 130] width 150 height 11
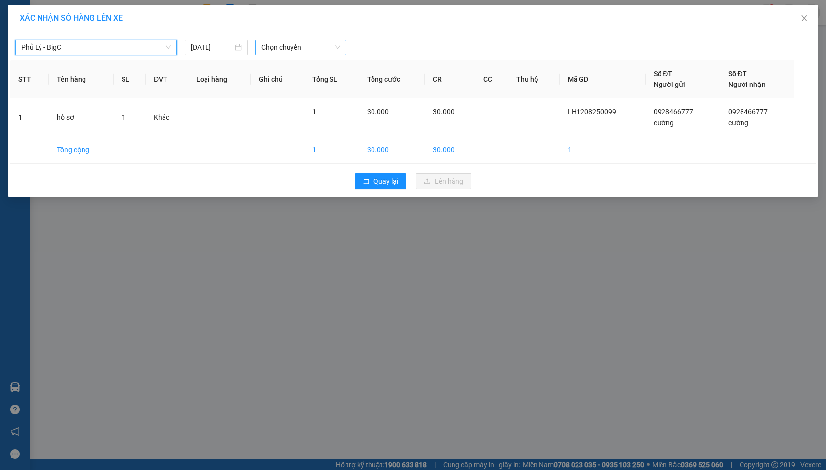
click at [297, 44] on span "Chọn chuyến" at bounding box center [300, 47] width 79 height 15
click at [296, 49] on span "Chọn chuyến" at bounding box center [300, 47] width 79 height 15
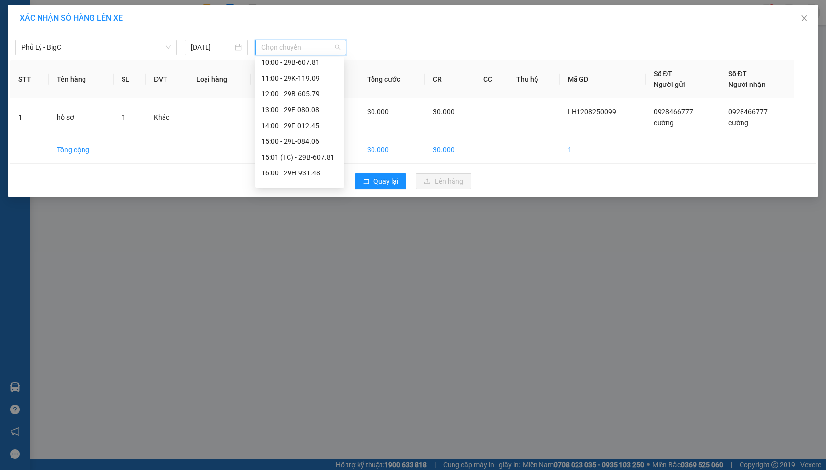
scroll to position [148, 0]
click at [294, 113] on div "13:00 - 29E-080.08" at bounding box center [299, 108] width 77 height 11
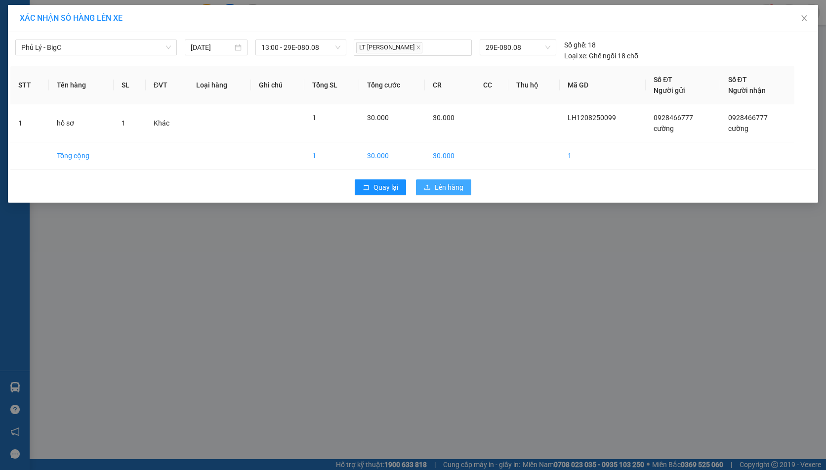
click at [443, 190] on span "Lên hàng" at bounding box center [449, 187] width 29 height 11
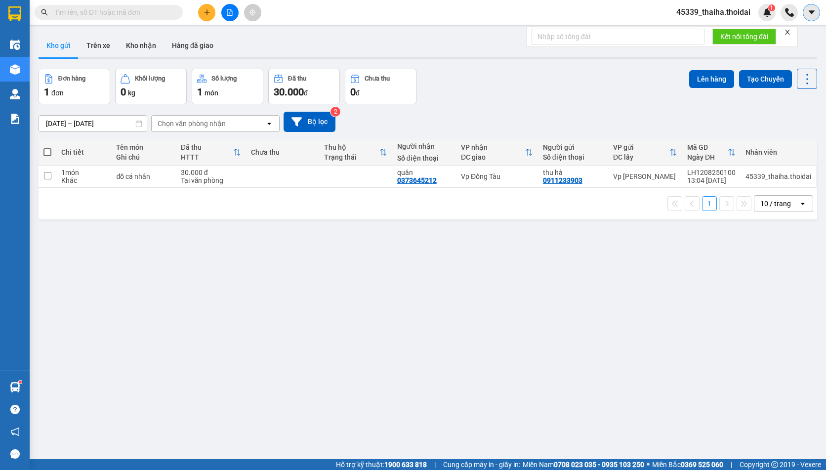
click at [808, 11] on icon "caret-down" at bounding box center [812, 12] width 9 height 9
click at [705, 14] on span "45339_thaiha.thoidai" at bounding box center [714, 12] width 90 height 12
click at [705, 32] on span "Đăng xuất" at bounding box center [718, 30] width 69 height 11
